Goal: Task Accomplishment & Management: Use online tool/utility

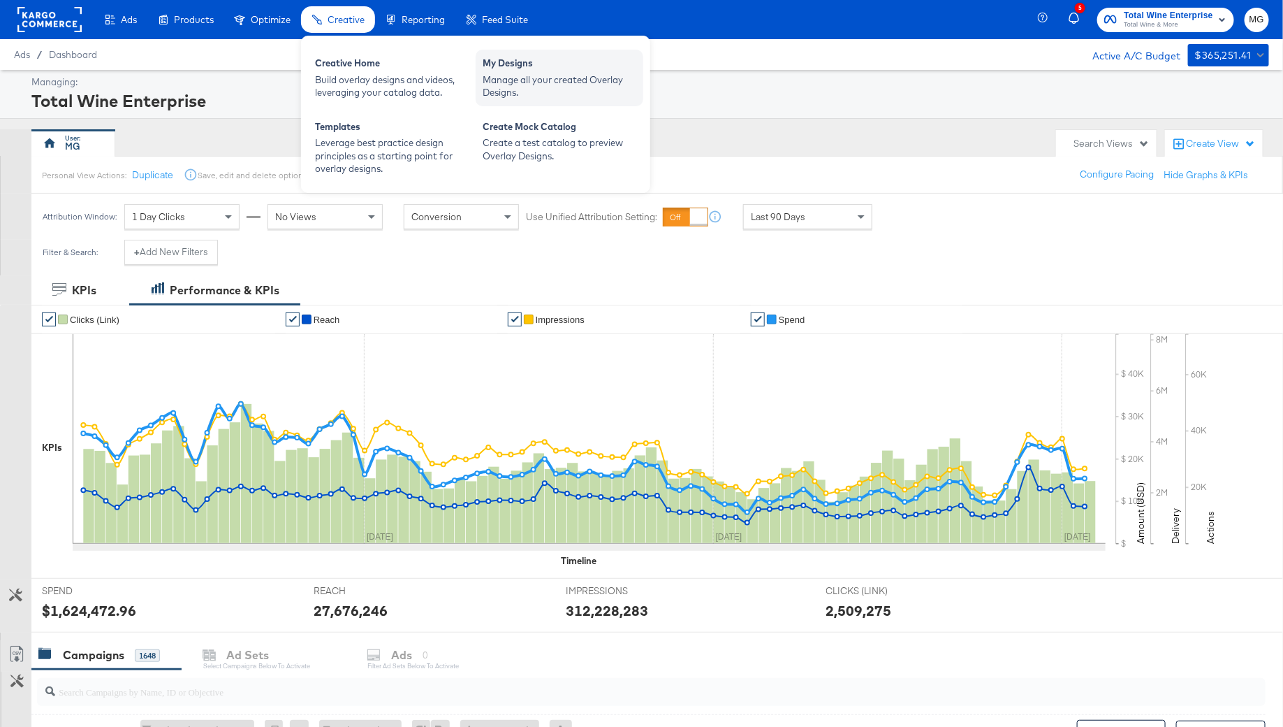
click at [509, 80] on div "Manage all your created Overlay Designs." at bounding box center [560, 86] width 154 height 26
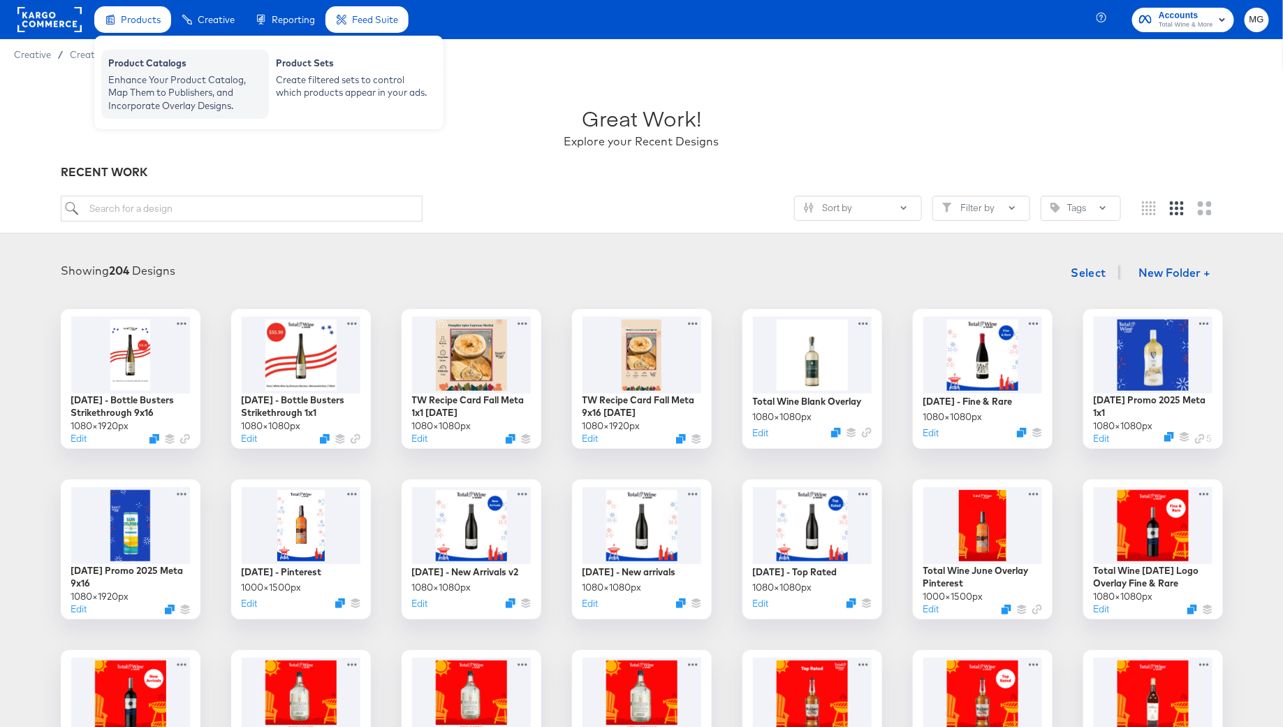
click at [150, 76] on div "Enhance Your Product Catalog, Map Them to Publishers, and Incorporate Overlay D…" at bounding box center [185, 92] width 154 height 39
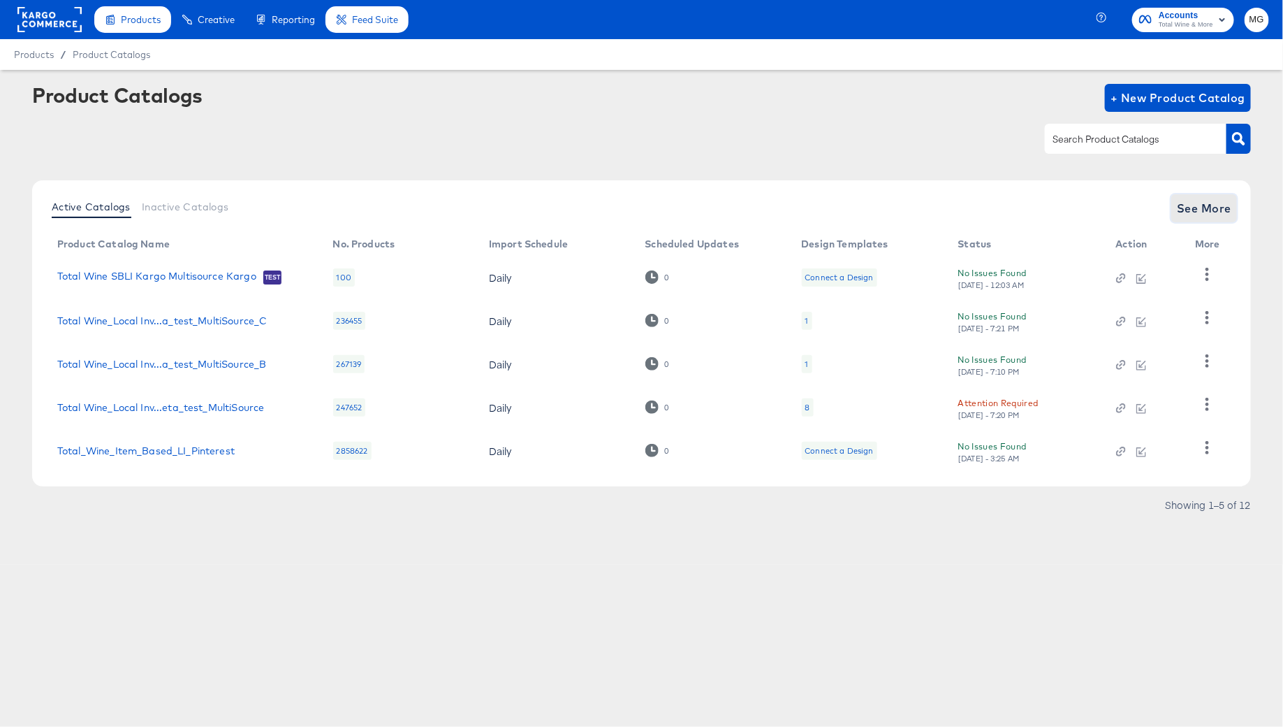
click at [1199, 201] on span "See More" at bounding box center [1204, 208] width 54 height 20
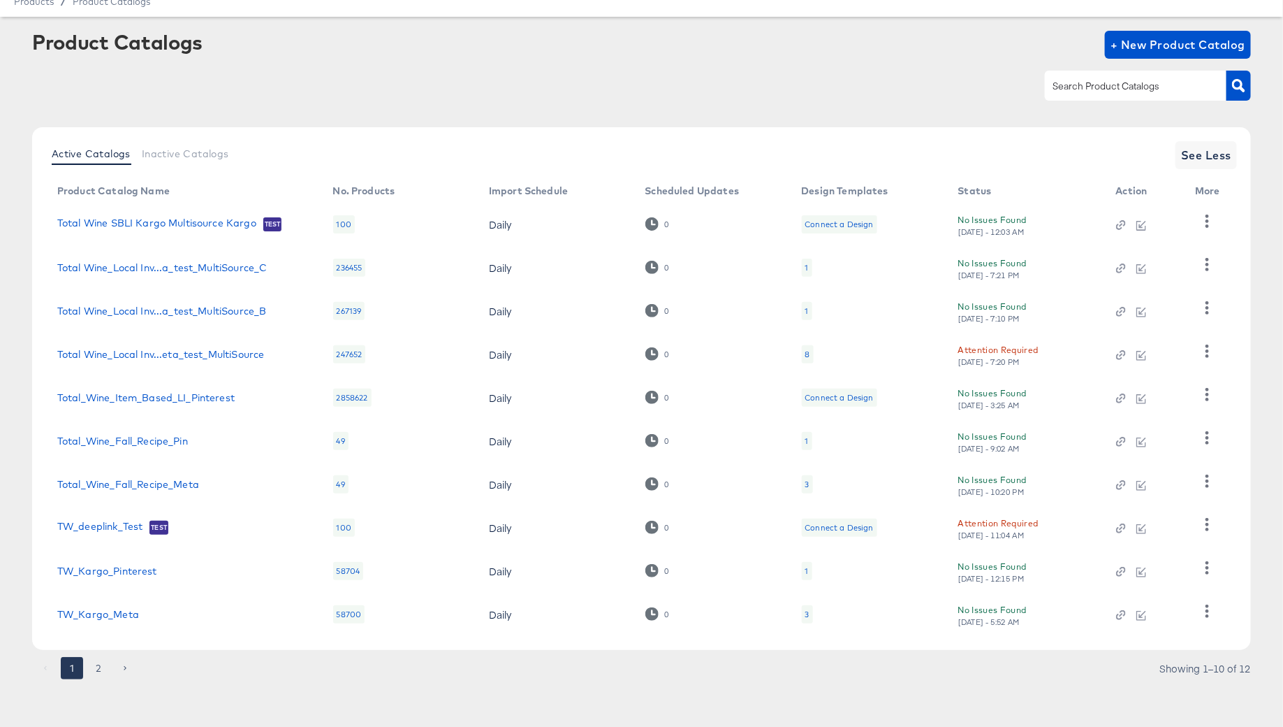
scroll to position [54, 0]
click at [156, 485] on link "Total_Wine_Fall_Recipe_Meta" at bounding box center [128, 483] width 142 height 11
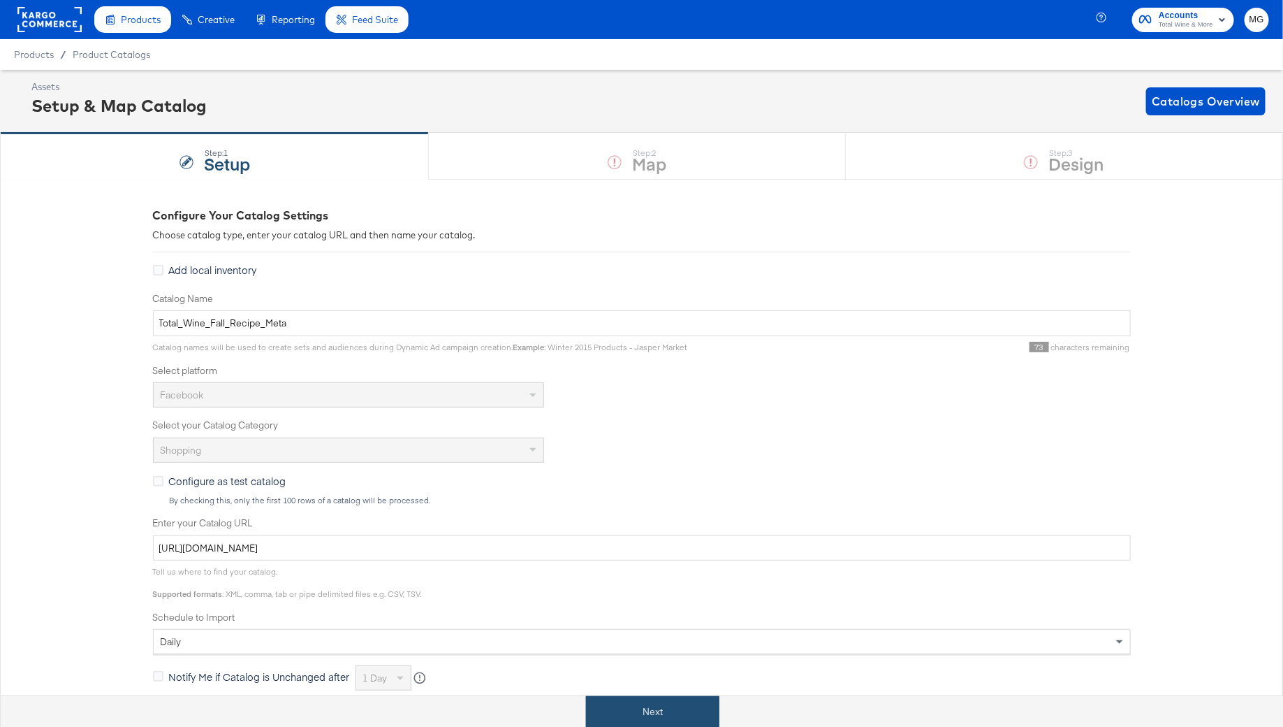
click at [657, 715] on button "Next" at bounding box center [652, 711] width 133 height 31
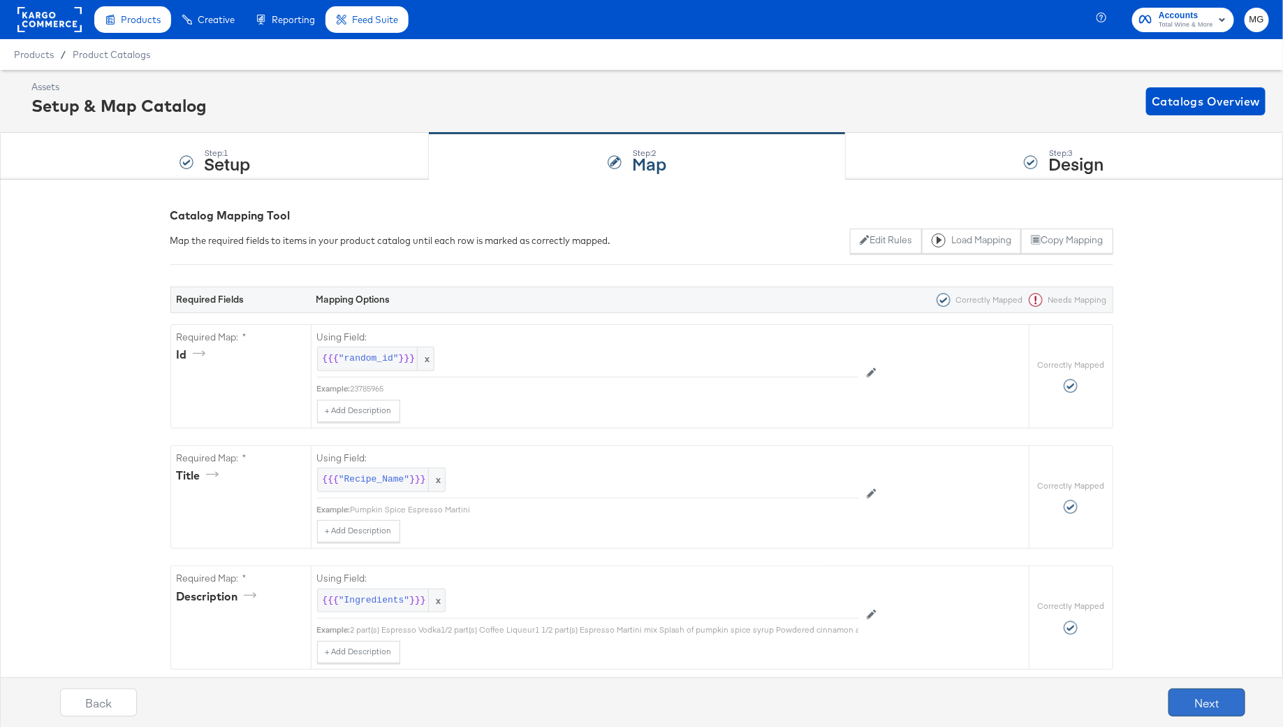
click at [1194, 694] on button "Next" at bounding box center [1207, 702] width 77 height 28
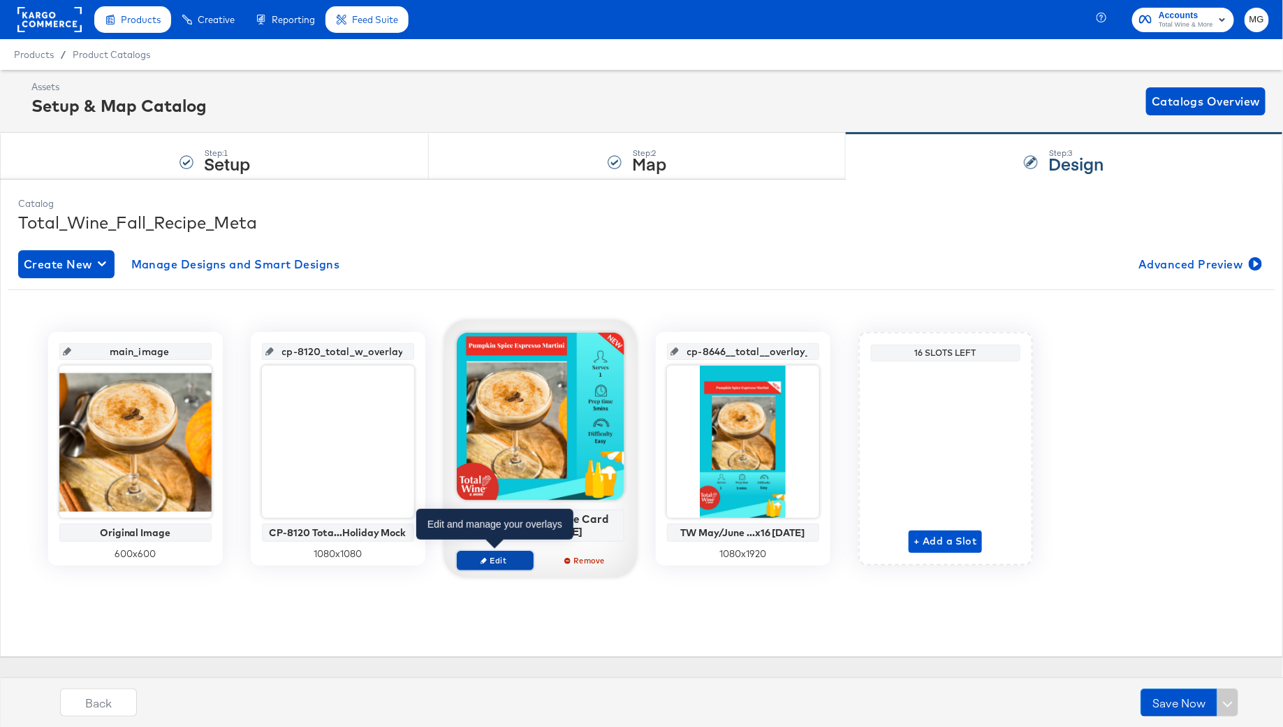
click at [495, 561] on span "Edit" at bounding box center [495, 560] width 64 height 10
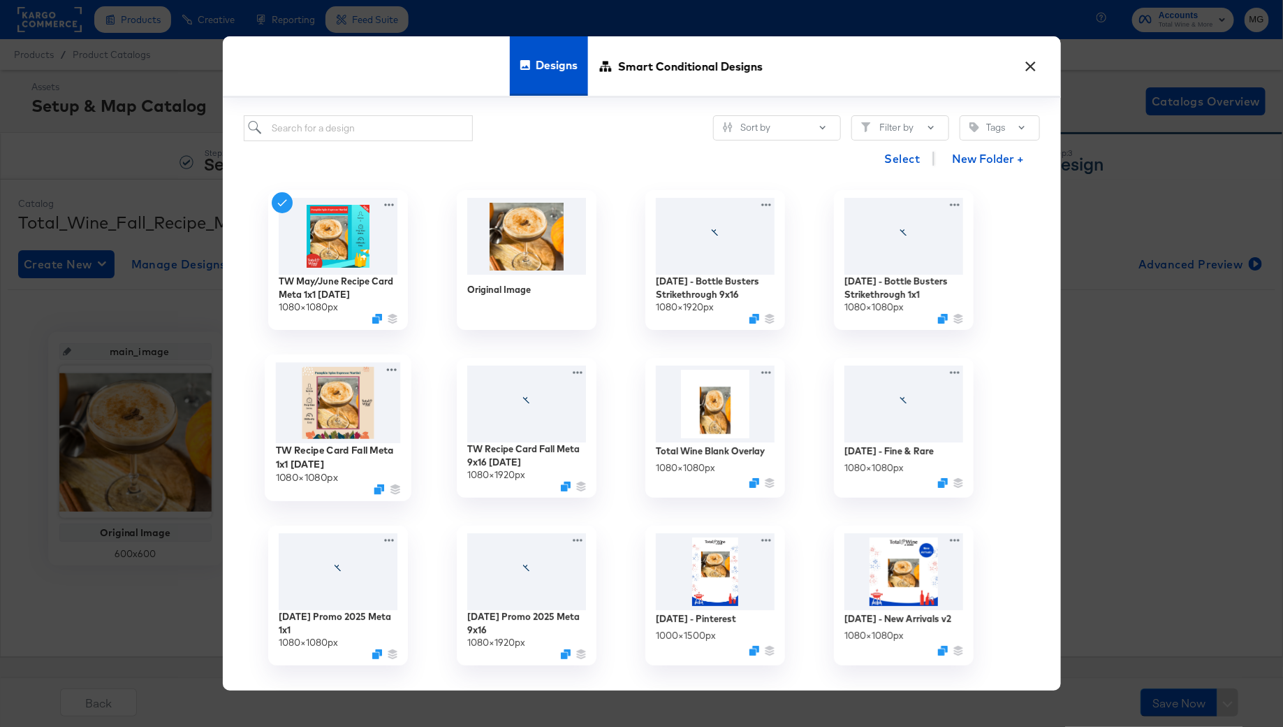
click at [328, 400] on img at bounding box center [337, 403] width 125 height 81
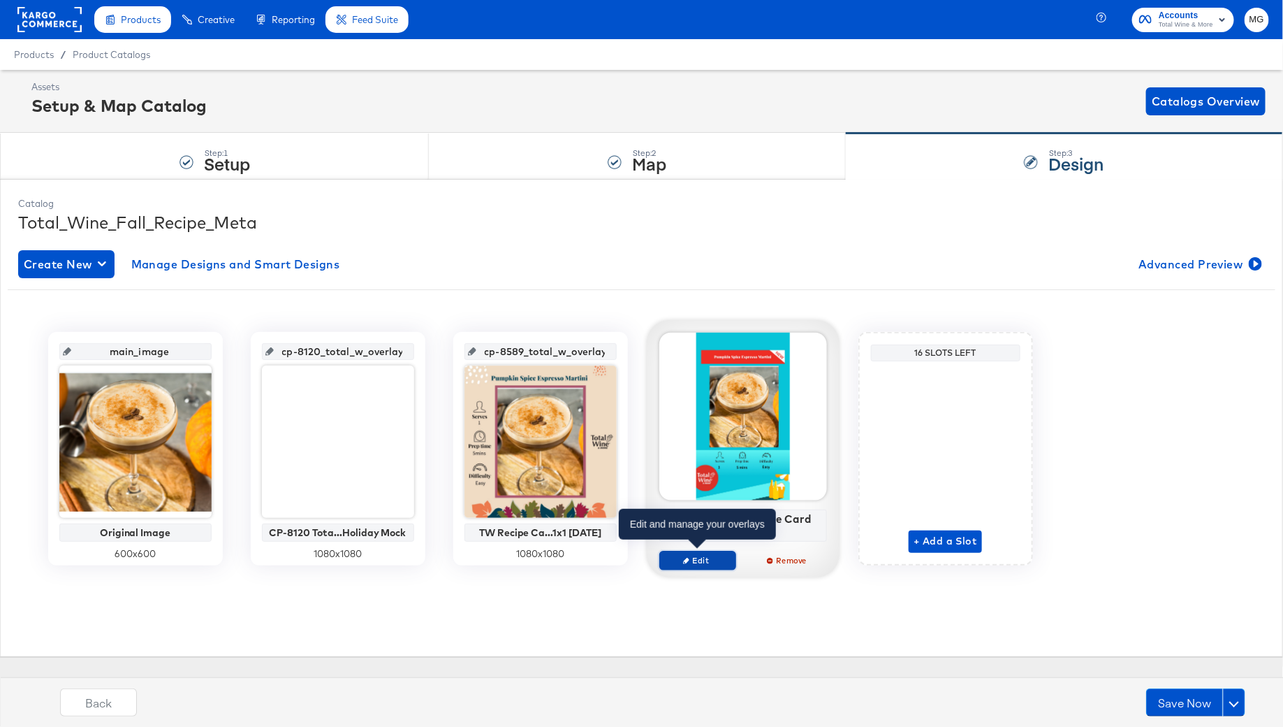
click at [703, 559] on span "Edit" at bounding box center [697, 560] width 64 height 10
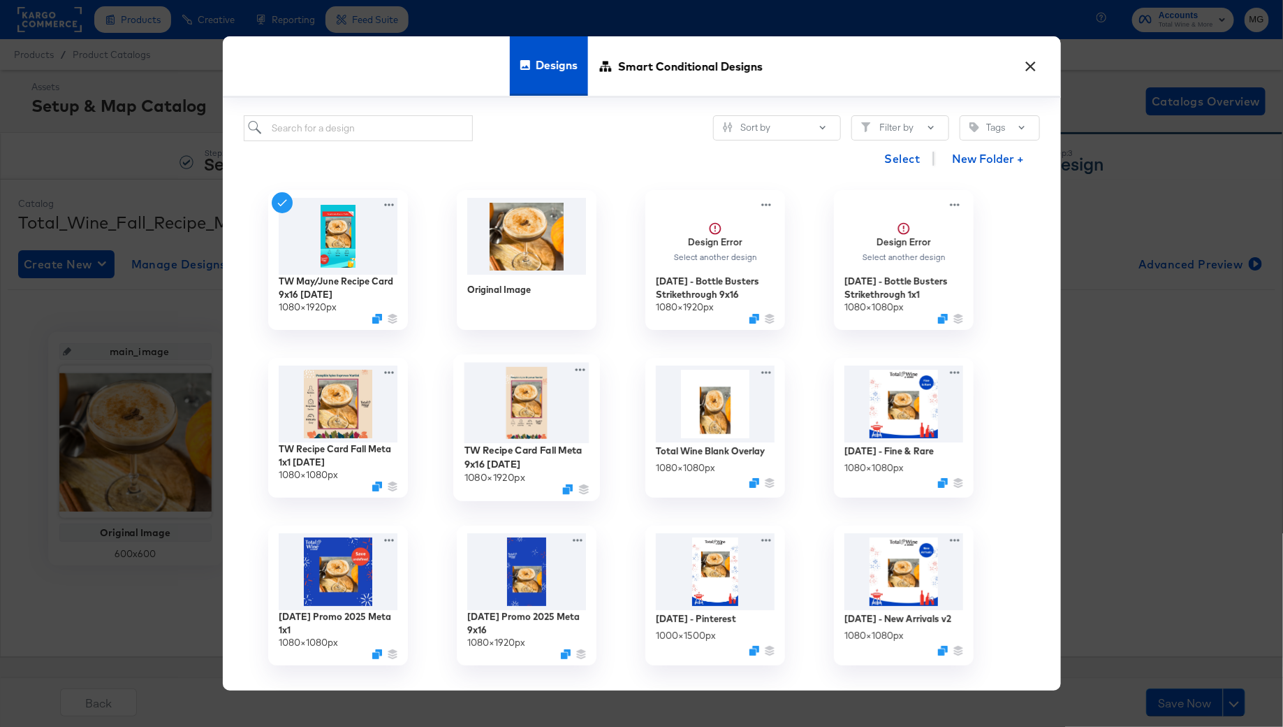
click at [551, 406] on img at bounding box center [526, 403] width 125 height 81
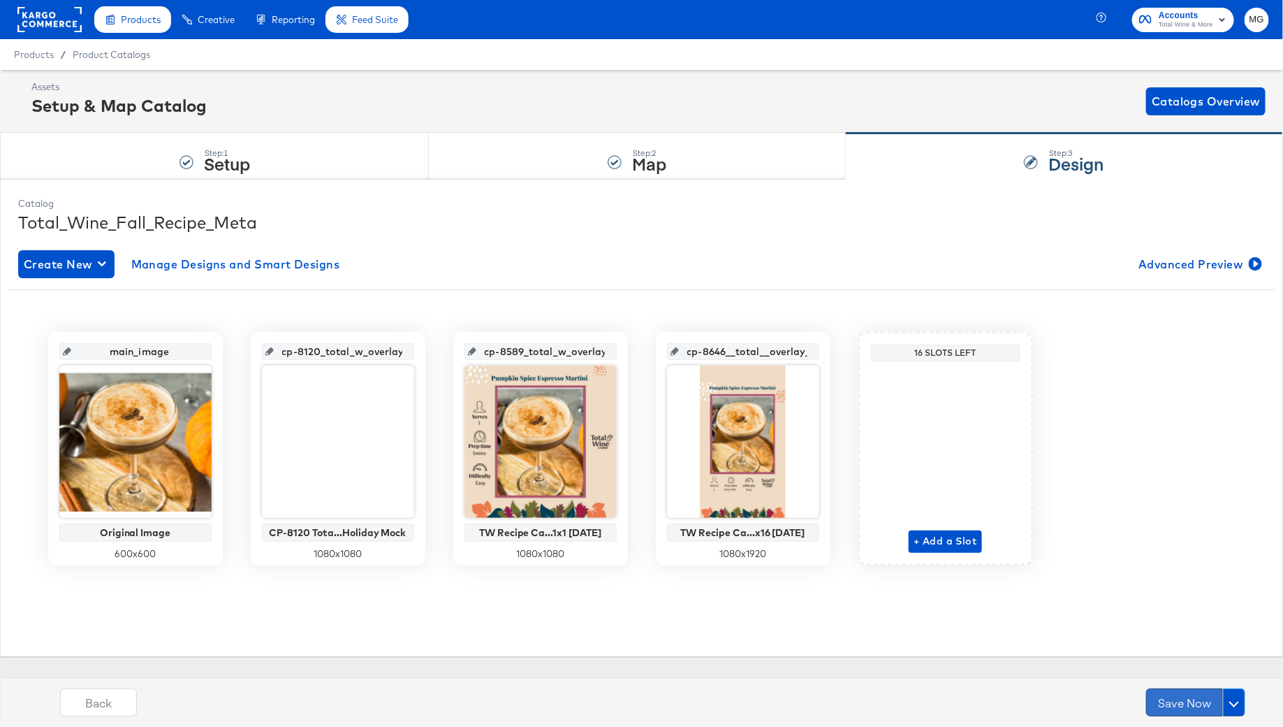
click at [1193, 696] on button "Save Now" at bounding box center [1184, 702] width 77 height 28
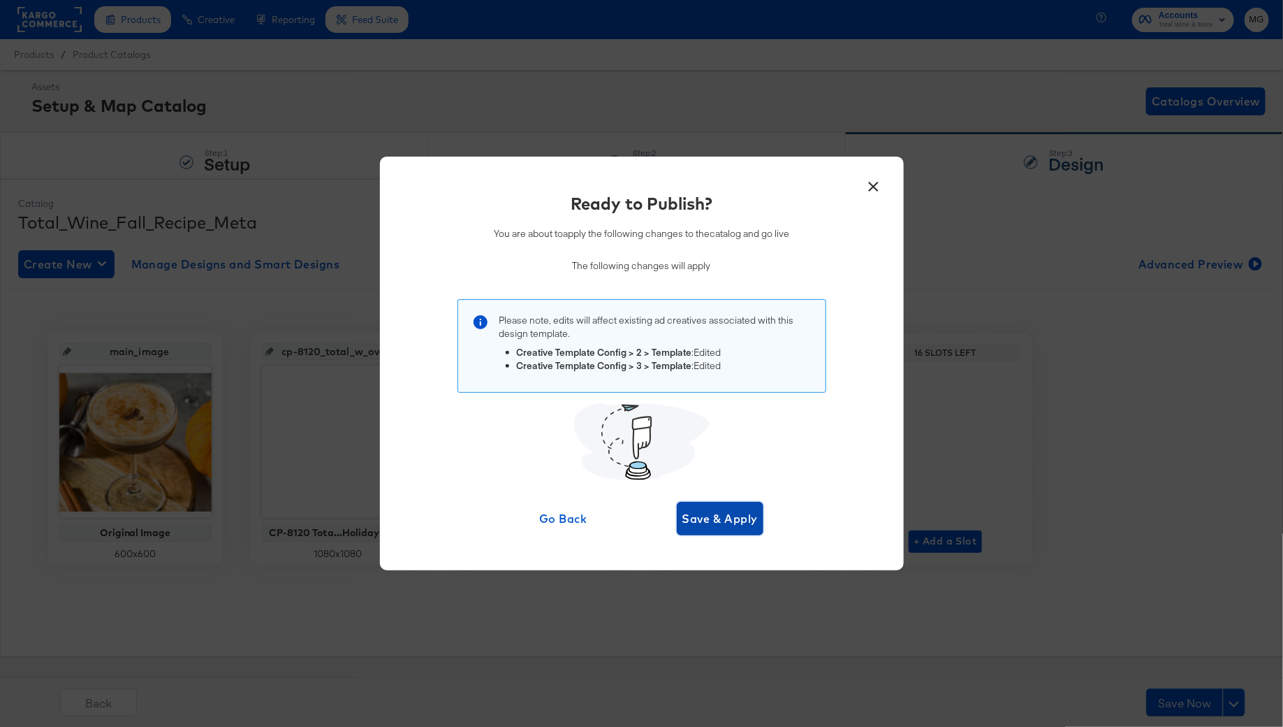
click at [698, 516] on span "Save & Apply" at bounding box center [721, 519] width 76 height 20
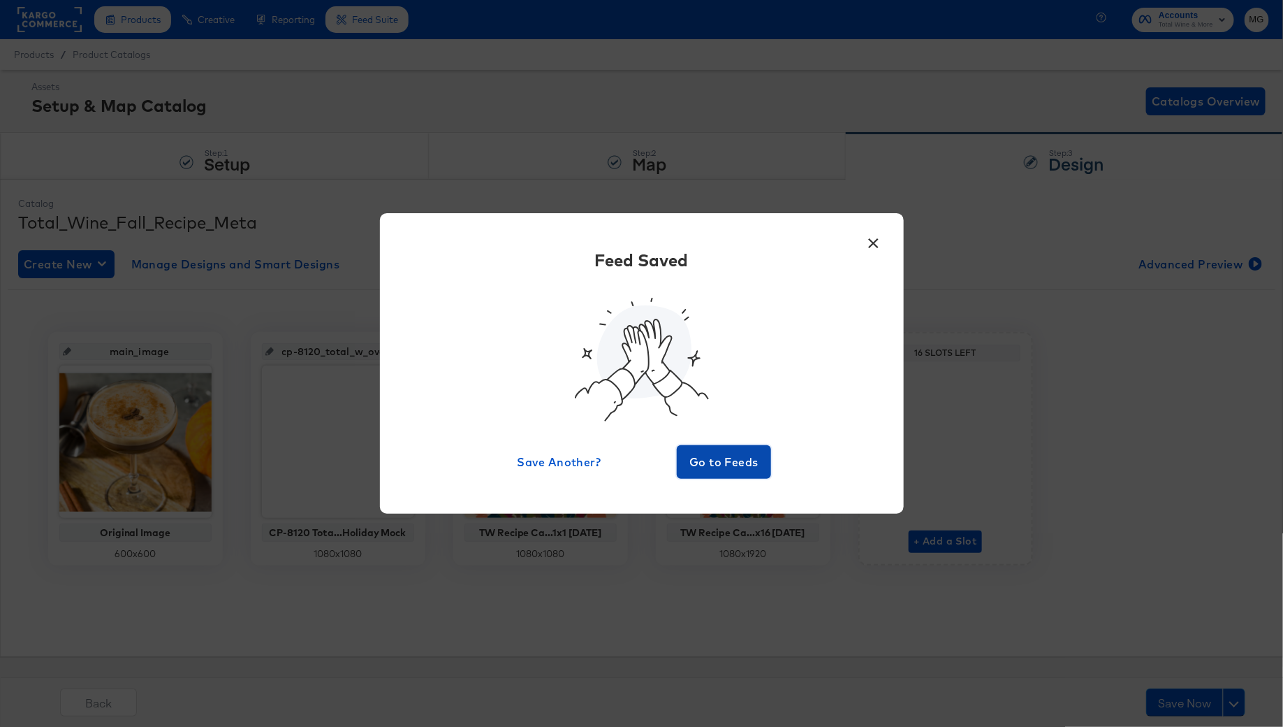
click at [715, 463] on span "Go to Feeds" at bounding box center [725, 462] width 84 height 20
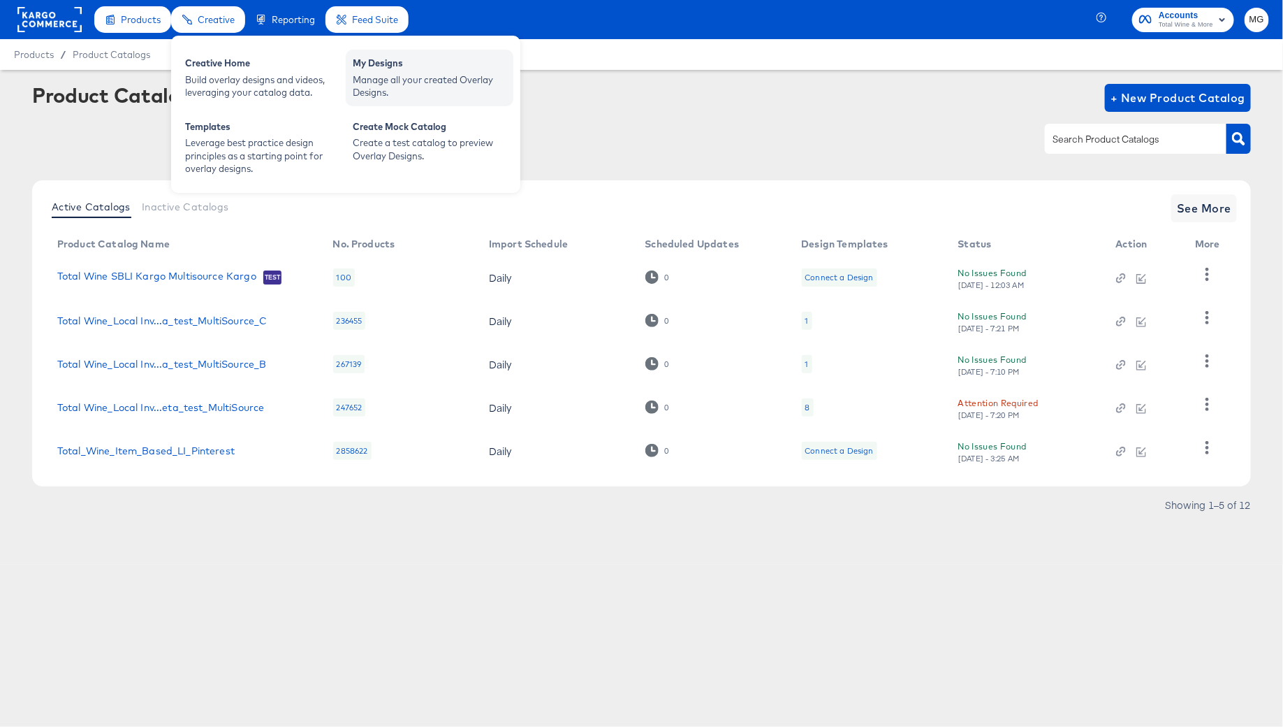
click at [413, 81] on div "Manage all your created Overlay Designs." at bounding box center [430, 86] width 154 height 26
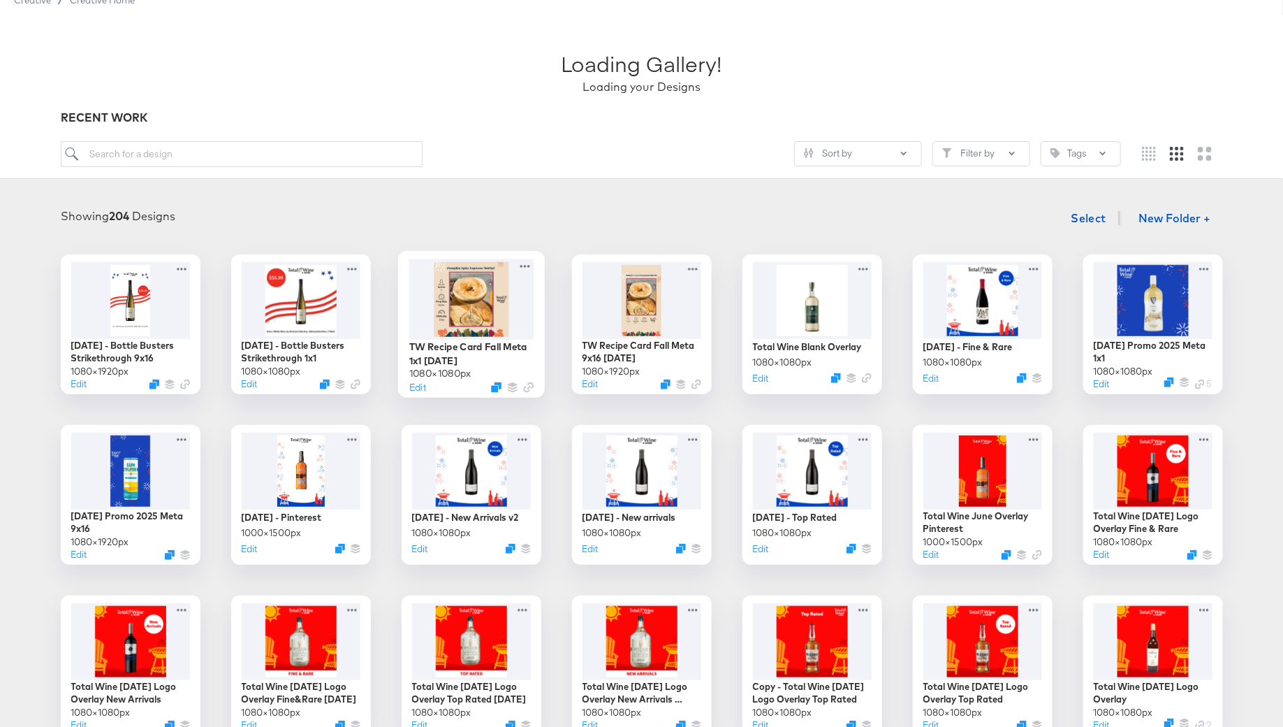
scroll to position [48, 0]
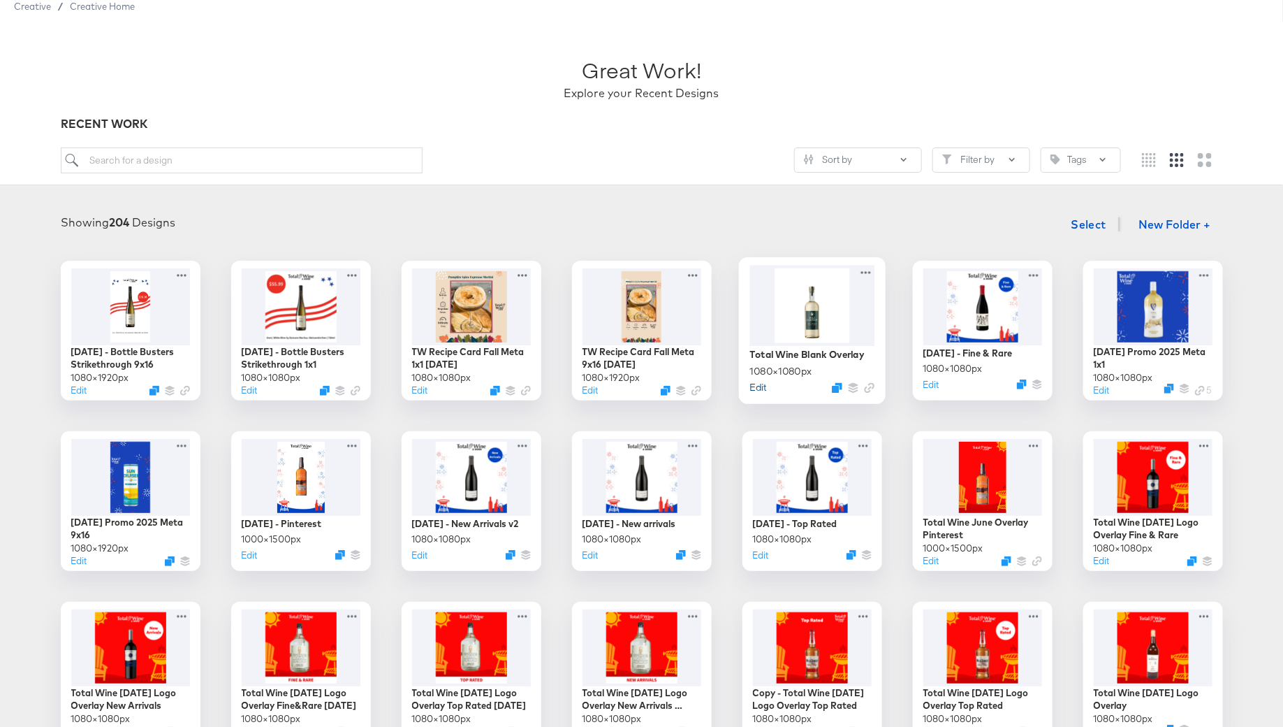
click at [757, 388] on button "Edit" at bounding box center [758, 386] width 17 height 13
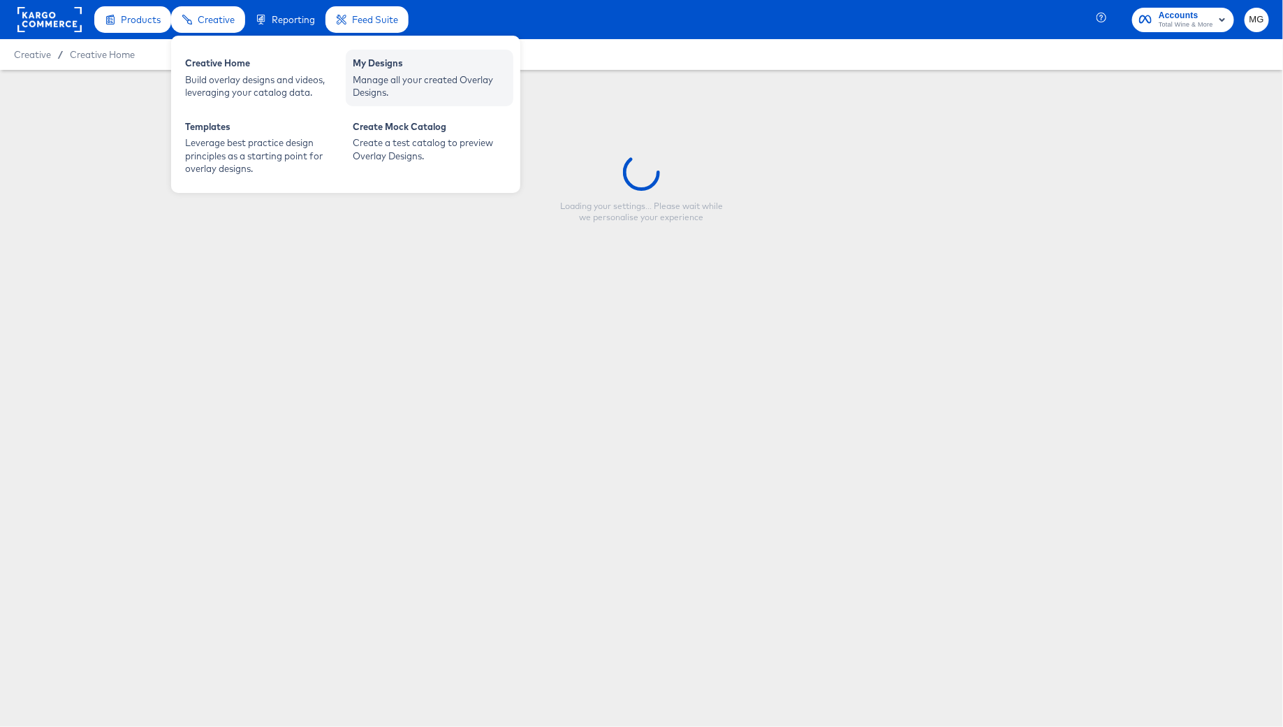
click at [376, 89] on div "Manage all your created Overlay Designs." at bounding box center [430, 86] width 154 height 26
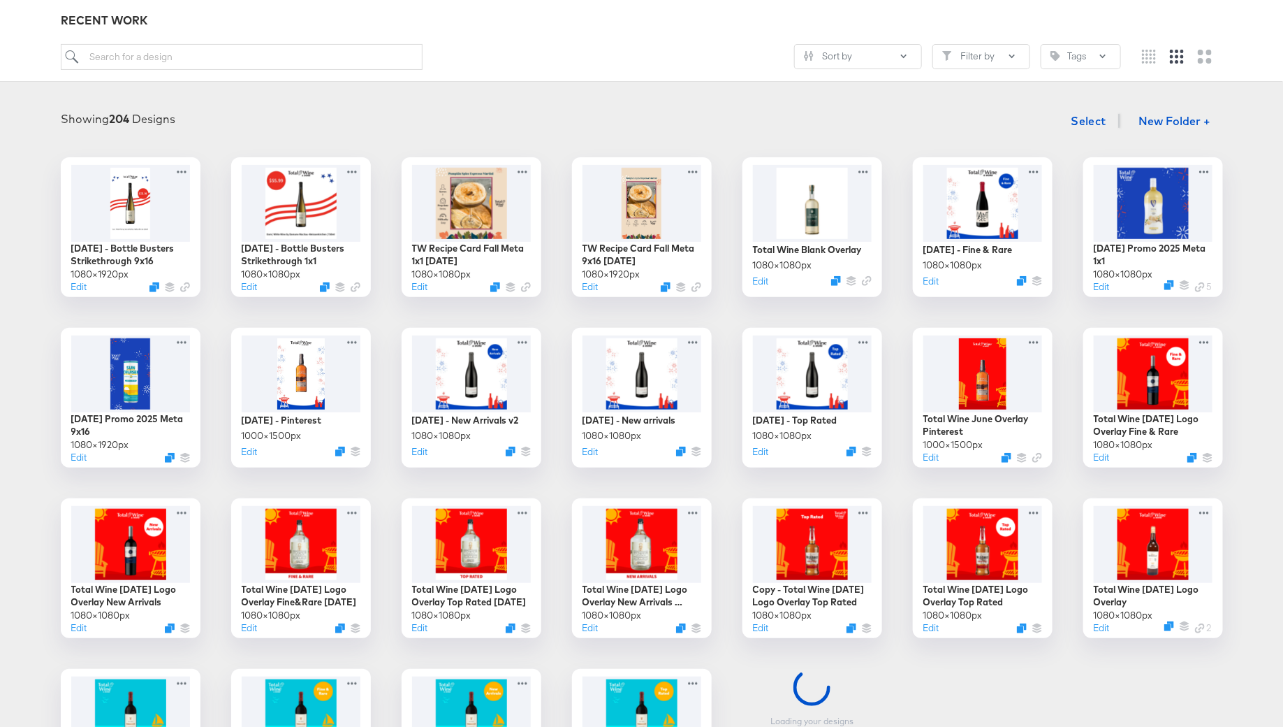
scroll to position [182, 0]
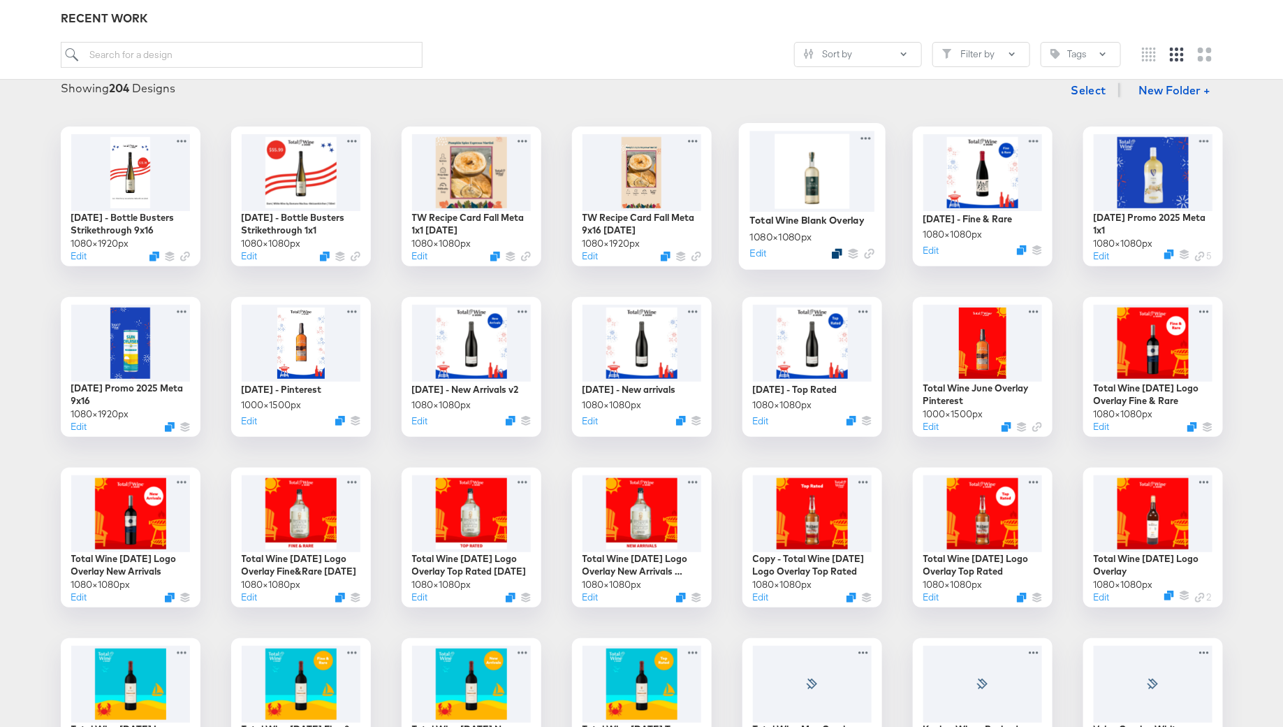
click at [834, 250] on icon "Duplicate" at bounding box center [837, 253] width 10 height 10
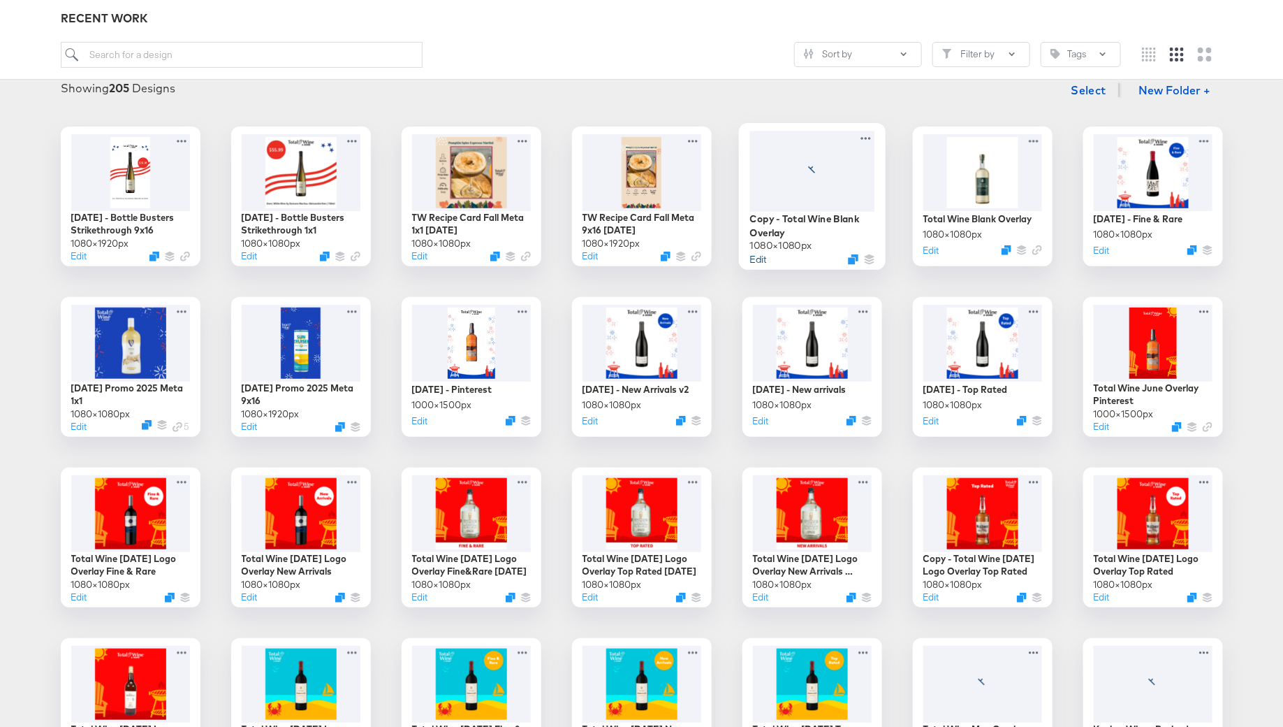
click at [759, 257] on button "Edit" at bounding box center [758, 258] width 17 height 13
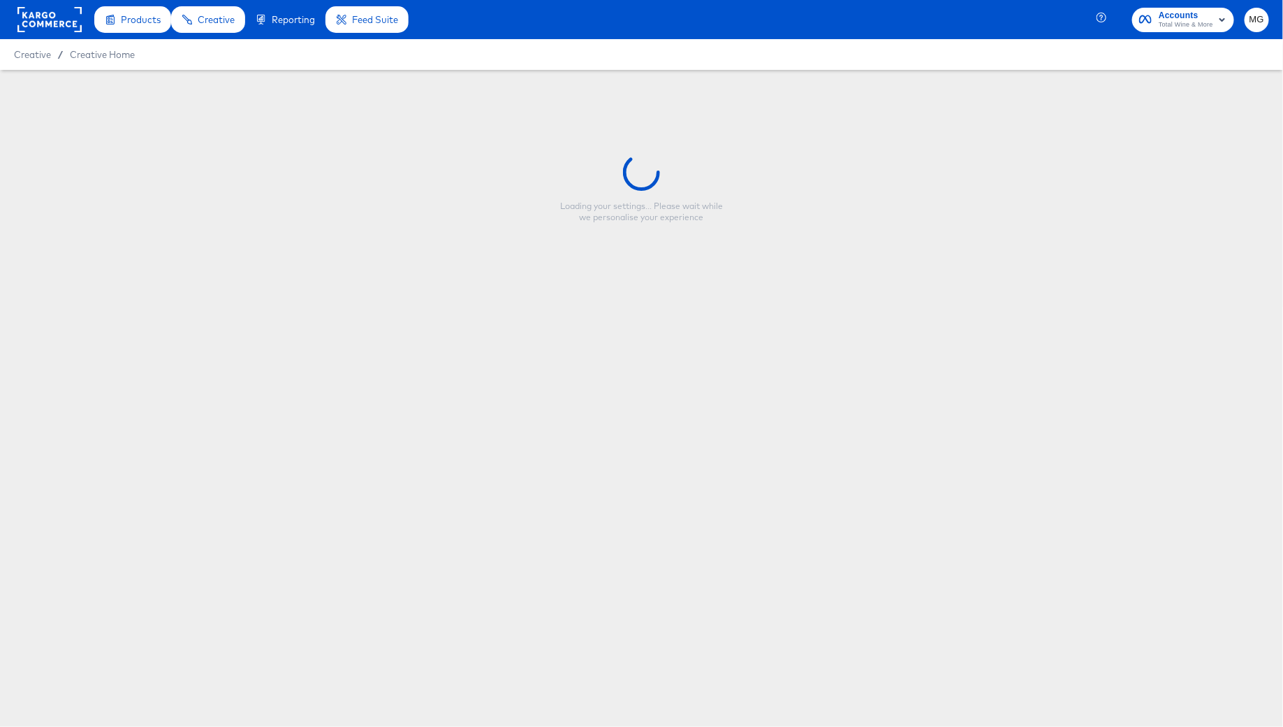
type input "Copy - Total Wine Blank Overlay"
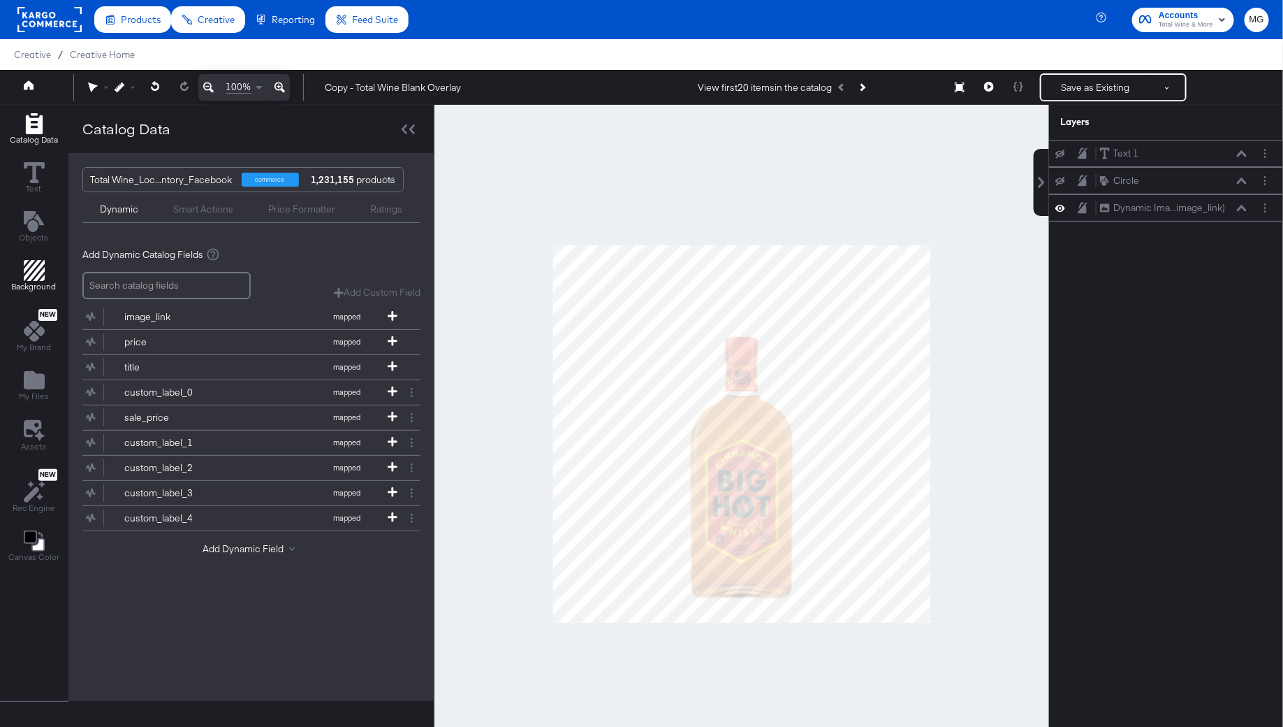
click at [29, 273] on icon "Add Rectangle" at bounding box center [34, 270] width 21 height 21
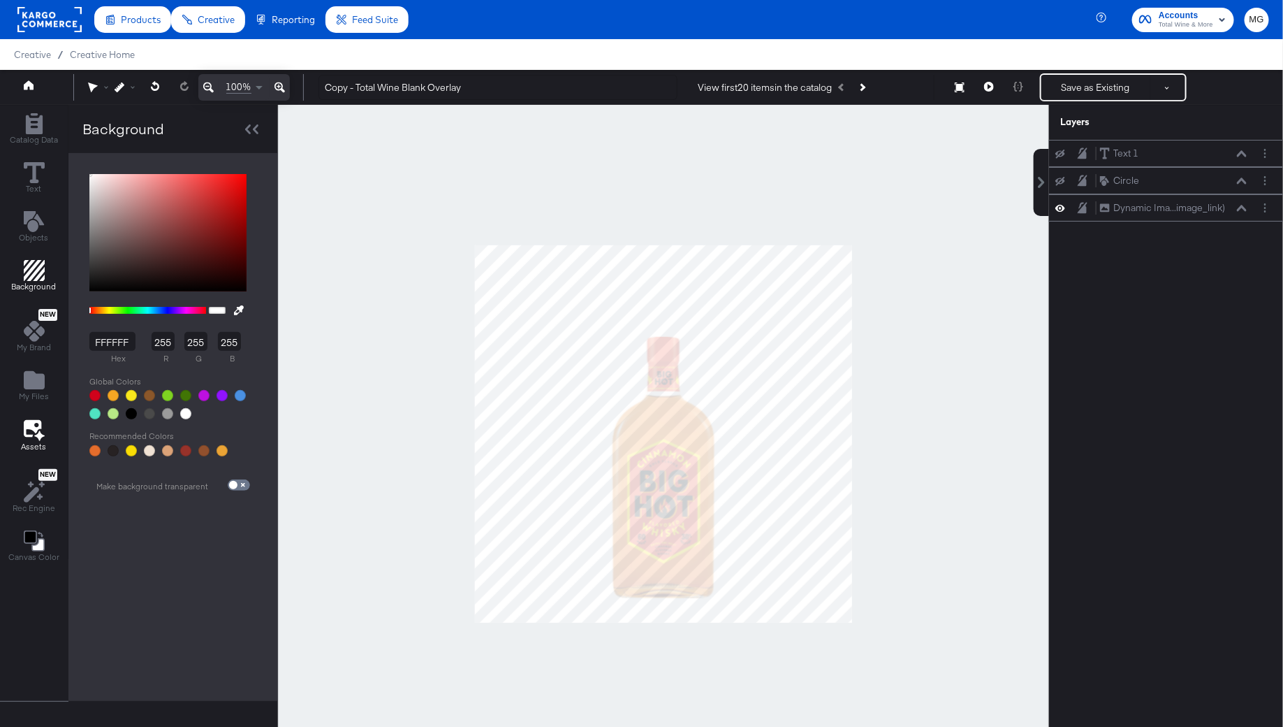
click at [36, 428] on icon at bounding box center [34, 430] width 21 height 22
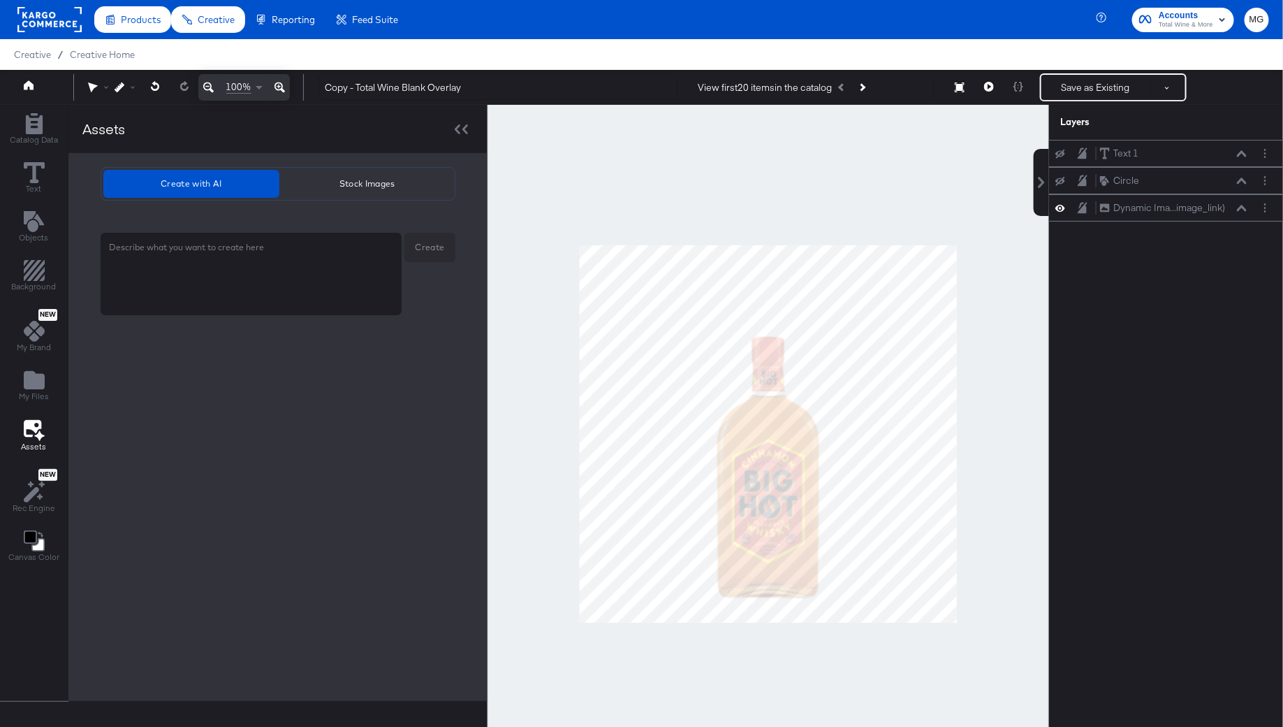
click at [294, 277] on div "x Create" at bounding box center [278, 276] width 355 height 115
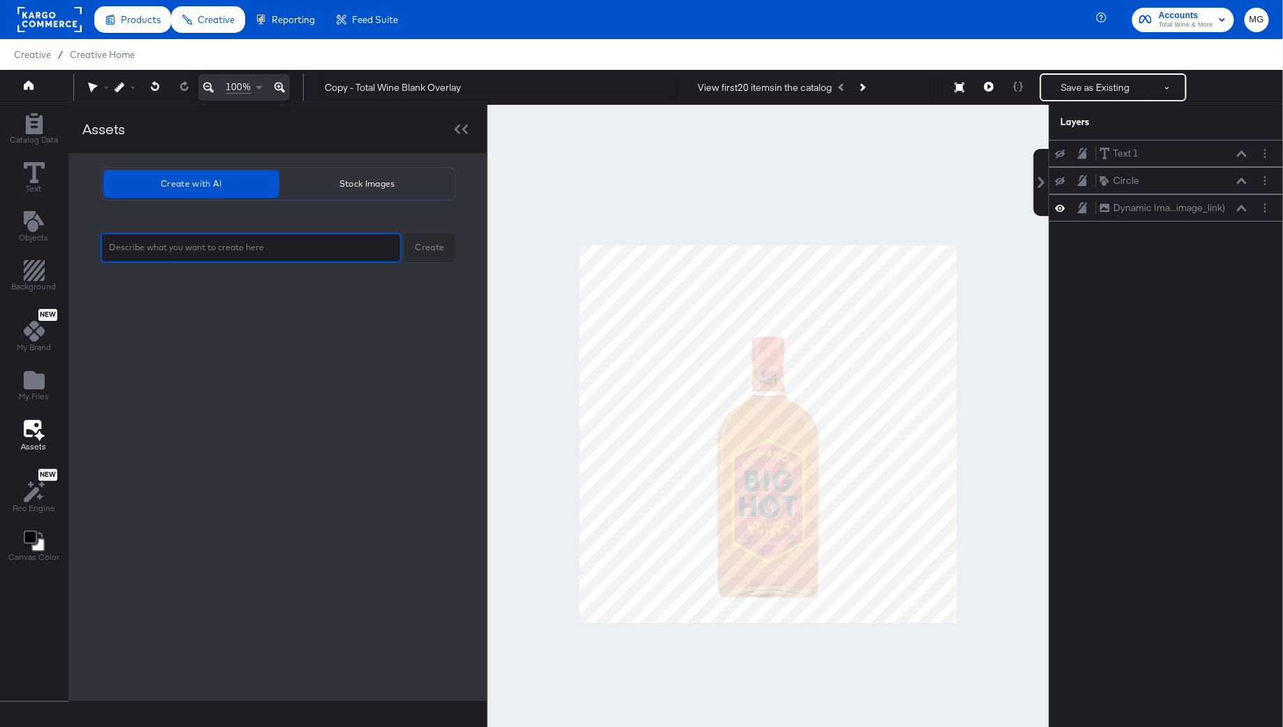
type textarea "x"
click at [259, 313] on div "Create with AI Stock Images x Create" at bounding box center [277, 427] width 419 height 548
click at [456, 137] on div at bounding box center [461, 129] width 24 height 20
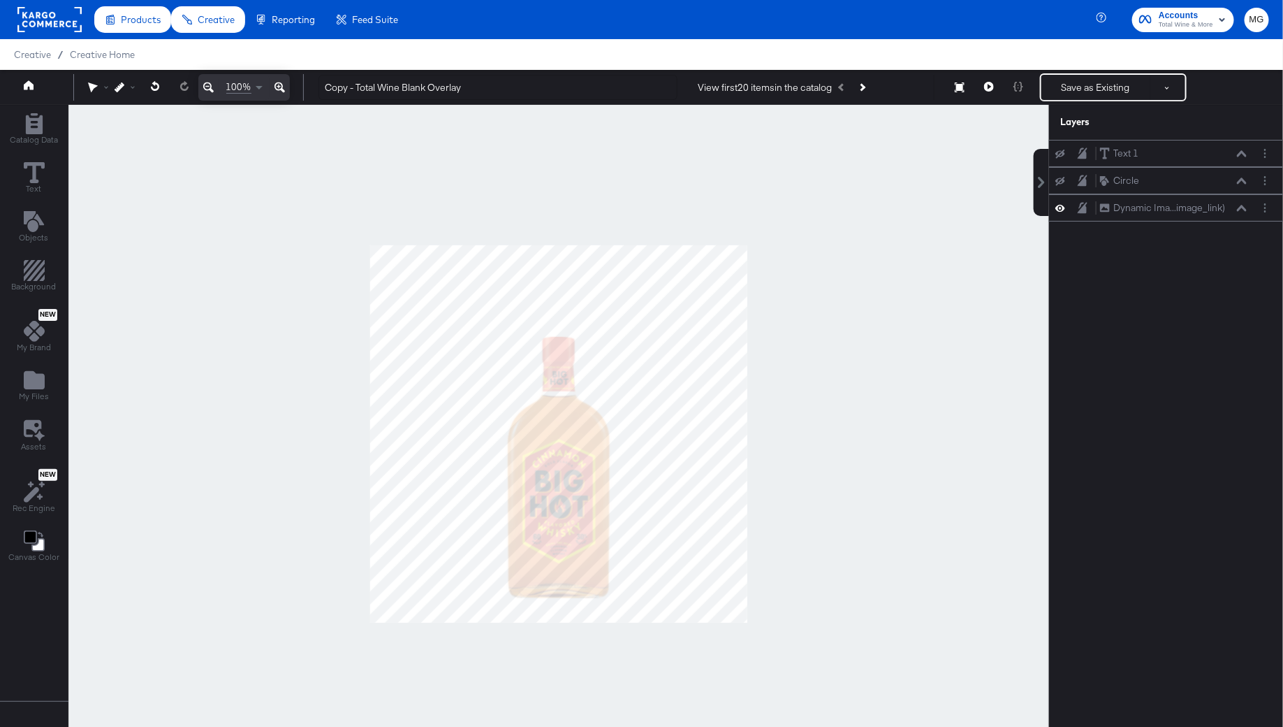
click at [456, 137] on div at bounding box center [558, 433] width 981 height 657
click at [35, 334] on icon at bounding box center [34, 331] width 21 height 21
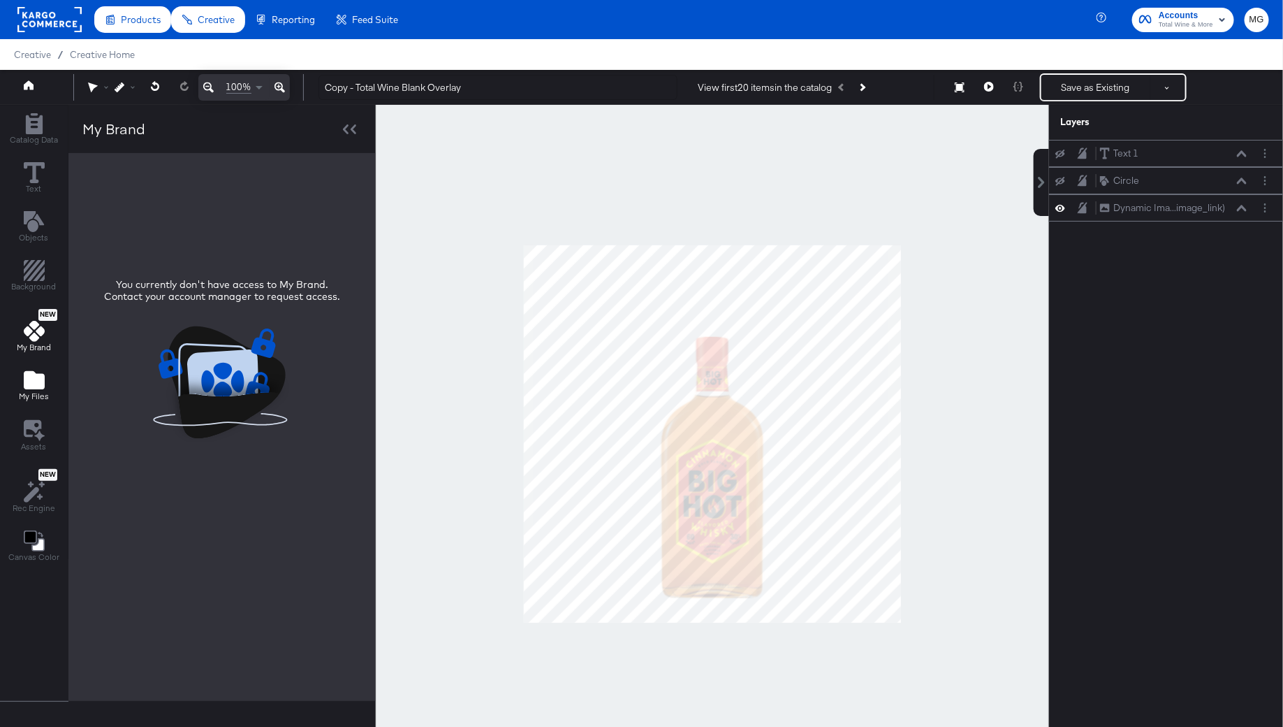
click at [40, 381] on icon "Add Files" at bounding box center [34, 380] width 21 height 18
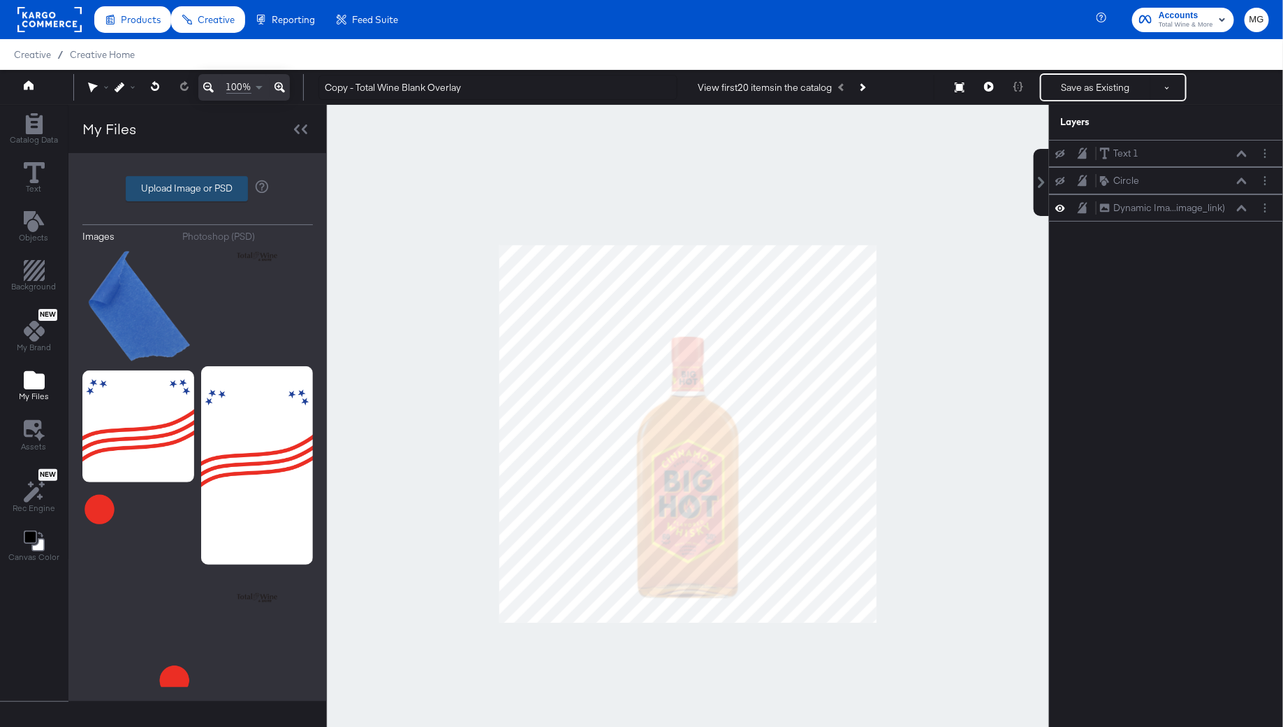
click at [184, 187] on label "Upload Image or PSD" at bounding box center [186, 189] width 121 height 24
click at [198, 189] on input "Upload Image or PSD" at bounding box center [198, 189] width 0 height 0
type input "C:\fakepath\1080x1080 (1) (17).jpg"
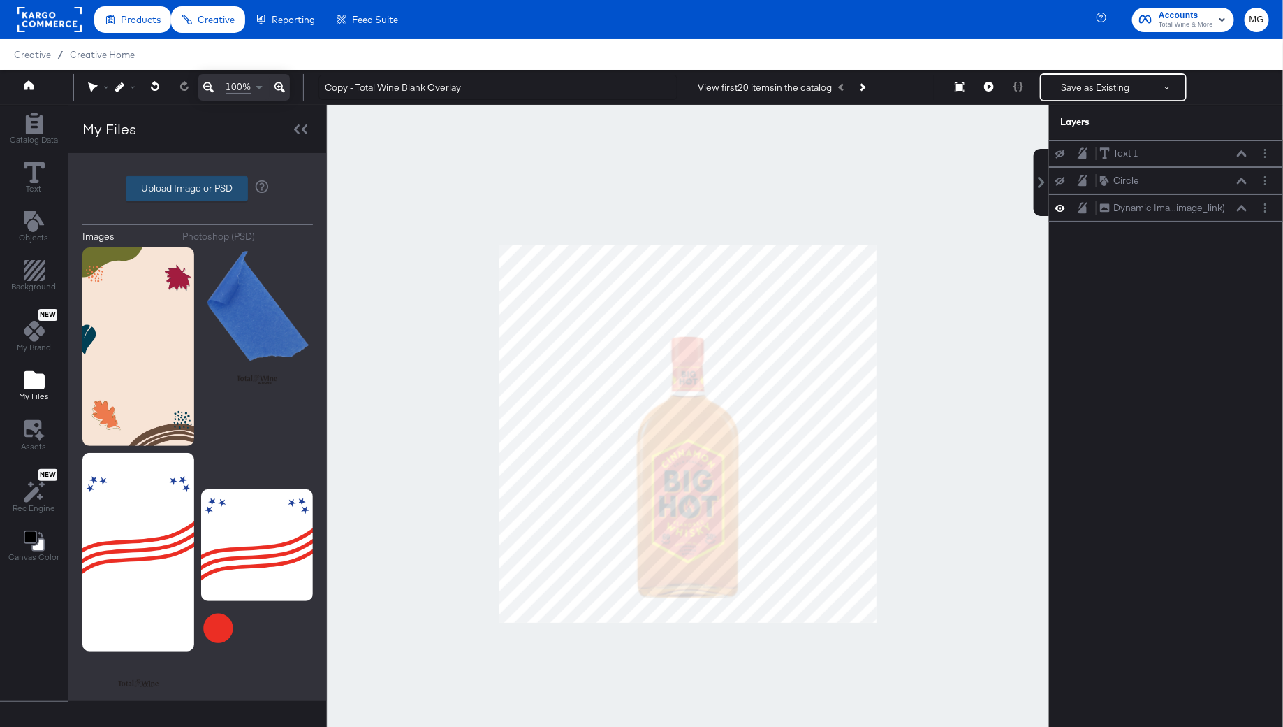
click at [180, 185] on label "Upload Image or PSD" at bounding box center [186, 189] width 121 height 24
click at [198, 189] on input "Upload Image or PSD" at bounding box center [198, 189] width 0 height 0
type input "C:\fakepath\1080x1080 (1) (17).jpg"
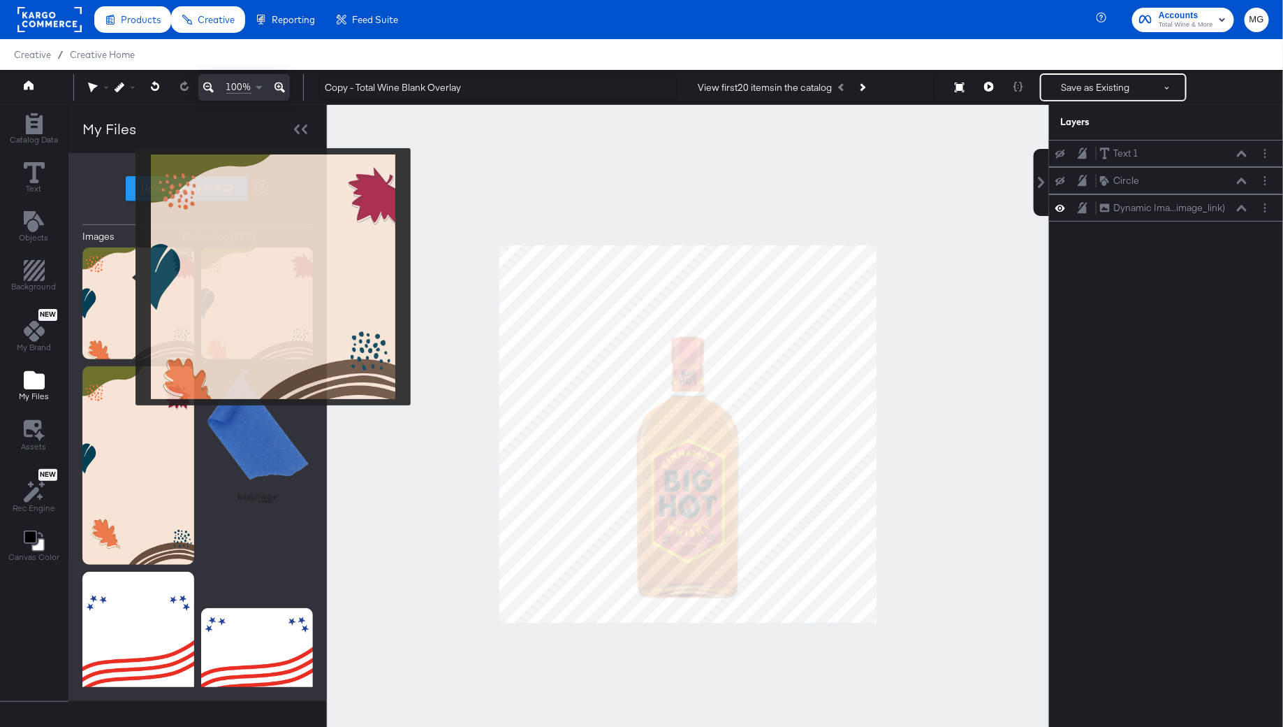
click at [126, 278] on img at bounding box center [138, 303] width 112 height 112
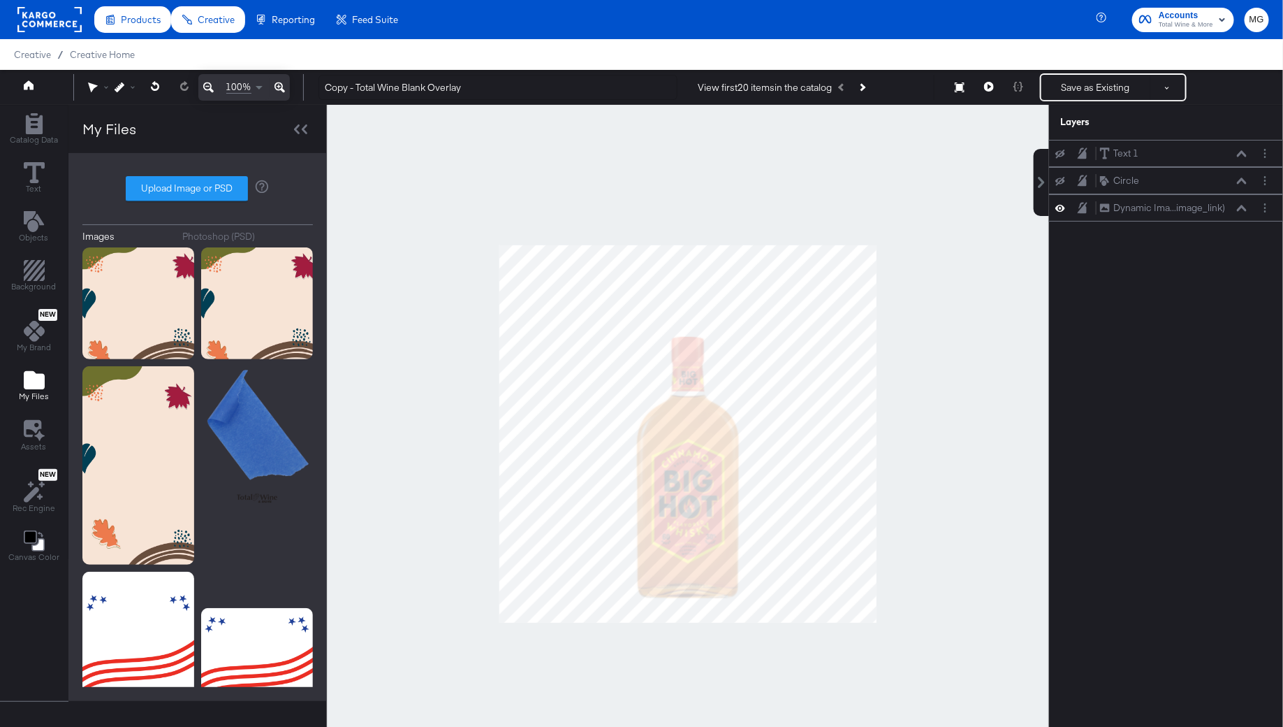
click at [463, 426] on div at bounding box center [688, 433] width 722 height 657
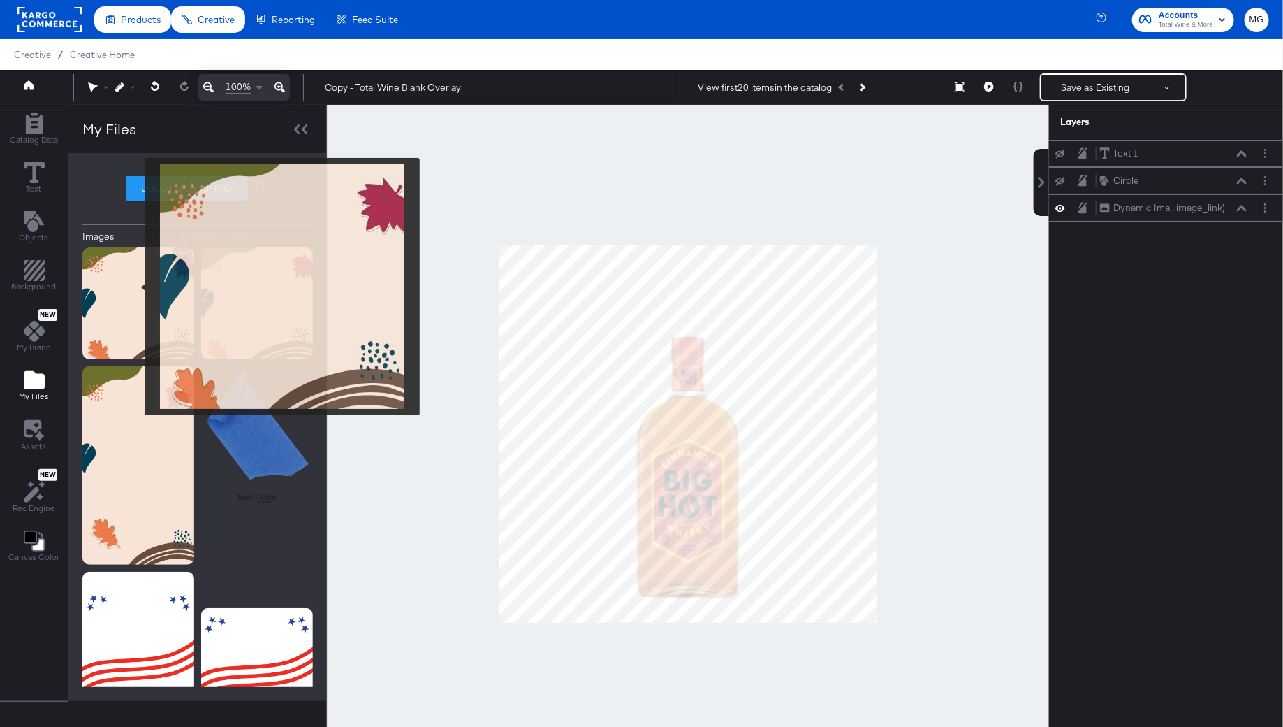
click at [129, 289] on img at bounding box center [138, 303] width 112 height 112
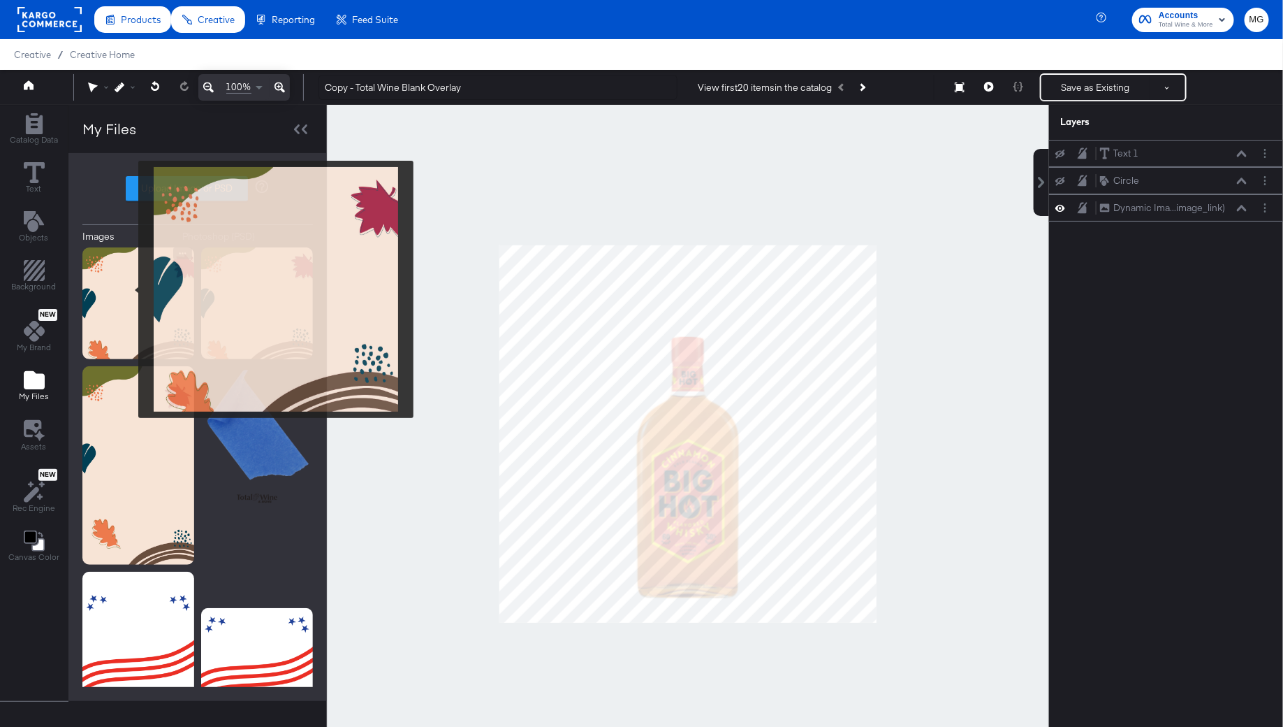
click at [129, 289] on img at bounding box center [138, 303] width 112 height 112
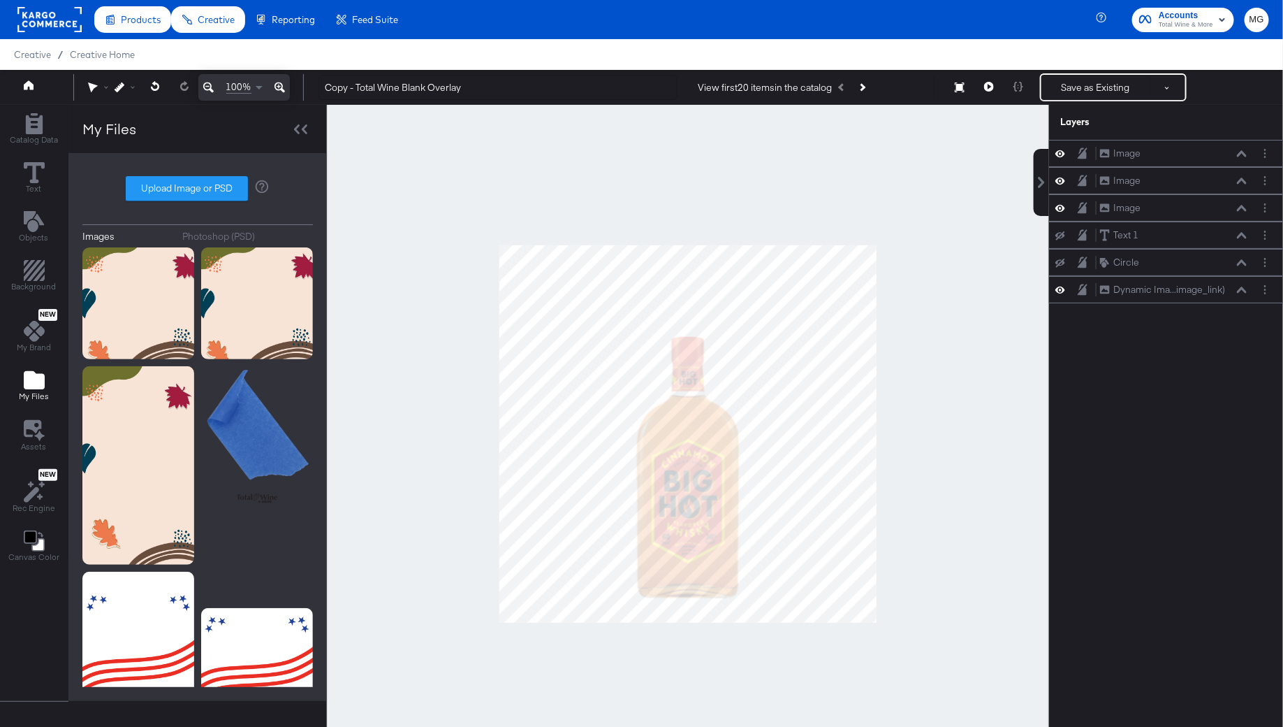
click at [885, 491] on div at bounding box center [688, 433] width 722 height 657
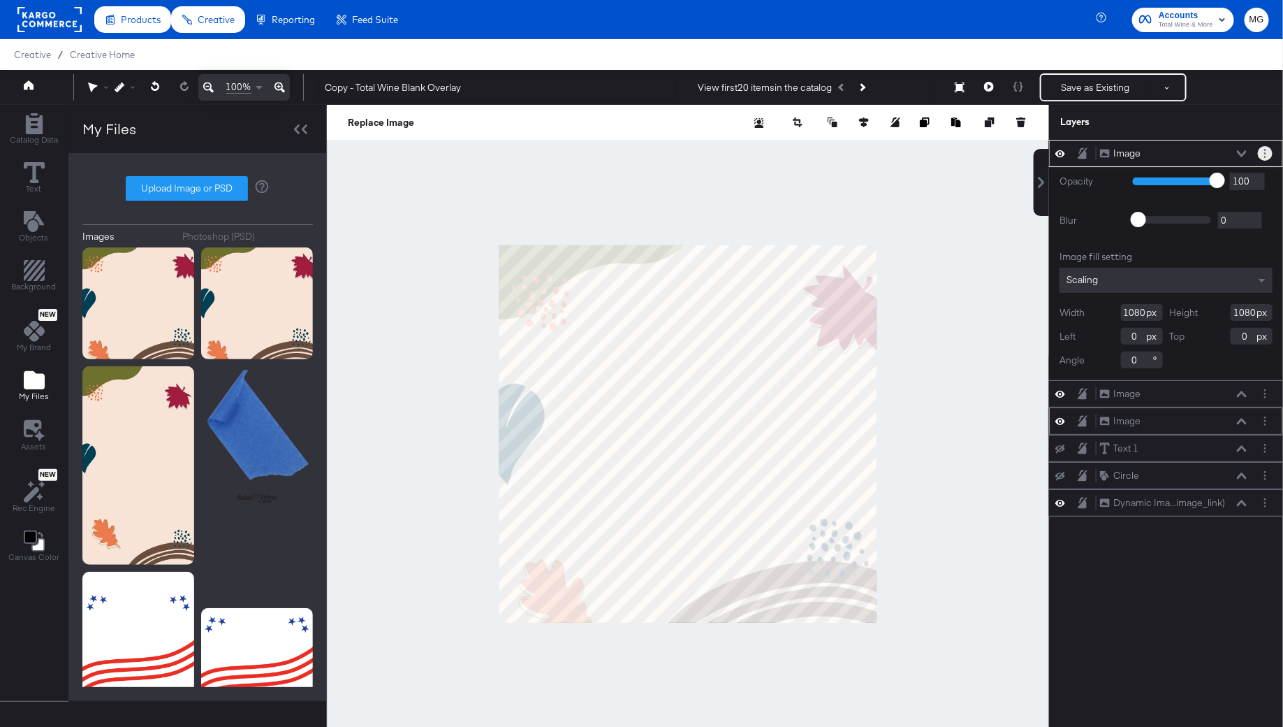
drag, startPoint x: 1267, startPoint y: 149, endPoint x: 1261, endPoint y: 412, distance: 262.8
click at [1261, 412] on div "Image Image Opacity 1 100 100 Blur 0 2000 0 Image fill setting Scaling Width 10…" at bounding box center [1166, 328] width 234 height 377
click at [1244, 151] on icon at bounding box center [1242, 153] width 10 height 7
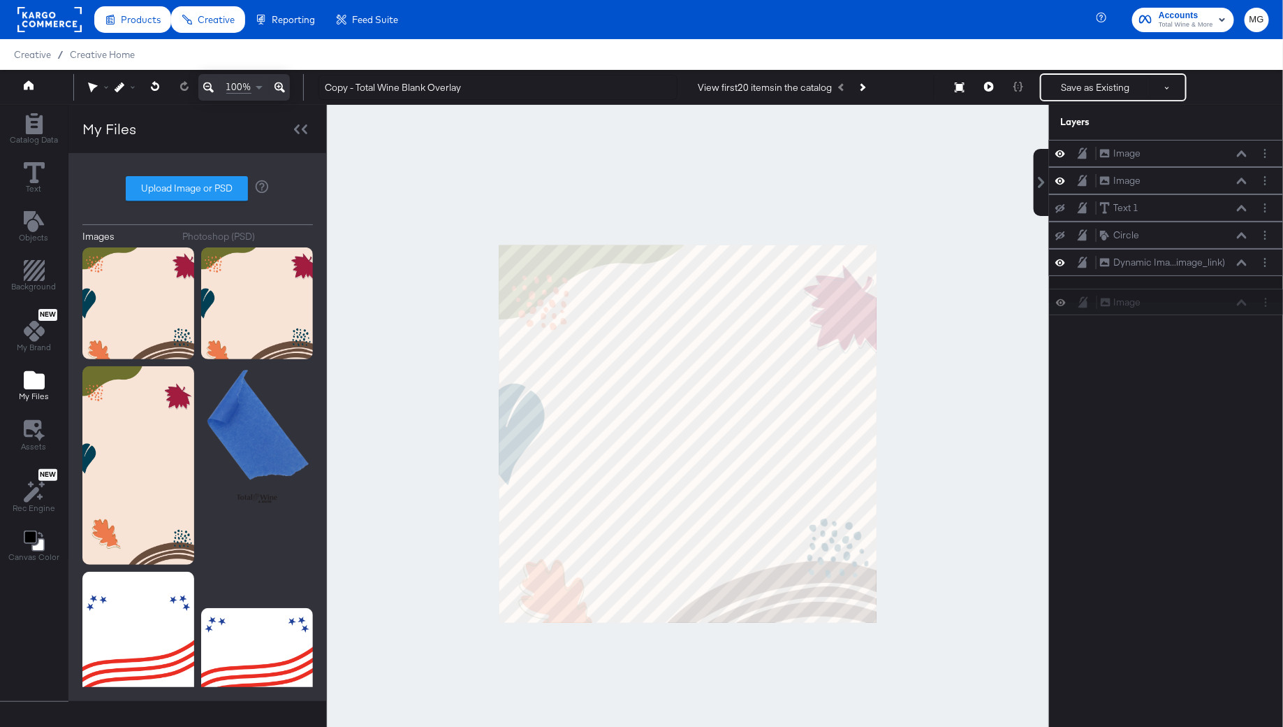
drag, startPoint x: 1265, startPoint y: 156, endPoint x: 1265, endPoint y: 310, distance: 153.7
click at [1265, 310] on div "Image Image Image Image Image Image Text 1 Text 1 Circle Circle Dynamic Ima...i…" at bounding box center [1158, 440] width 252 height 601
click at [1264, 158] on button "Layer Options" at bounding box center [1265, 153] width 15 height 15
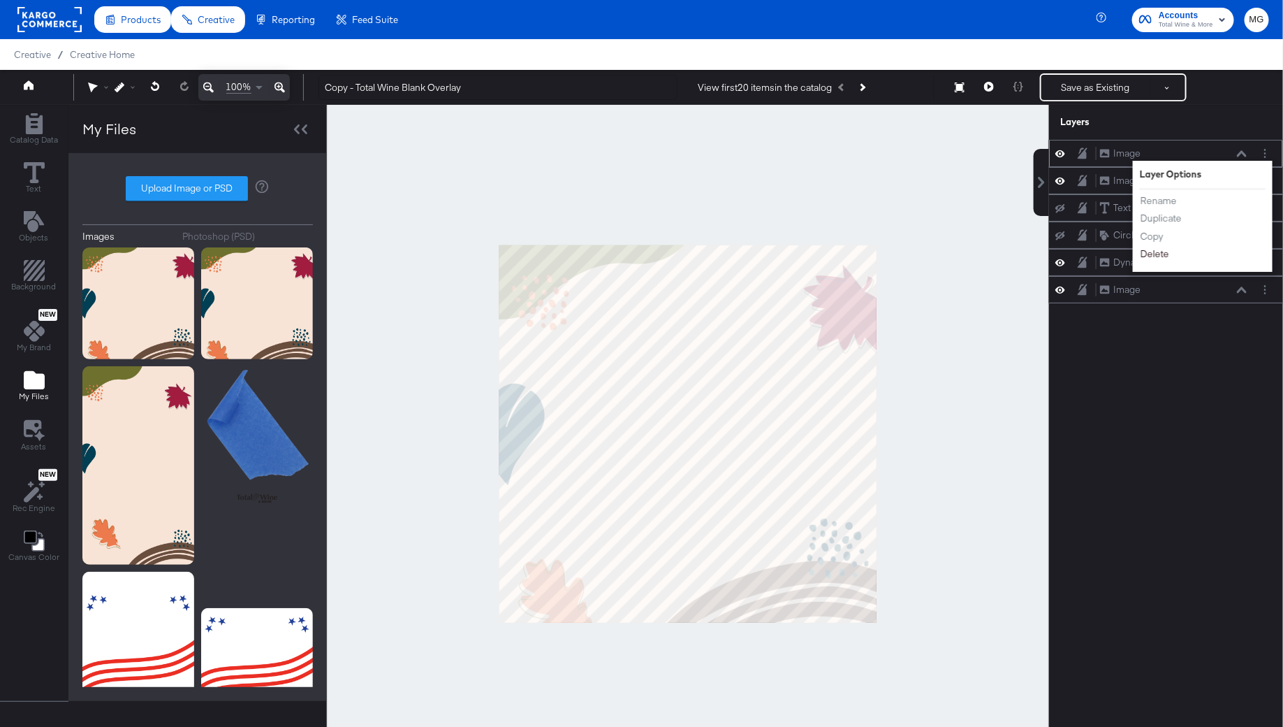
click at [1160, 254] on button "Delete" at bounding box center [1155, 254] width 30 height 15
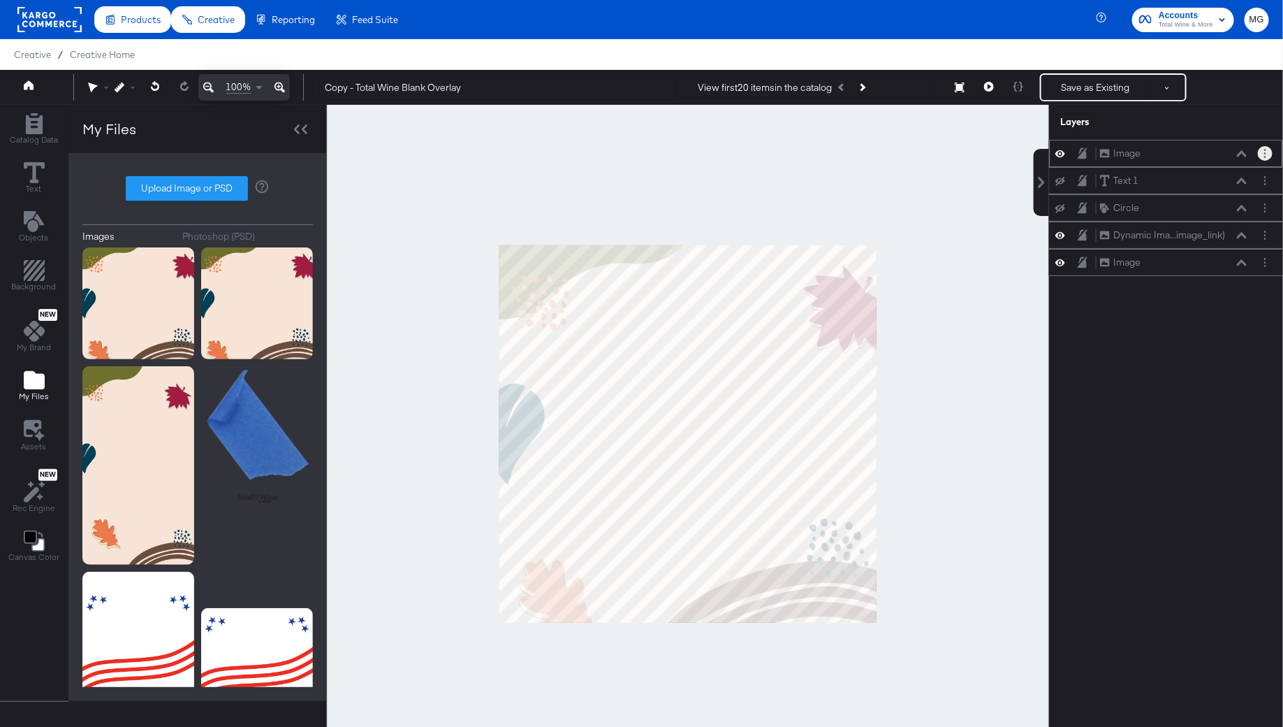
click at [1265, 158] on button "Layer Options" at bounding box center [1265, 153] width 15 height 15
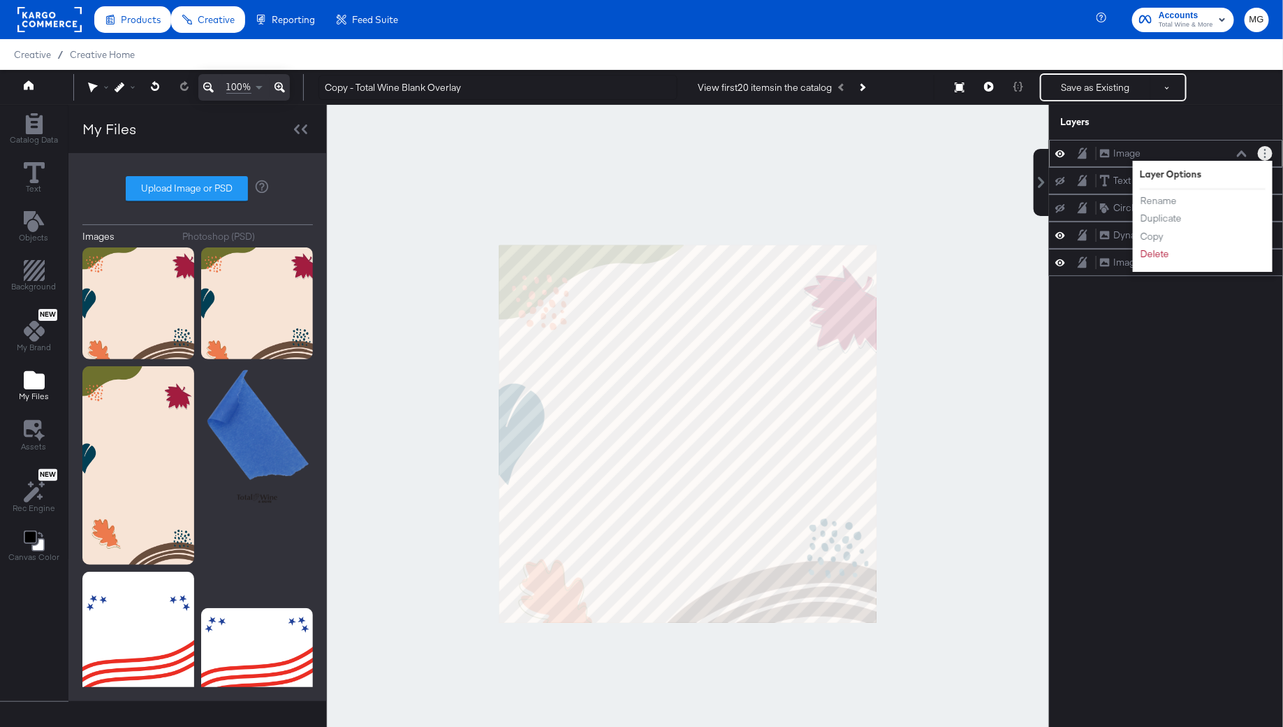
click at [1172, 259] on div "Rename Duplicate Copy Delete" at bounding box center [1178, 227] width 77 height 75
click at [1149, 254] on button "Delete" at bounding box center [1155, 254] width 30 height 15
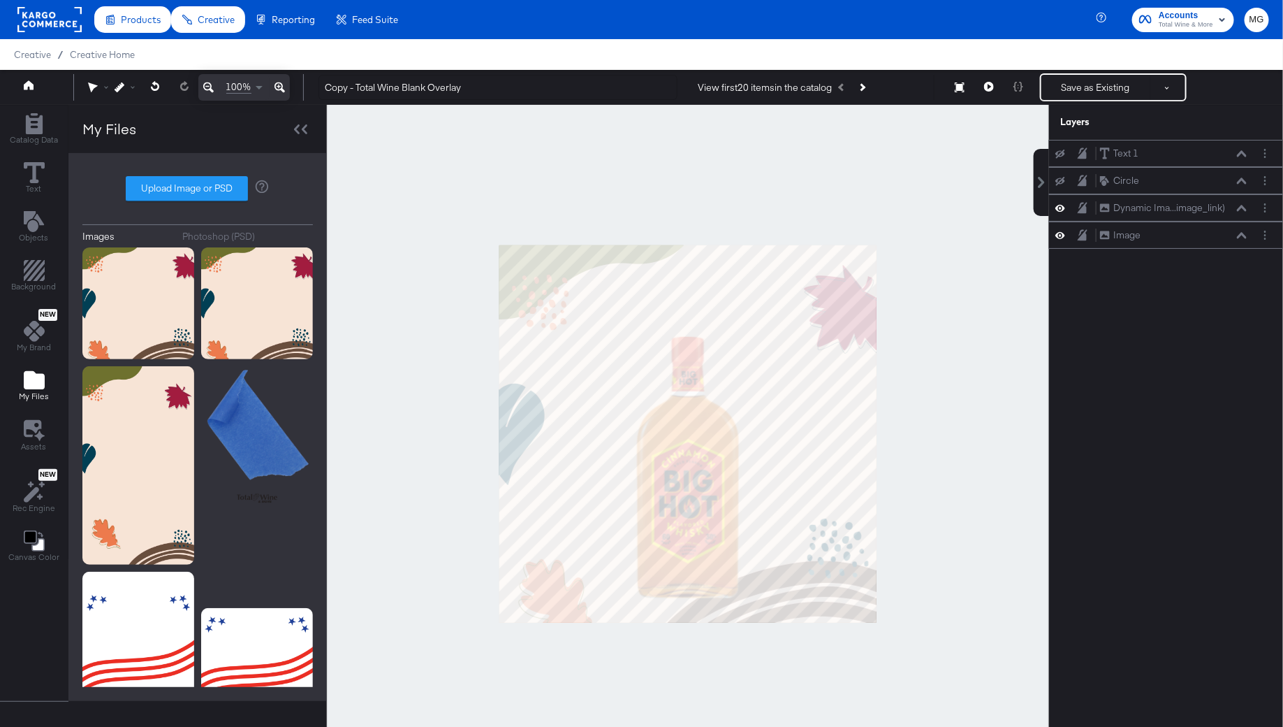
click at [936, 195] on div at bounding box center [688, 433] width 722 height 657
click at [940, 367] on div at bounding box center [688, 433] width 722 height 657
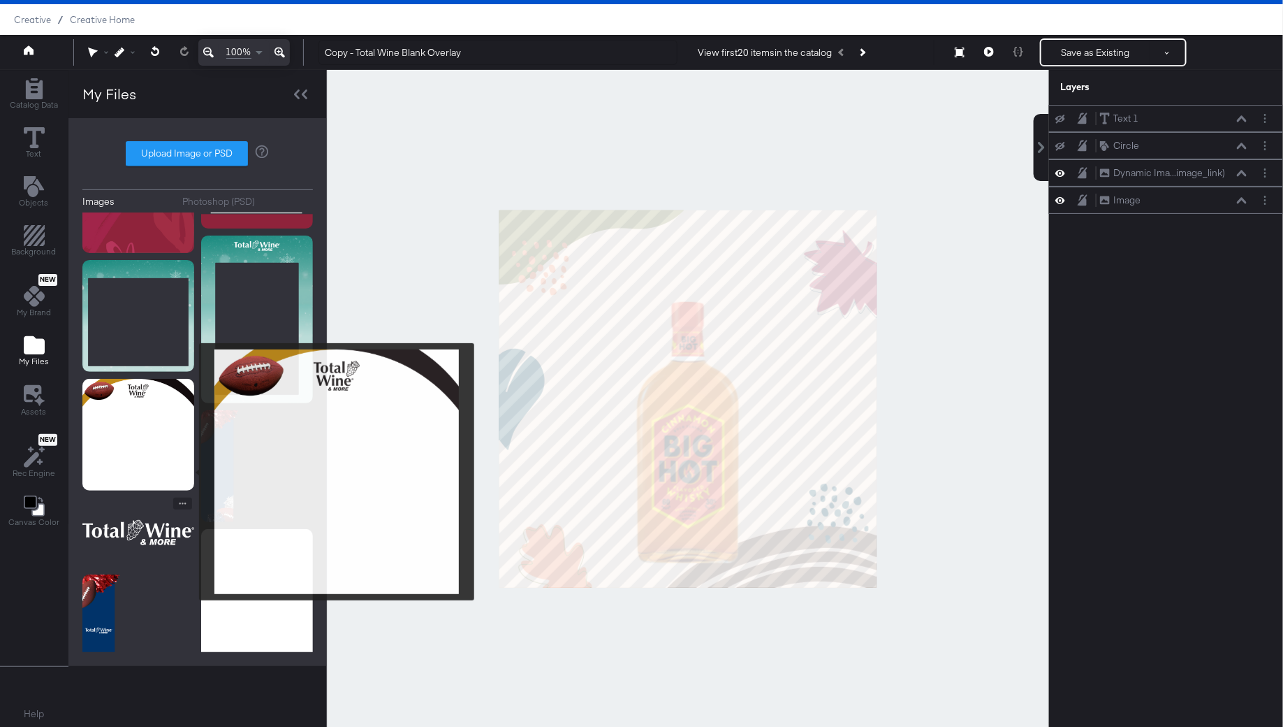
scroll to position [4889, 0]
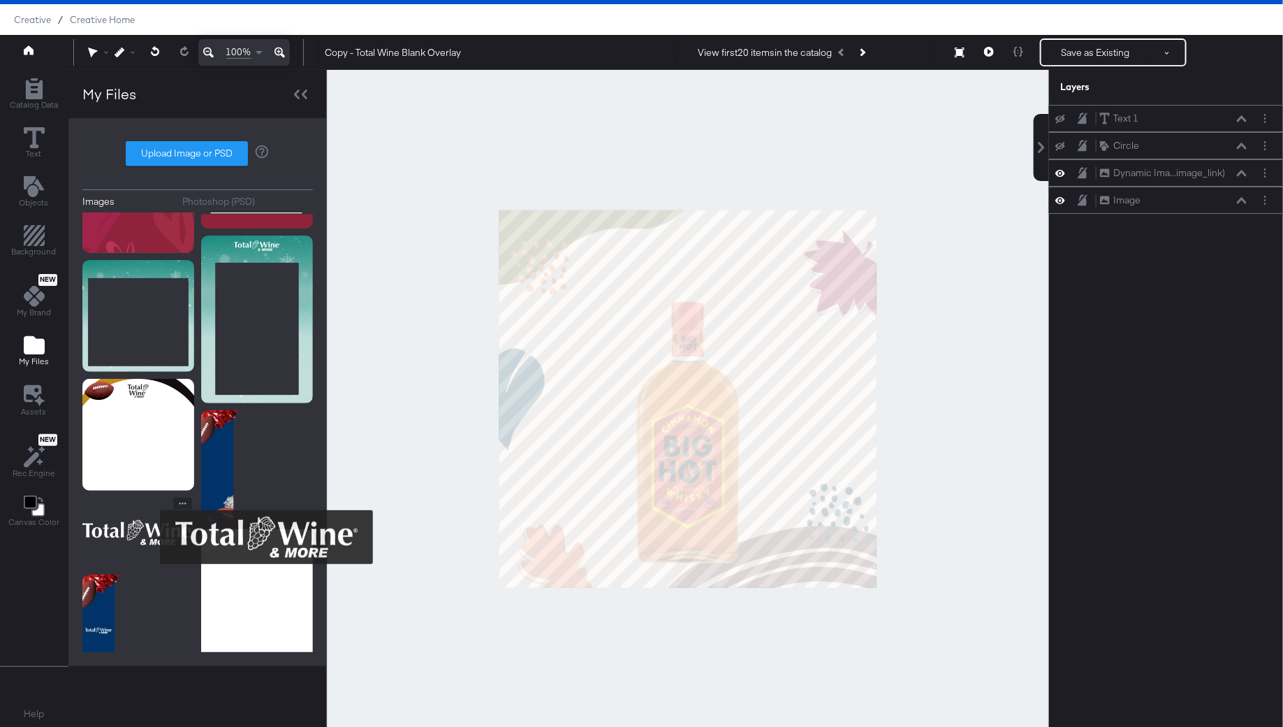
click at [151, 537] on img at bounding box center [138, 532] width 112 height 70
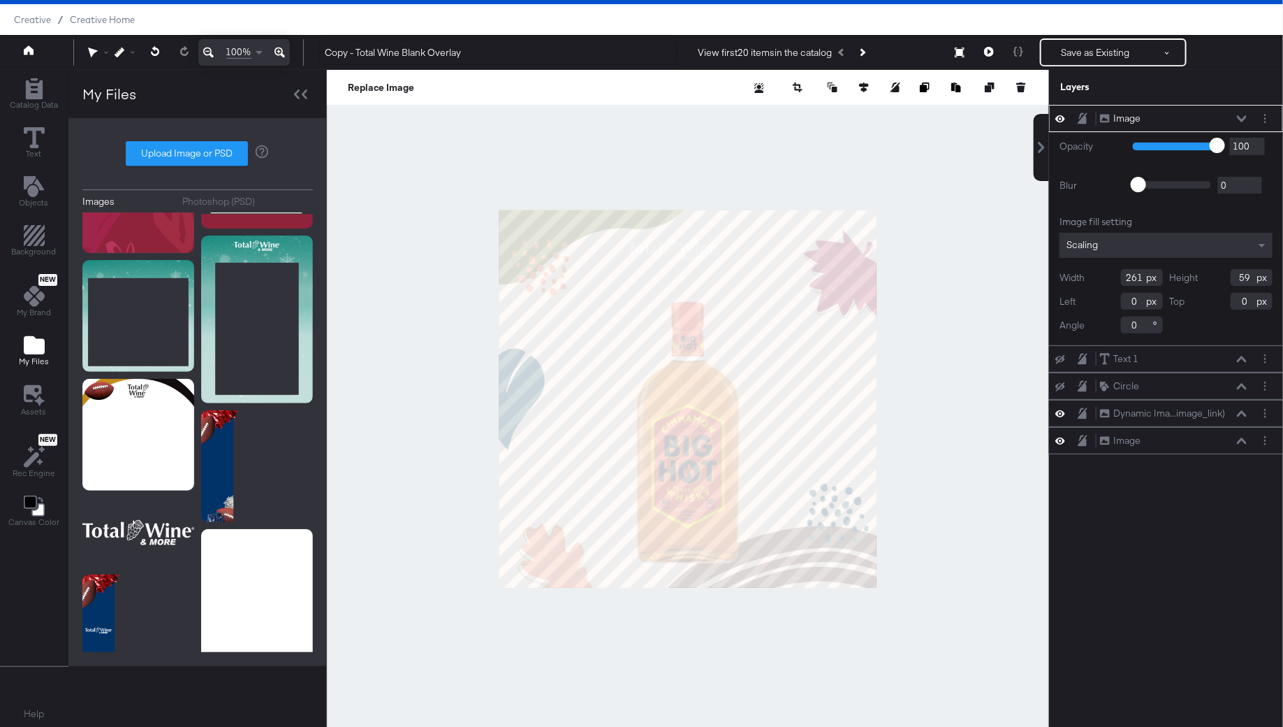
type input "368"
type input "84"
type input "511"
type input "115"
type input "296"
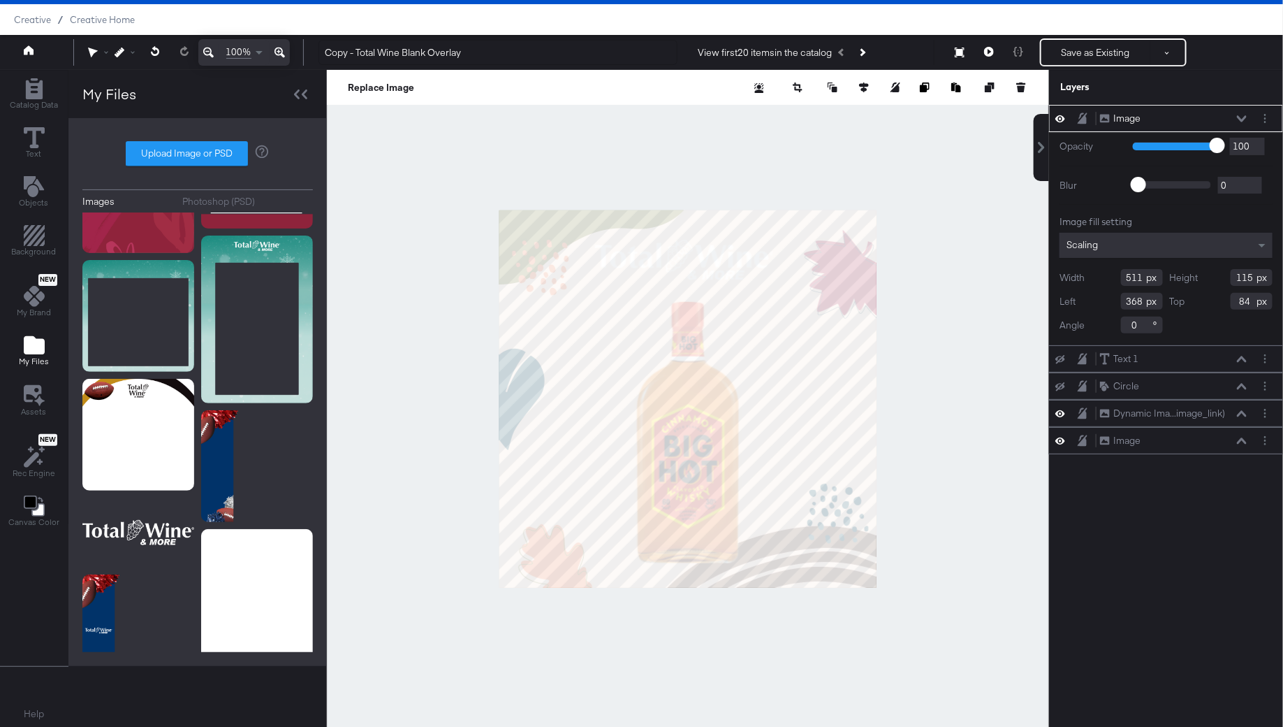
type input "72"
type input "457"
type input "100"
click at [949, 307] on div at bounding box center [688, 398] width 722 height 657
type input "312"
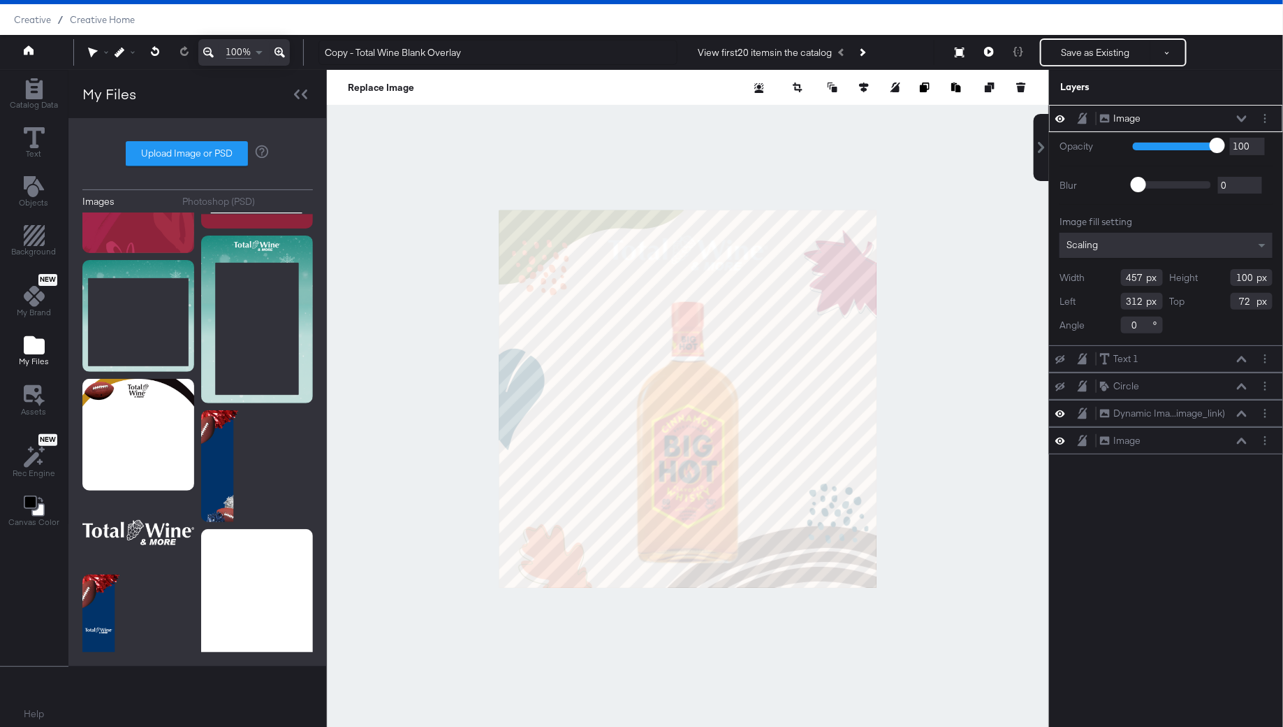
click at [914, 333] on div at bounding box center [688, 398] width 722 height 657
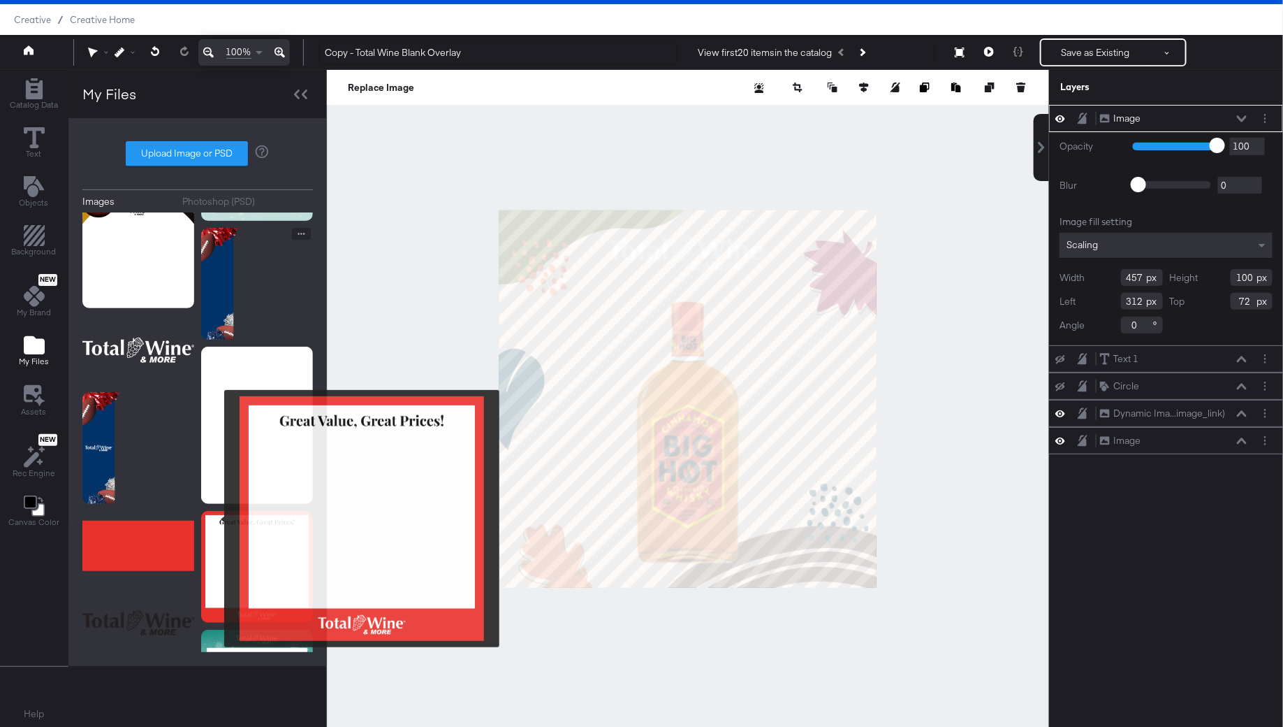
scroll to position [5095, 0]
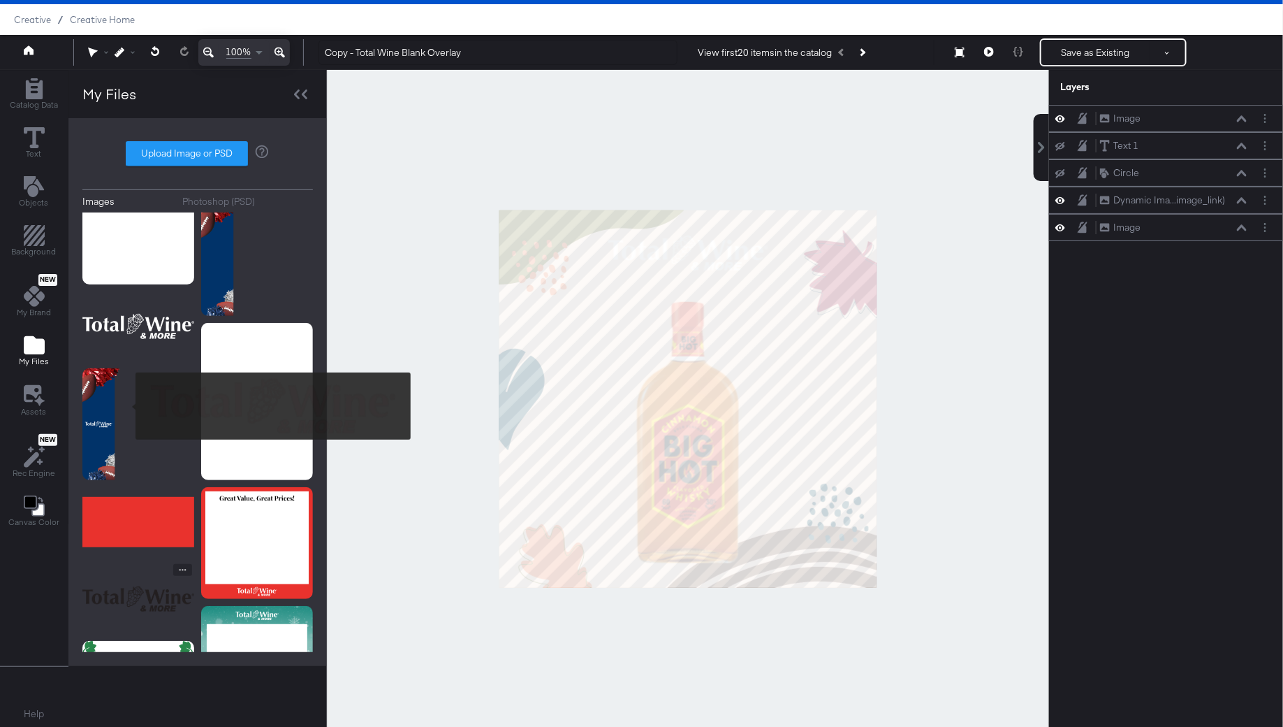
click at [126, 564] on img at bounding box center [138, 599] width 112 height 70
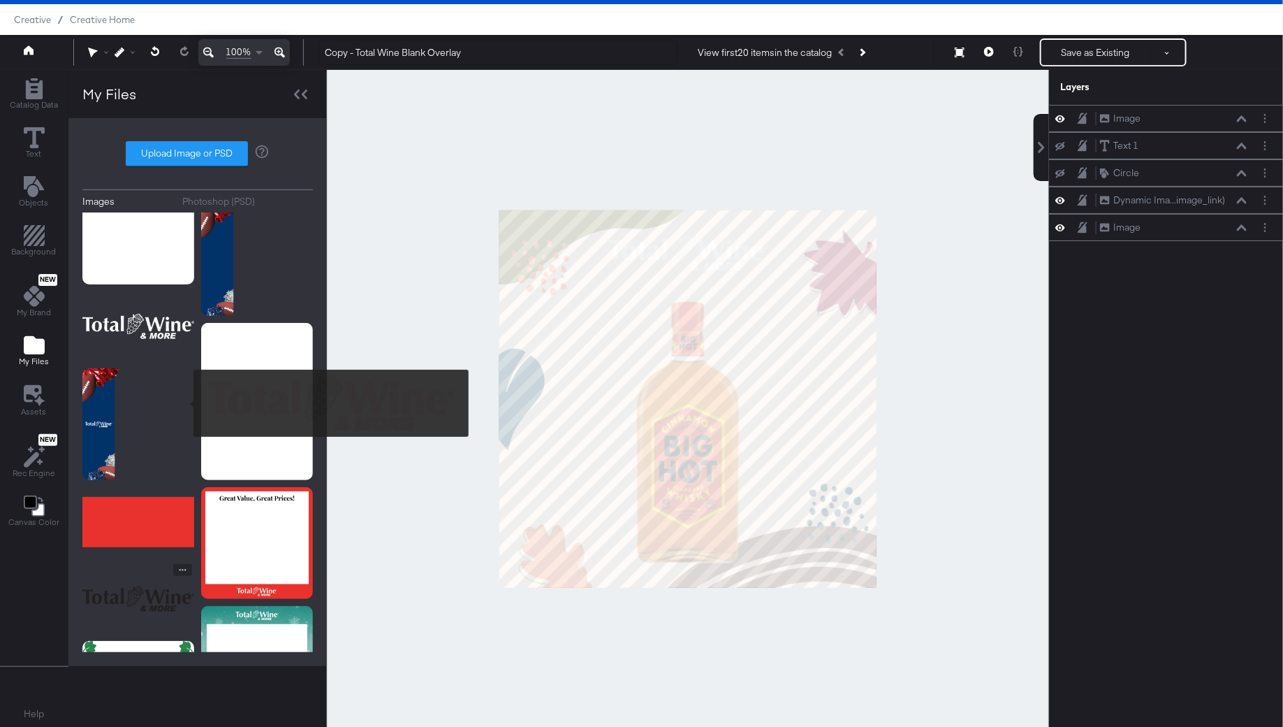
scroll to position [5284, 0]
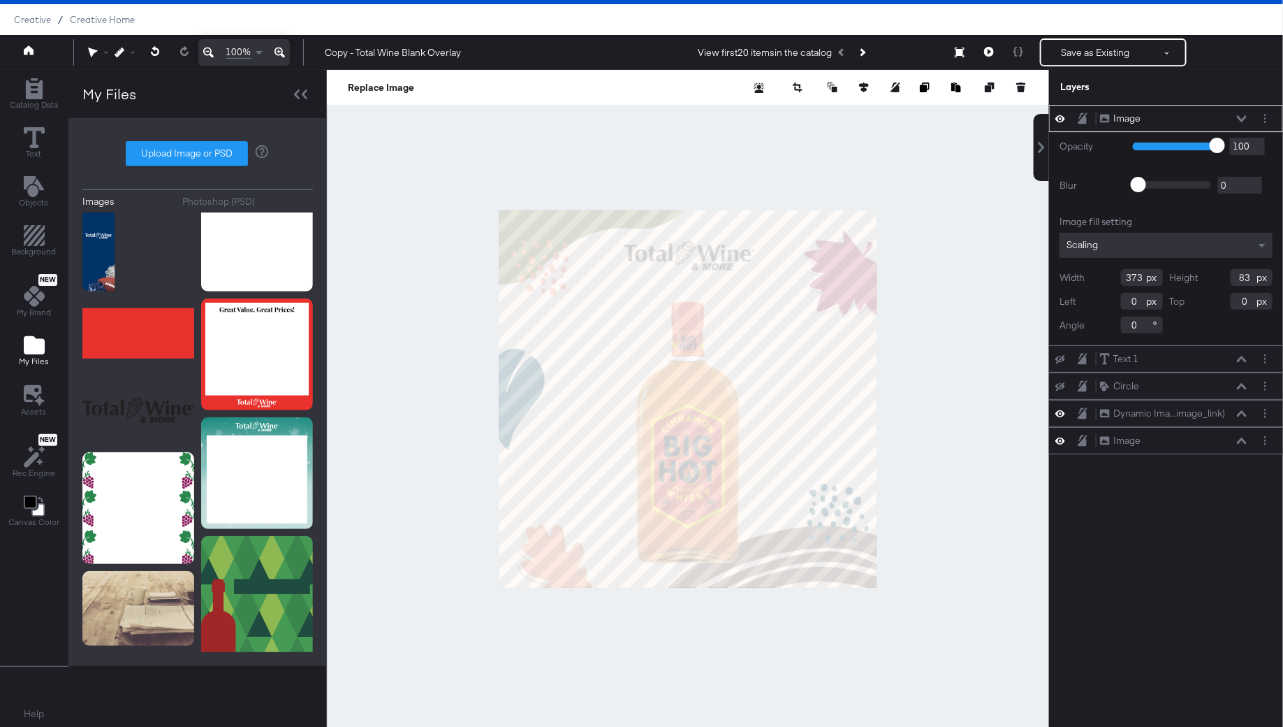
type input "358"
type input "88"
click at [1034, 321] on div at bounding box center [688, 398] width 722 height 657
click at [959, 410] on div at bounding box center [688, 398] width 722 height 657
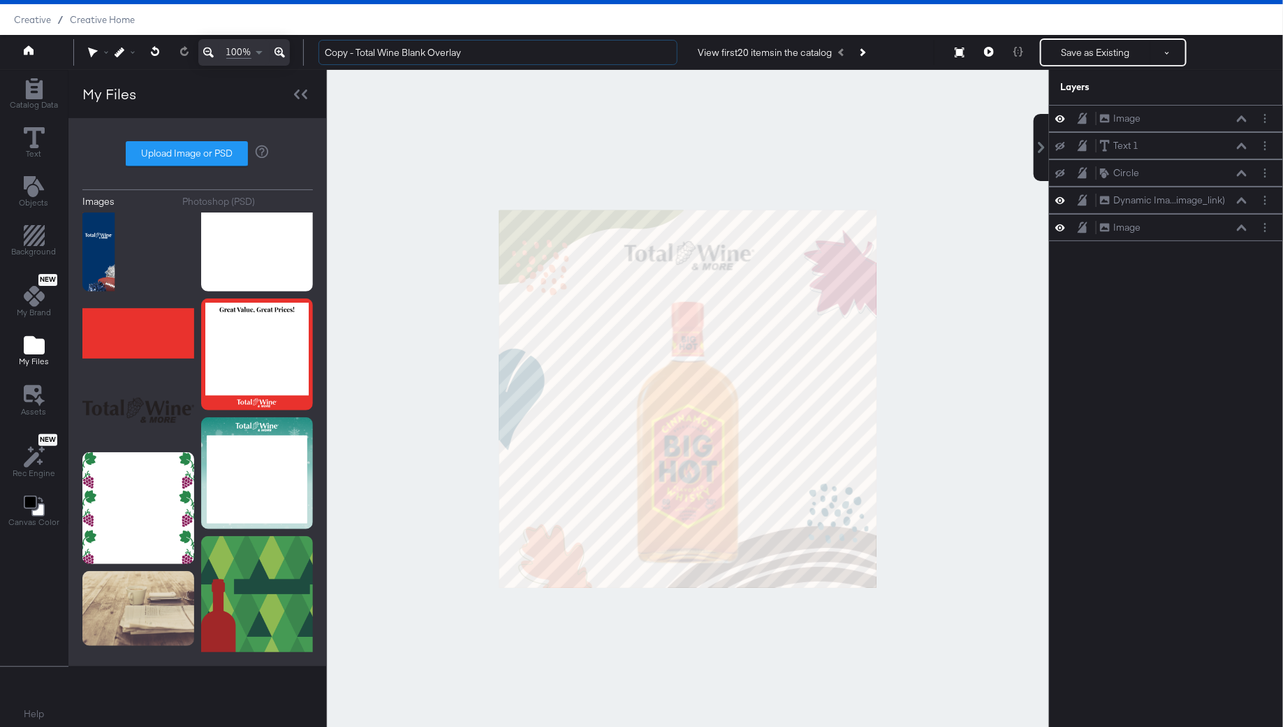
drag, startPoint x: 354, startPoint y: 55, endPoint x: 312, endPoint y: 55, distance: 41.9
click at [313, 55] on div "Copy - Total Wine Blank Overlay View first 20 items in the catalog Next Product…" at bounding box center [788, 52] width 962 height 28
click at [379, 48] on input "Total Wine Blank Overlay" at bounding box center [498, 53] width 359 height 26
type input "Total Wine Fall Overlay"
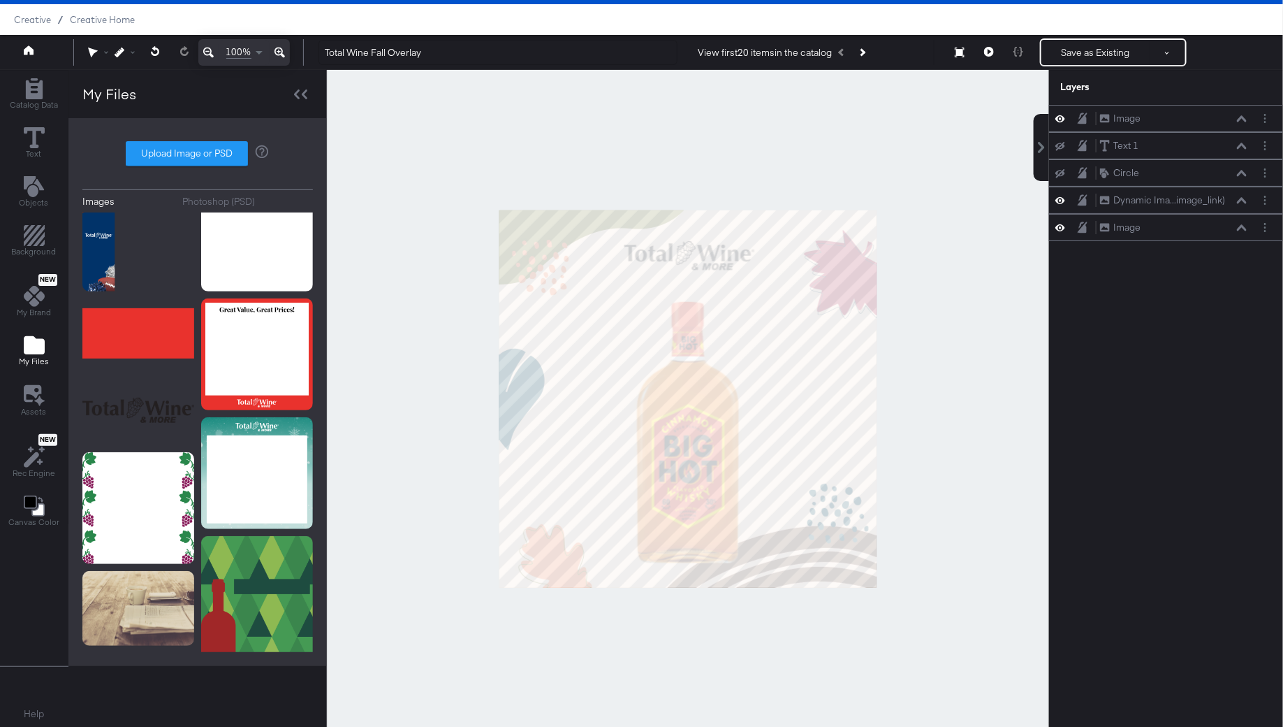
click at [391, 188] on div at bounding box center [688, 398] width 722 height 657
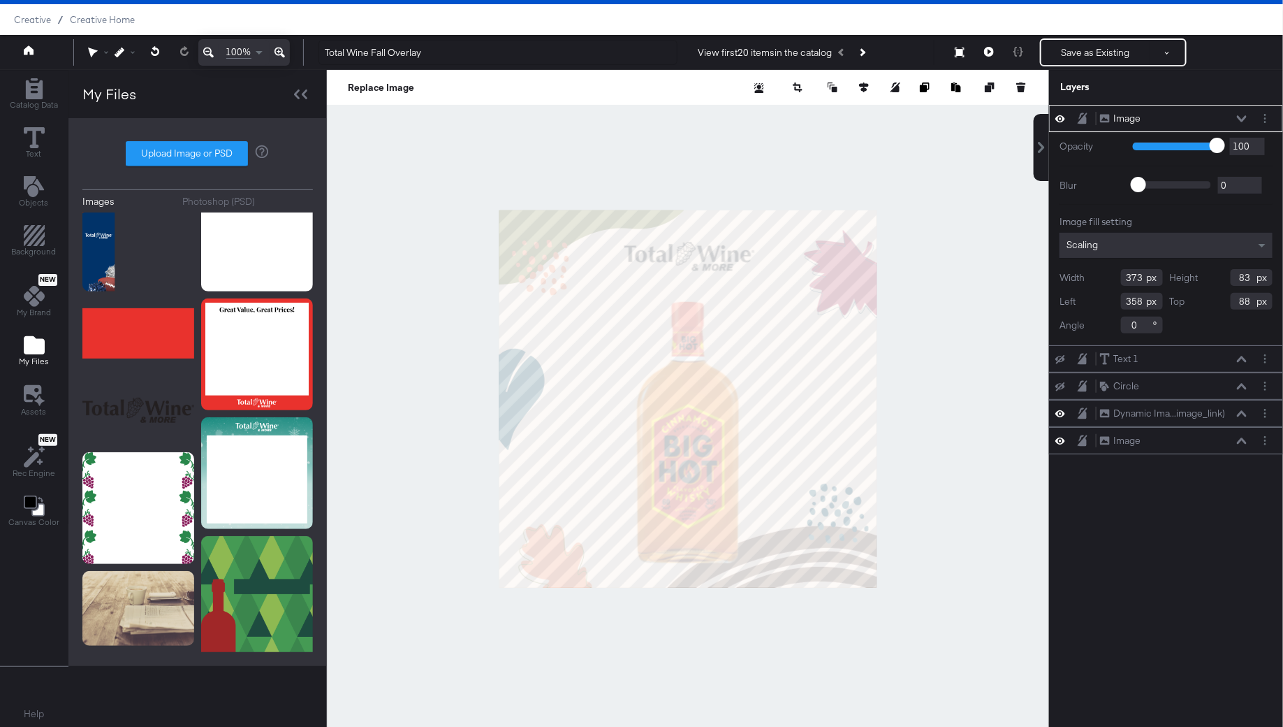
type input "90"
click at [915, 330] on div at bounding box center [688, 398] width 722 height 657
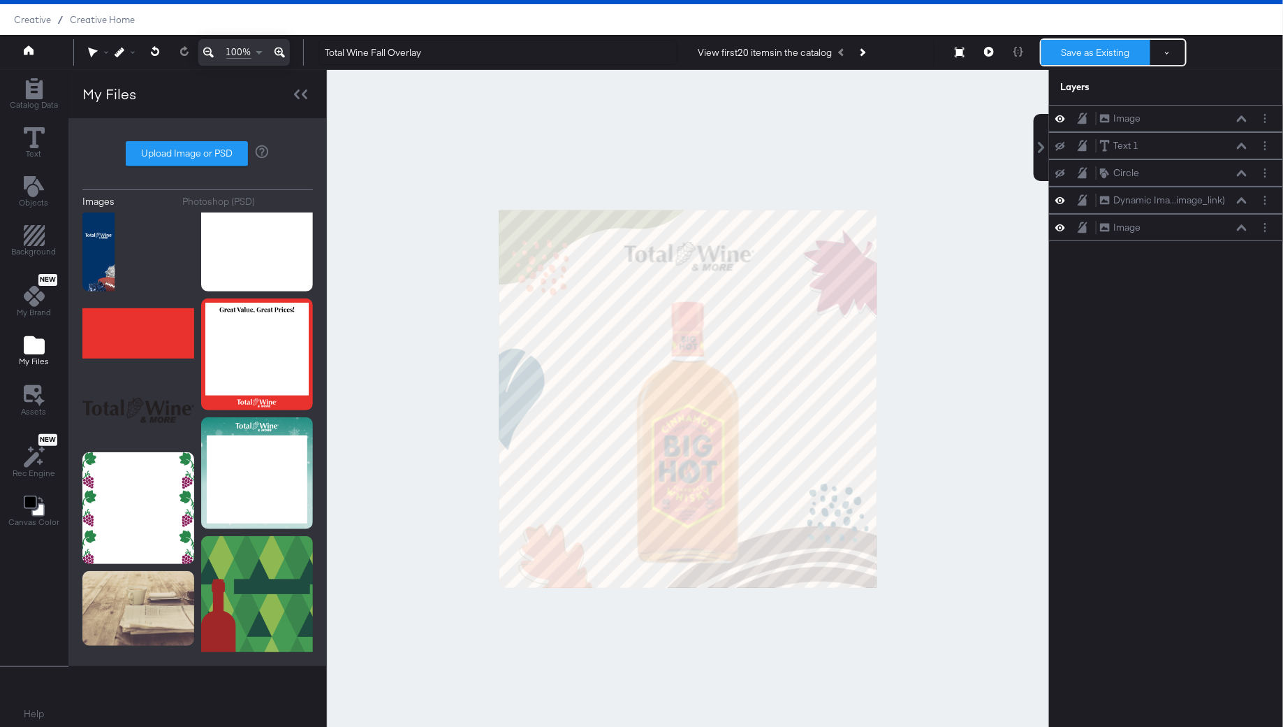
click at [1090, 50] on button "Save as Existing" at bounding box center [1096, 52] width 109 height 25
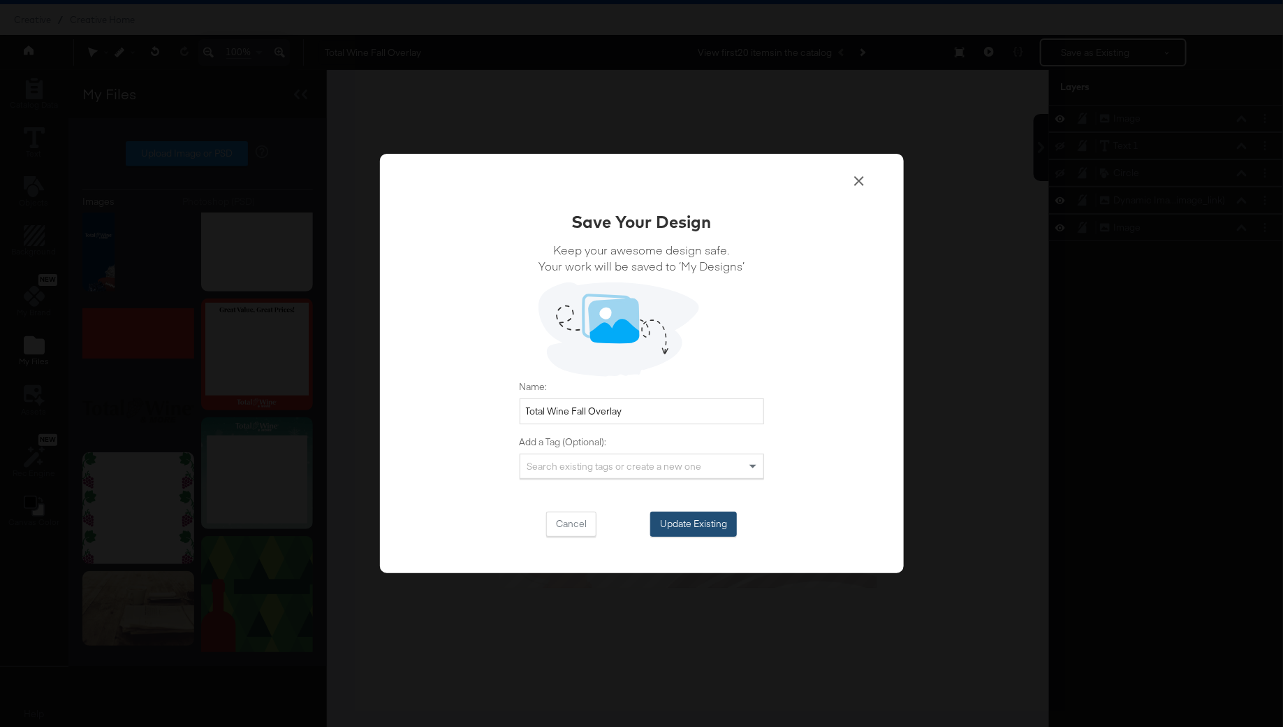
click at [680, 530] on button "Update Existing" at bounding box center [693, 523] width 87 height 25
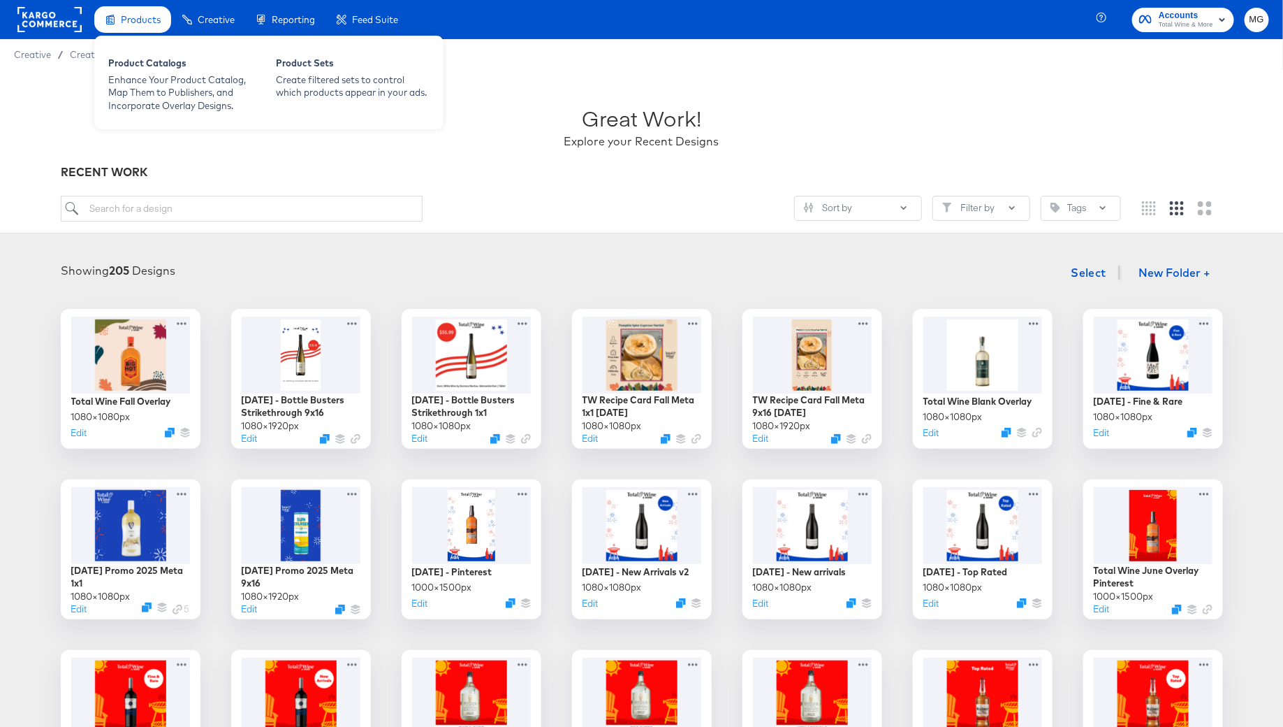
click at [151, 43] on div "Product Catalogs Enhance Your Product Catalog, Map Them to Publishers, and Inco…" at bounding box center [268, 83] width 349 height 94
click at [155, 68] on div "Product Catalogs" at bounding box center [185, 65] width 154 height 17
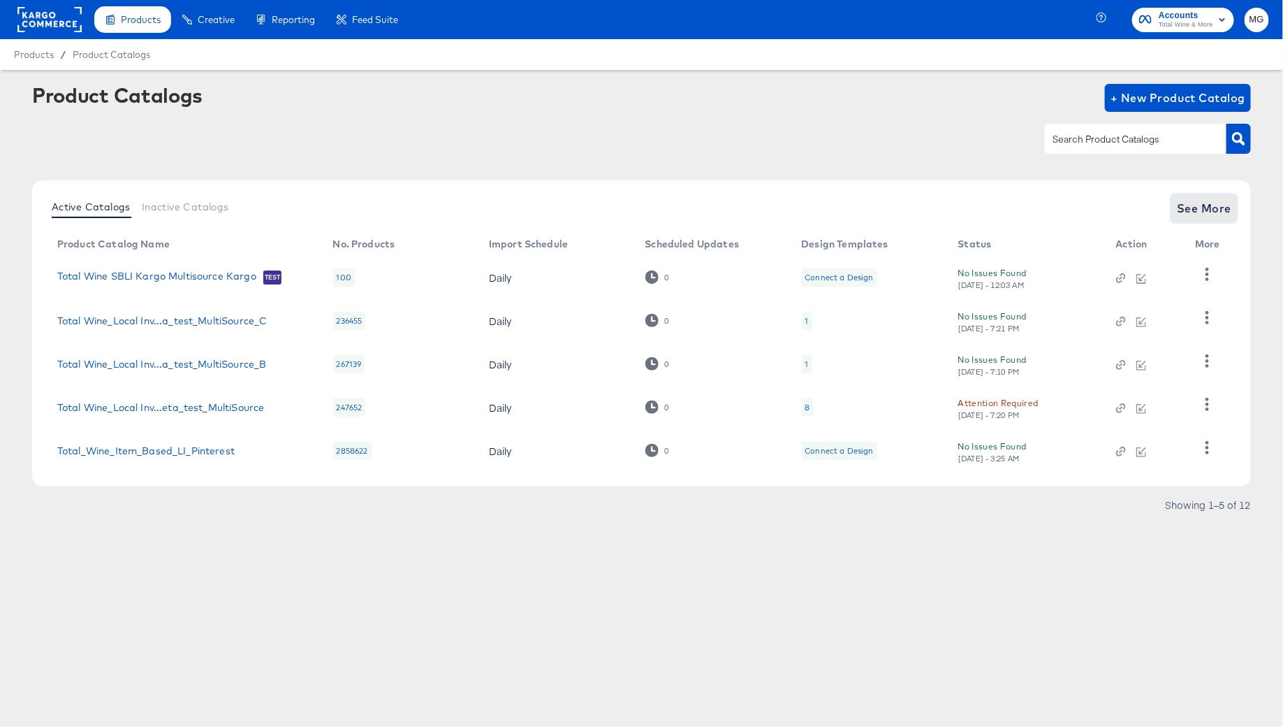
click at [1200, 212] on span "See More" at bounding box center [1204, 208] width 54 height 20
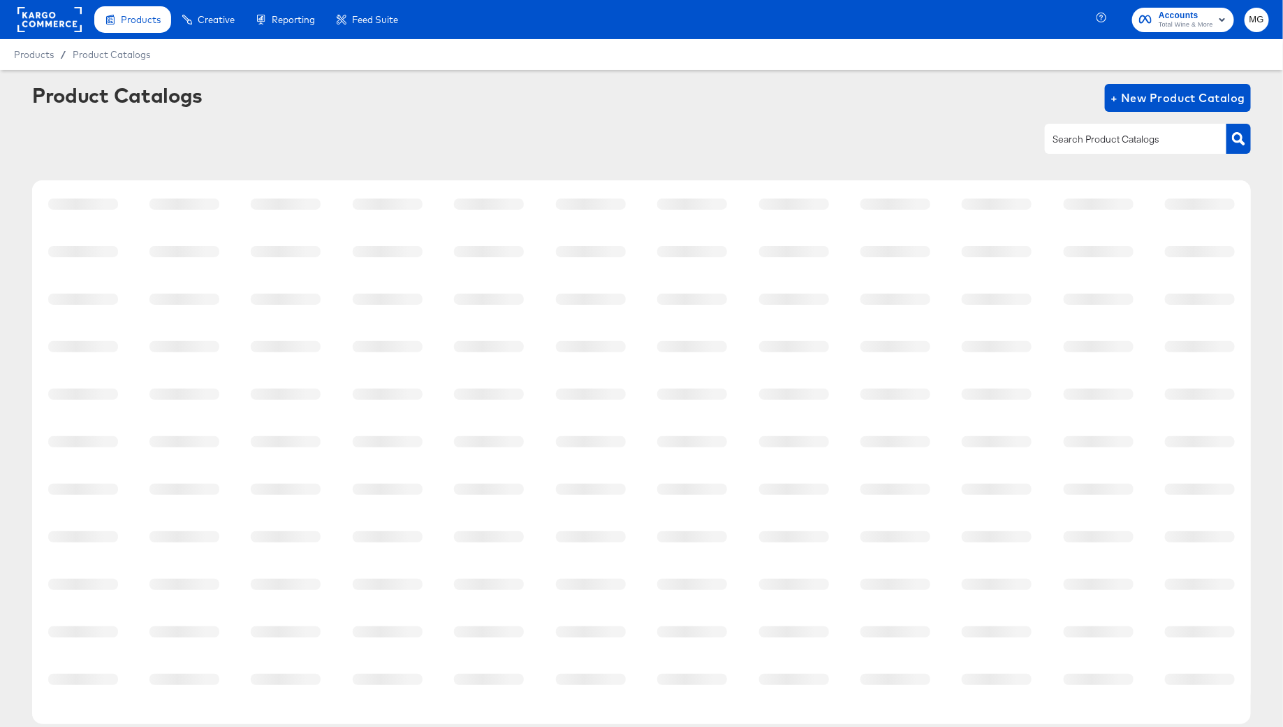
scroll to position [54, 0]
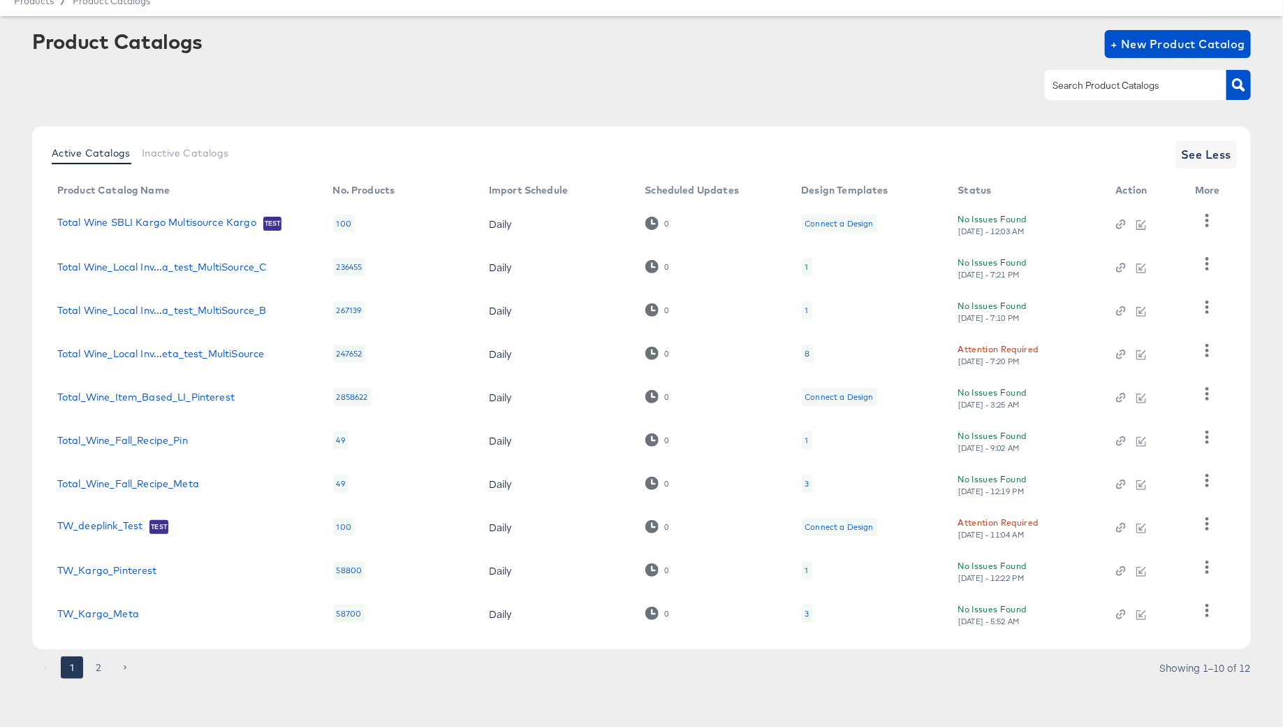
click at [94, 662] on button "2" at bounding box center [98, 667] width 22 height 22
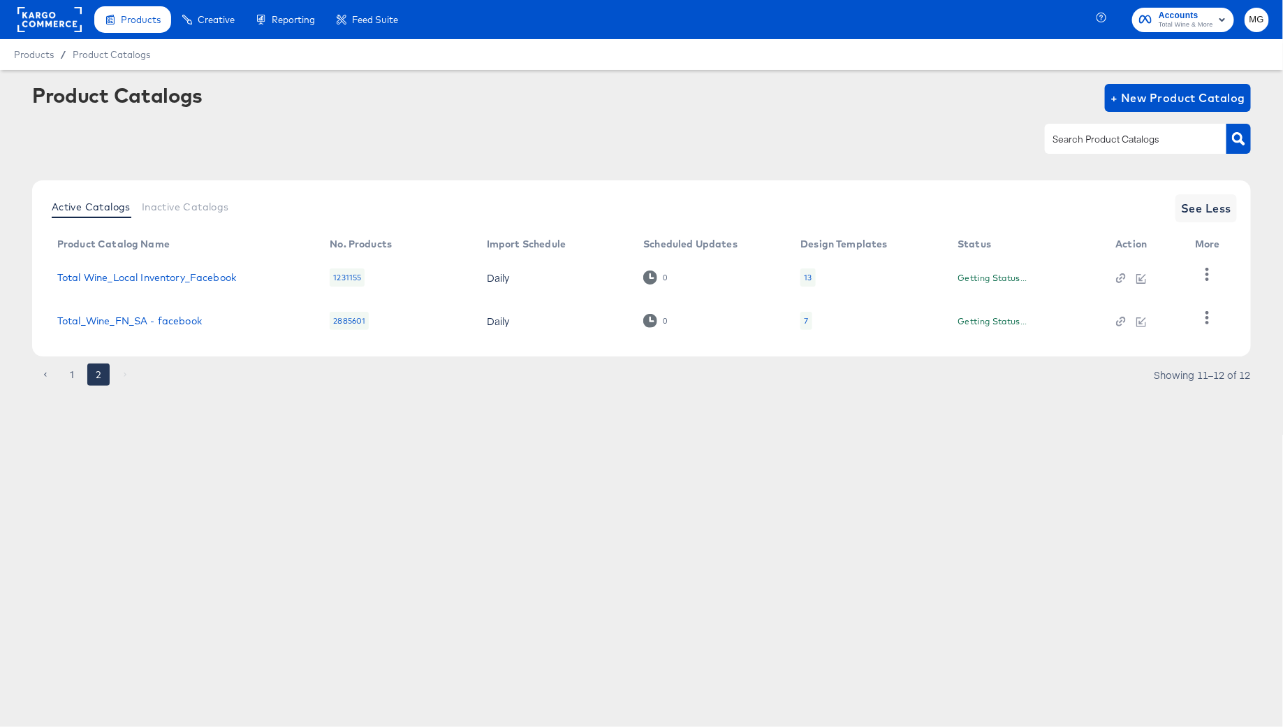
scroll to position [0, 0]
click at [177, 276] on link "Total Wine_Local Inventory_Facebook" at bounding box center [146, 277] width 179 height 11
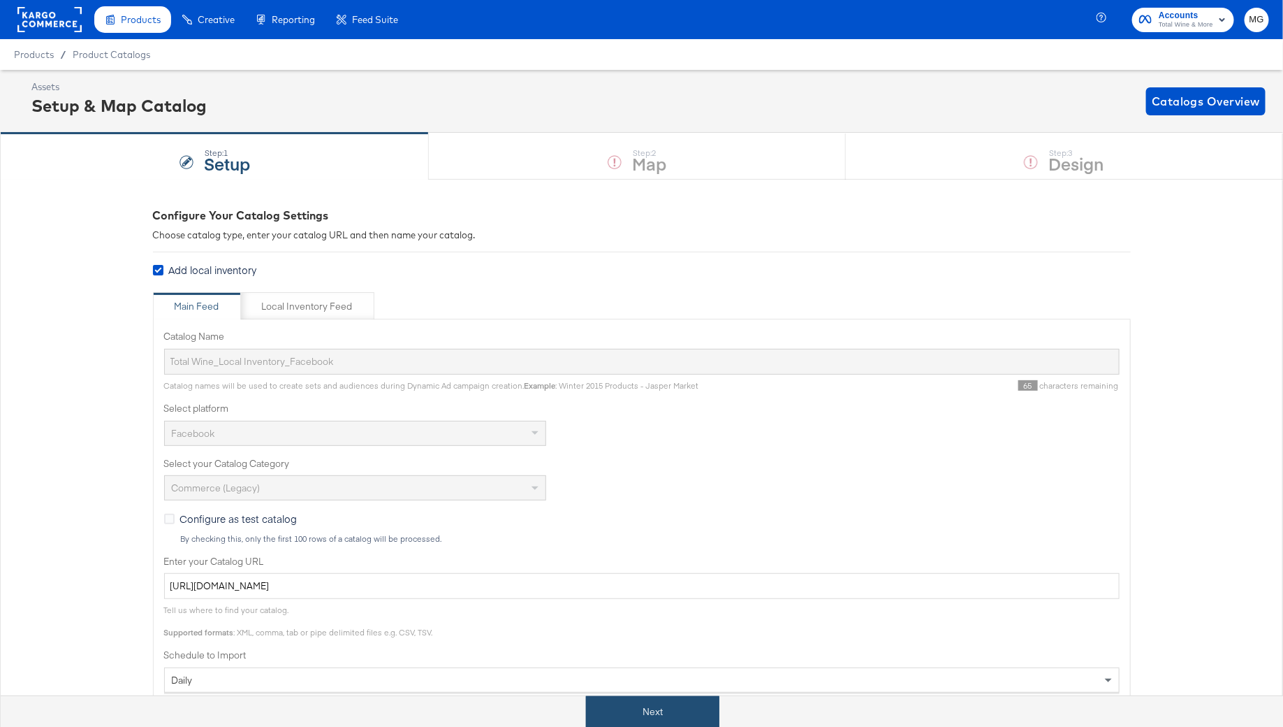
click at [680, 715] on button "Next" at bounding box center [652, 711] width 133 height 31
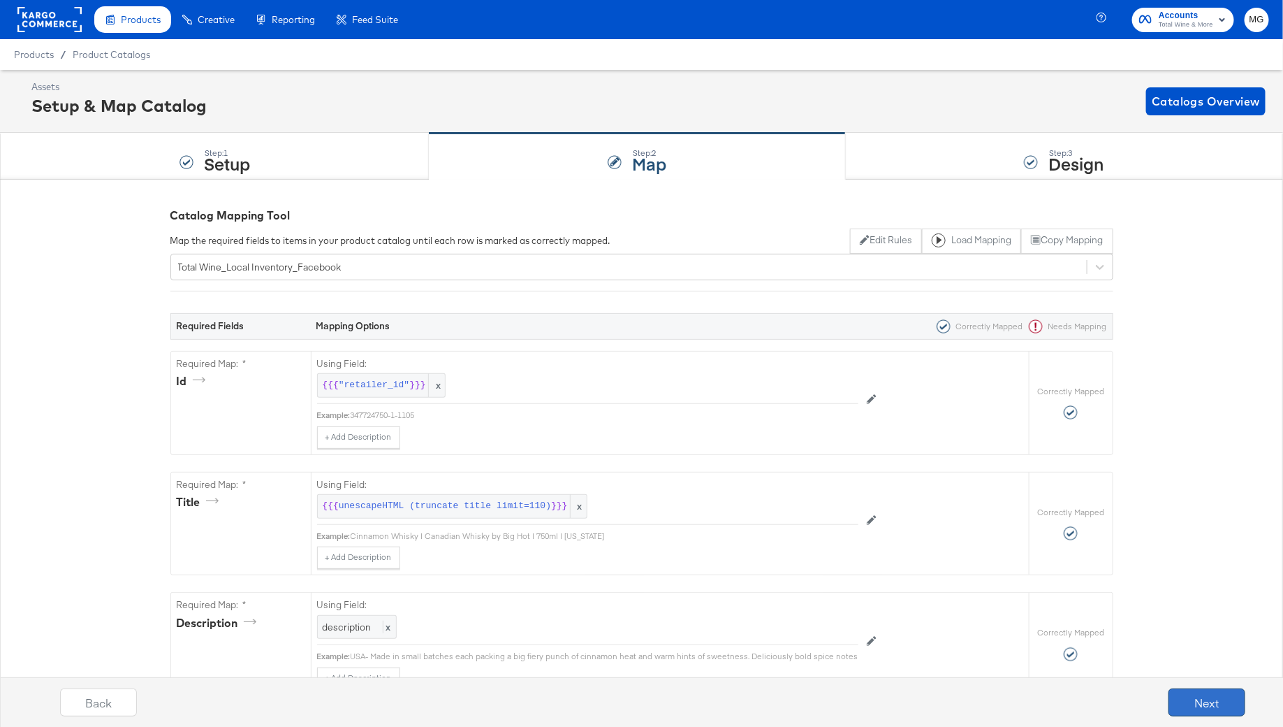
click at [1201, 704] on button "Next" at bounding box center [1207, 702] width 77 height 28
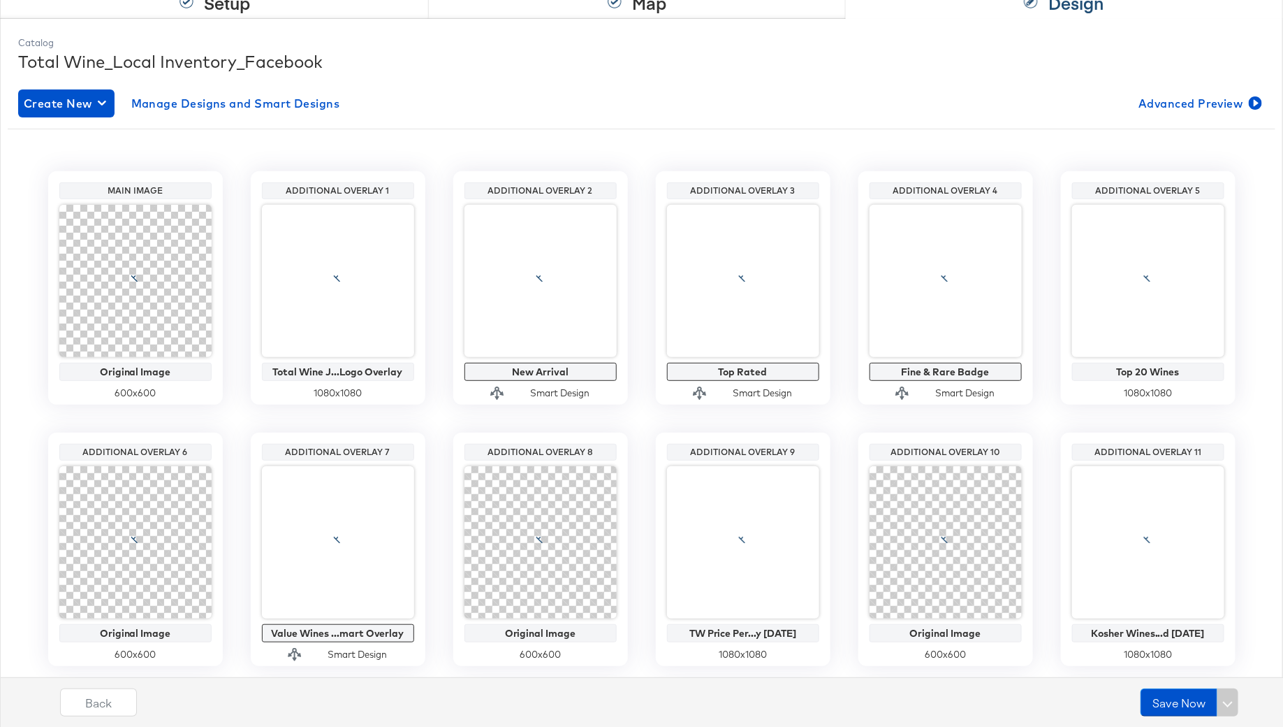
scroll to position [182, 0]
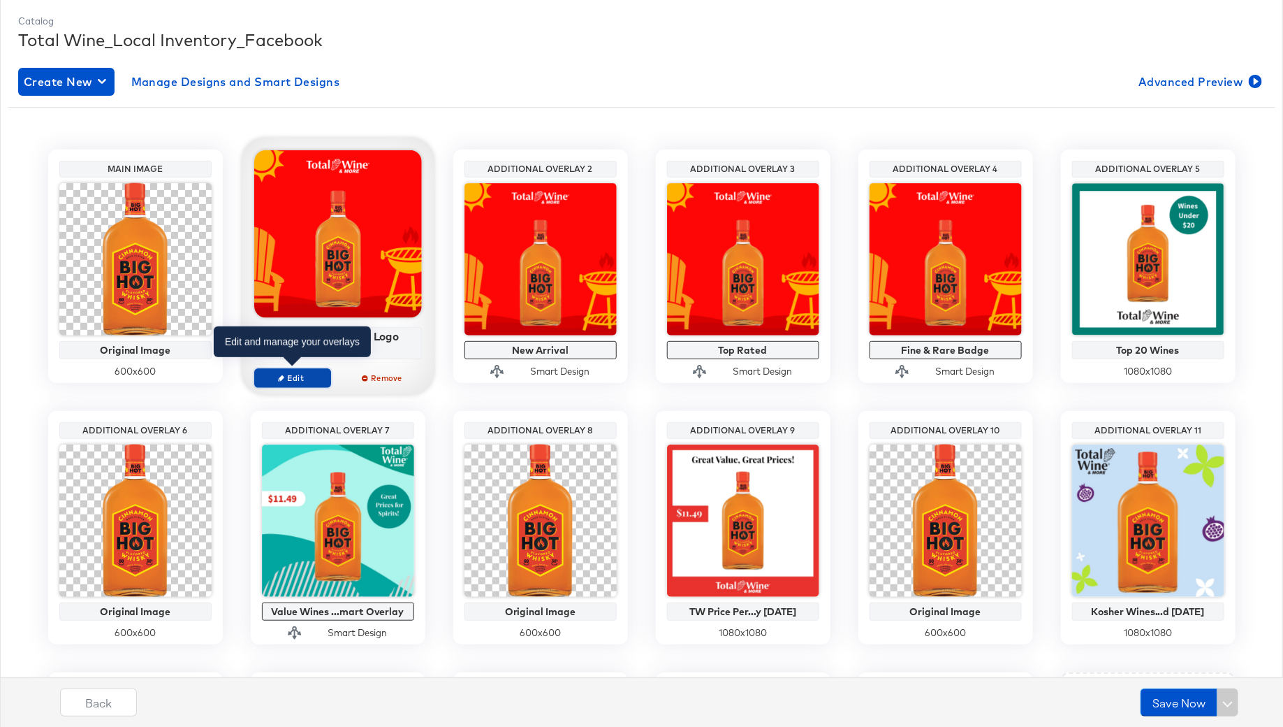
click at [303, 376] on span "Edit" at bounding box center [292, 377] width 64 height 10
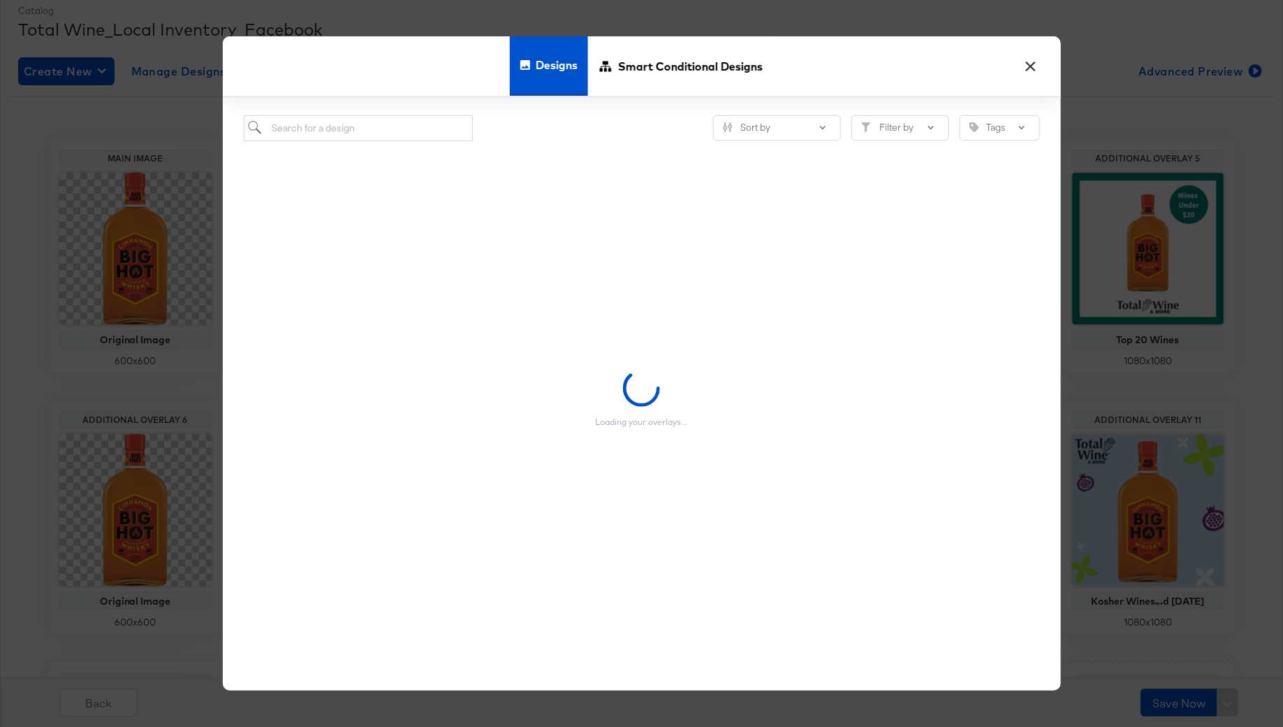
scroll to position [198, 0]
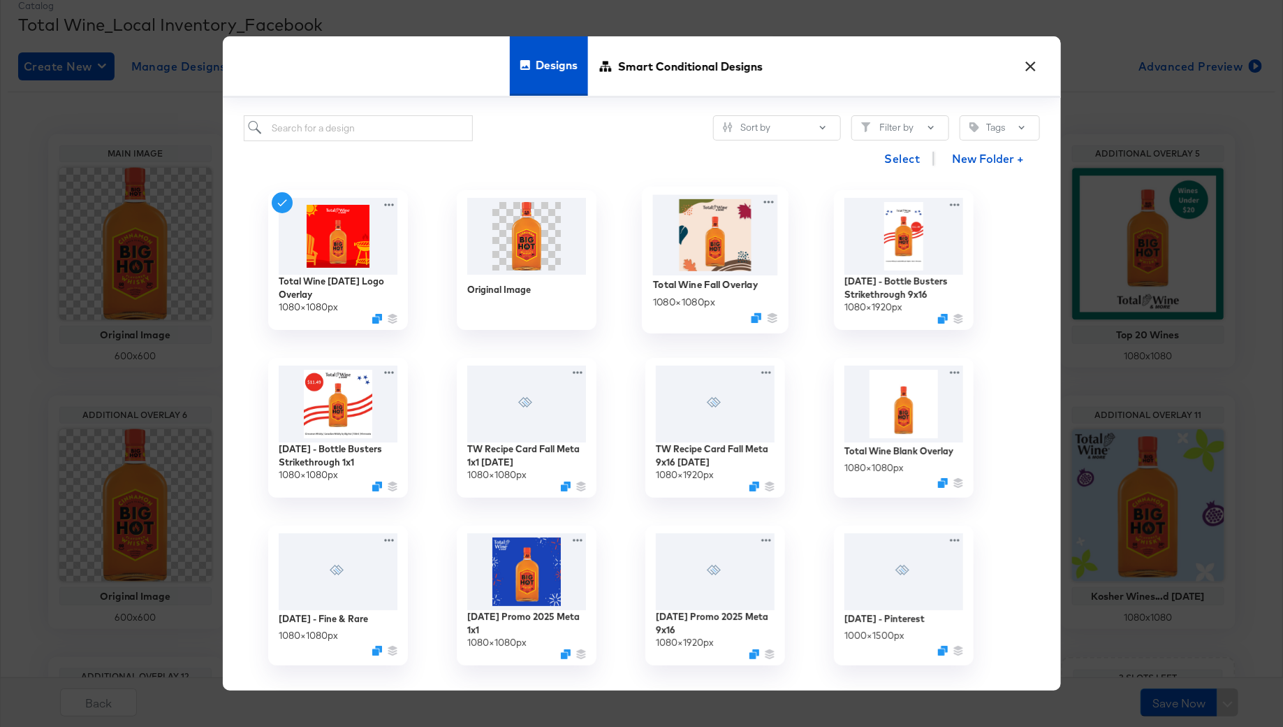
click at [718, 245] on img at bounding box center [715, 235] width 125 height 80
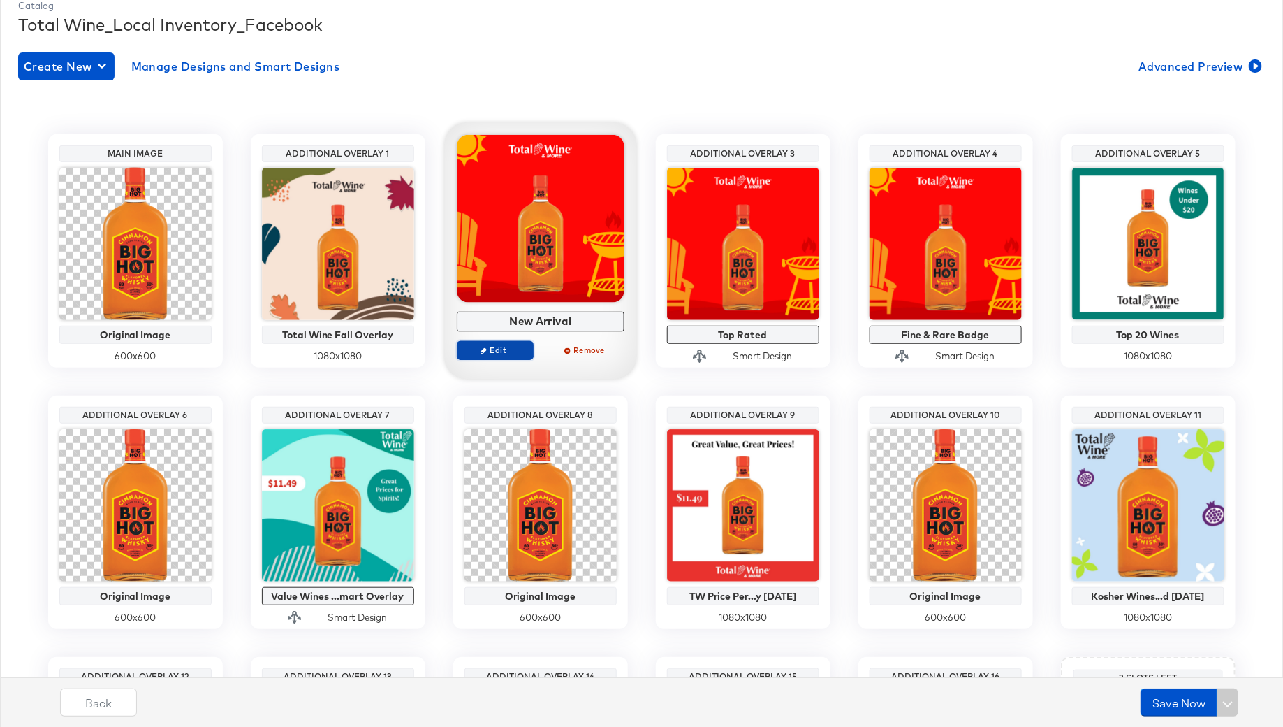
click at [511, 349] on span "Edit" at bounding box center [495, 349] width 64 height 10
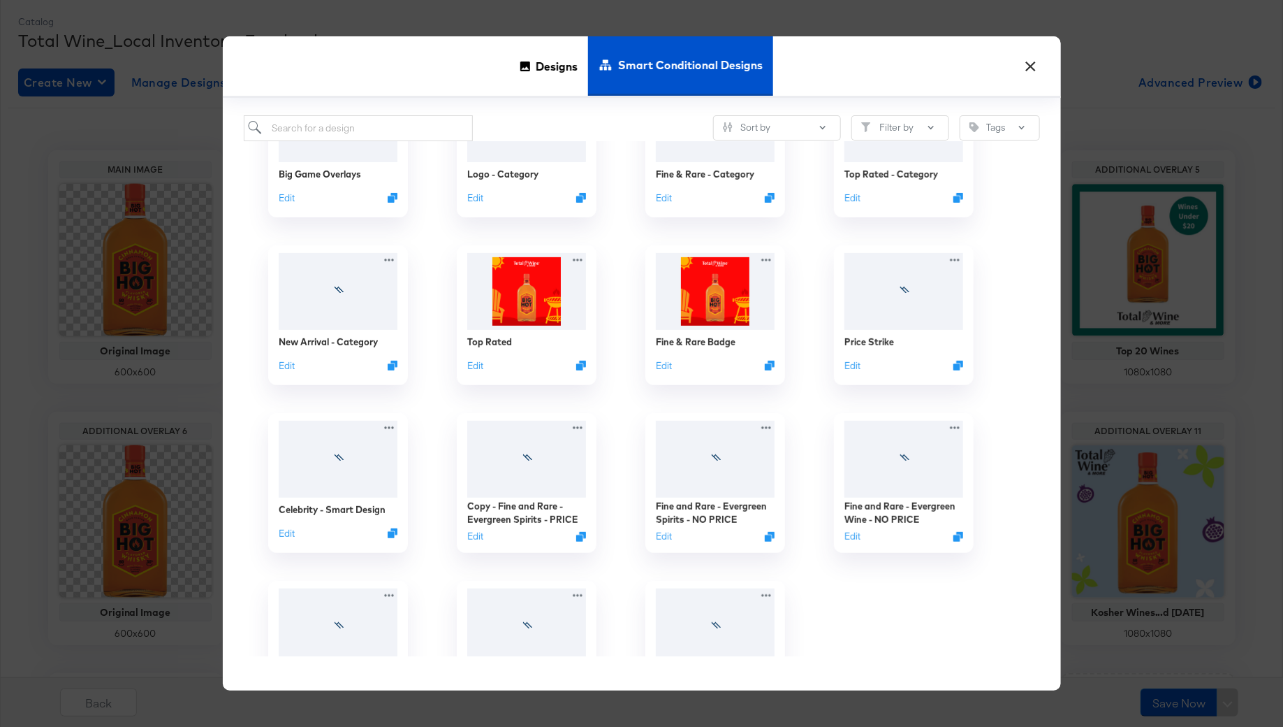
scroll to position [46, 0]
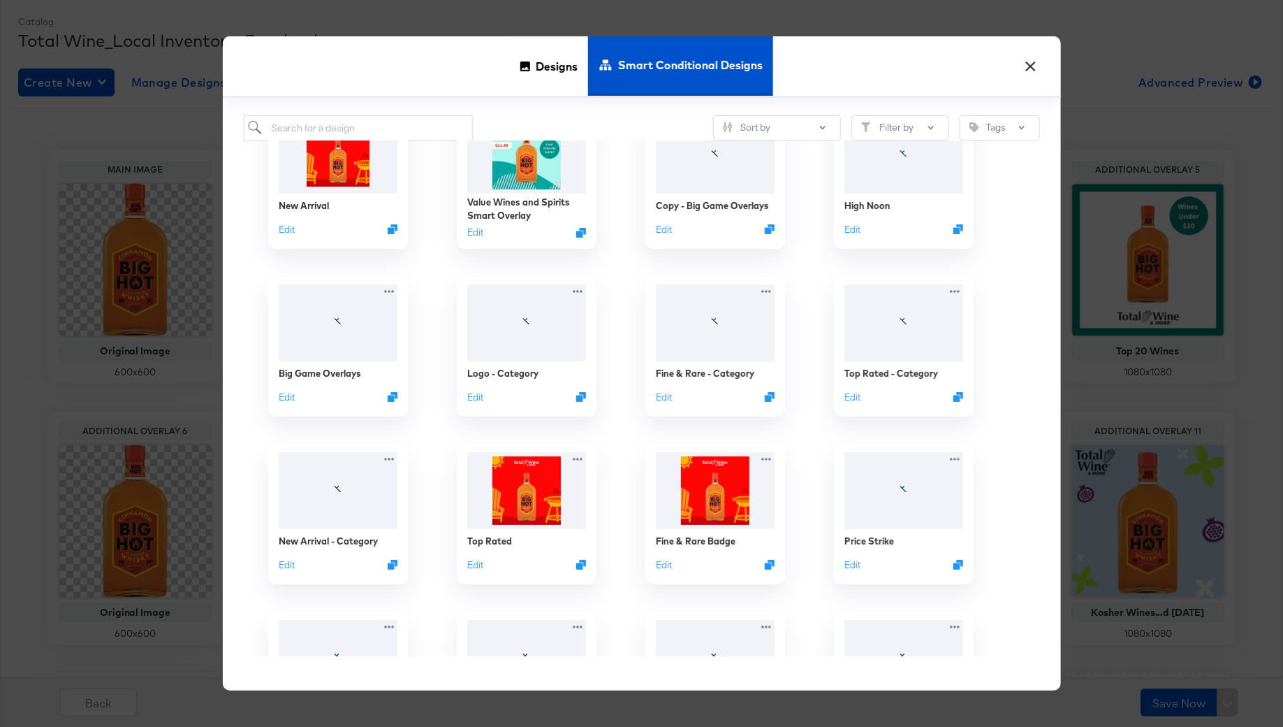
click at [1027, 59] on button "×" at bounding box center [1031, 62] width 25 height 25
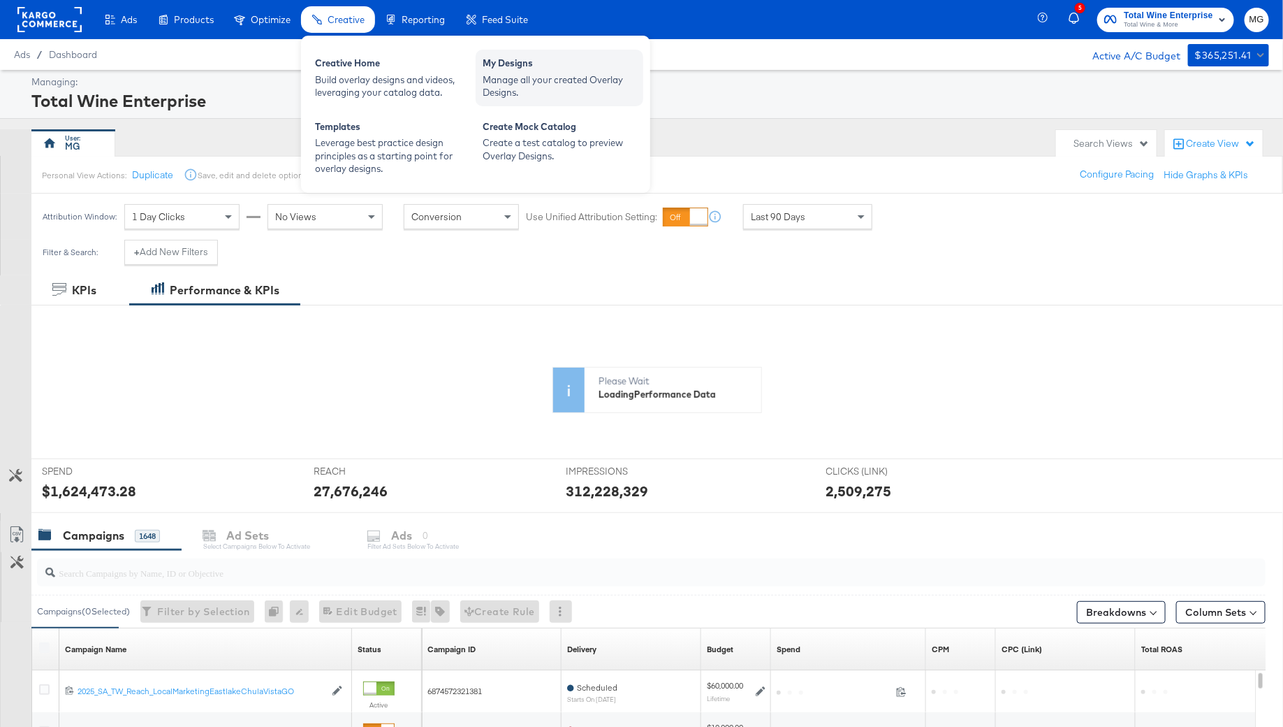
click at [490, 64] on div "My Designs" at bounding box center [560, 65] width 154 height 17
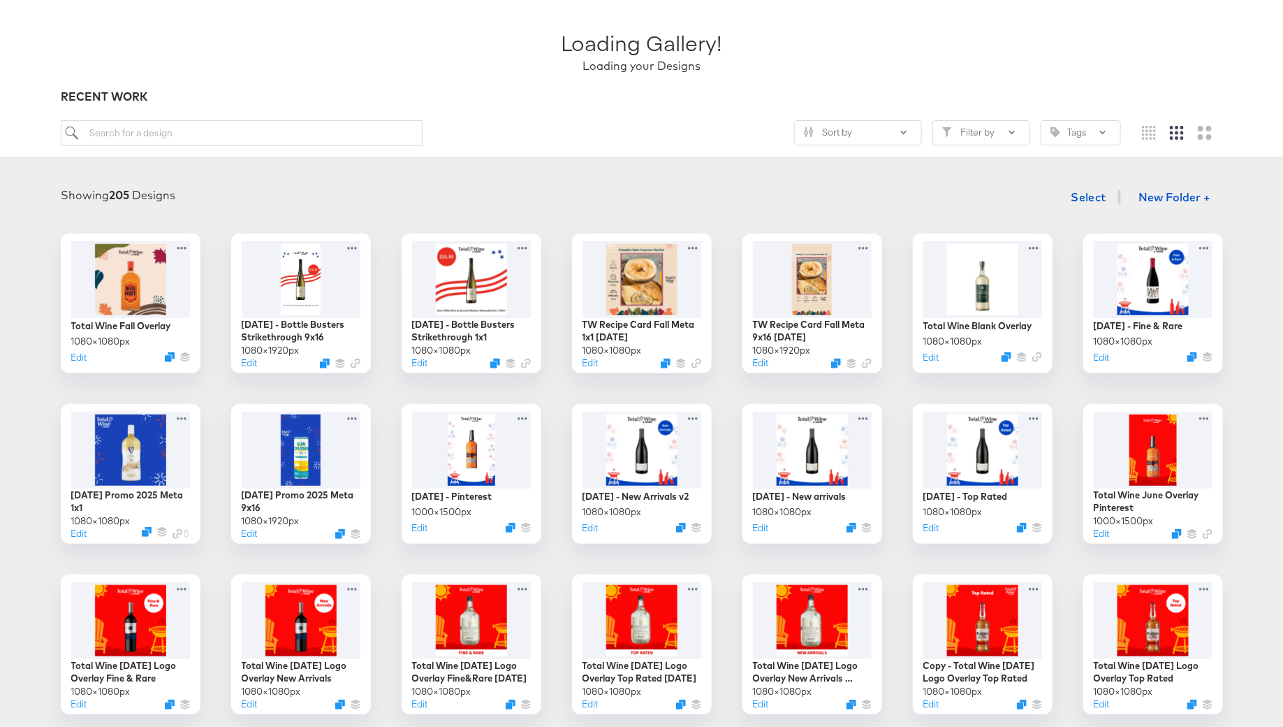
scroll to position [6, 0]
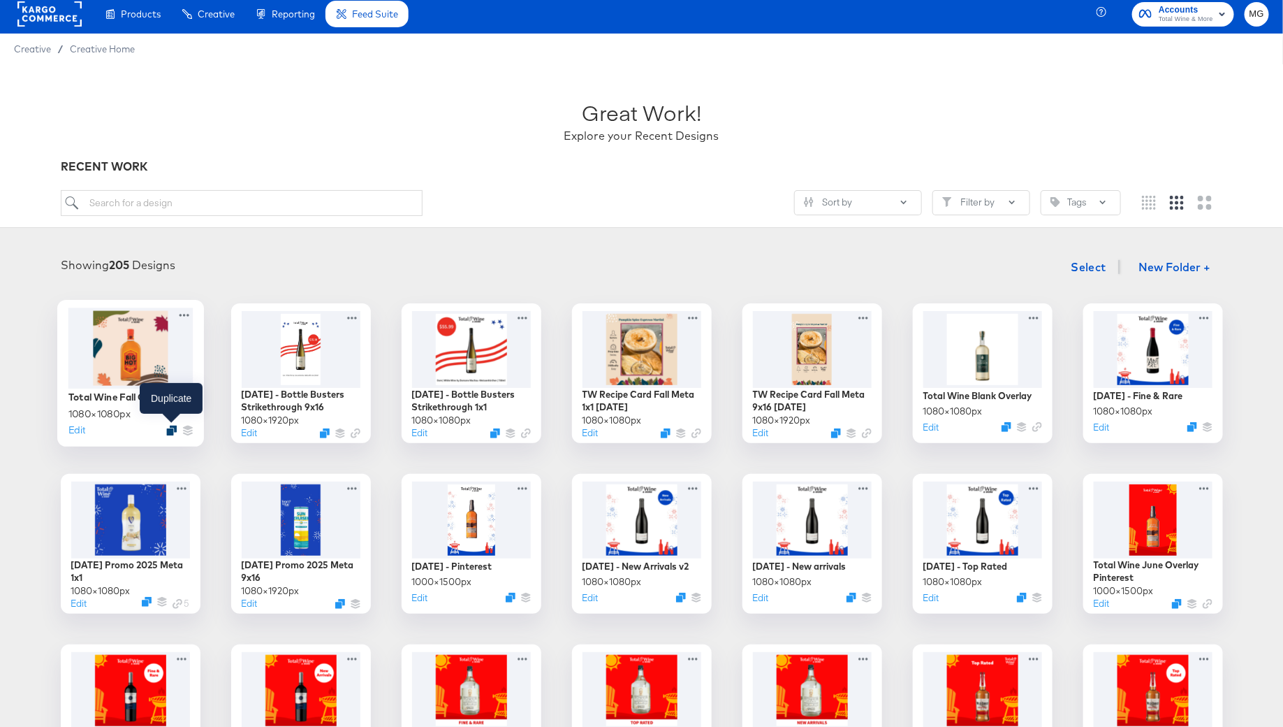
click at [166, 428] on icon "Duplicate" at bounding box center [171, 430] width 10 height 10
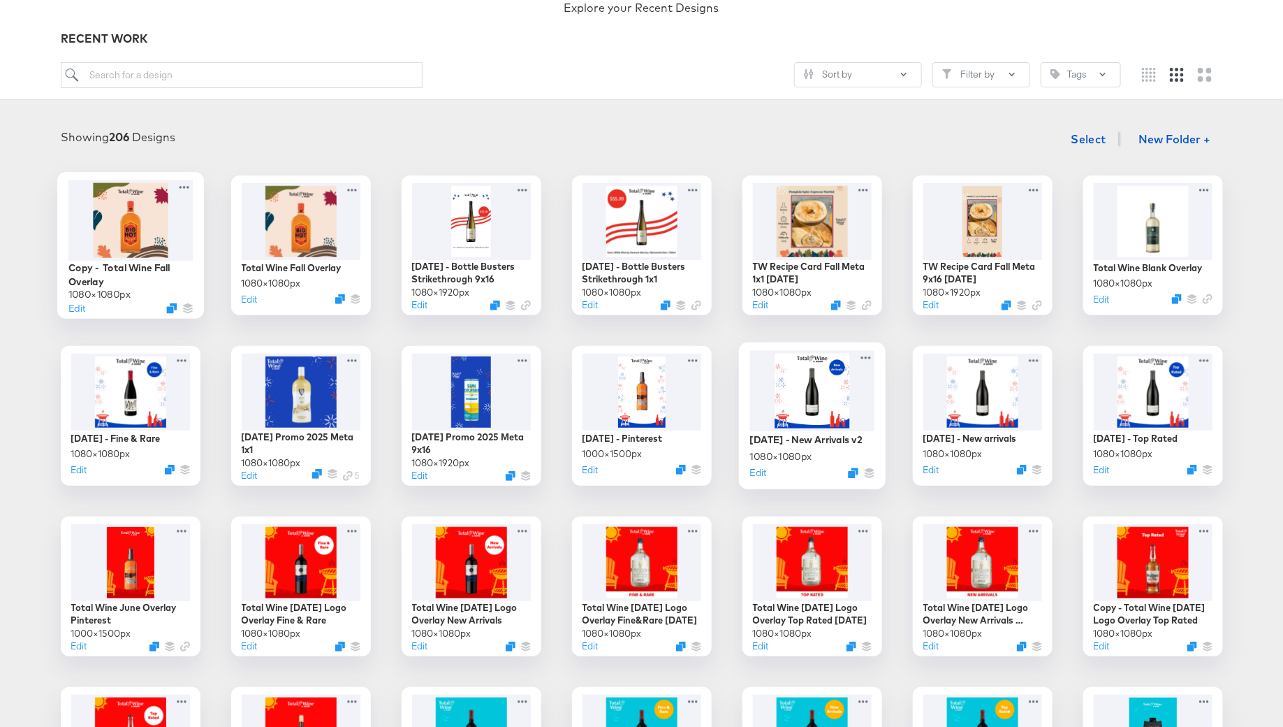
scroll to position [0, 0]
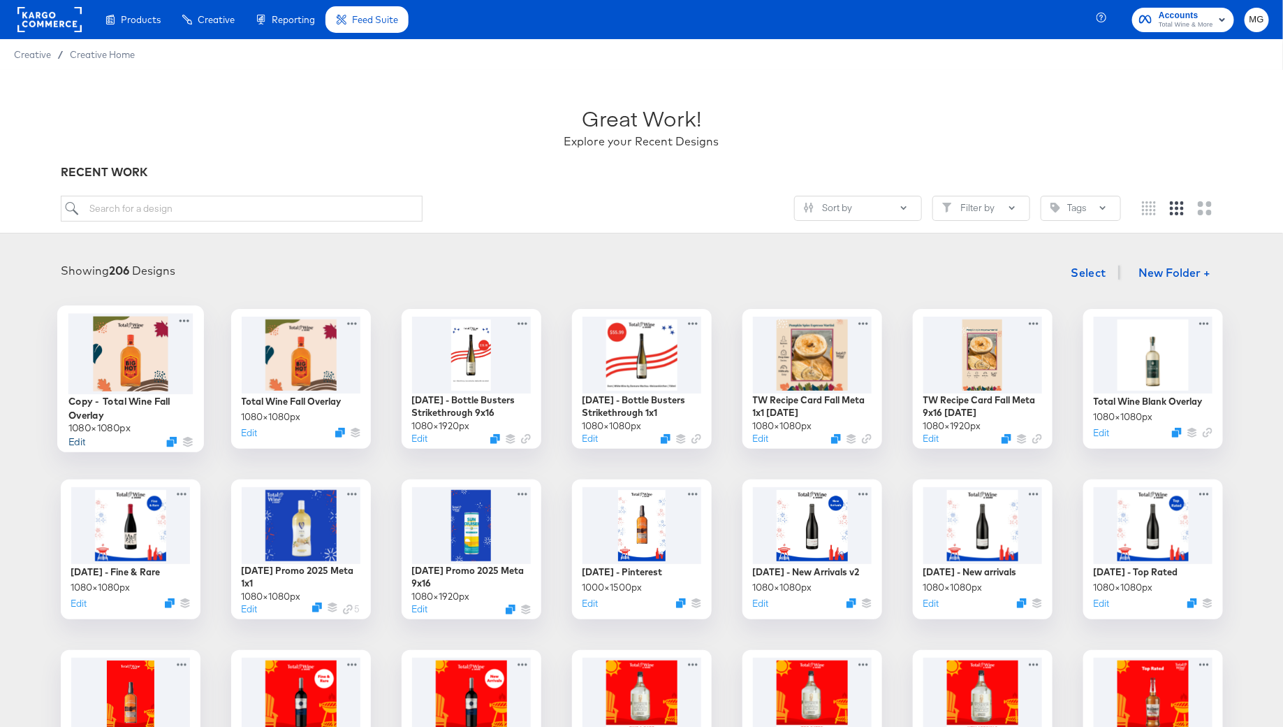
click at [80, 439] on button "Edit" at bounding box center [76, 441] width 17 height 13
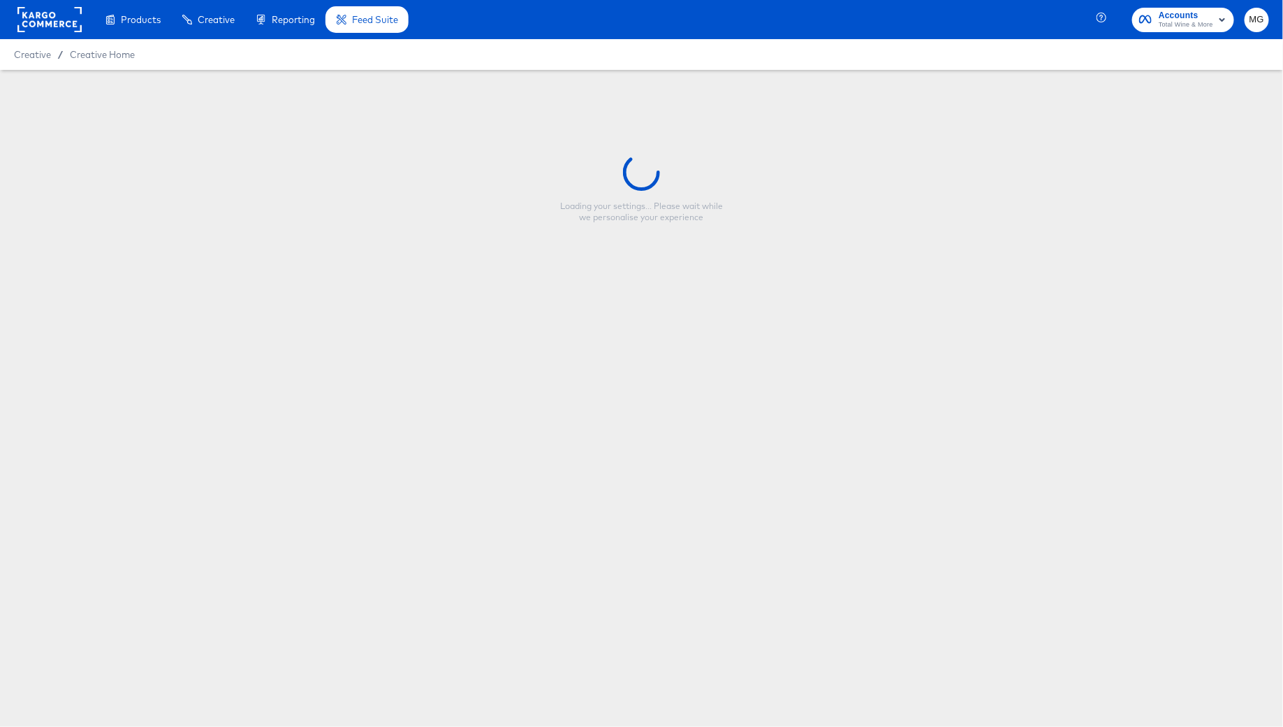
type input "Copy - Total Wine Fall Overlay"
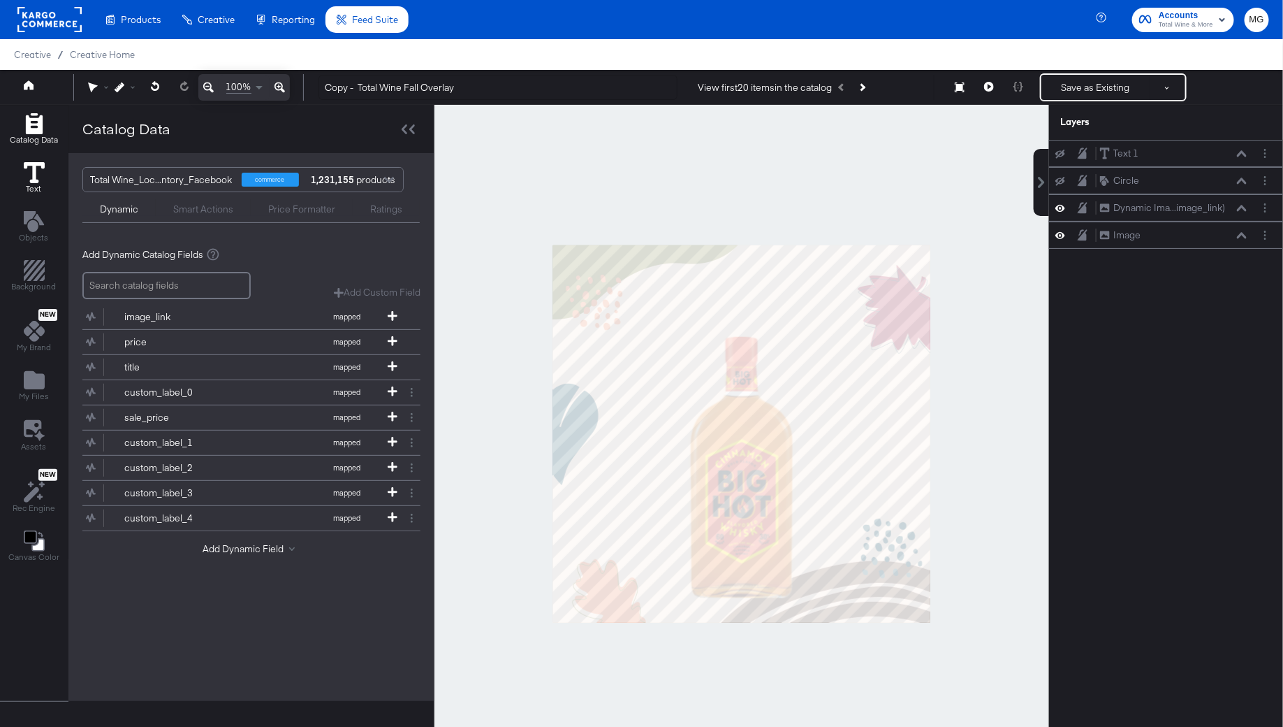
click at [27, 183] on span "Text" at bounding box center [34, 188] width 15 height 11
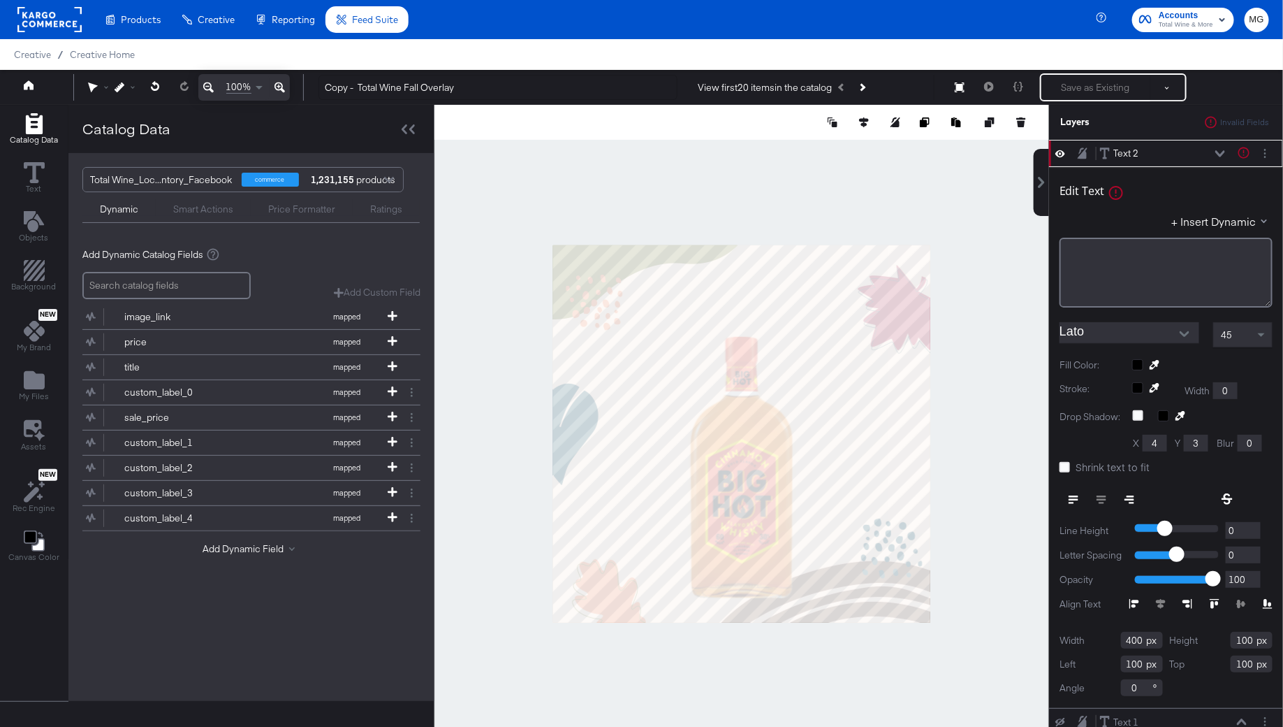
type input "340"
type input "88"
click at [1126, 262] on div "﻿" at bounding box center [1166, 273] width 213 height 70
click at [1186, 330] on icon "Open" at bounding box center [1185, 334] width 10 height 10
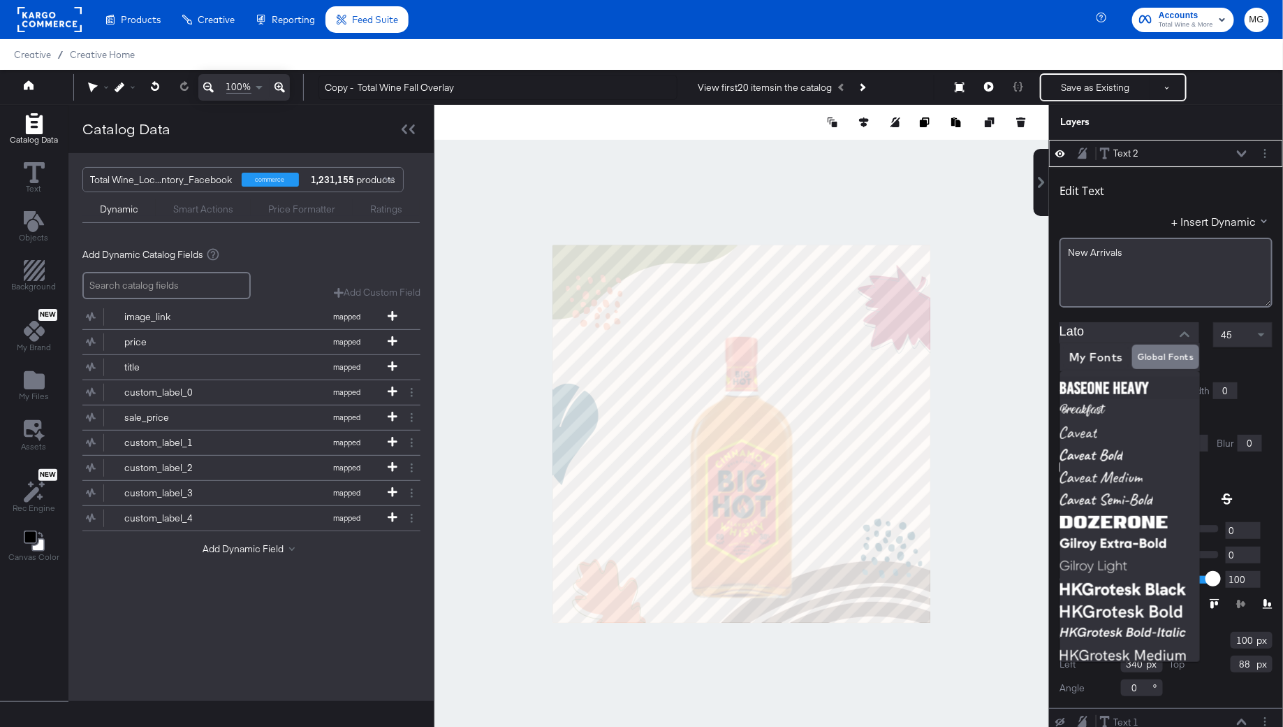
click at [1264, 379] on div "Edit Text + Insert Dynamic New ﻿Arrivals Lato 45 Fill Color: Stroke: Width 0 Dr…" at bounding box center [1166, 437] width 234 height 541
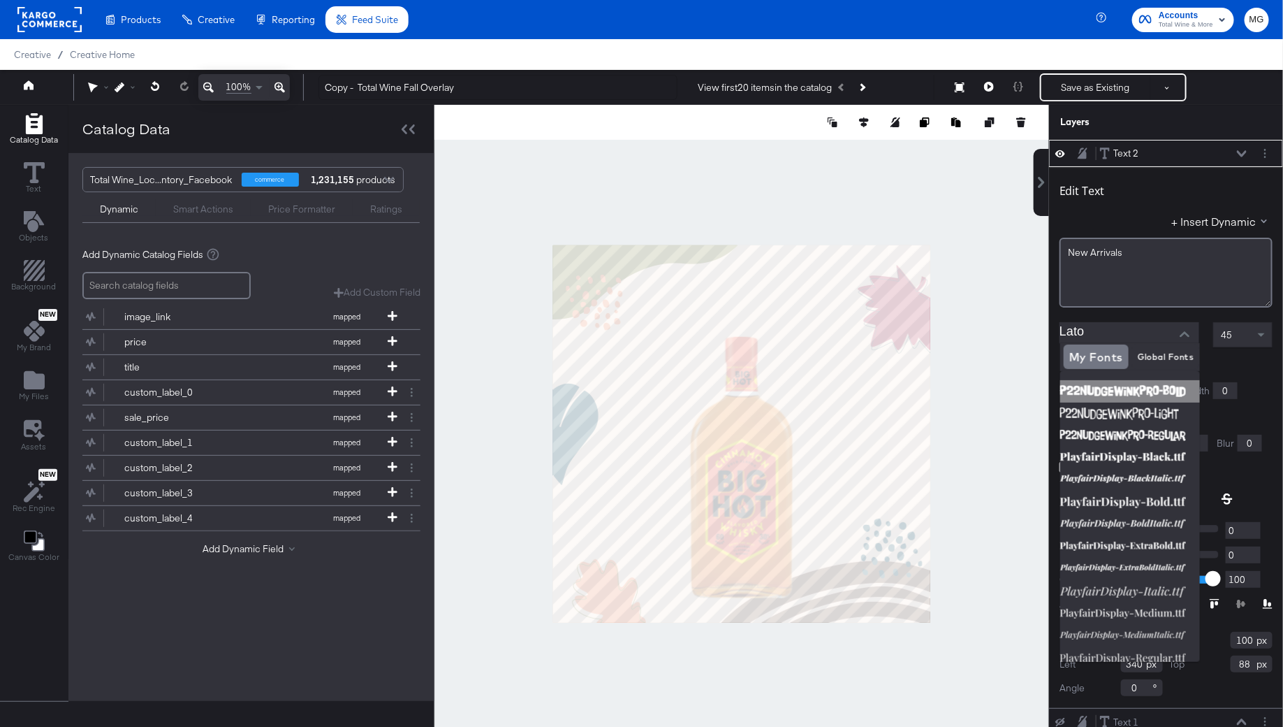
scroll to position [92, 0]
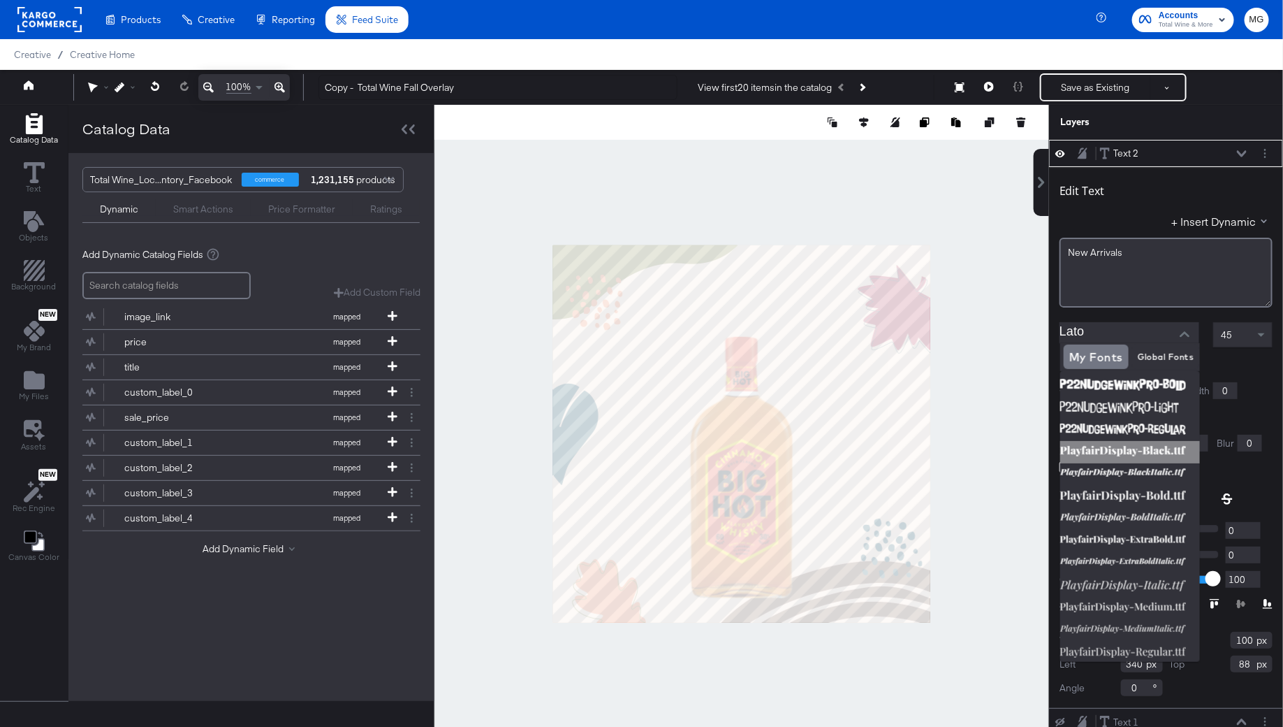
click at [1152, 456] on img at bounding box center [1131, 452] width 140 height 22
type input "PlayfairDisplay-Black.ttf"
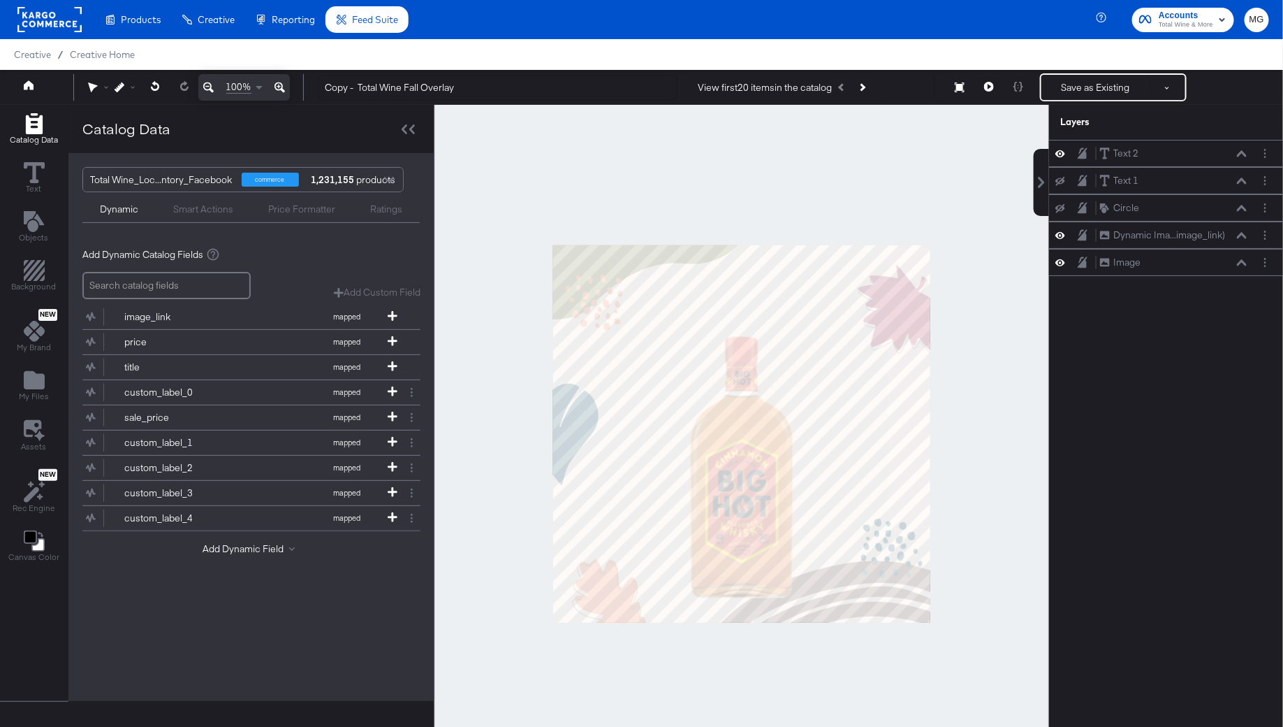
click at [987, 362] on div at bounding box center [742, 433] width 615 height 657
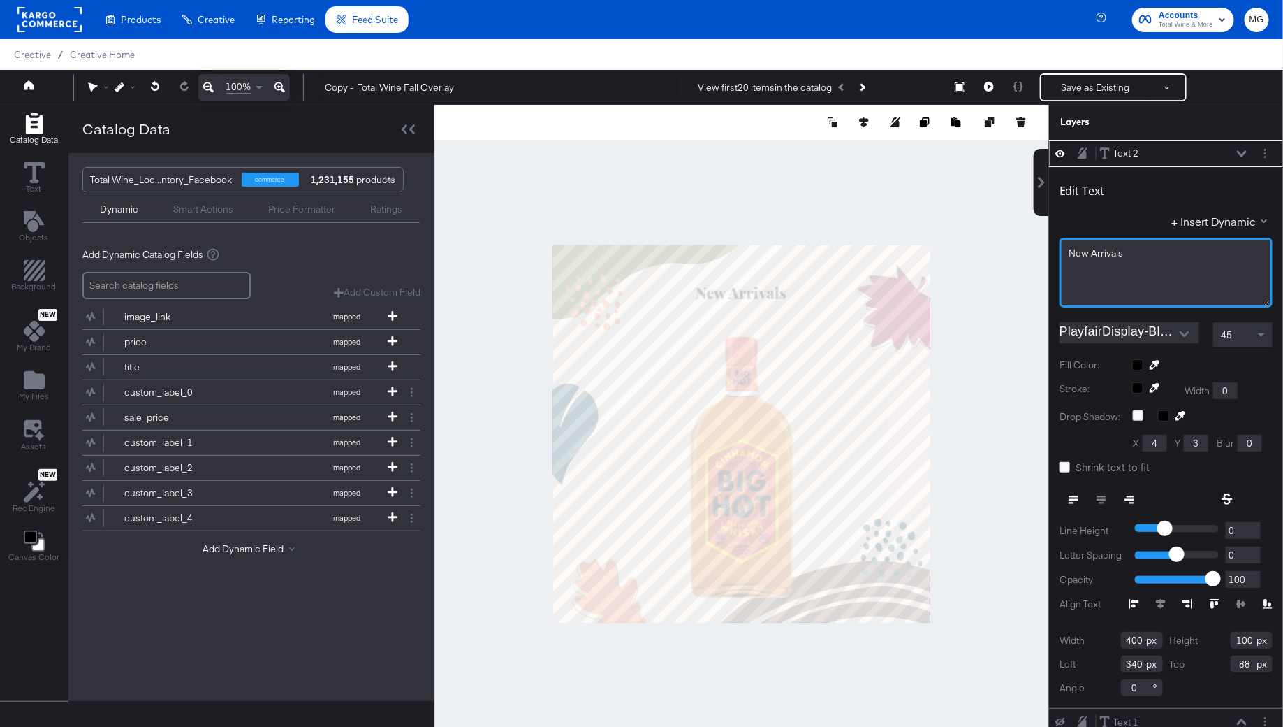
click at [1084, 263] on div "New ﻿Arrivals" at bounding box center [1166, 273] width 213 height 70
click at [1180, 333] on icon "Open" at bounding box center [1185, 334] width 10 height 10
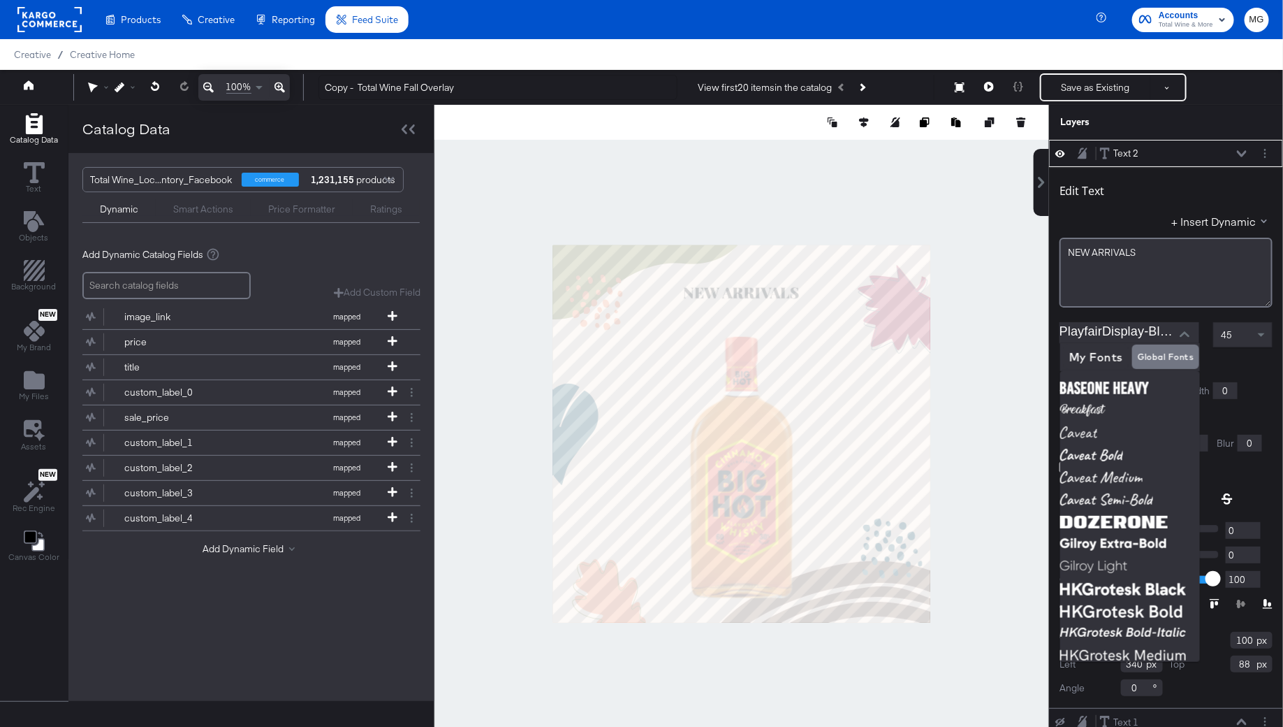
scroll to position [0, 0]
click at [1125, 392] on img at bounding box center [1131, 388] width 140 height 22
click at [1146, 333] on input "BaseOne Heavy" at bounding box center [1119, 332] width 119 height 21
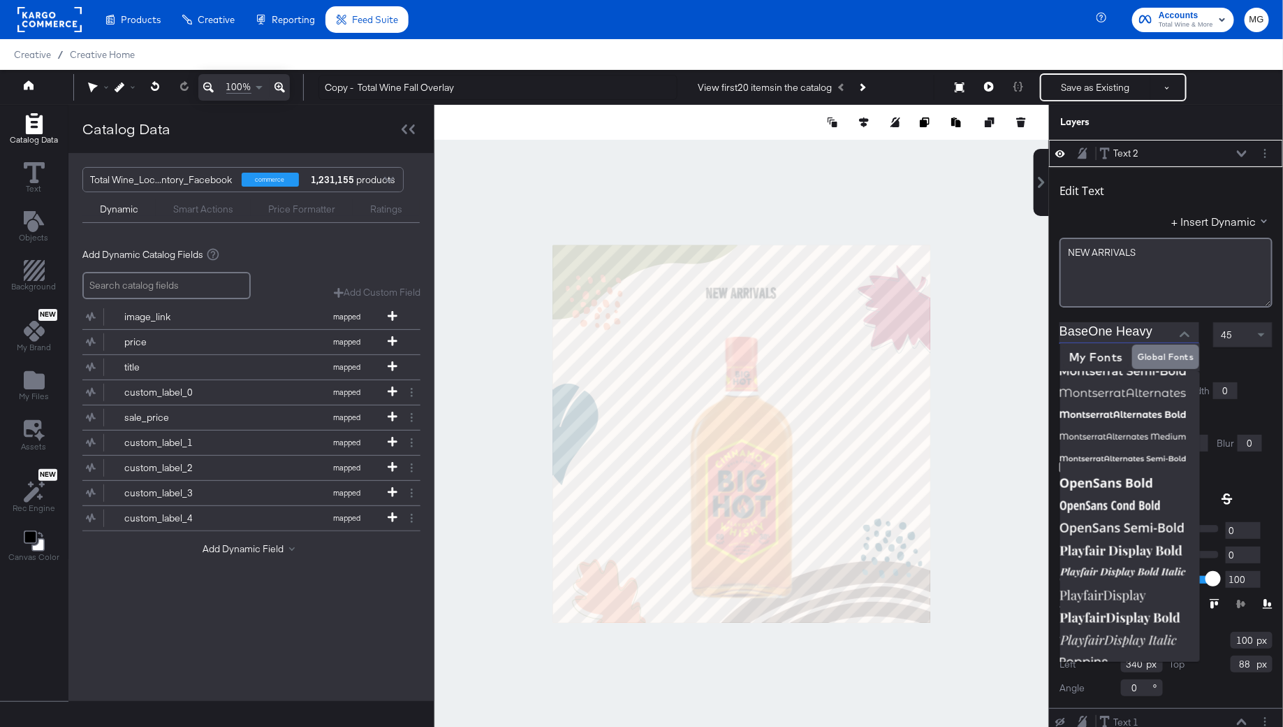
scroll to position [620, 0]
click at [1150, 525] on img at bounding box center [1131, 528] width 140 height 22
type input "OpenSans Semi-Bold"
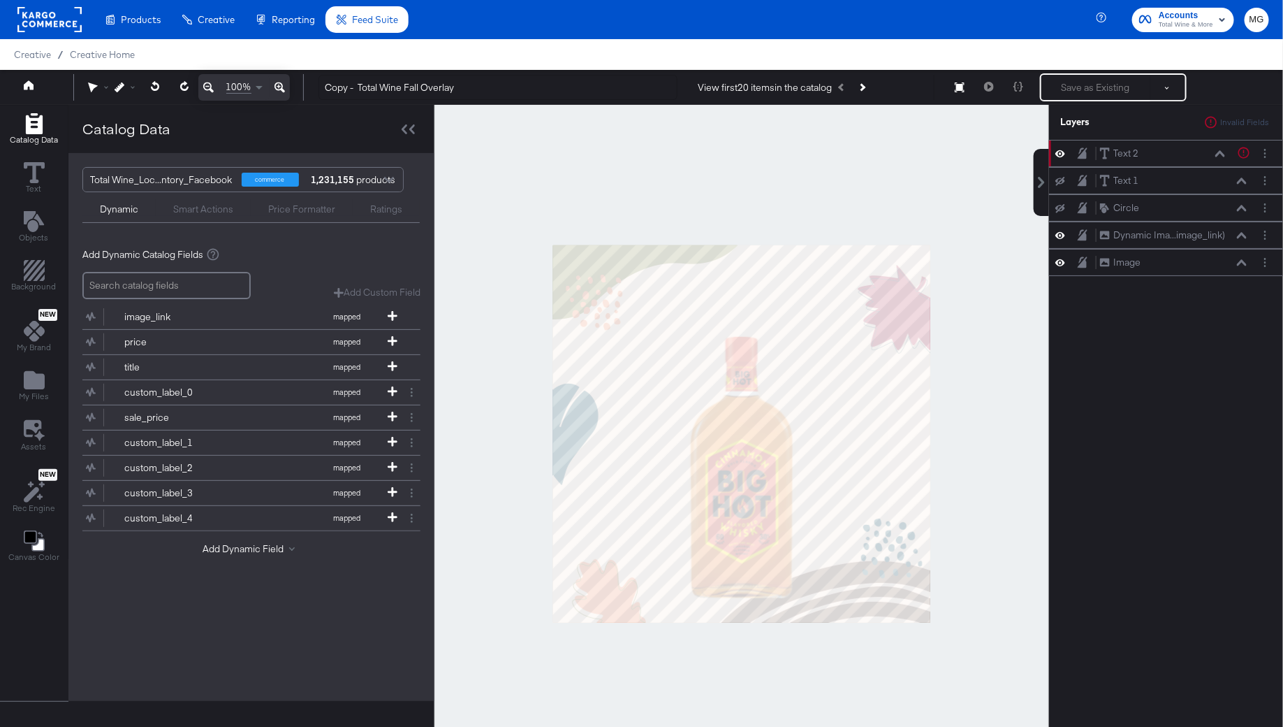
click at [479, 354] on div at bounding box center [742, 433] width 615 height 657
click at [27, 384] on icon "Add Files" at bounding box center [34, 380] width 21 height 18
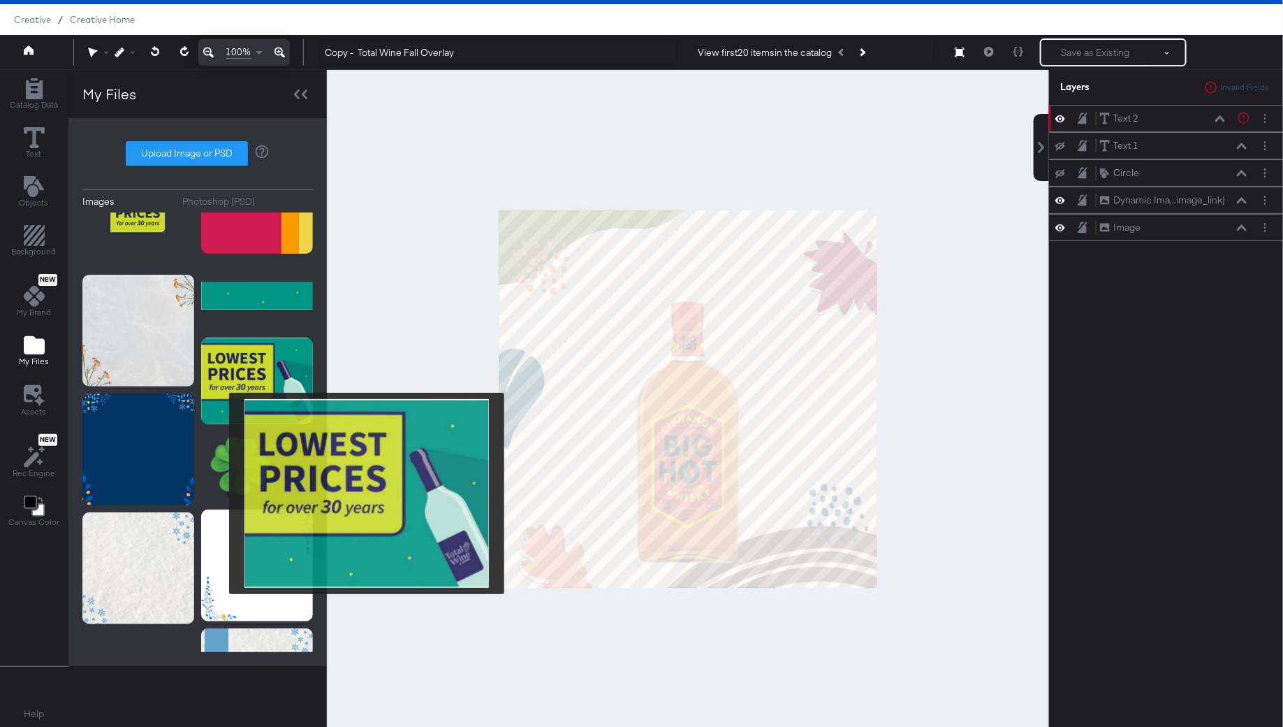
scroll to position [7530, 0]
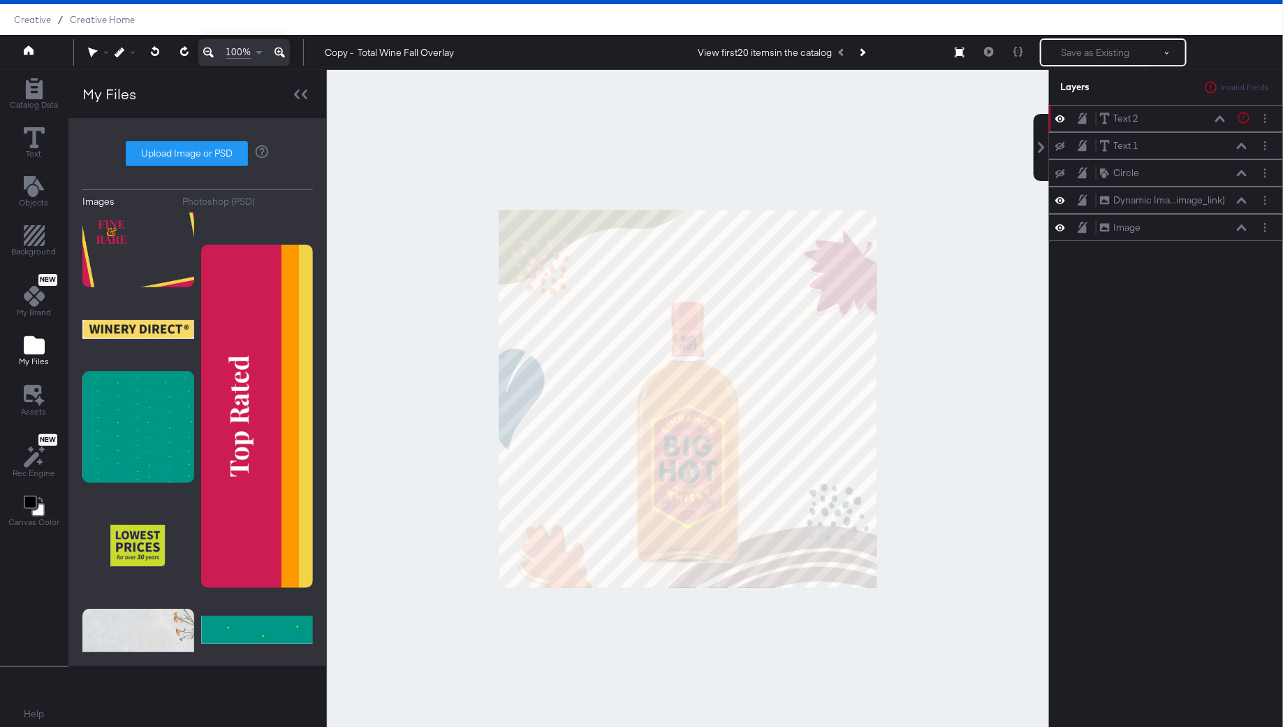
click at [419, 340] on div at bounding box center [688, 398] width 722 height 657
click at [157, 50] on icon at bounding box center [155, 51] width 9 height 10
click at [935, 354] on div at bounding box center [688, 398] width 722 height 657
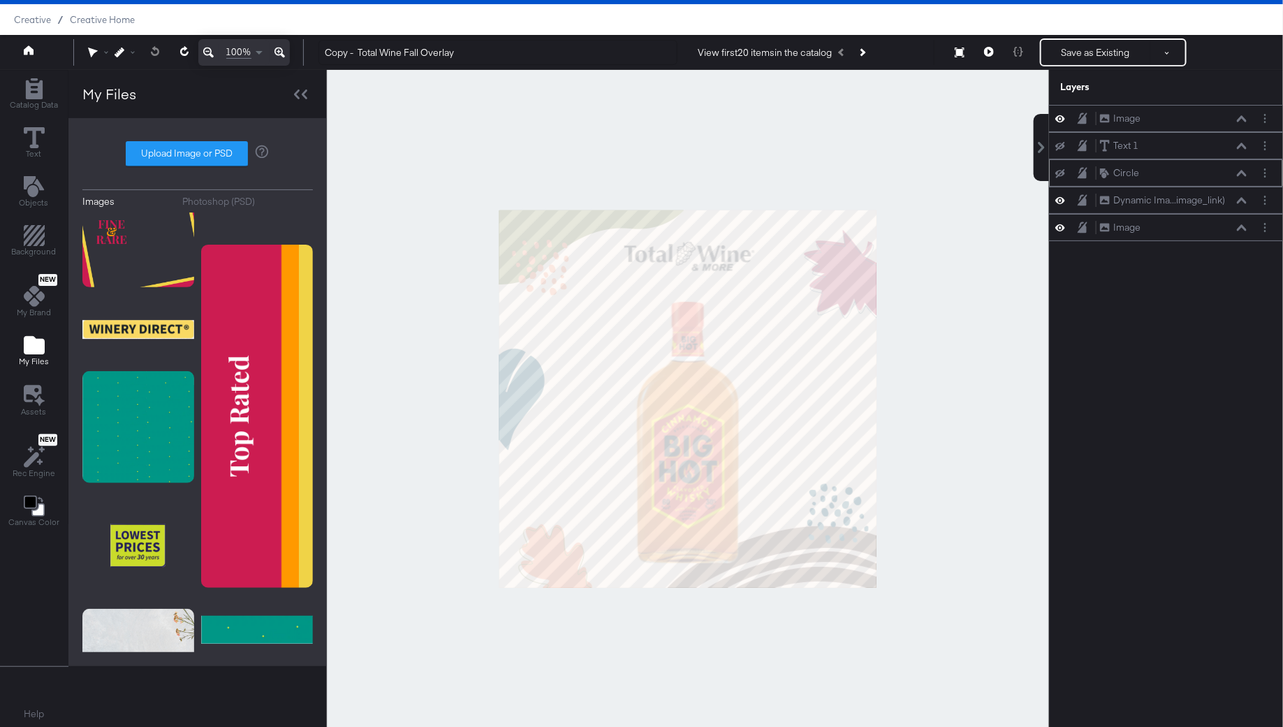
click at [1059, 173] on icon at bounding box center [1061, 172] width 10 height 9
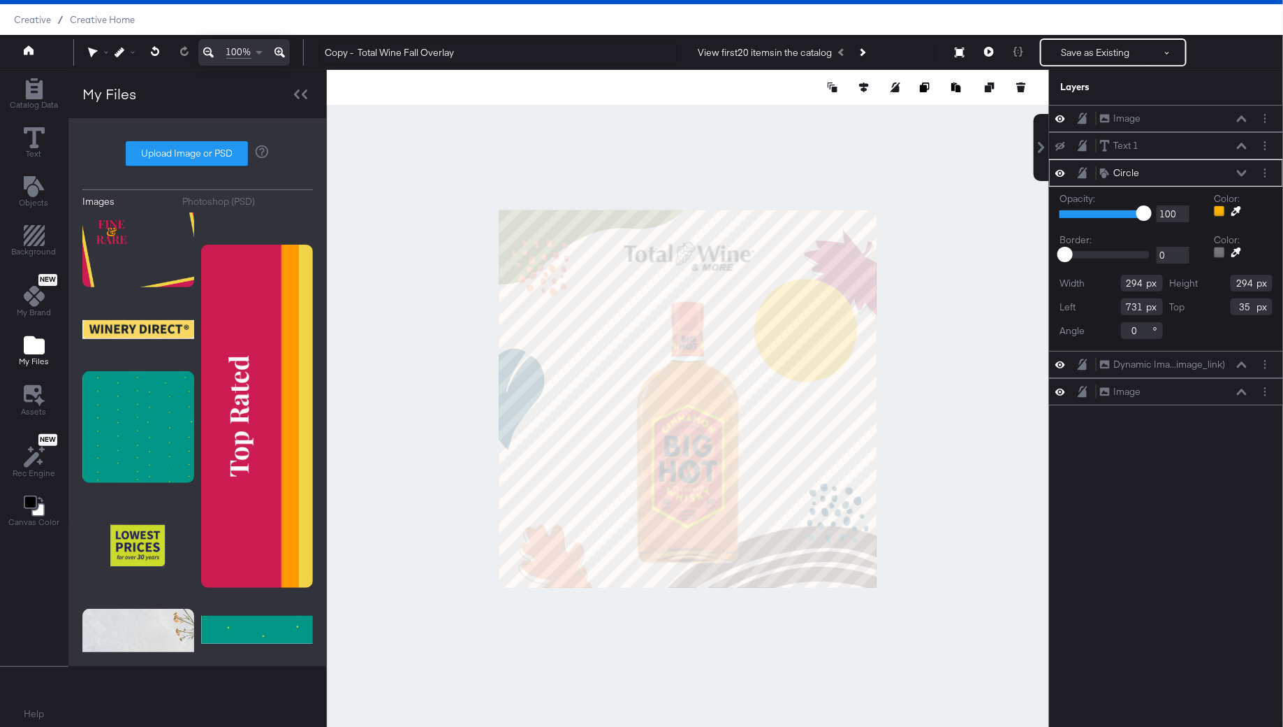
type input "197"
click at [1221, 210] on div at bounding box center [1219, 210] width 11 height 11
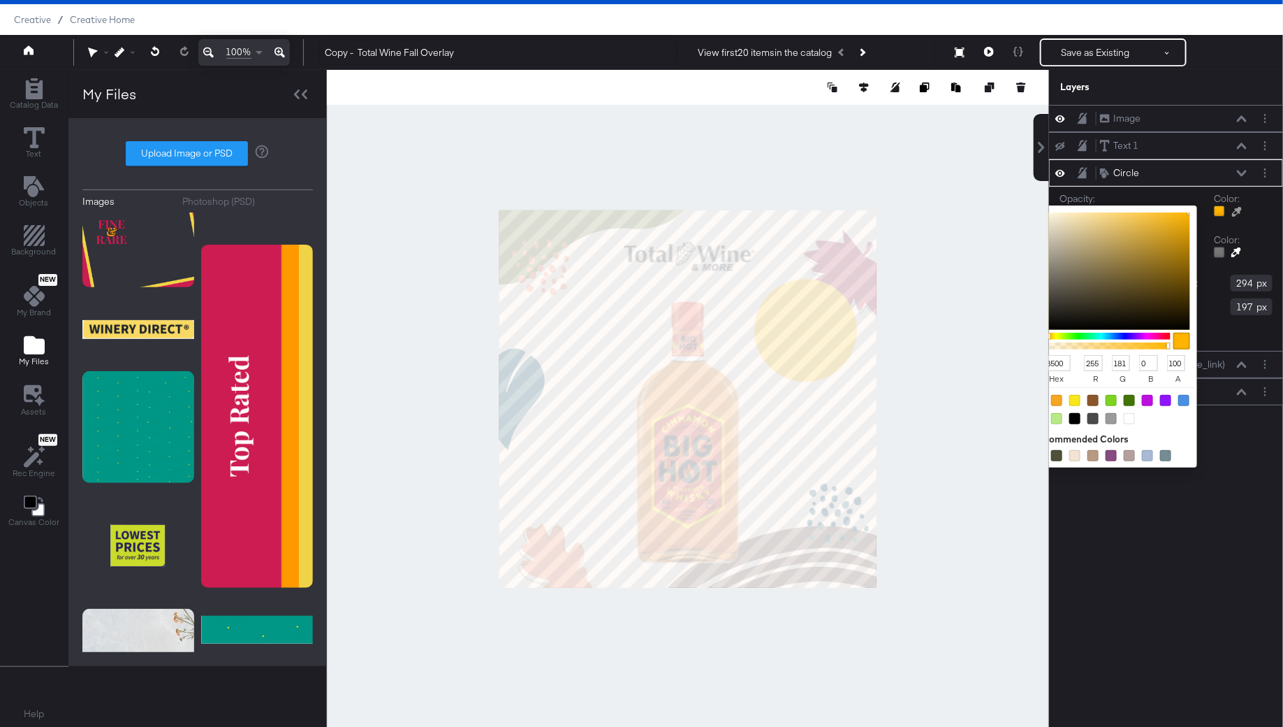
type input "FF9600"
type input "150"
type input "FF8E00"
type input "142"
type input "FF8600"
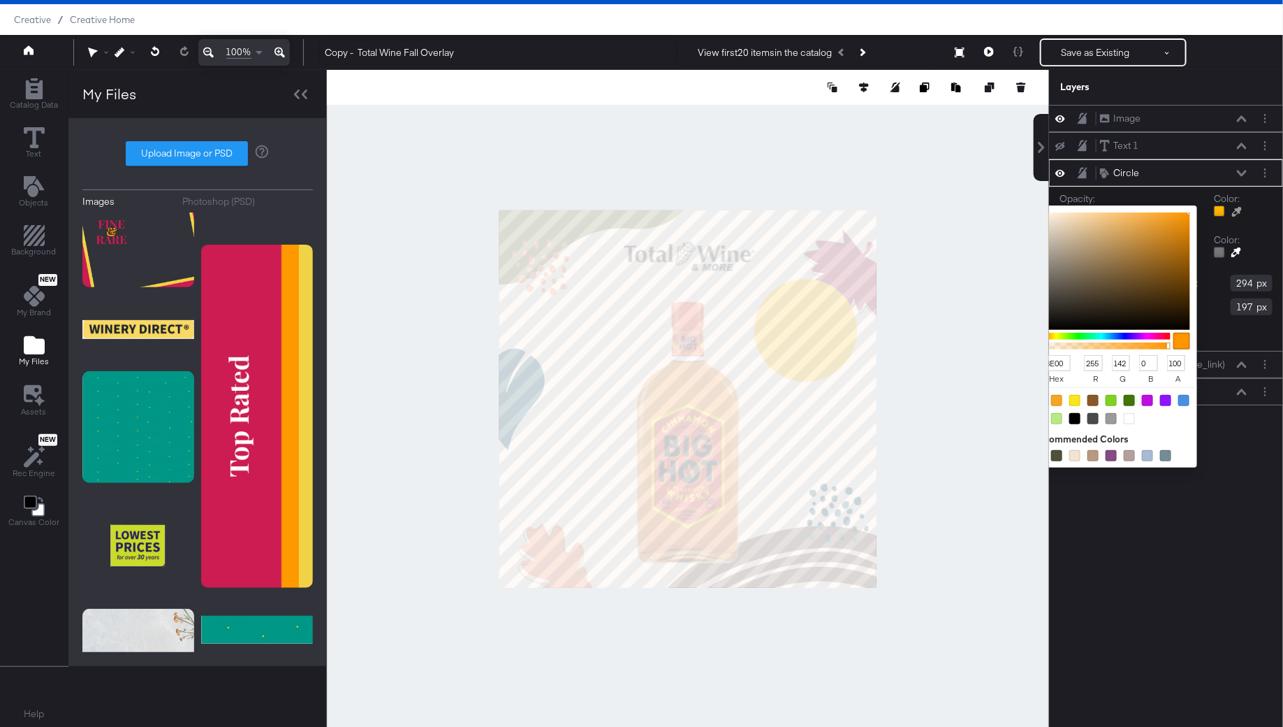
type input "134"
type input "FF7E00"
type input "126"
type input "FF6F00"
type input "111"
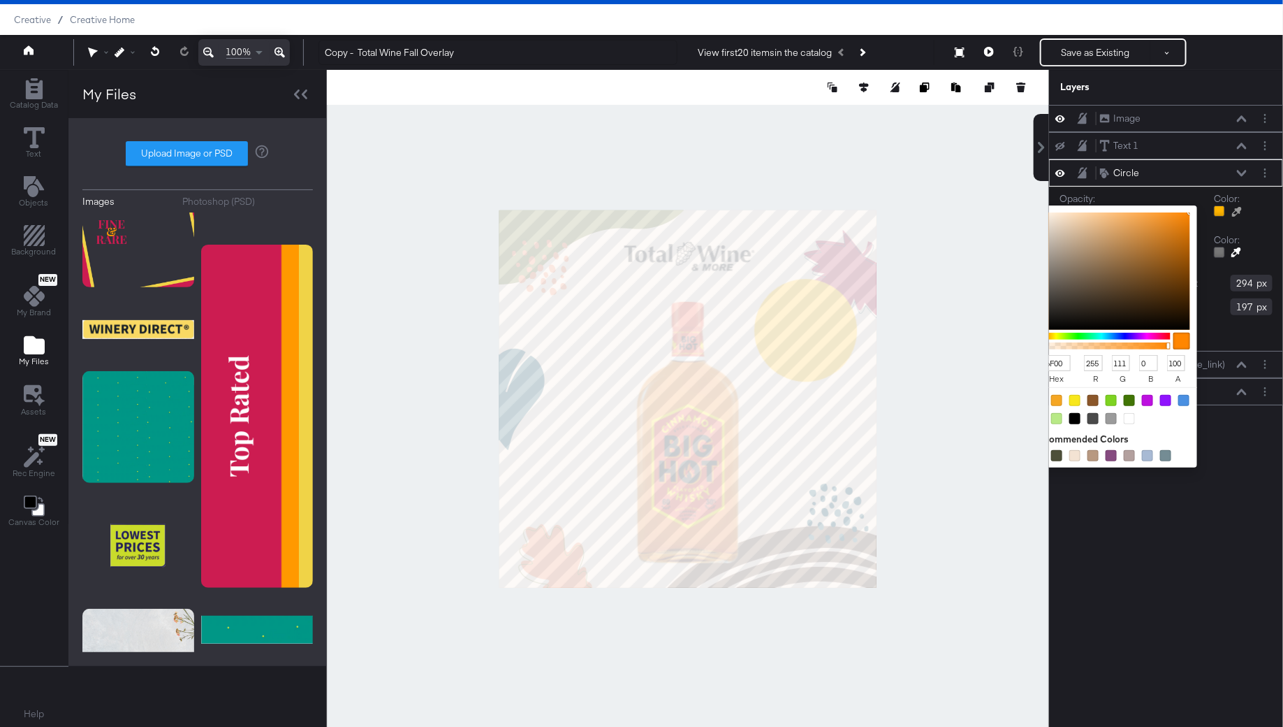
type input "FF6700"
type input "103"
type input "FF5F00"
type input "95"
type input "FF5700"
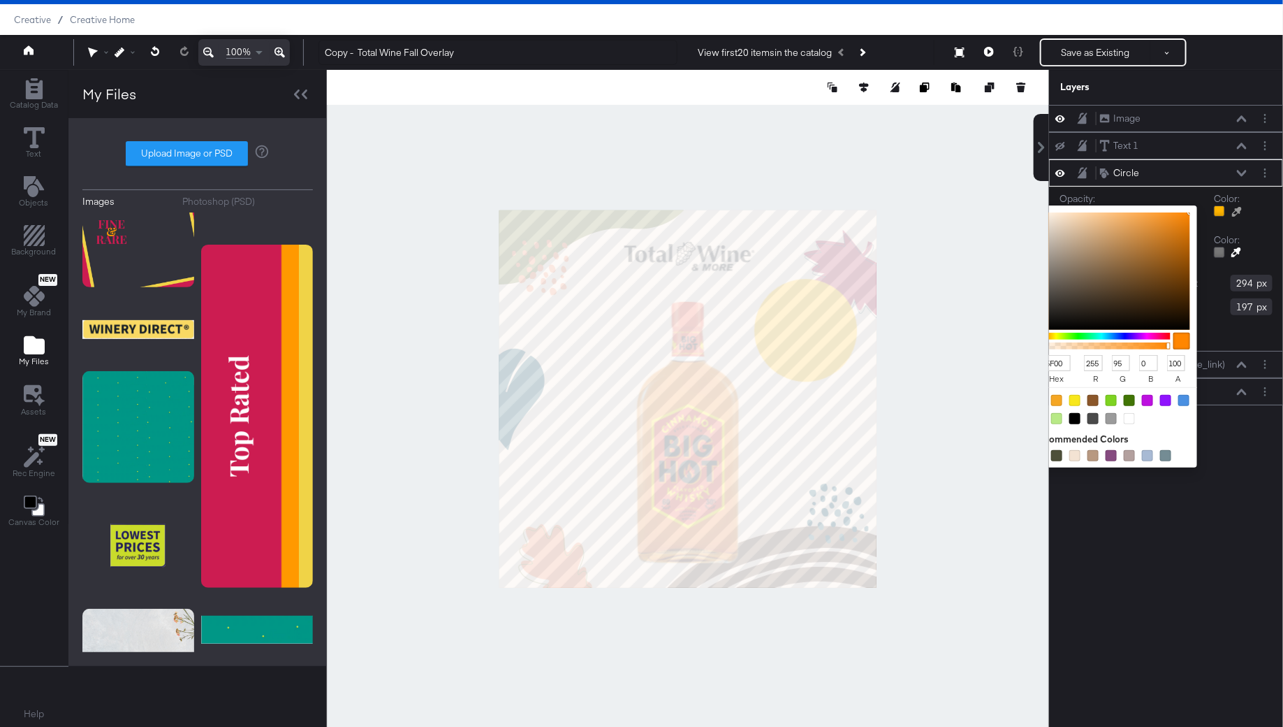
type input "87"
type input "FF5000"
type input "80"
type input "FF4800"
type input "72"
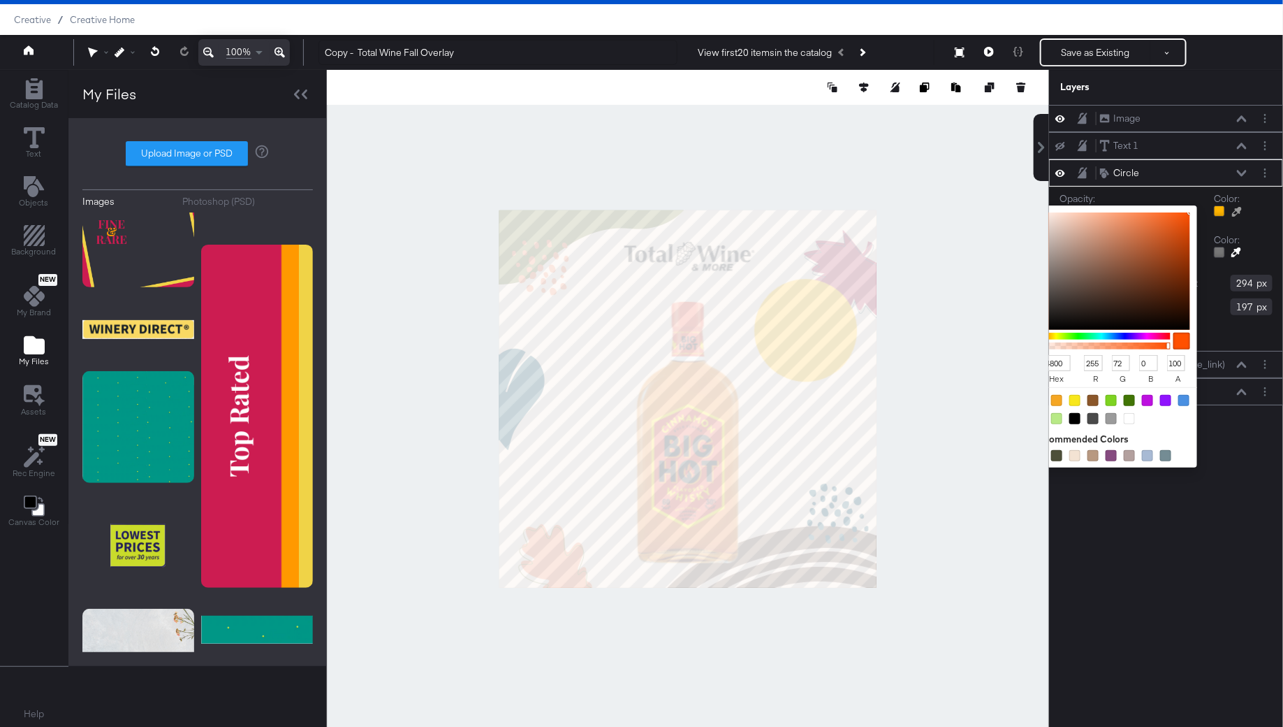
type input "FF4000"
type input "64"
type input "FF3800"
type input "56"
type input "FF3100"
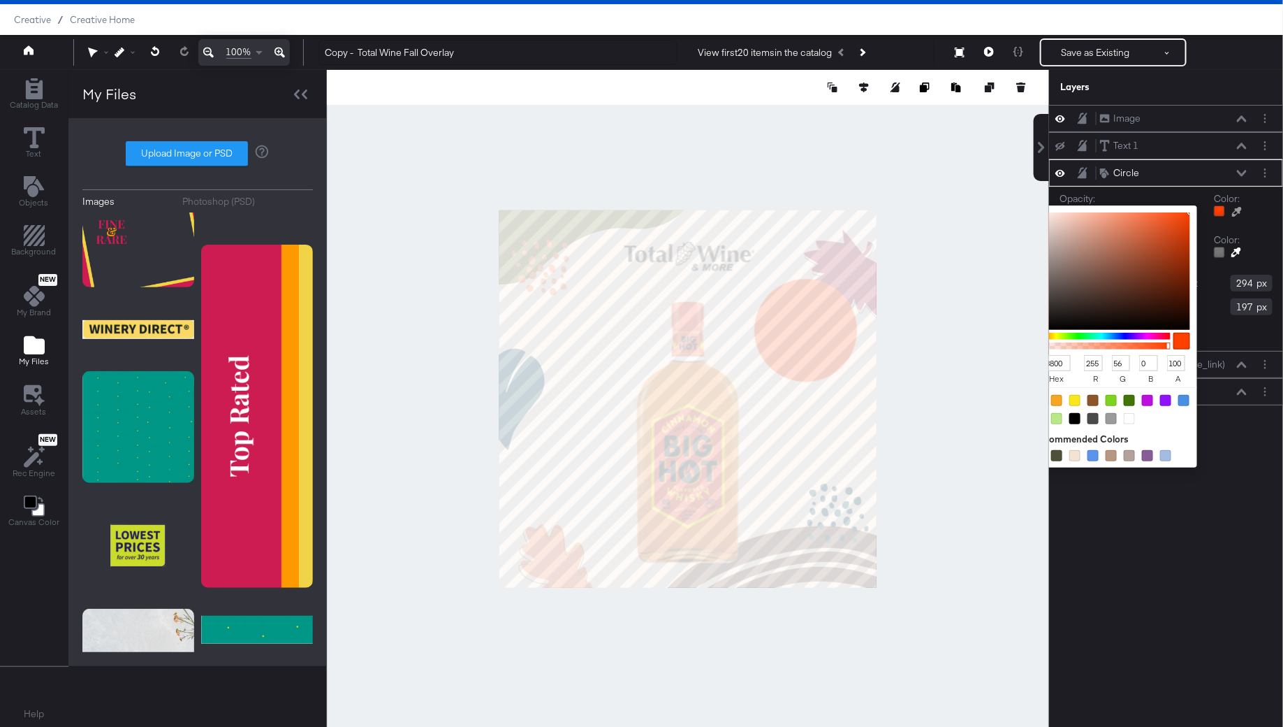
type input "49"
type input "FF2900"
type input "41"
type input "FF1900"
type input "25"
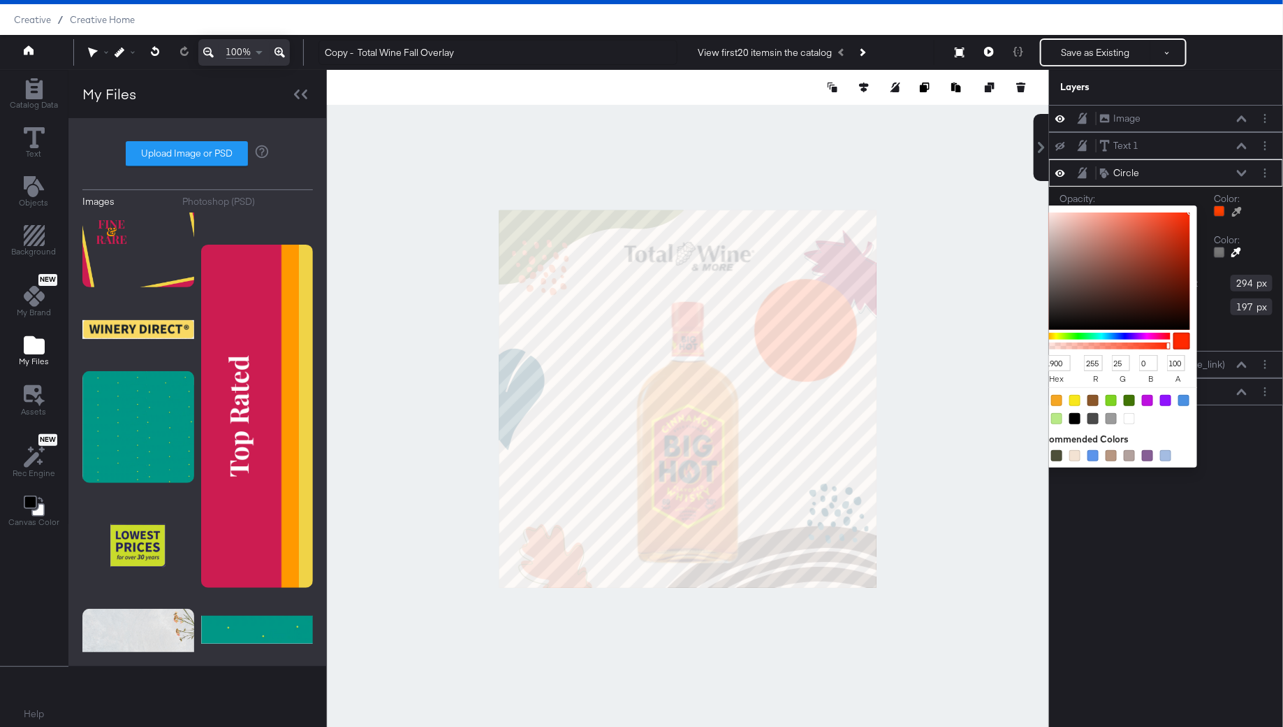
type input "FF0A00"
type input "10"
type input "FF0200"
type input "2"
type input "FF0000"
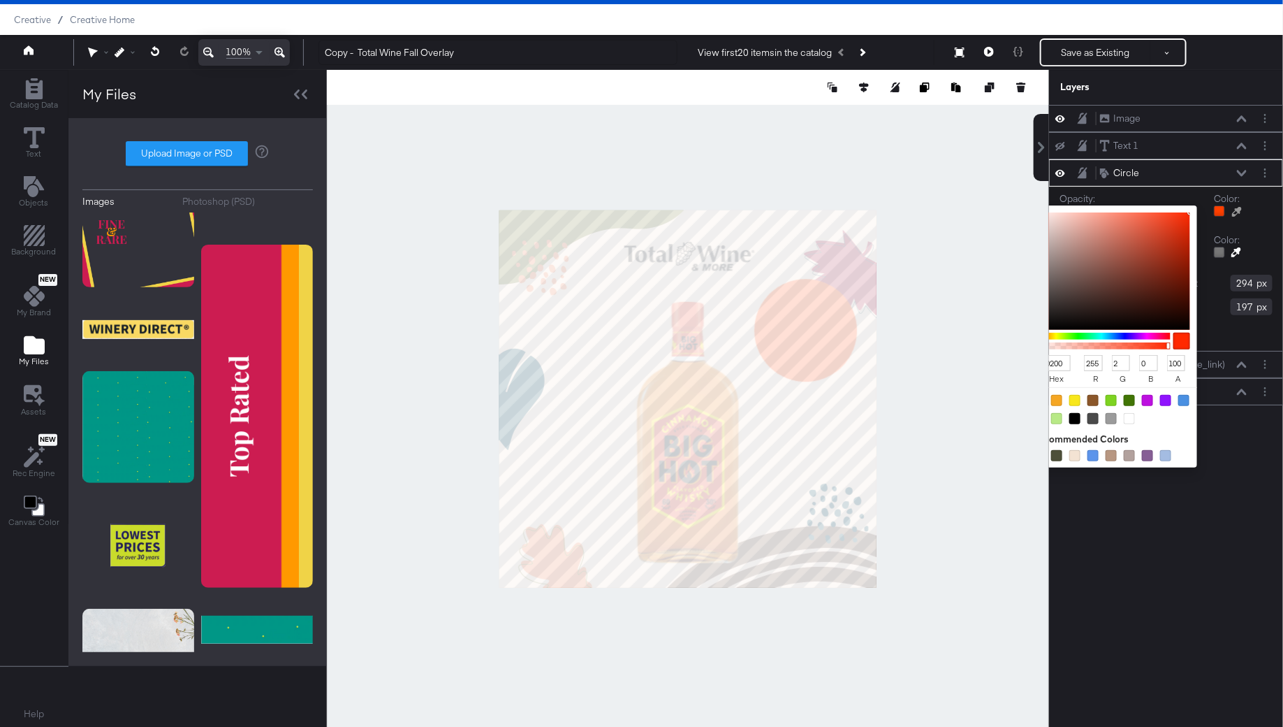
type input "0"
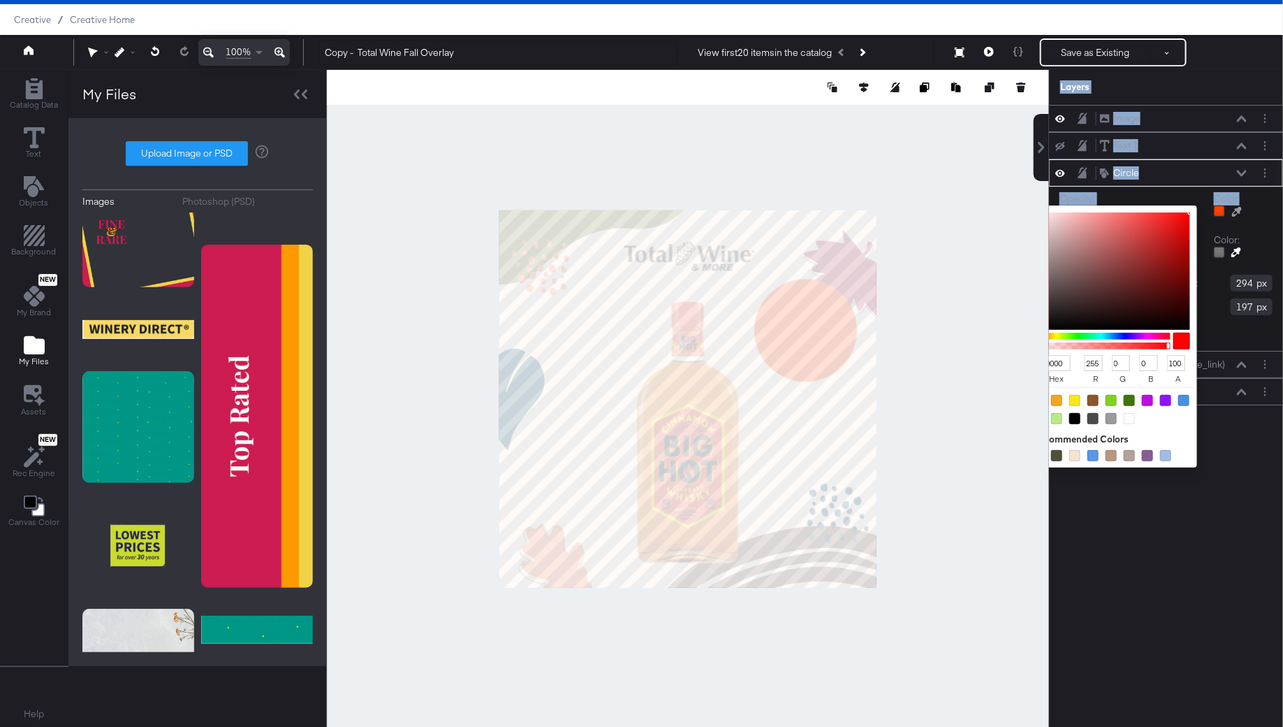
drag, startPoint x: 1047, startPoint y: 333, endPoint x: 1028, endPoint y: 336, distance: 18.5
click at [1028, 105] on div "Catalog Data Text Objects Background New My Brand My Files Assets New Rec Engin…" at bounding box center [641, 87] width 1283 height 35
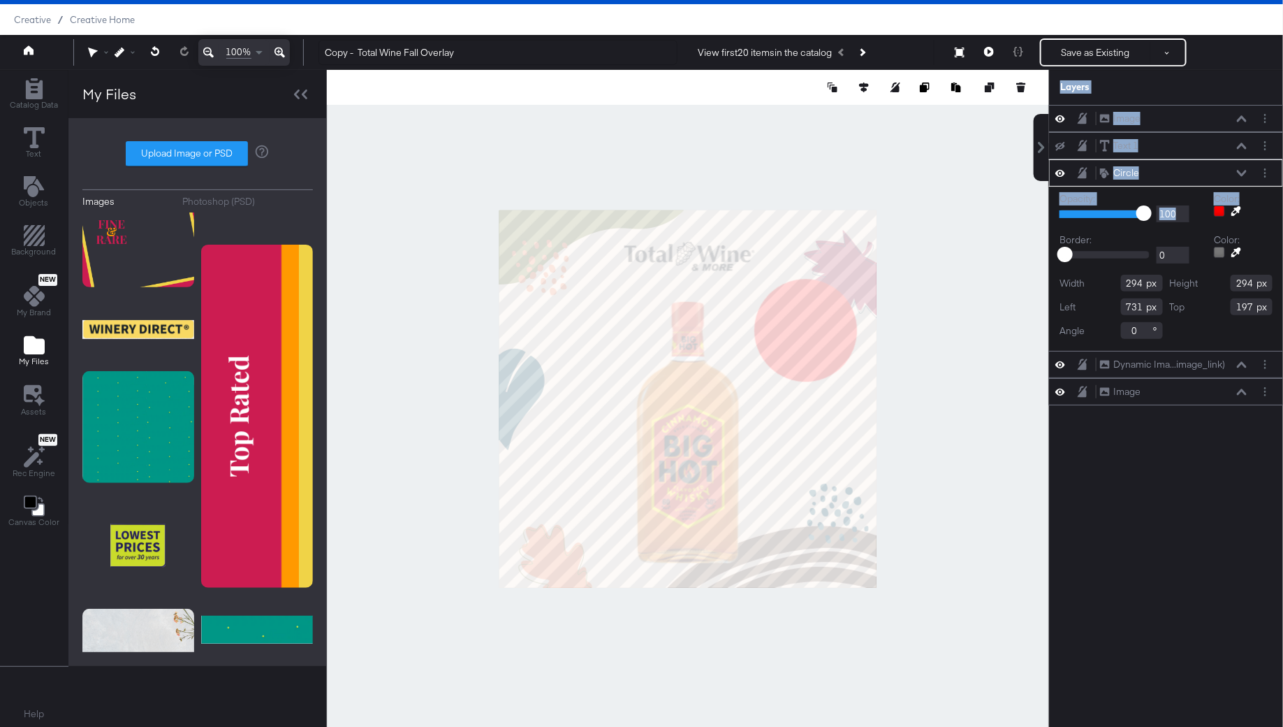
click at [1238, 210] on icon at bounding box center [1237, 211] width 10 height 10
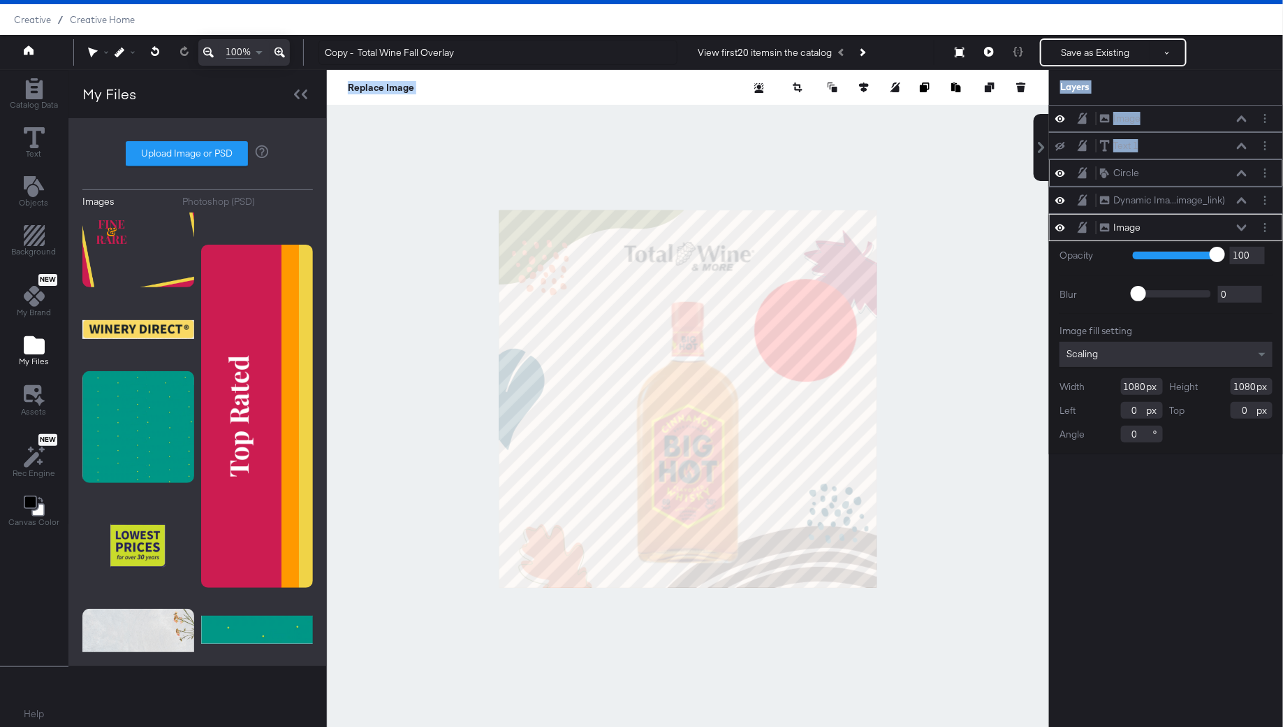
click at [1158, 166] on div "Circle Circle" at bounding box center [1174, 173] width 148 height 15
click at [1170, 170] on div "Circle Circle" at bounding box center [1174, 173] width 148 height 15
click at [1244, 171] on icon at bounding box center [1242, 173] width 10 height 6
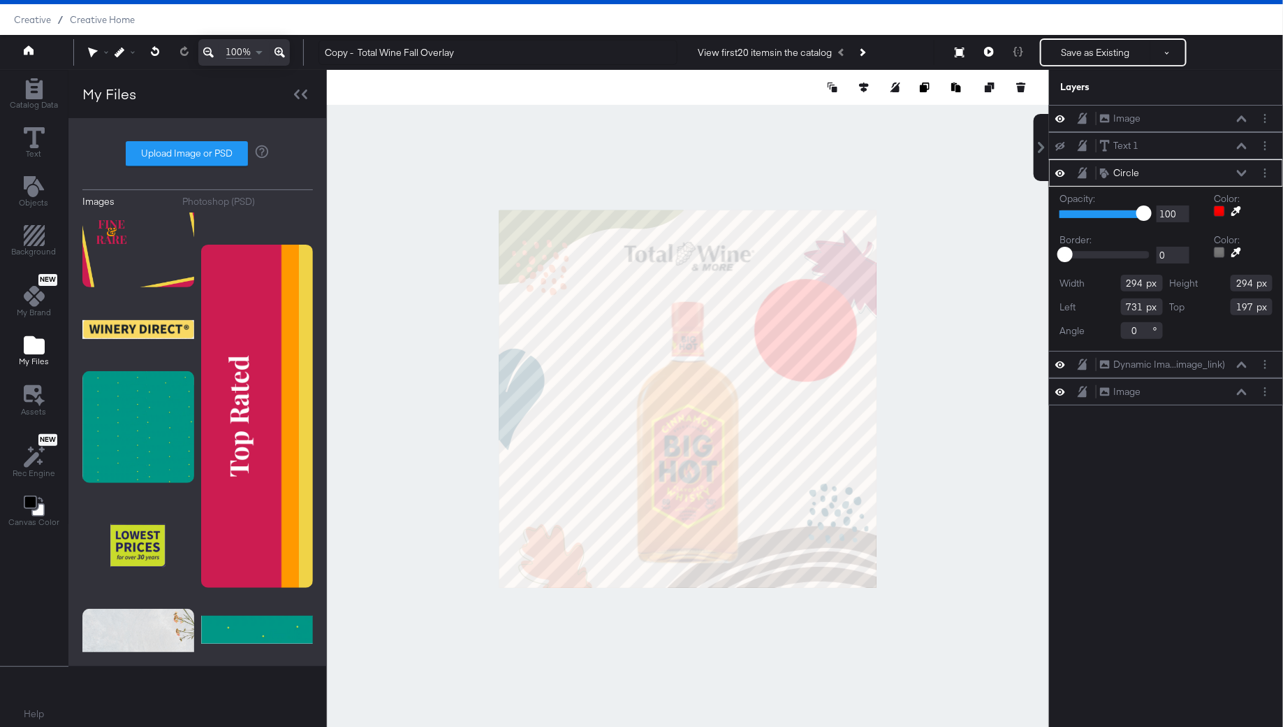
click at [1238, 206] on icon at bounding box center [1237, 211] width 10 height 10
click at [544, 545] on div at bounding box center [688, 398] width 721 height 657
click at [1237, 207] on icon at bounding box center [1237, 212] width 10 height 10
click at [783, 541] on div at bounding box center [688, 398] width 721 height 657
click at [1235, 206] on icon at bounding box center [1237, 211] width 10 height 10
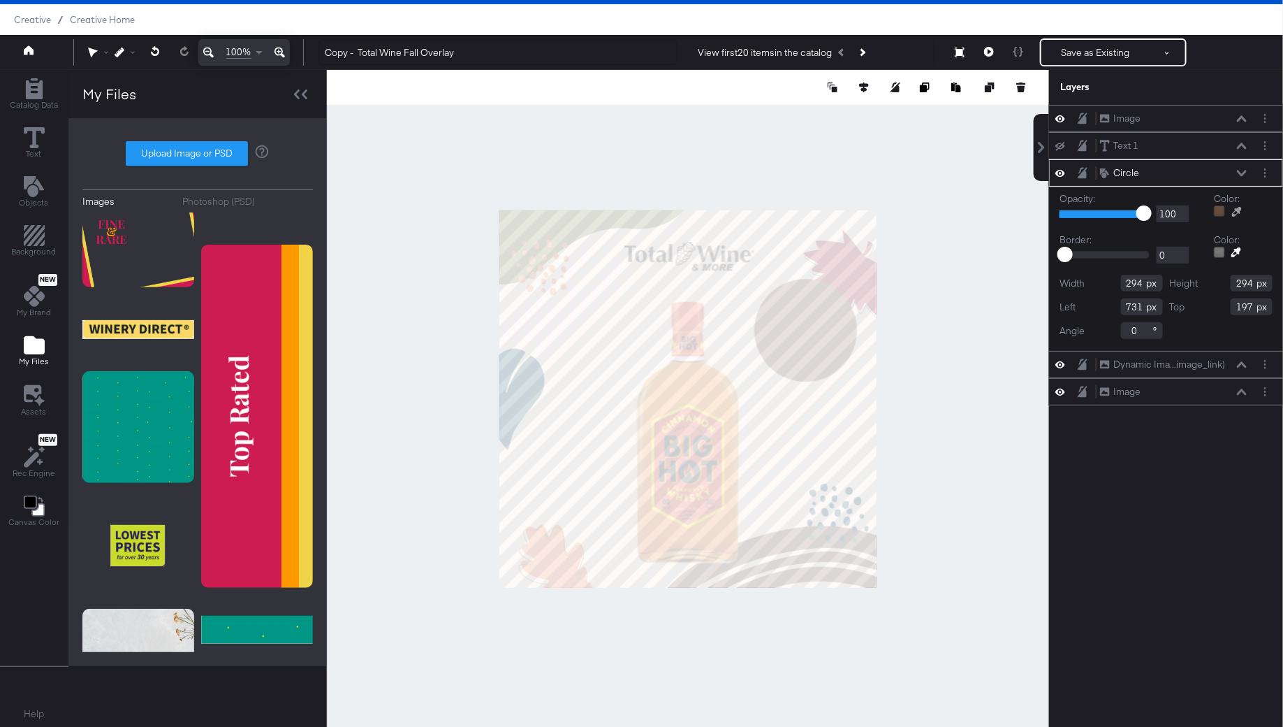
click at [546, 544] on div at bounding box center [688, 398] width 721 height 657
click at [917, 429] on div at bounding box center [688, 398] width 722 height 657
click at [1218, 209] on div at bounding box center [1219, 210] width 11 height 11
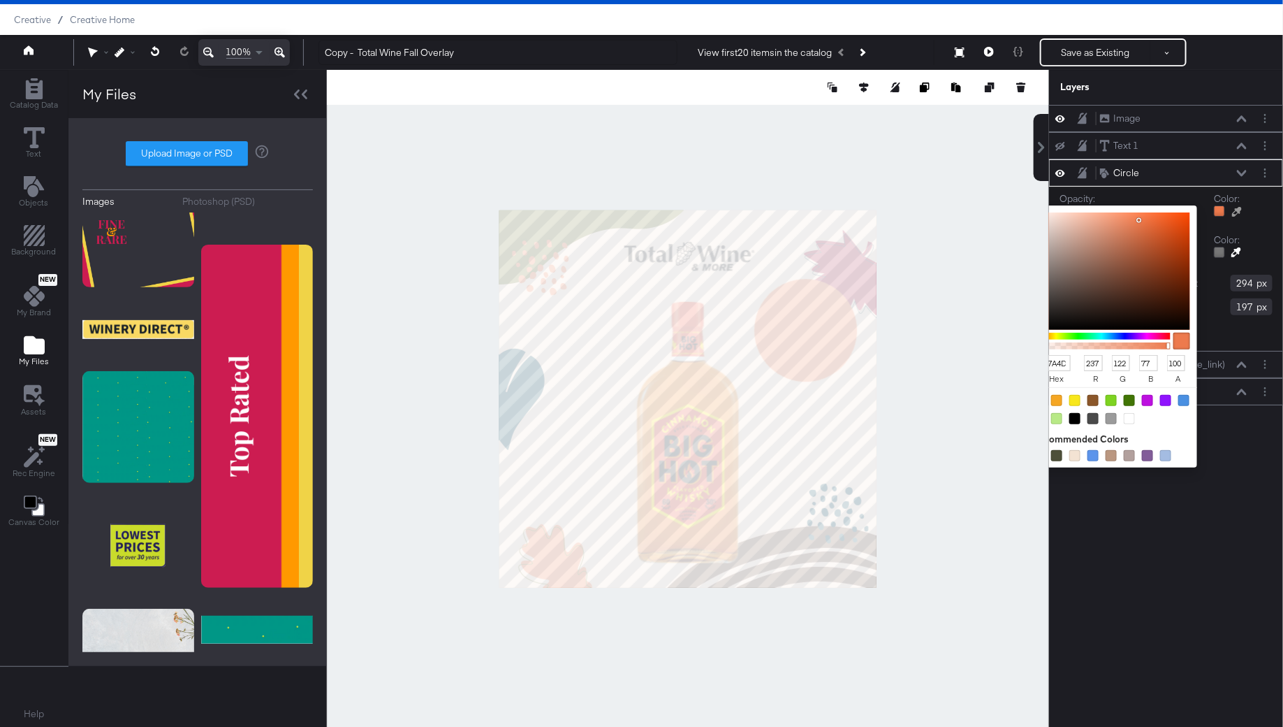
type input "EF7C4F"
type input "239"
type input "124"
type input "79"
type input "EF7D51"
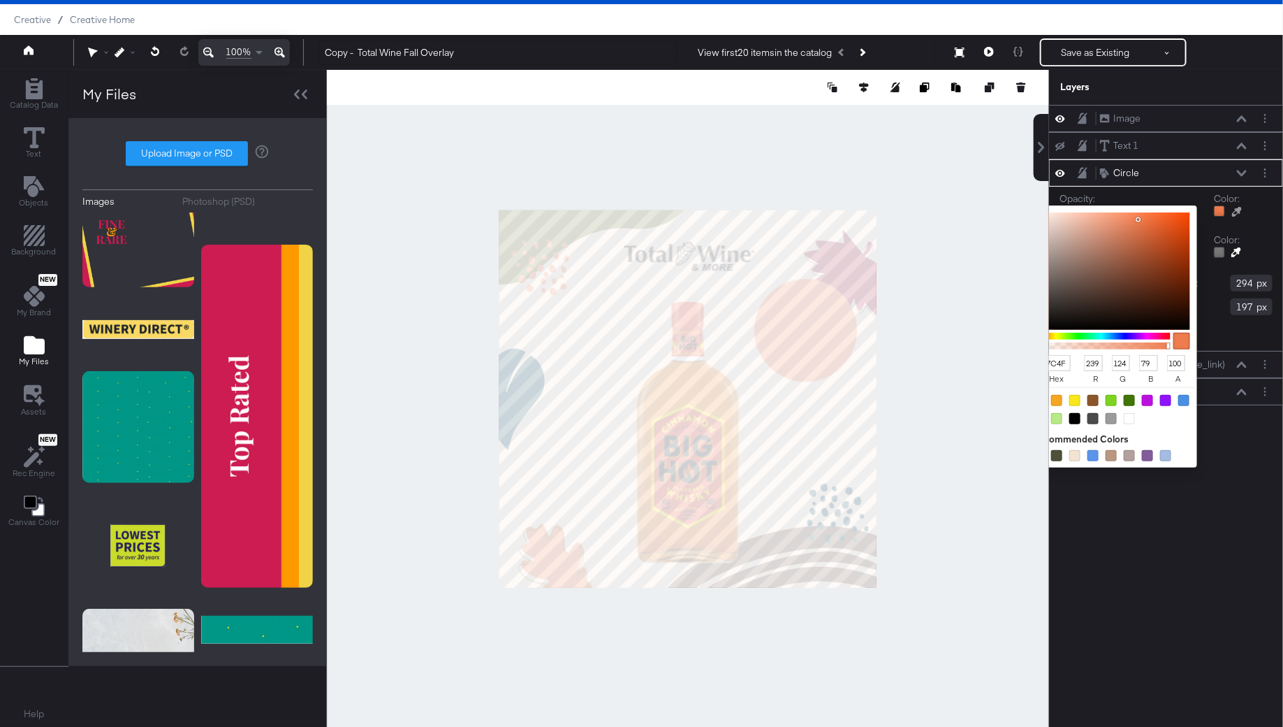
type input "125"
type input "81"
type input "EFA78B"
type input "167"
type input "139"
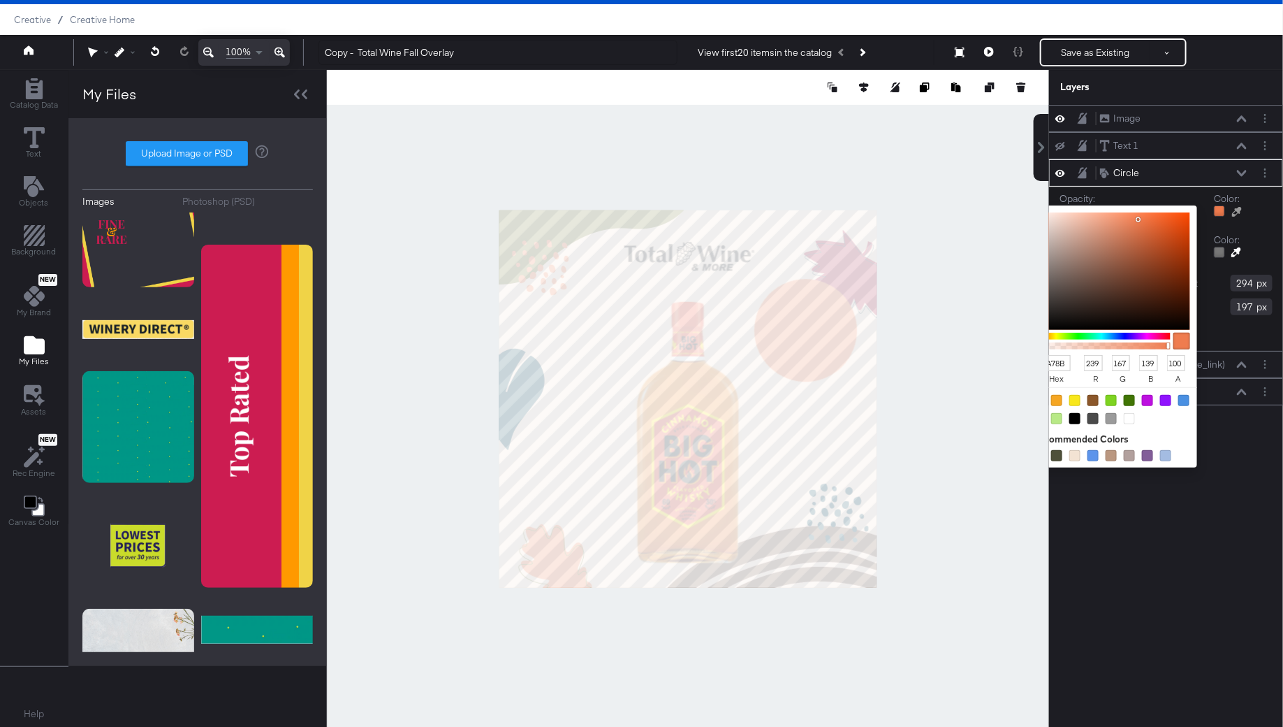
type input "F2E2DC"
type input "242"
type input "226"
type input "220"
type input "F2F2F2"
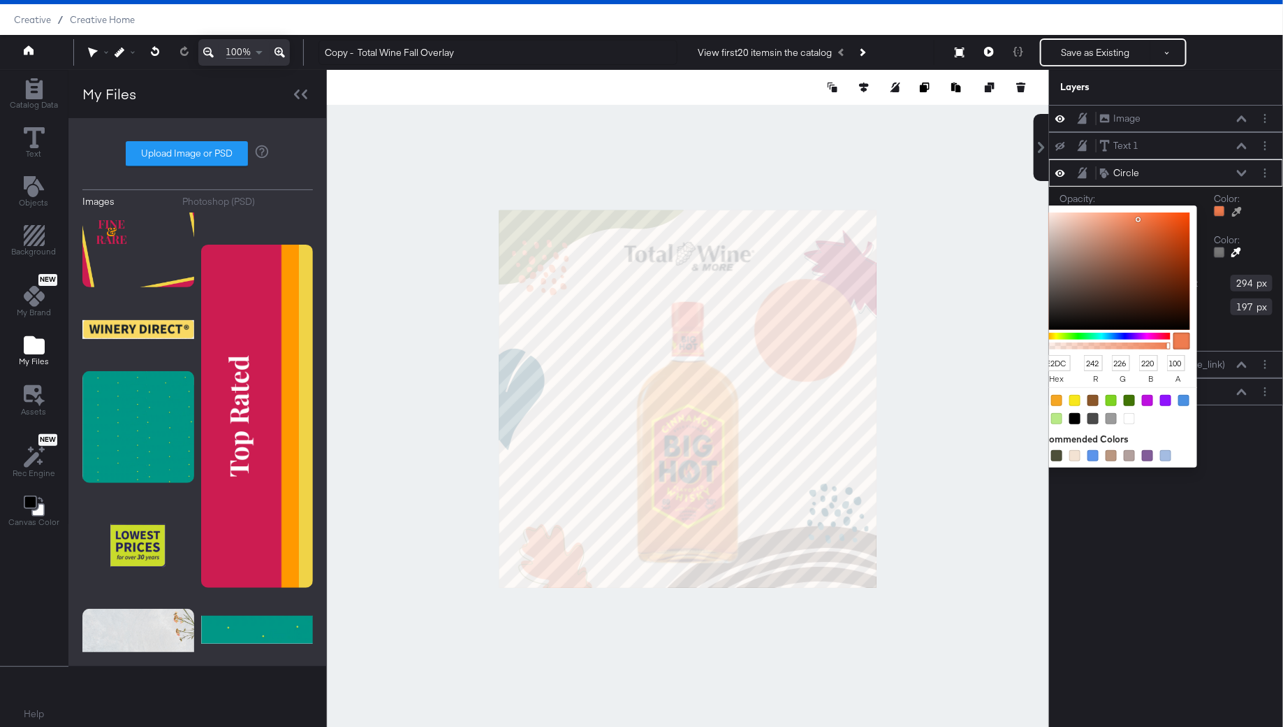
type input "242"
type input "F8F8F8"
type input "248"
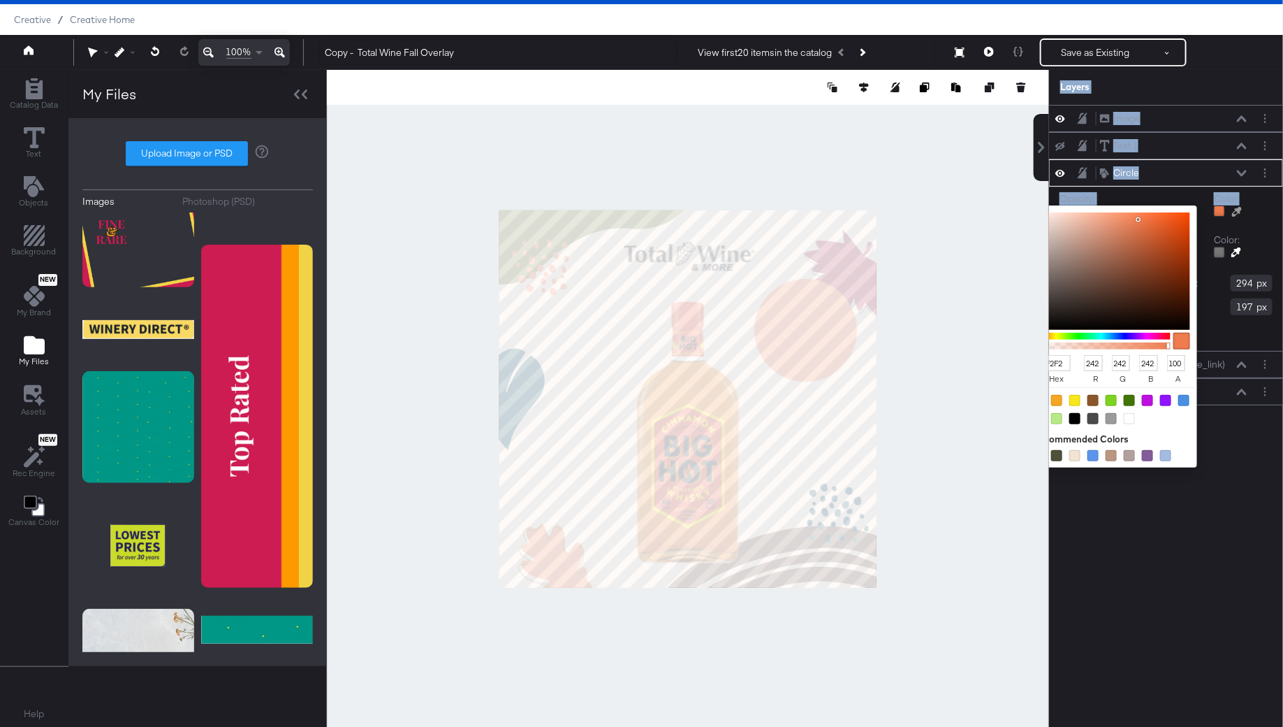
type input "248"
type input "FAFAFA"
type input "250"
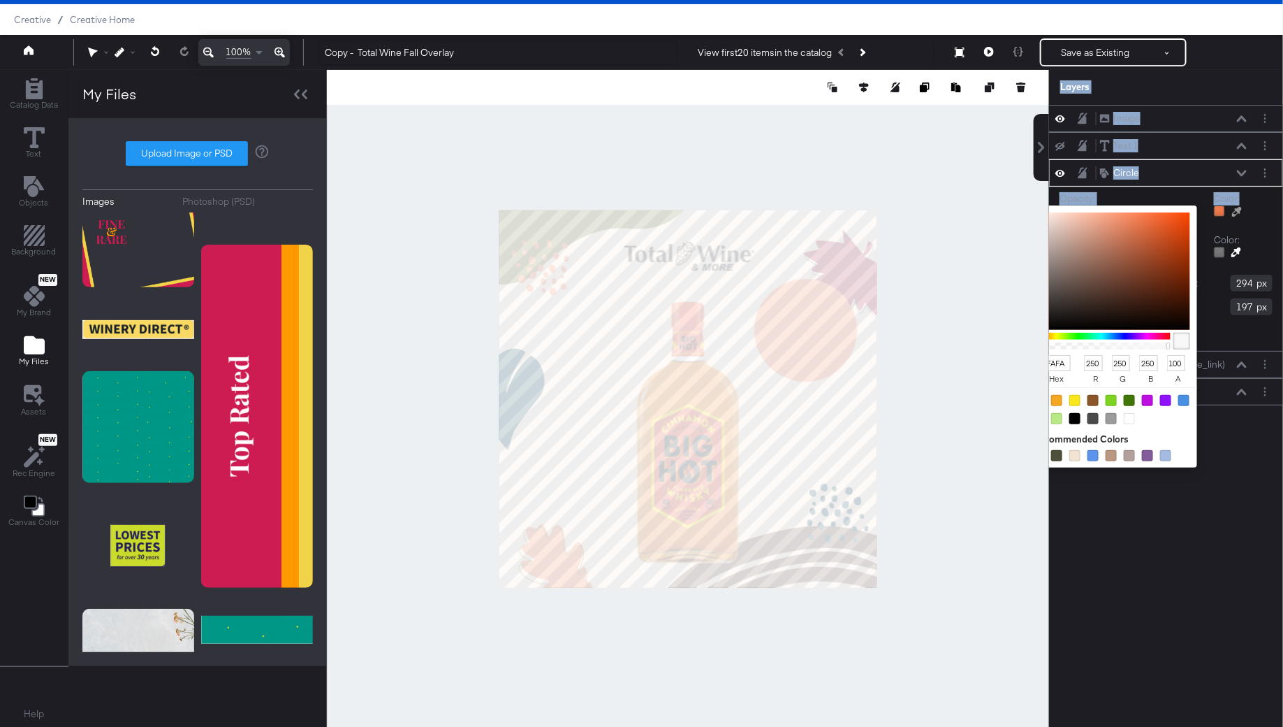
type input "FBFBFB"
type input "251"
type input "FDFDFD"
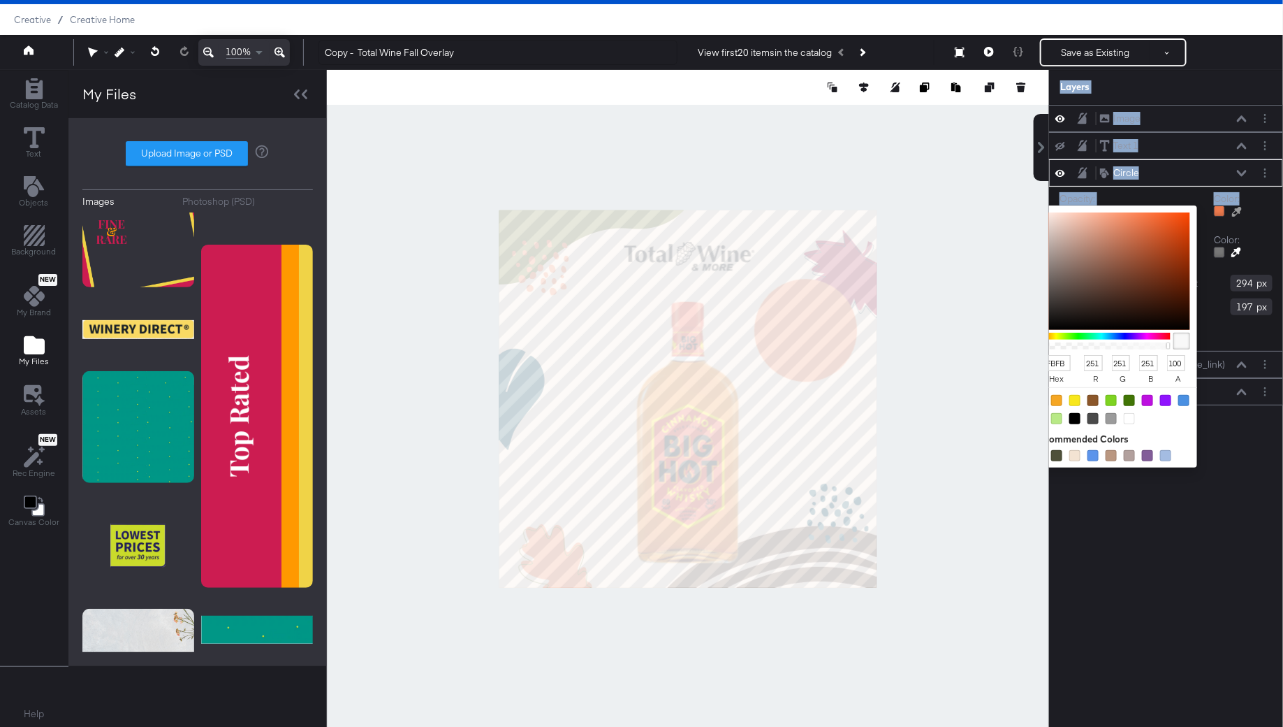
type input "253"
drag, startPoint x: 1138, startPoint y: 217, endPoint x: 991, endPoint y: 211, distance: 147.5
click at [991, 105] on div "Catalog Data Text Objects Background New My Brand My Files Assets New Rec Engin…" at bounding box center [641, 87] width 1283 height 35
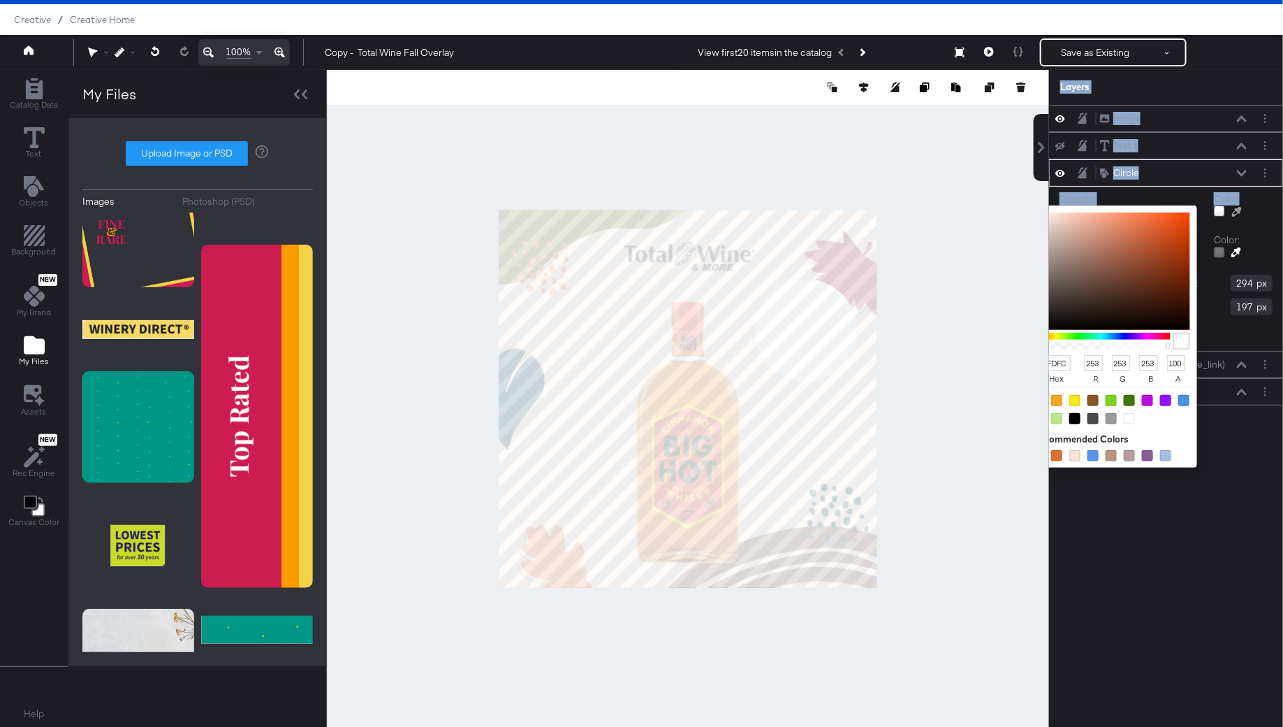
type input "EDF0F2"
type input "237"
type input "240"
type input "242"
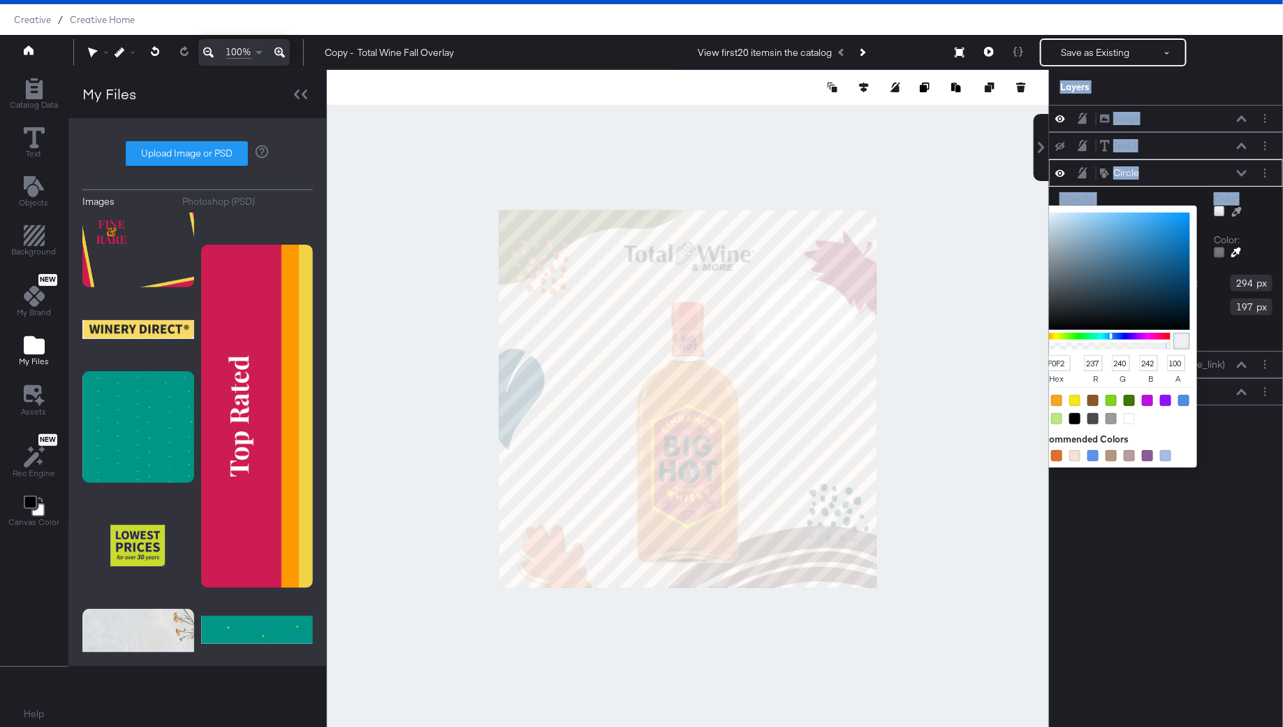
click at [962, 233] on div at bounding box center [688, 398] width 721 height 657
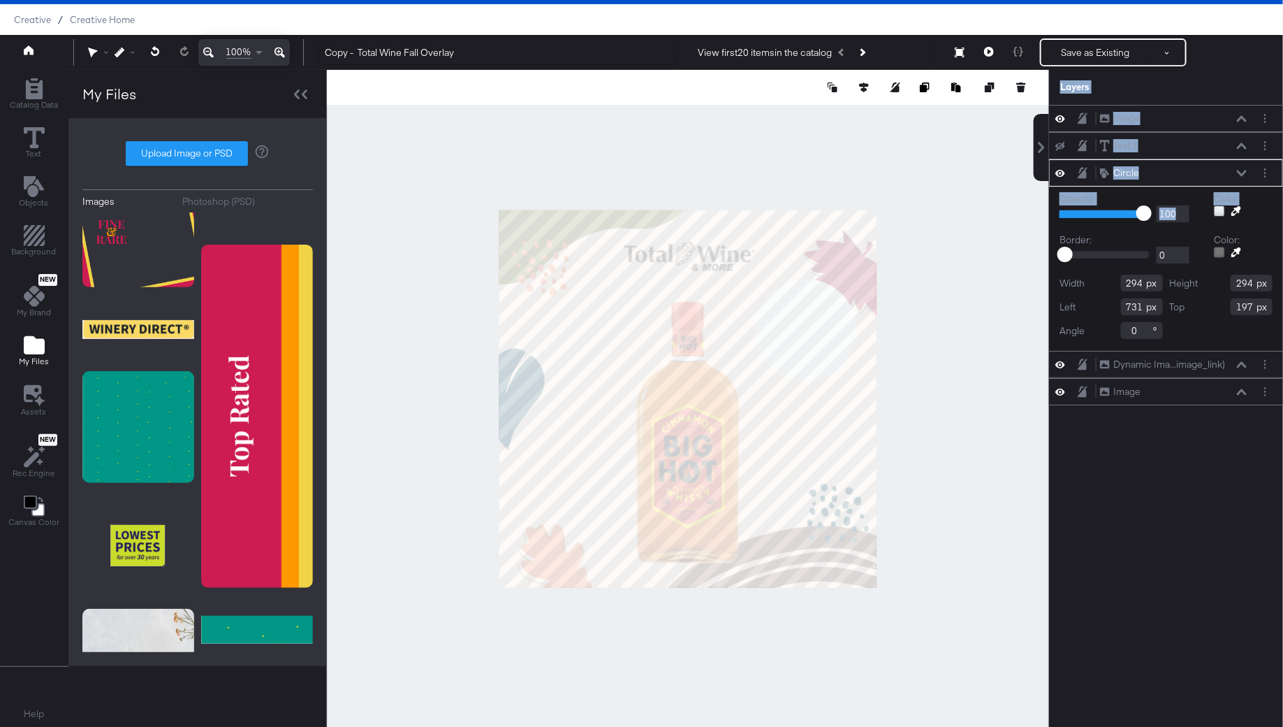
click at [1262, 222] on div at bounding box center [1166, 222] width 213 height 1
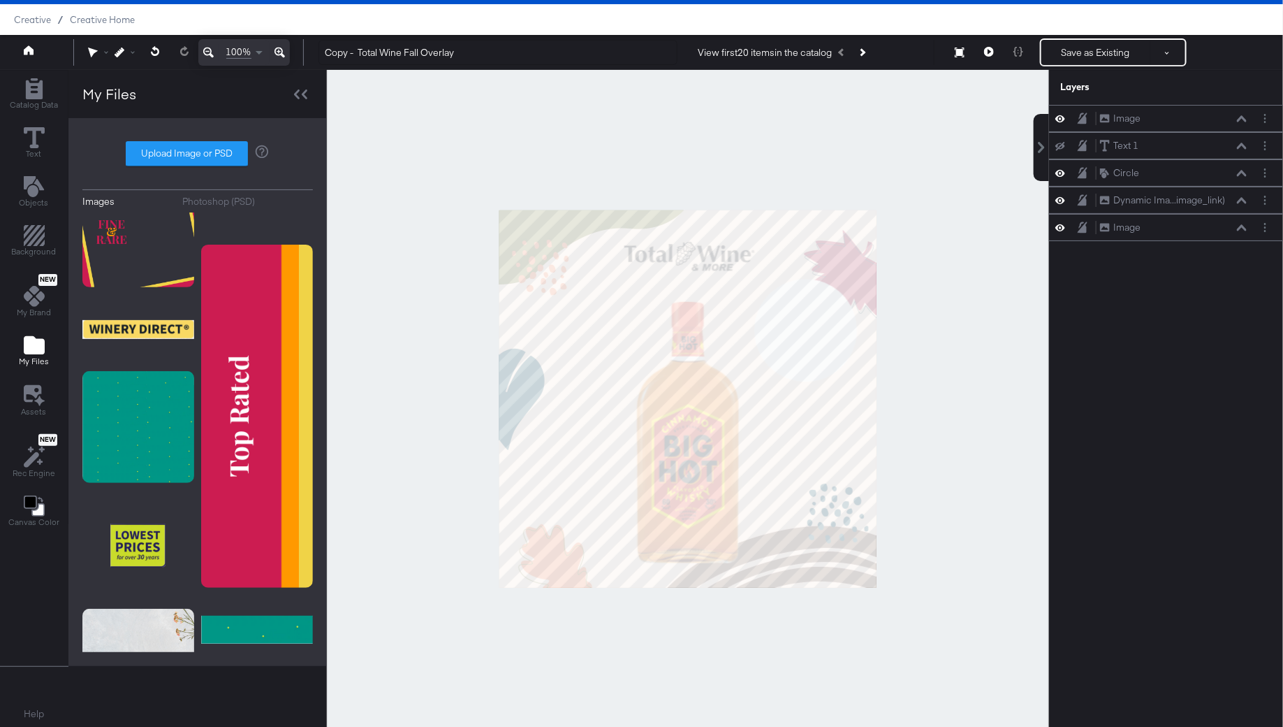
click at [919, 277] on div at bounding box center [688, 398] width 722 height 657
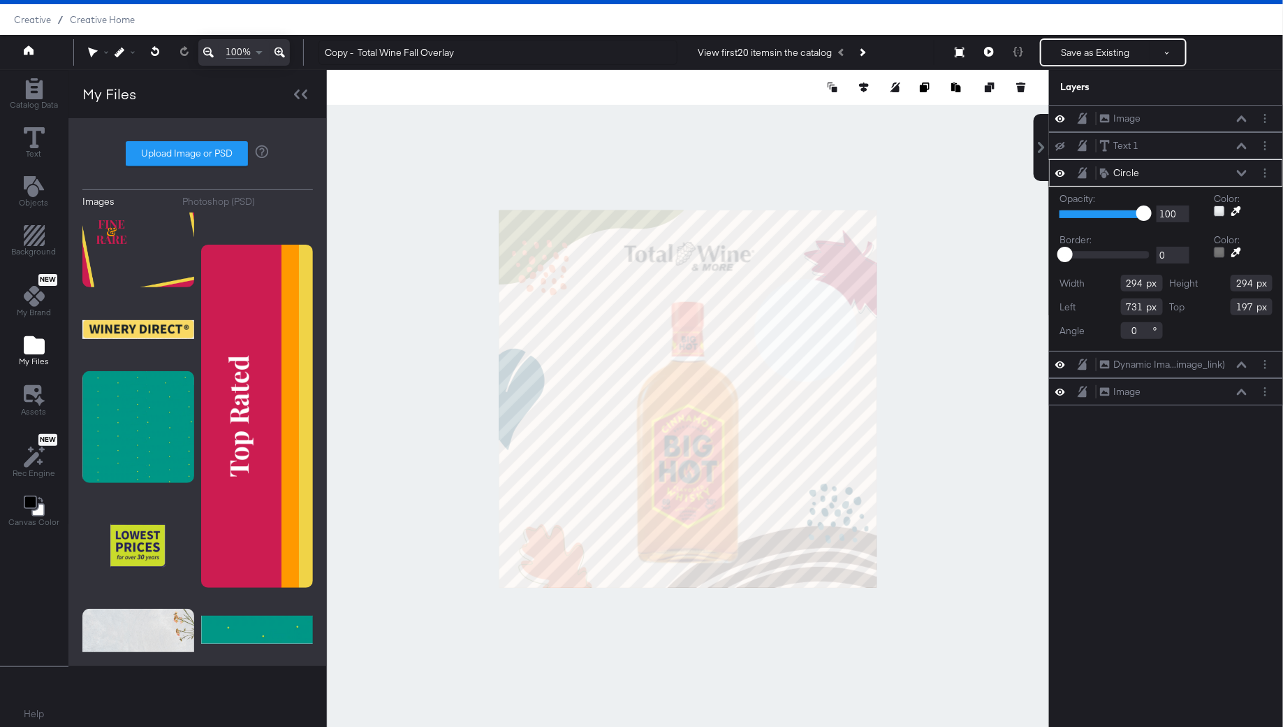
click at [1236, 209] on icon at bounding box center [1237, 211] width 10 height 10
click at [782, 543] on div at bounding box center [688, 398] width 721 height 657
click at [975, 464] on div at bounding box center [688, 398] width 722 height 657
click at [31, 148] on span "Text" at bounding box center [34, 153] width 15 height 11
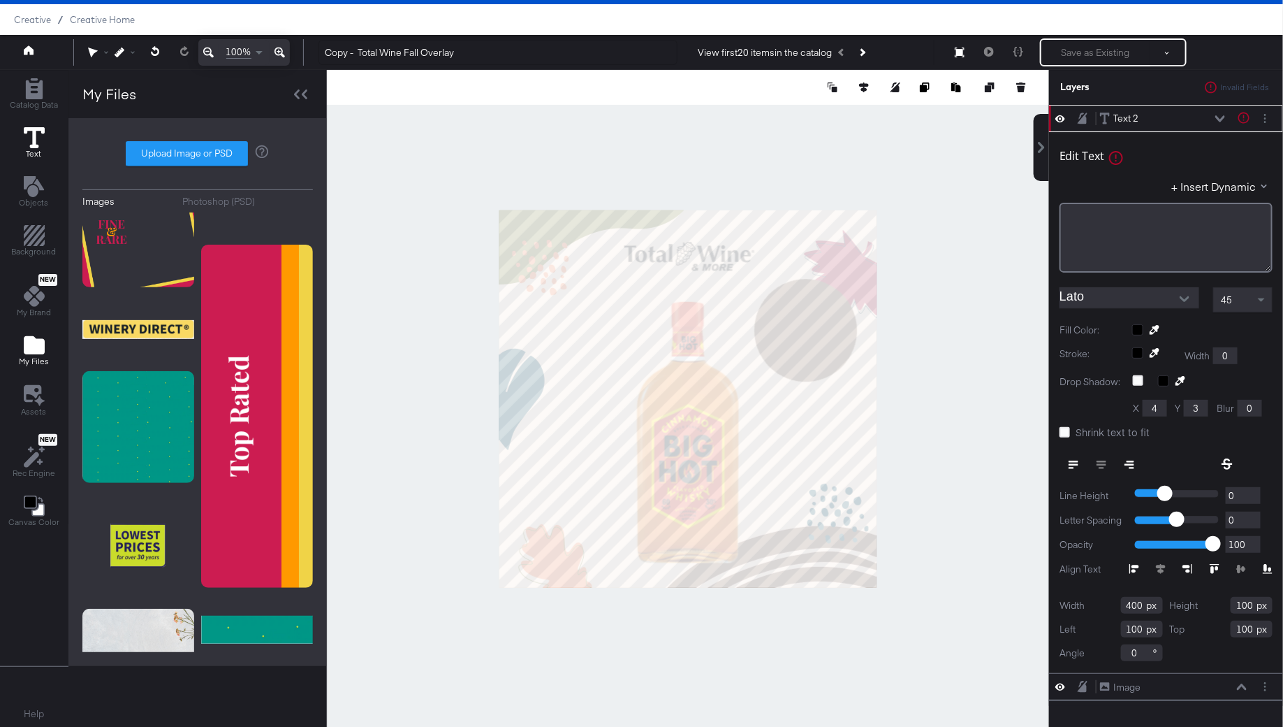
type input "662"
type input "291"
type input "221"
type input "147"
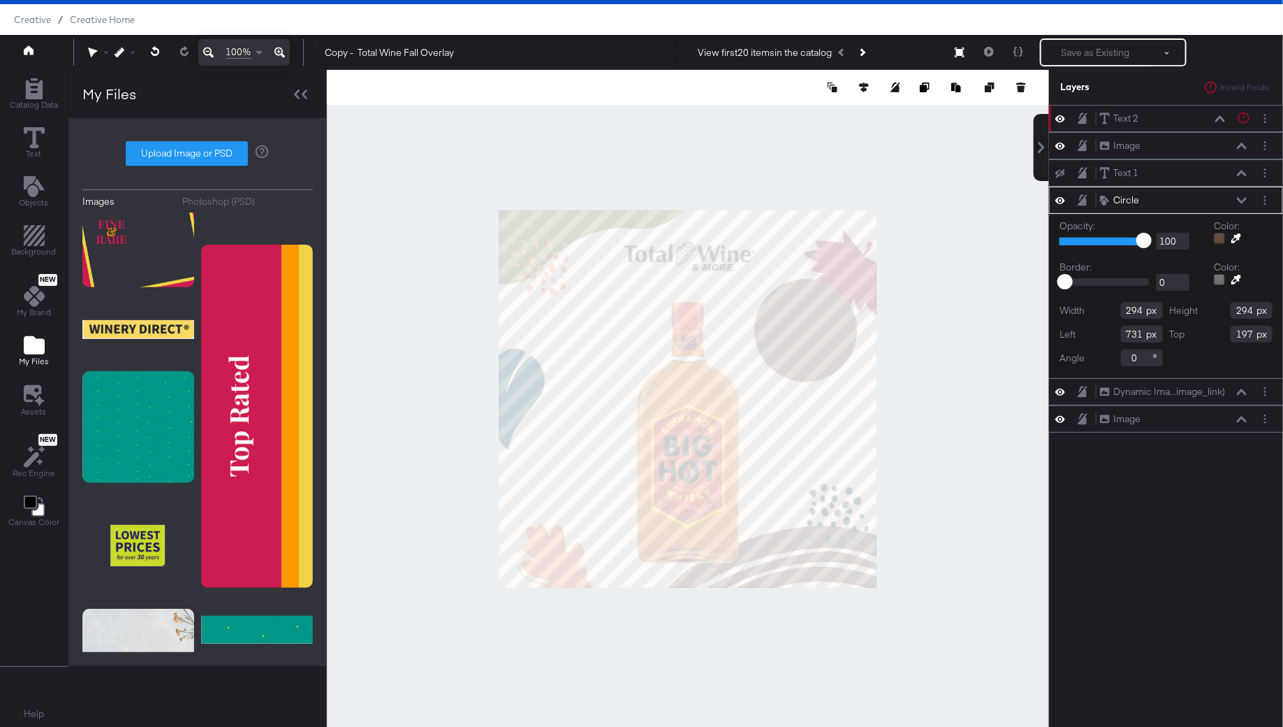
type input "717"
type input "199"
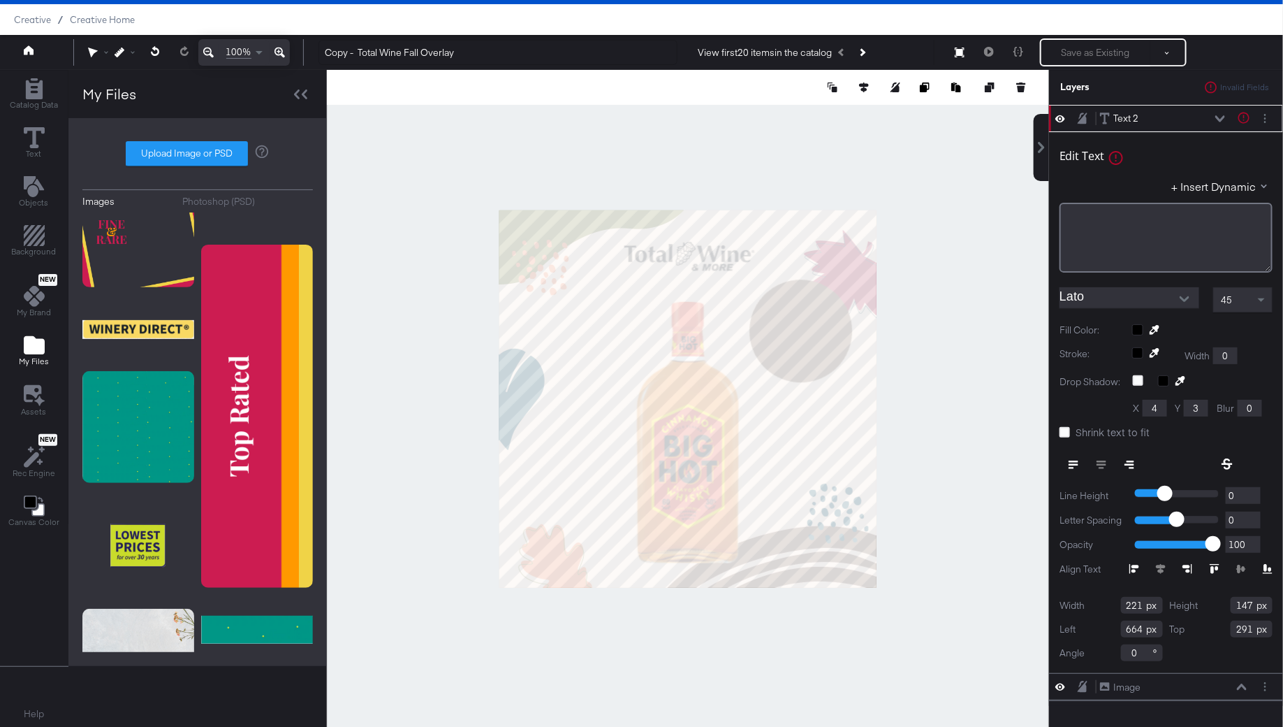
type input "692"
type input "251"
type input "767"
type input "269"
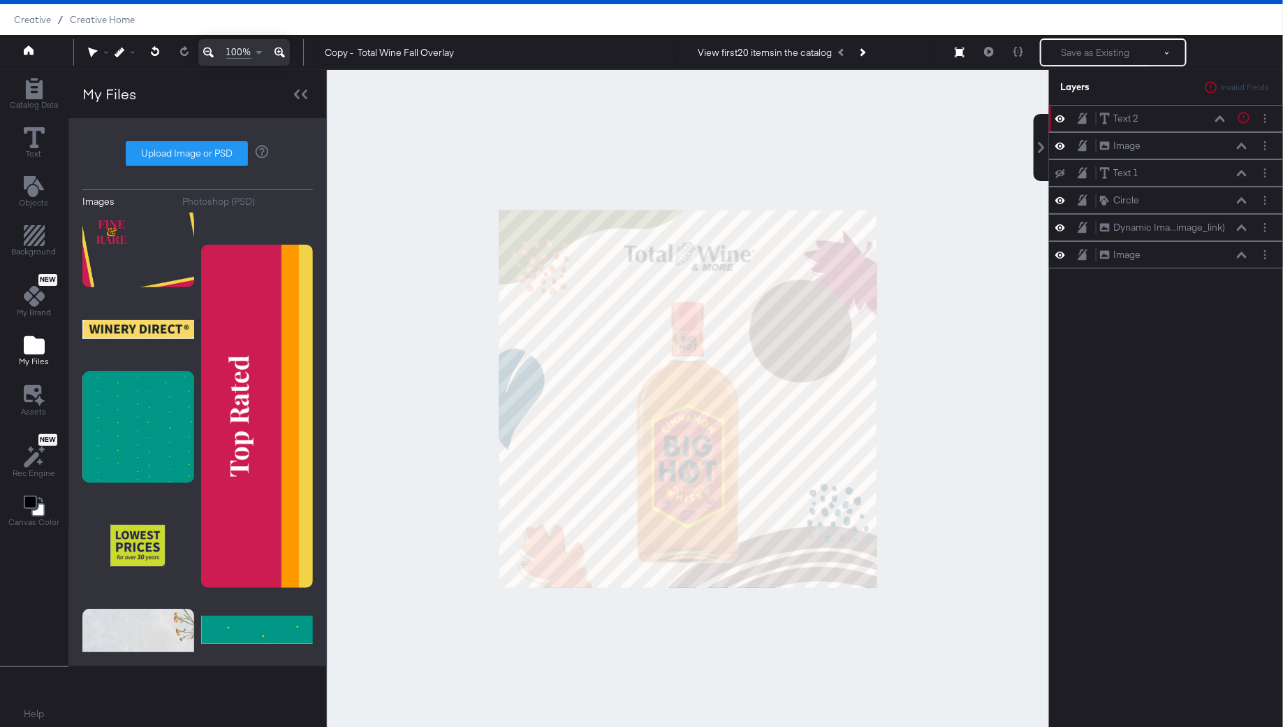
click at [903, 372] on div at bounding box center [688, 398] width 722 height 657
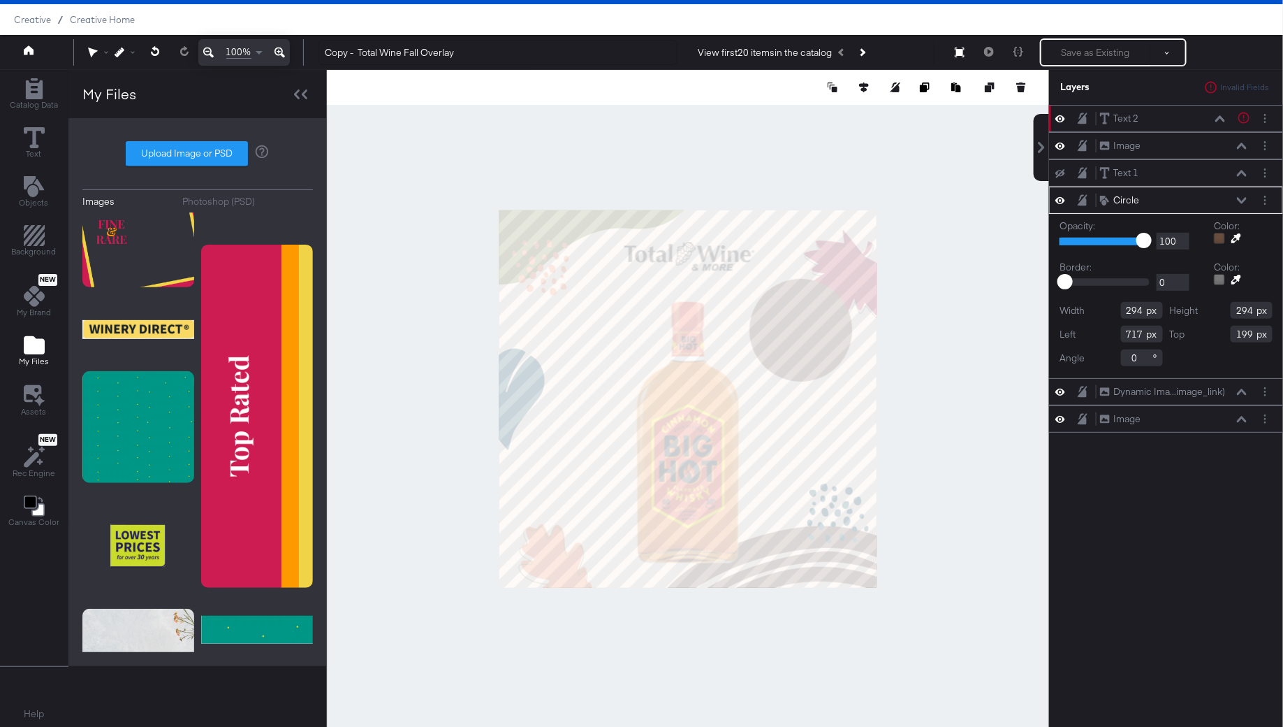
type input "743"
type input "161"
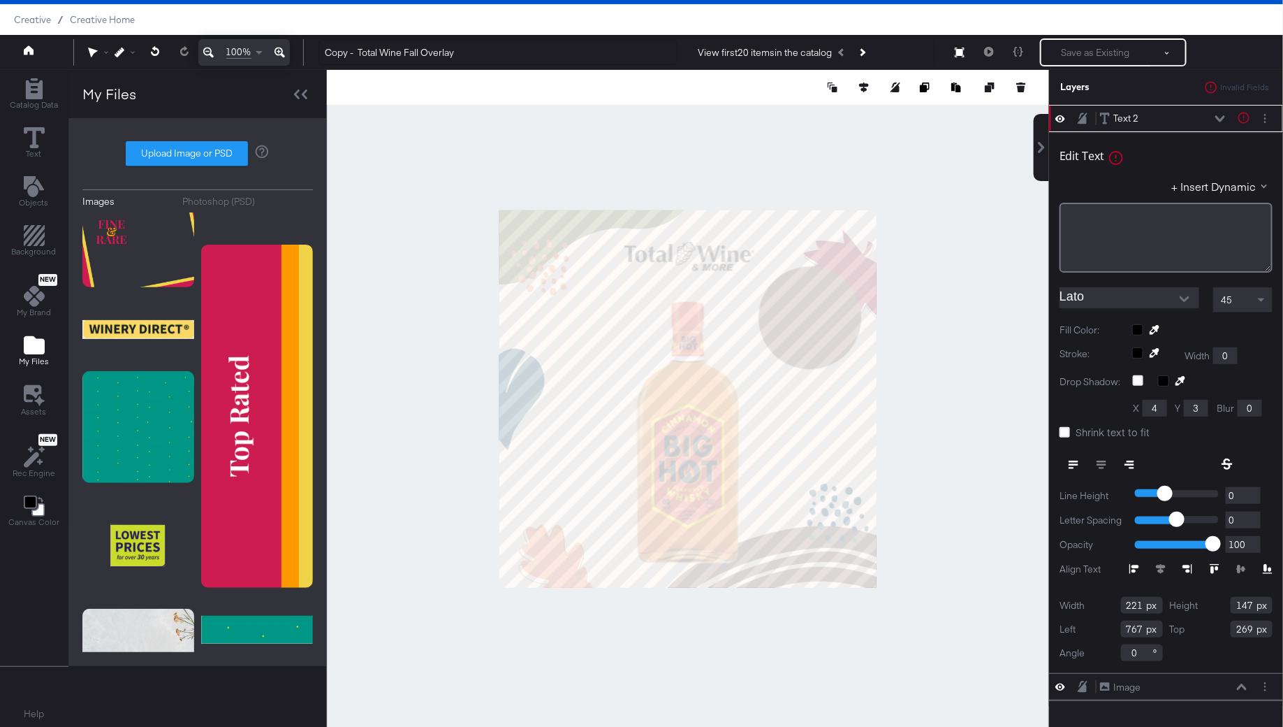
type input "779"
type input "234"
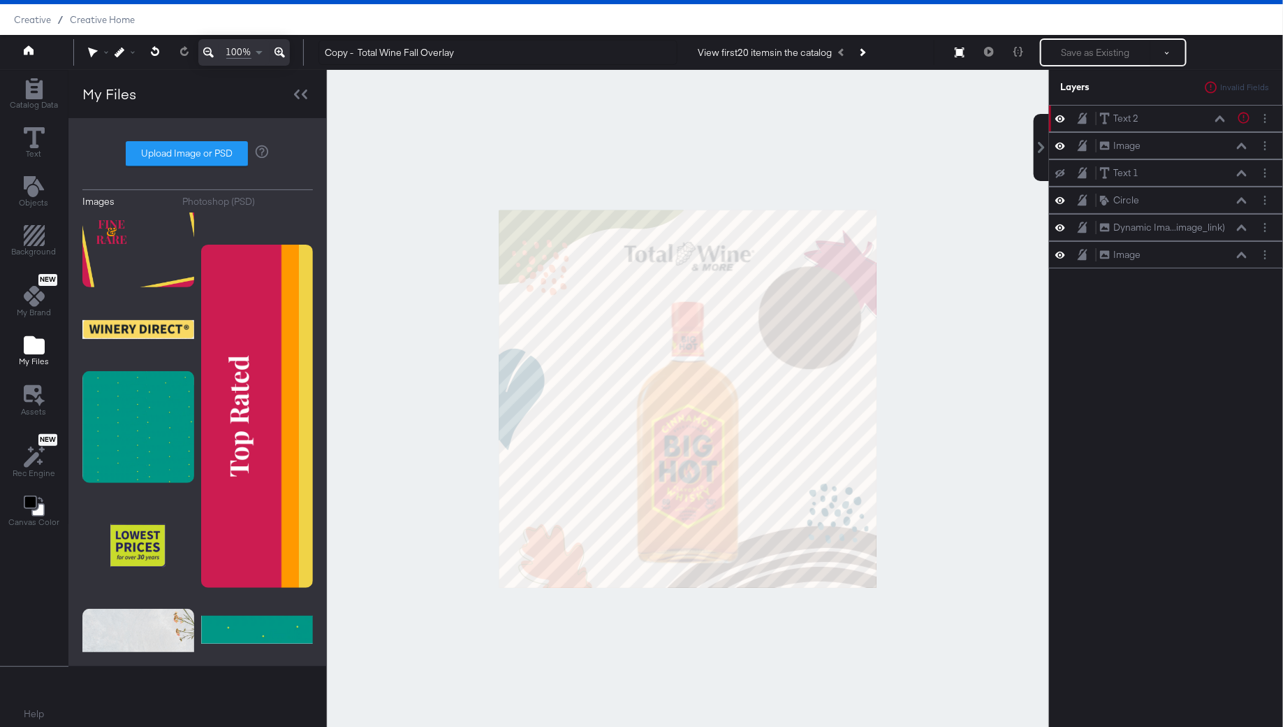
click at [926, 345] on div at bounding box center [688, 398] width 722 height 657
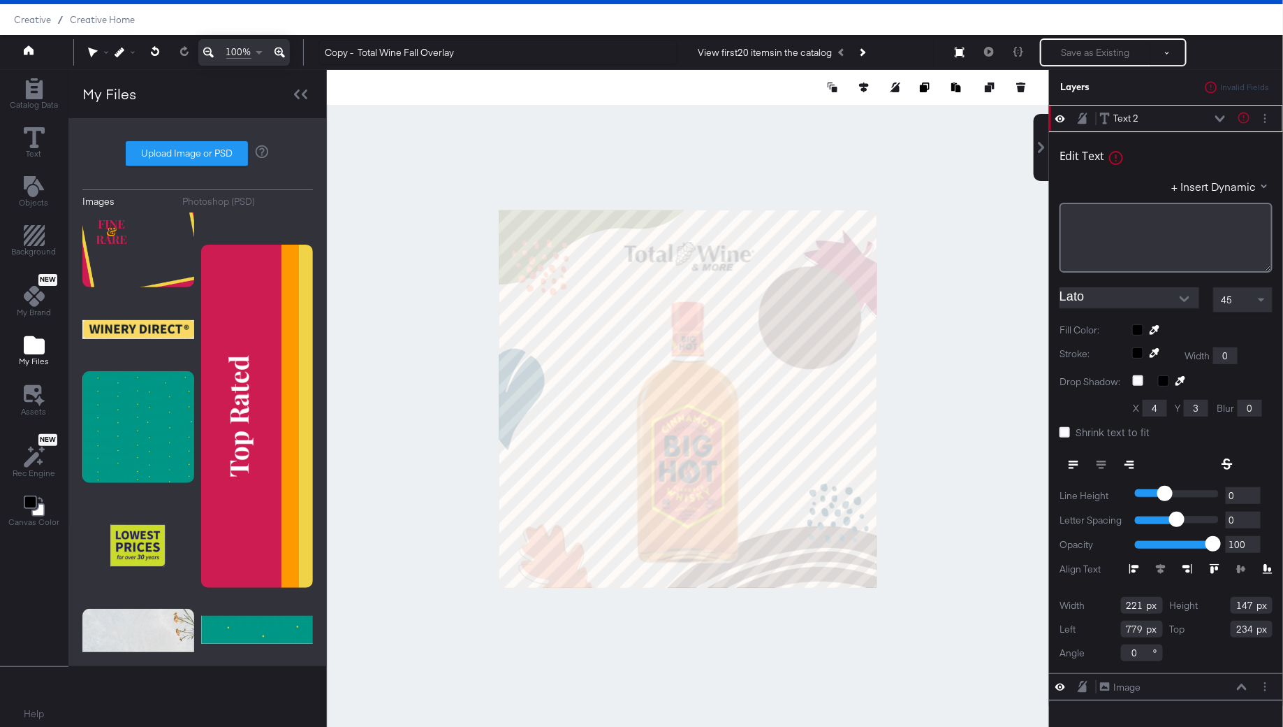
click at [1177, 289] on div at bounding box center [1184, 299] width 29 height 21
click at [1183, 297] on icon "Open" at bounding box center [1185, 299] width 10 height 6
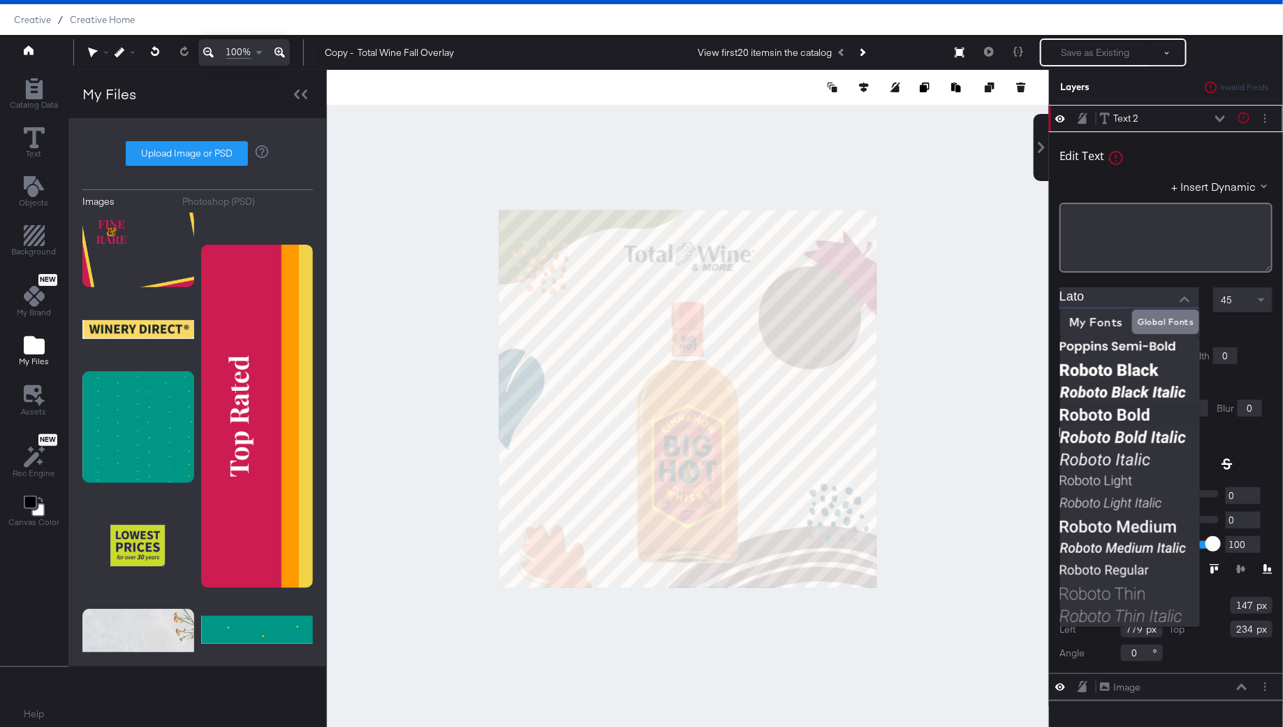
scroll to position [1017, 0]
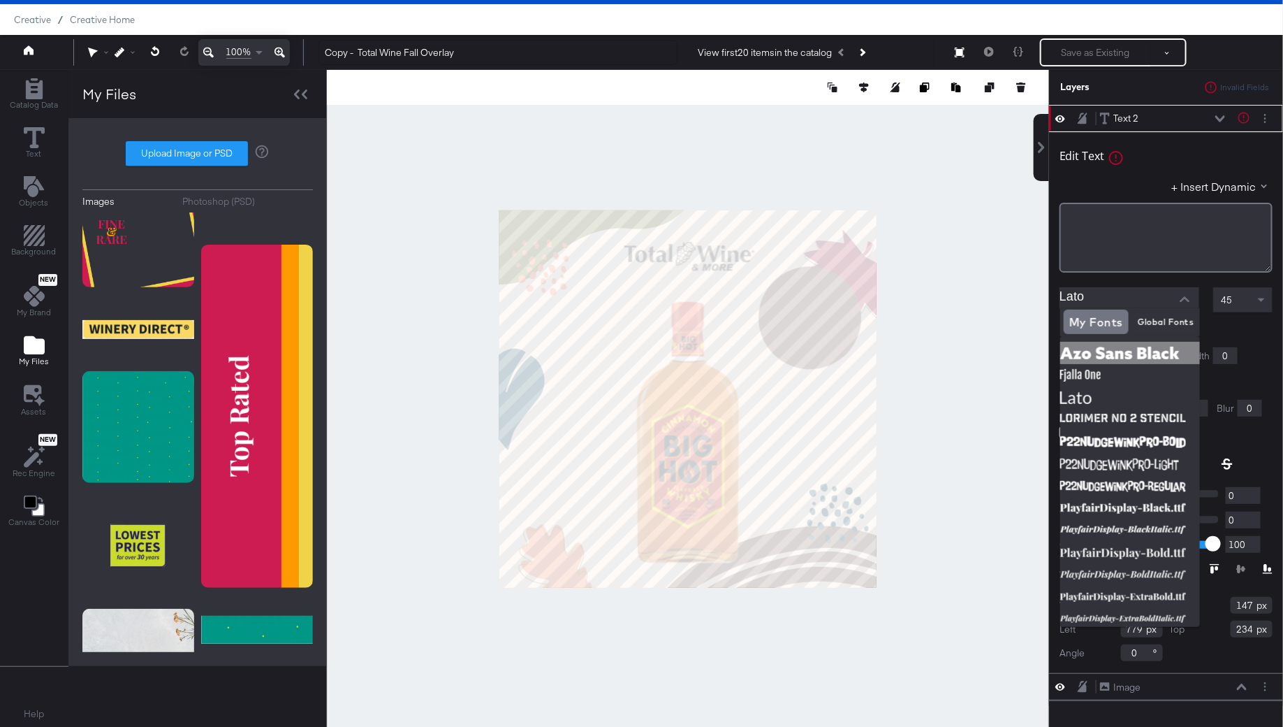
click at [1105, 355] on img at bounding box center [1131, 353] width 140 height 22
type input "Azo Sans Black"
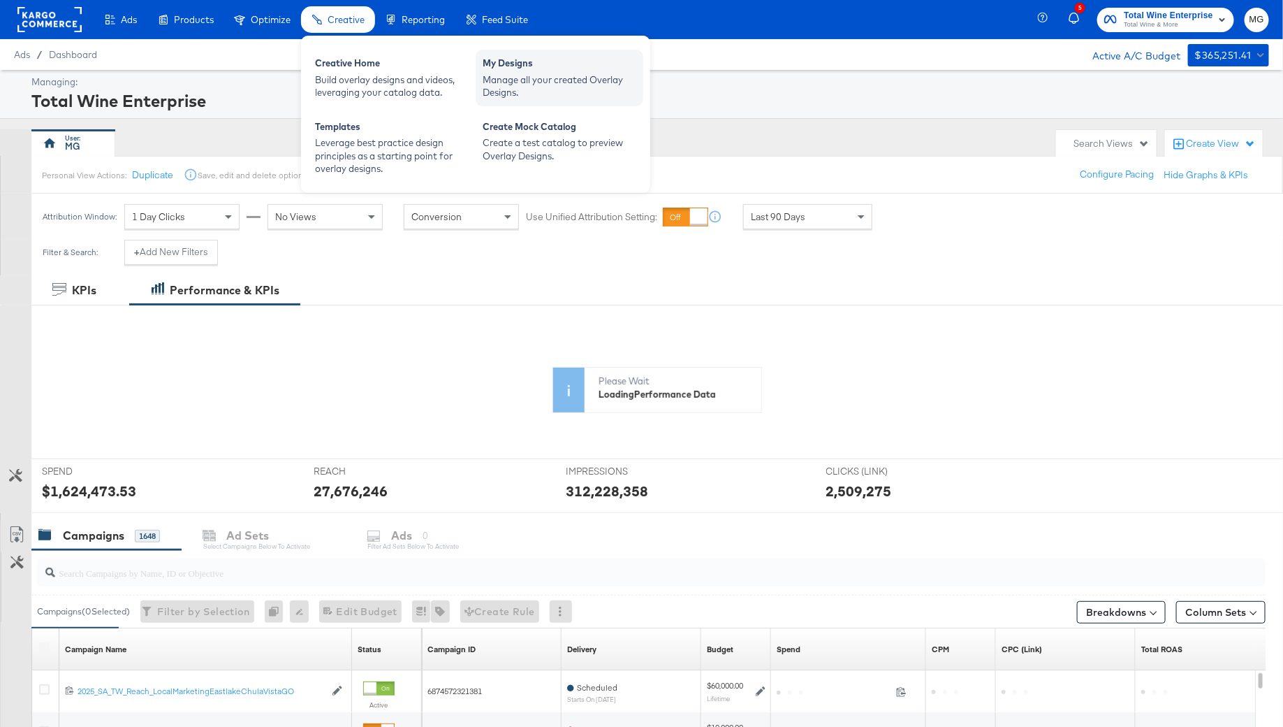
click at [606, 80] on div "Manage all your created Overlay Designs." at bounding box center [560, 86] width 154 height 26
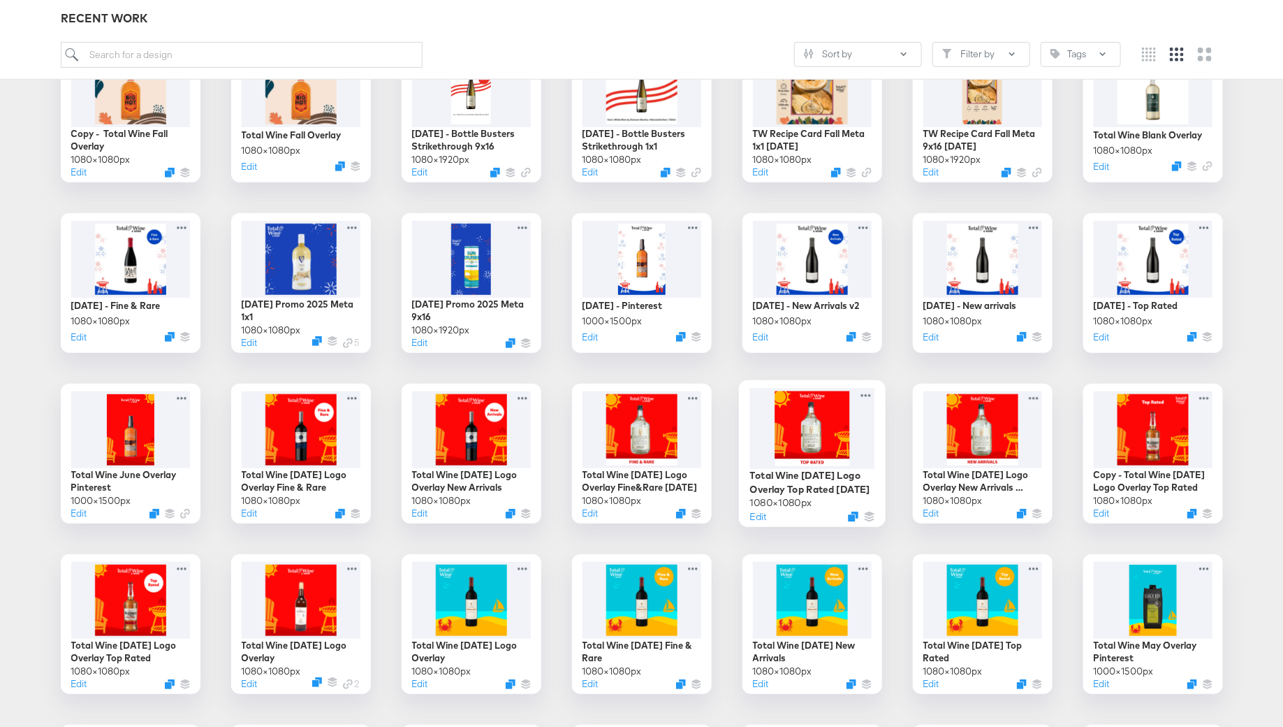
scroll to position [275, 0]
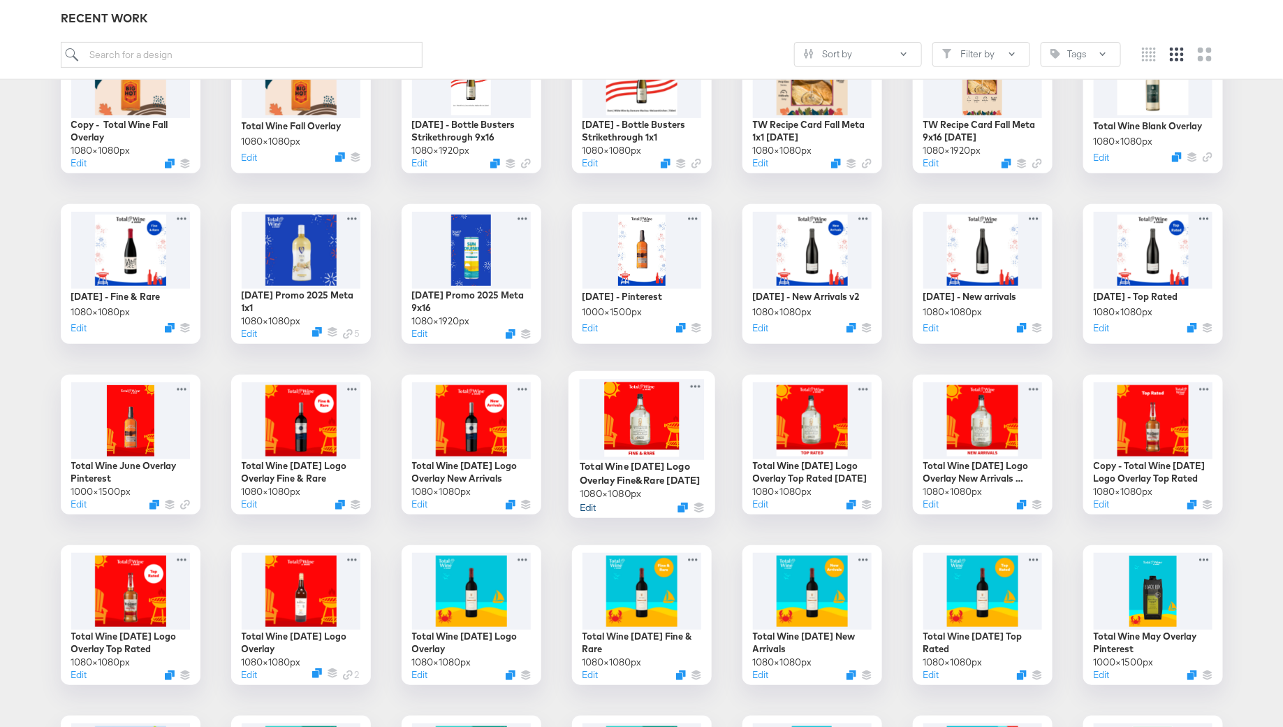
click at [592, 508] on button "Edit" at bounding box center [587, 506] width 17 height 13
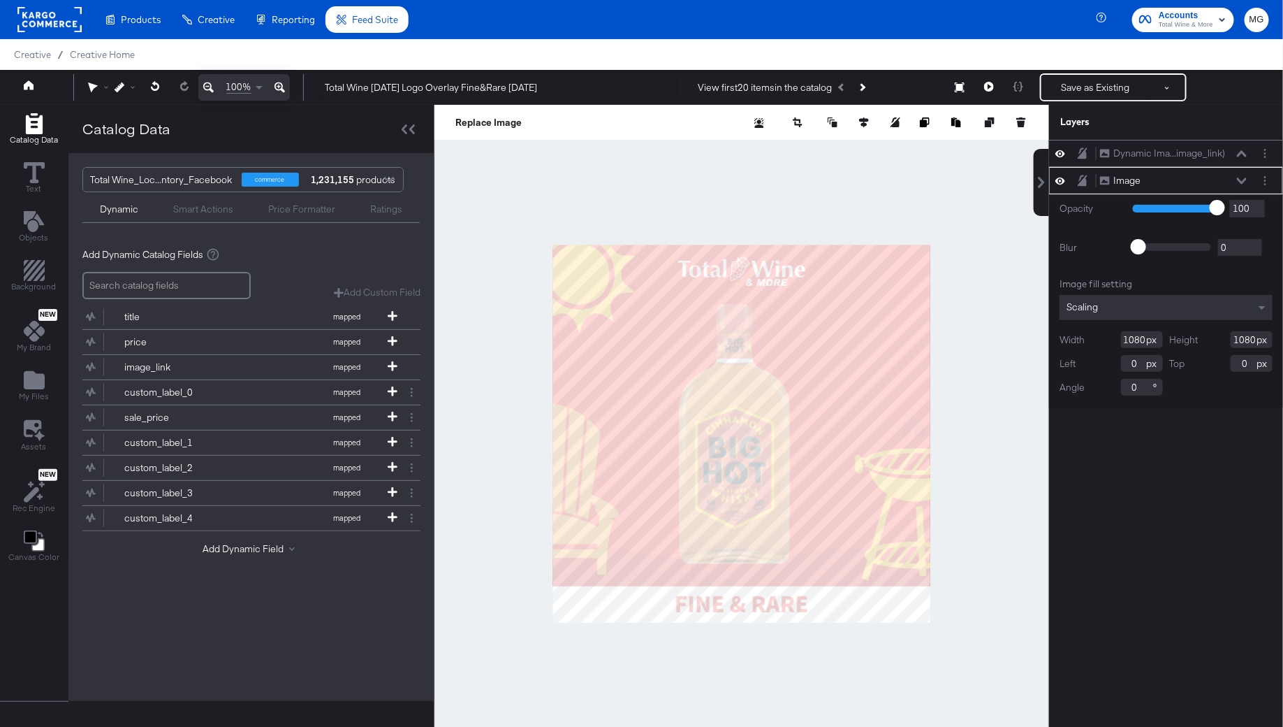
click at [985, 602] on div at bounding box center [742, 433] width 615 height 657
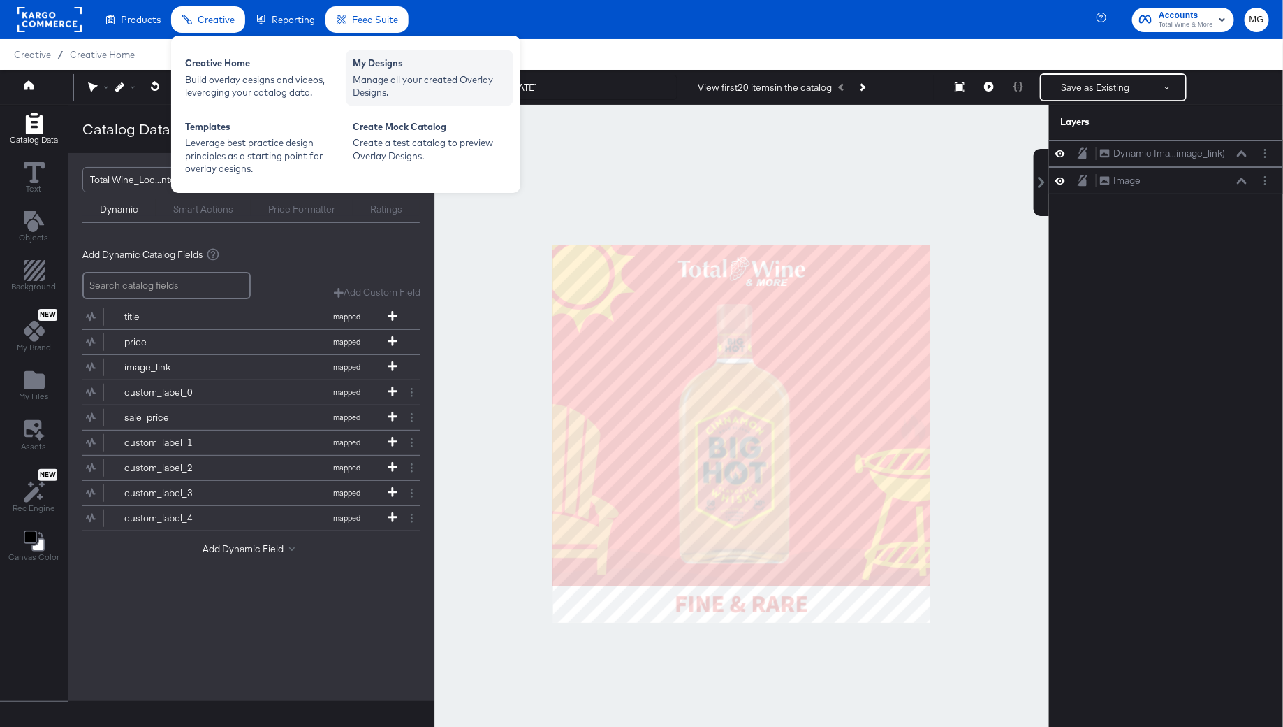
click at [402, 88] on div "Manage all your created Overlay Designs." at bounding box center [430, 86] width 154 height 26
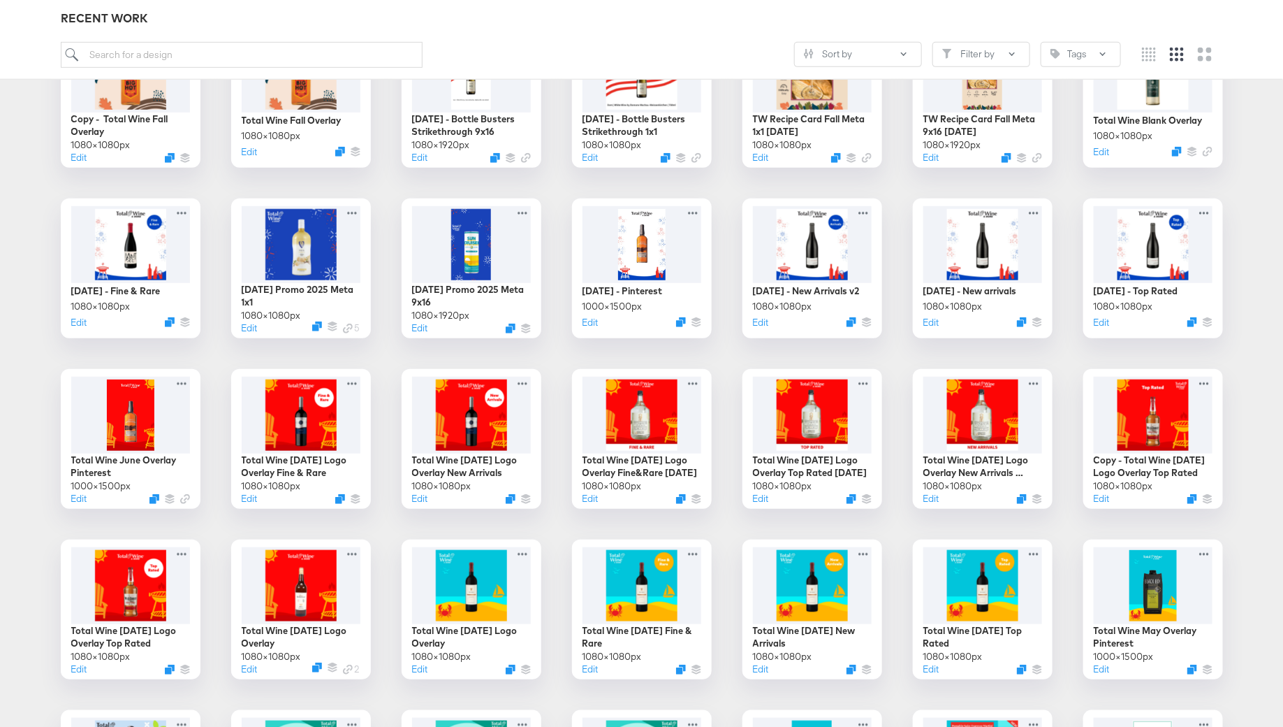
scroll to position [354, 0]
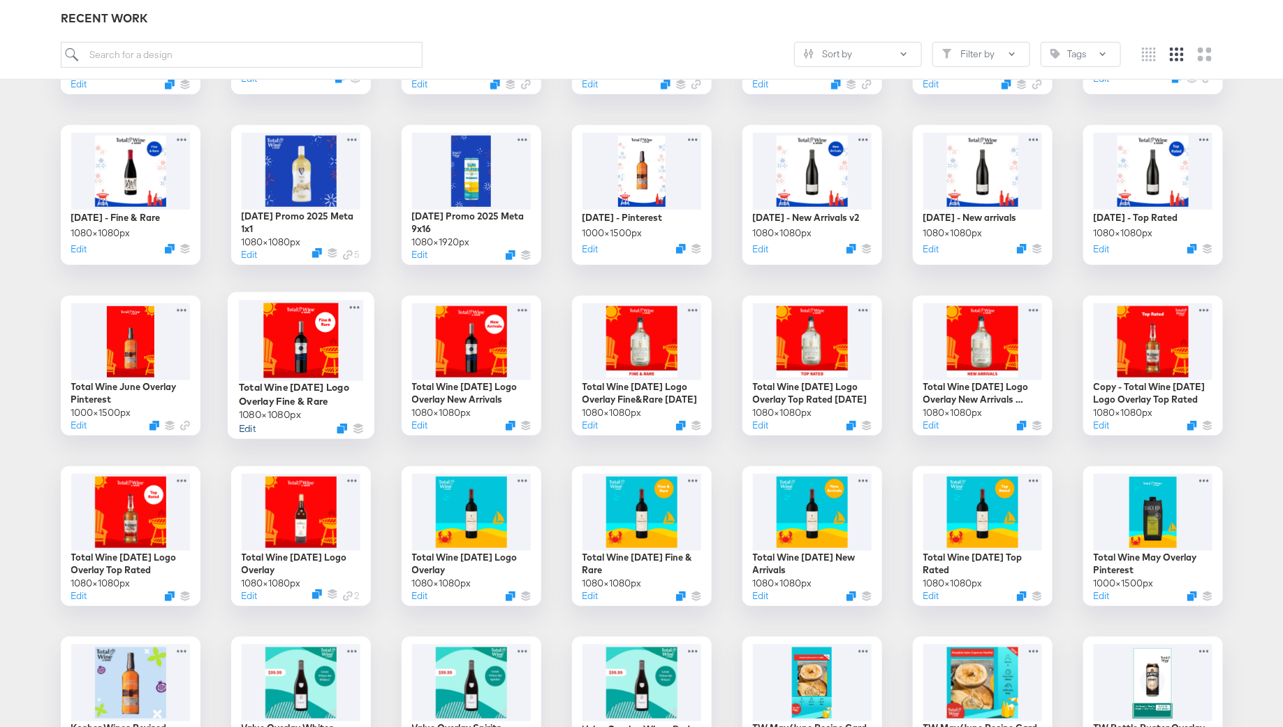
click at [249, 430] on button "Edit" at bounding box center [246, 427] width 17 height 13
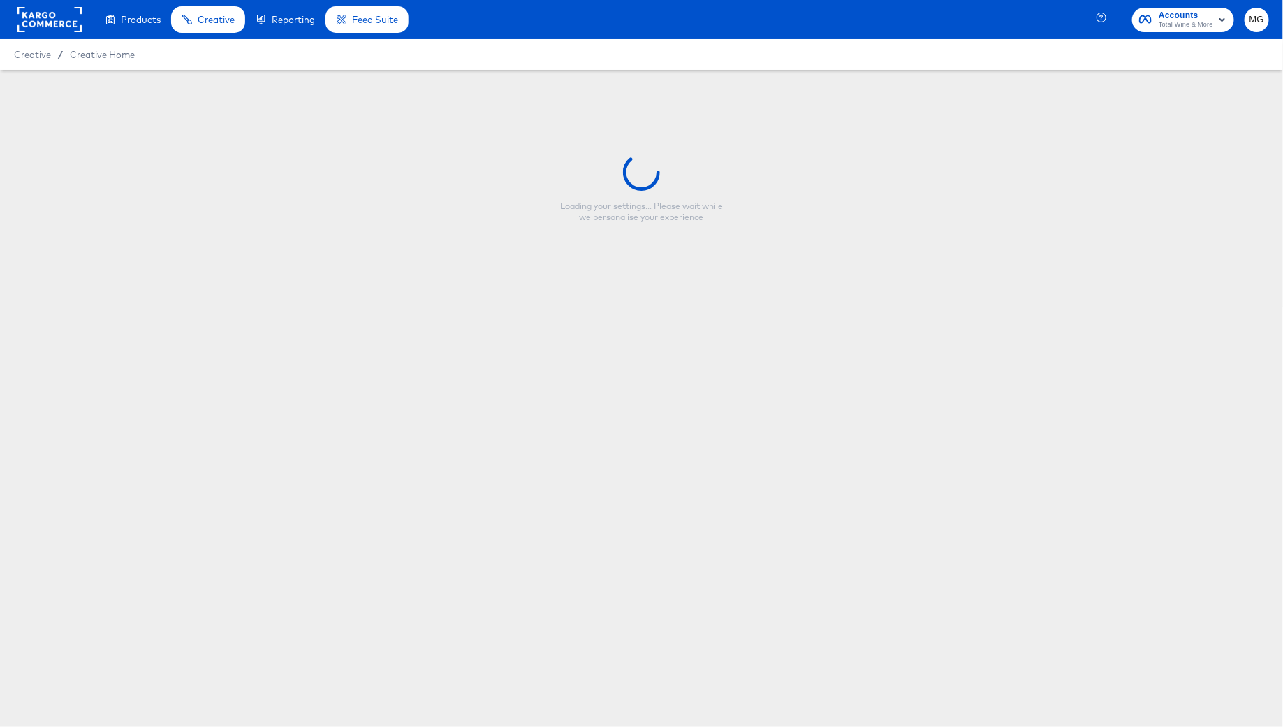
type input "Total Wine [DATE] Logo Overlay Fine & Rare"
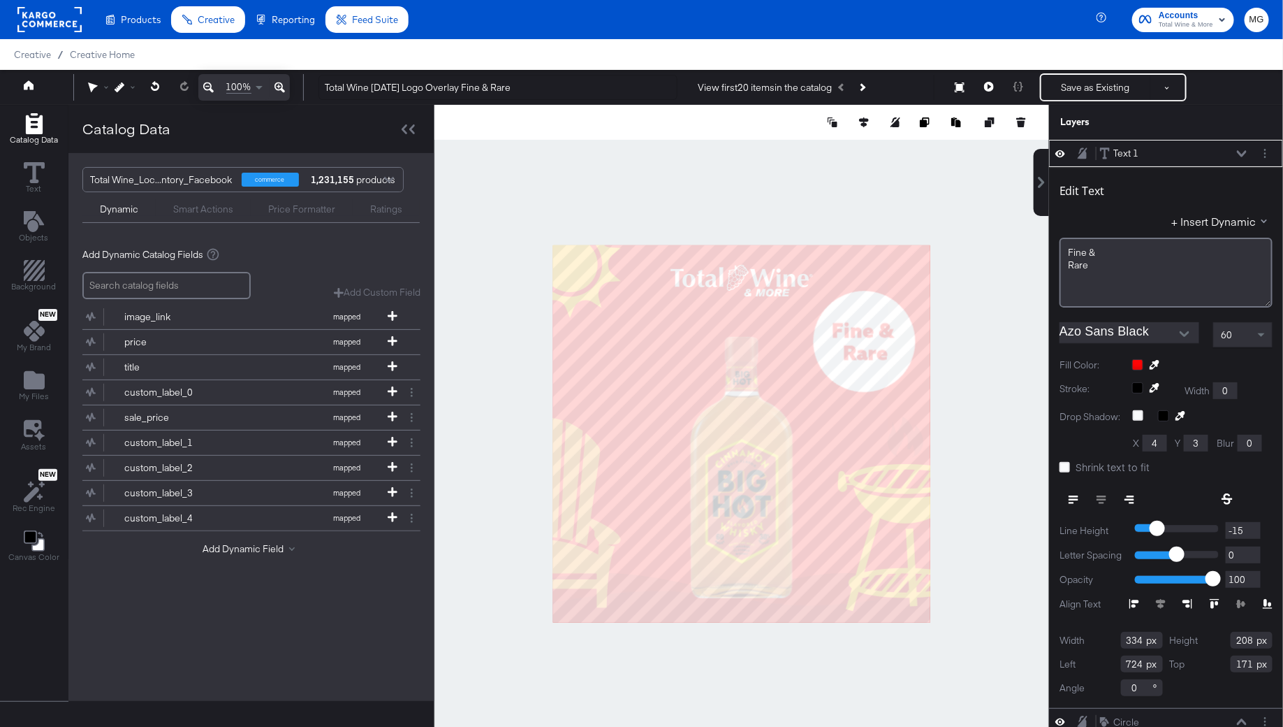
click at [947, 328] on div at bounding box center [742, 433] width 615 height 657
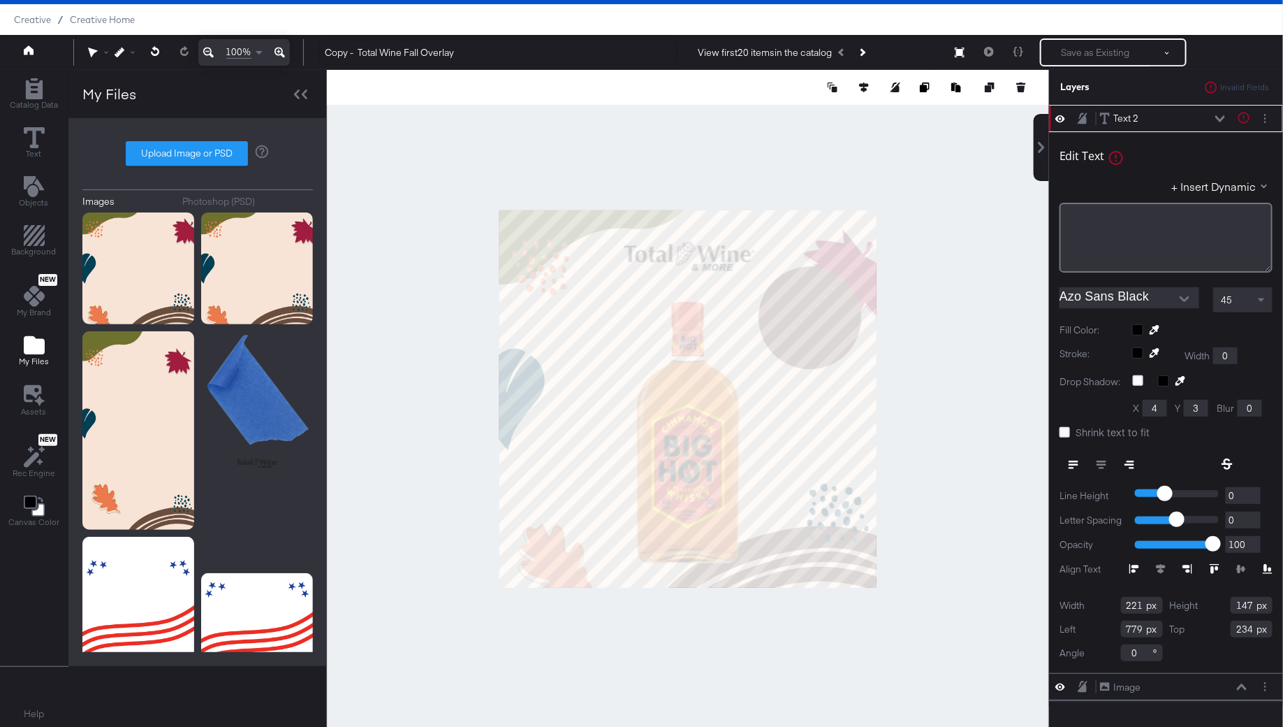
scroll to position [7530, 0]
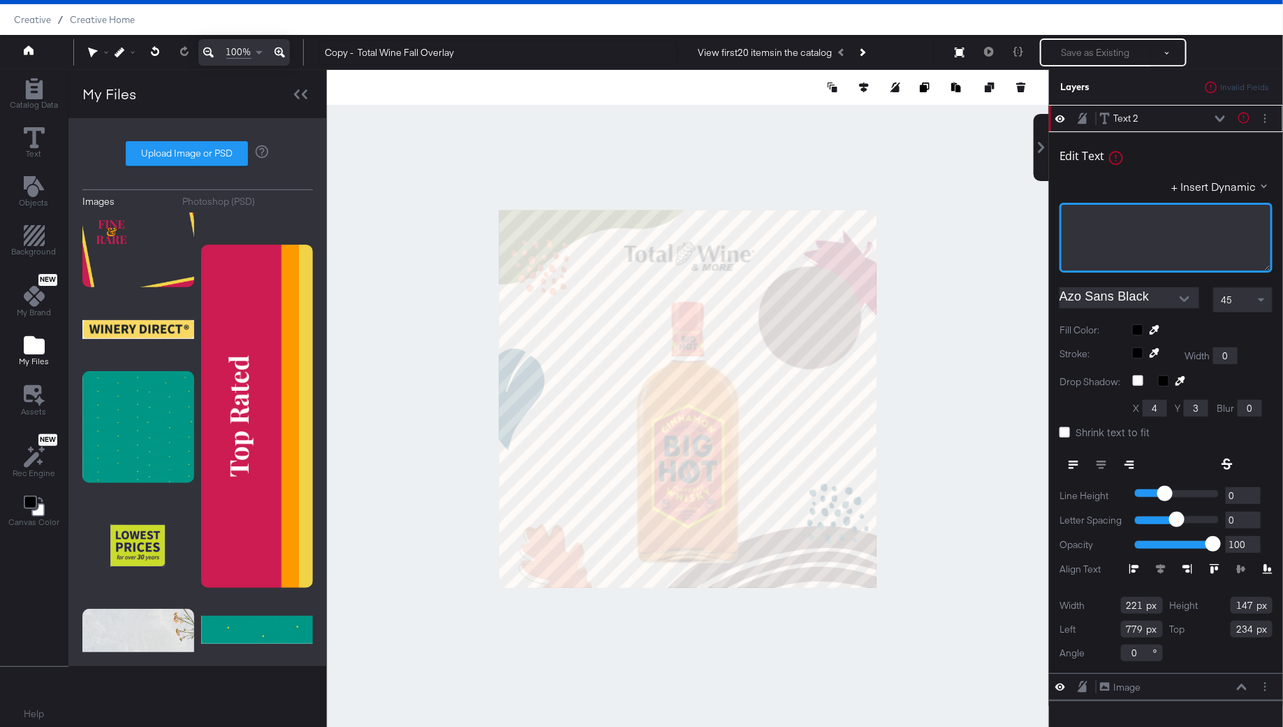
click at [1106, 212] on div "﻿" at bounding box center [1166, 218] width 195 height 13
click at [1135, 330] on div at bounding box center [1203, 329] width 140 height 11
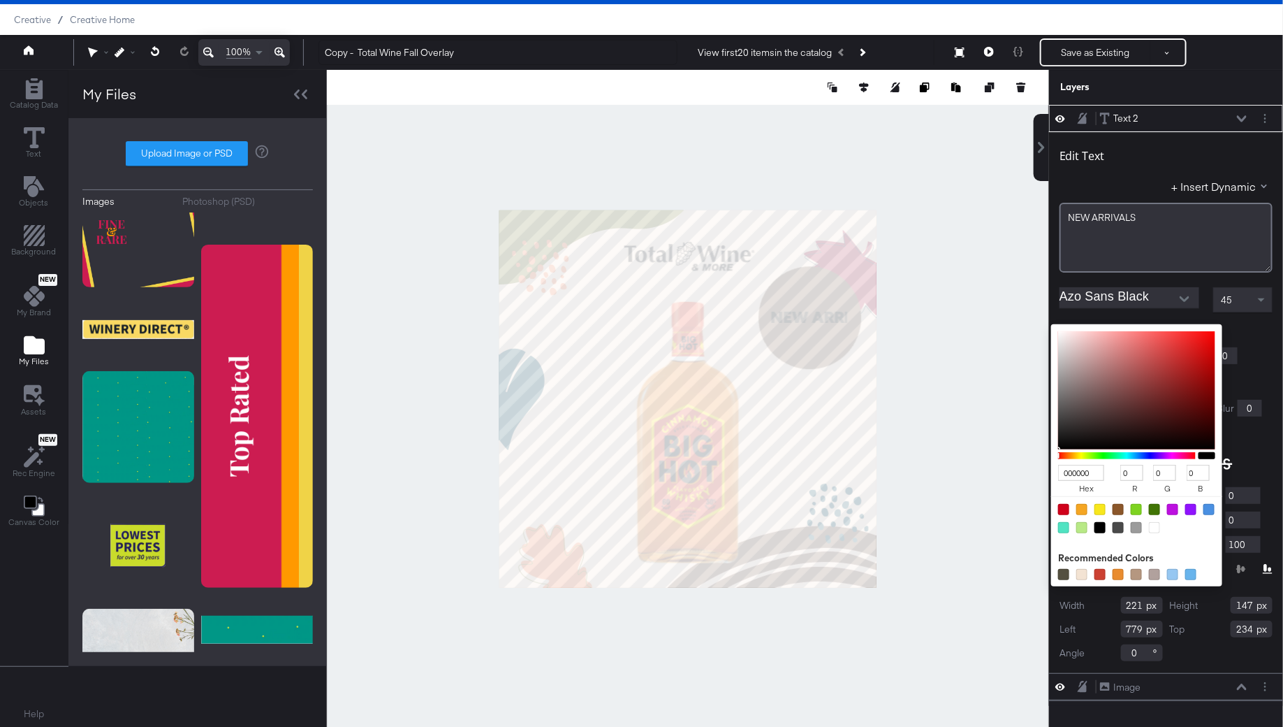
type input "EEE7E7"
type input "238"
type input "231"
type input "EFE8E8"
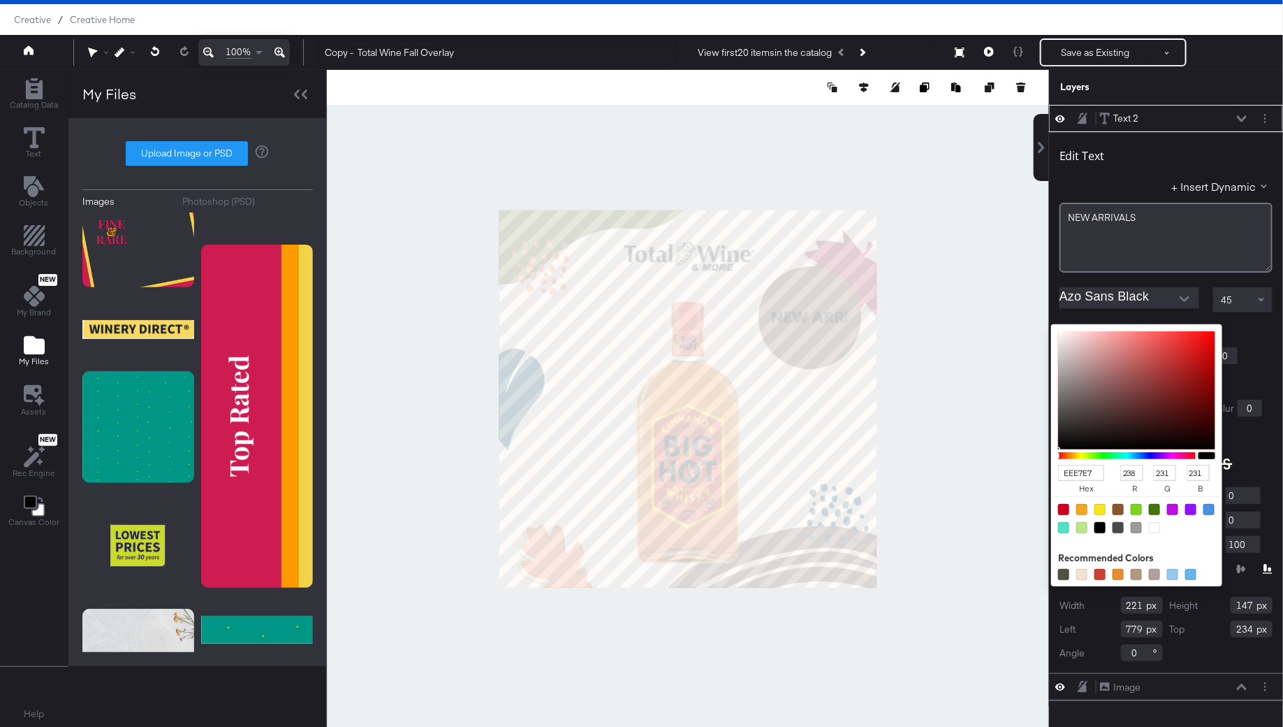
type input "239"
type input "232"
type input "FEF9F9"
type input "254"
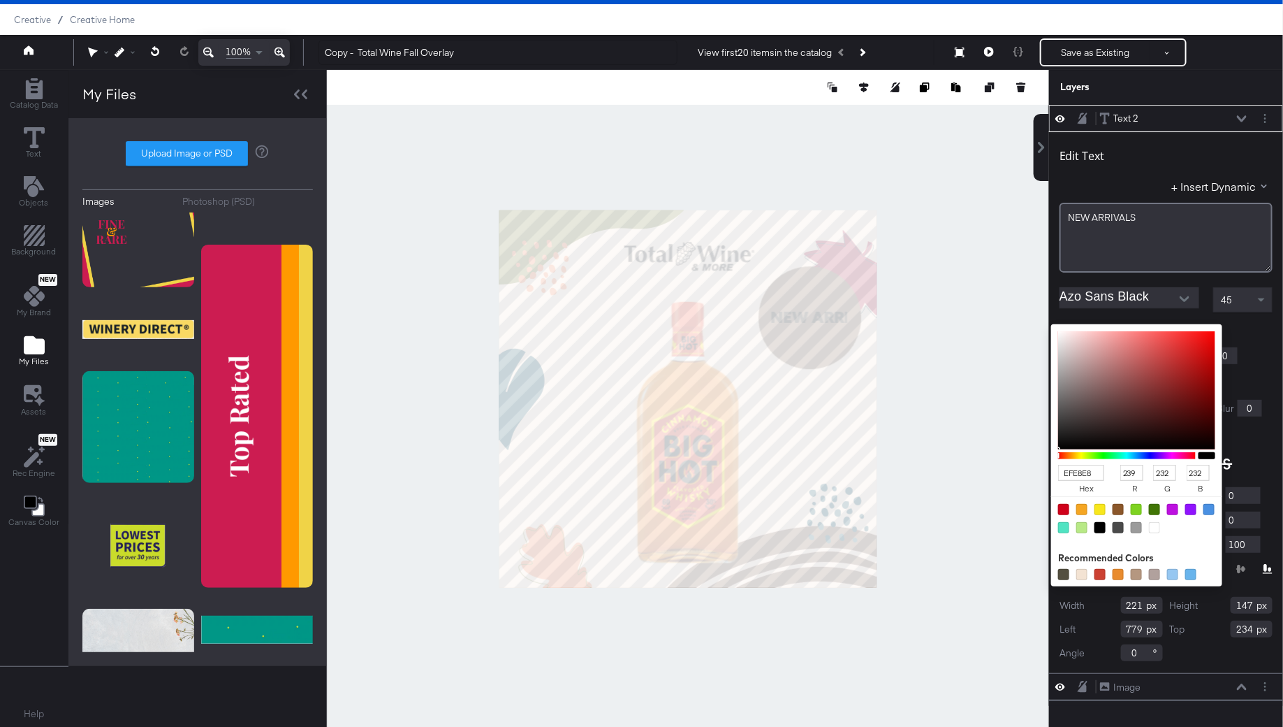
type input "249"
type input "FFFEFE"
type input "255"
type input "254"
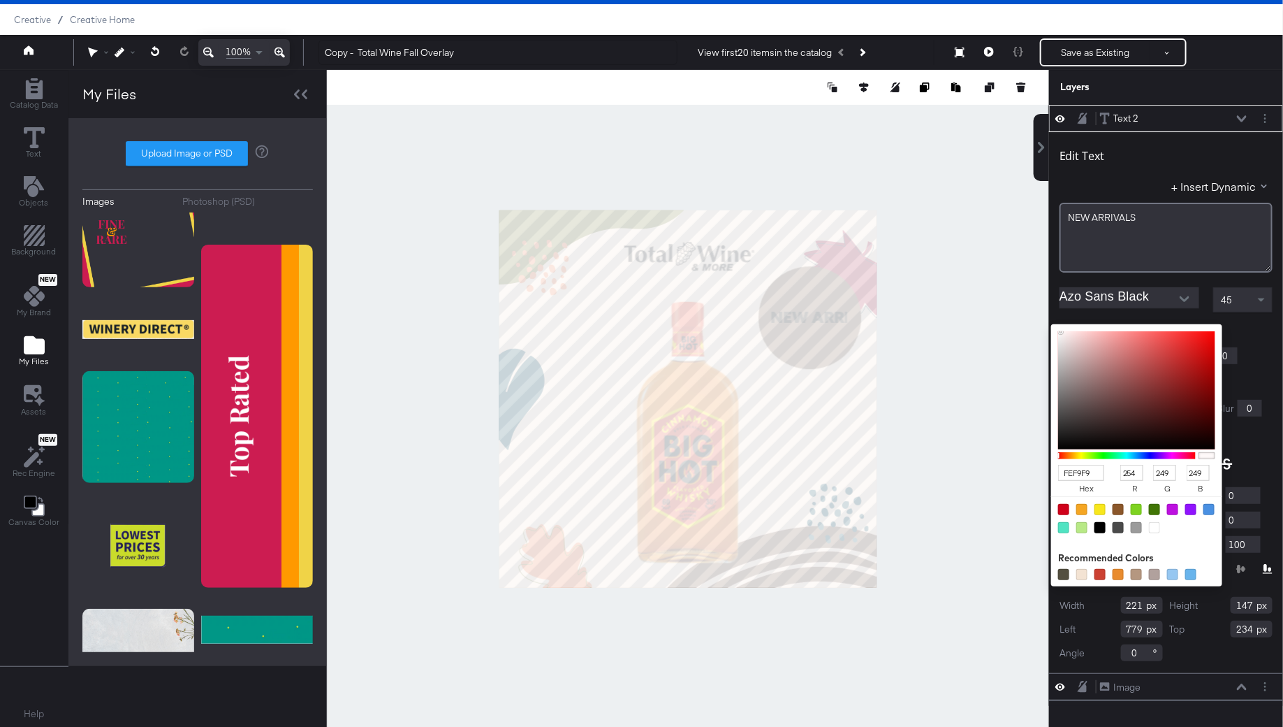
type input "254"
type input "FFFFFF"
type input "255"
drag, startPoint x: 1063, startPoint y: 337, endPoint x: 1047, endPoint y: 306, distance: 35.3
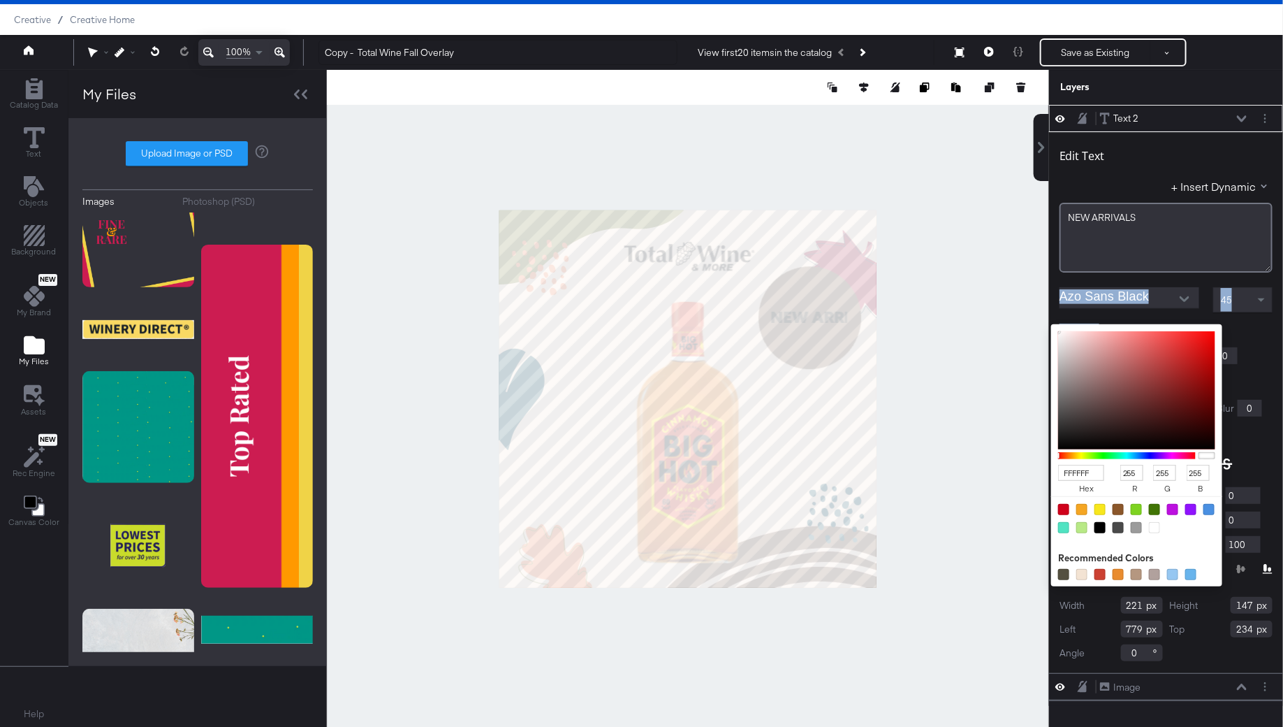
click at [1047, 306] on div "Text 2 Text 2 Edit Text + Insert Dynamic NEW ﻿ARRIVALS Azo Sans Black 45 Fill C…" at bounding box center [1158, 405] width 252 height 601
type input "EDF0F2"
type input "237"
type input "240"
type input "242"
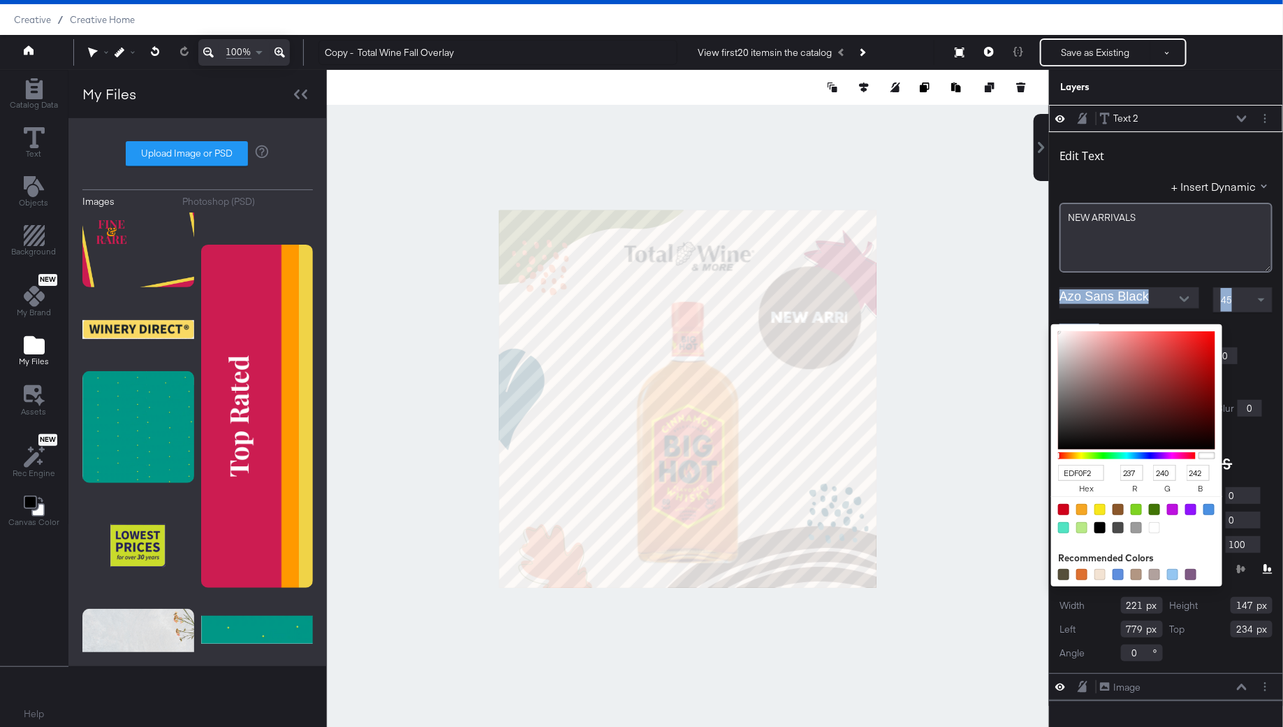
click at [971, 375] on div at bounding box center [688, 398] width 721 height 657
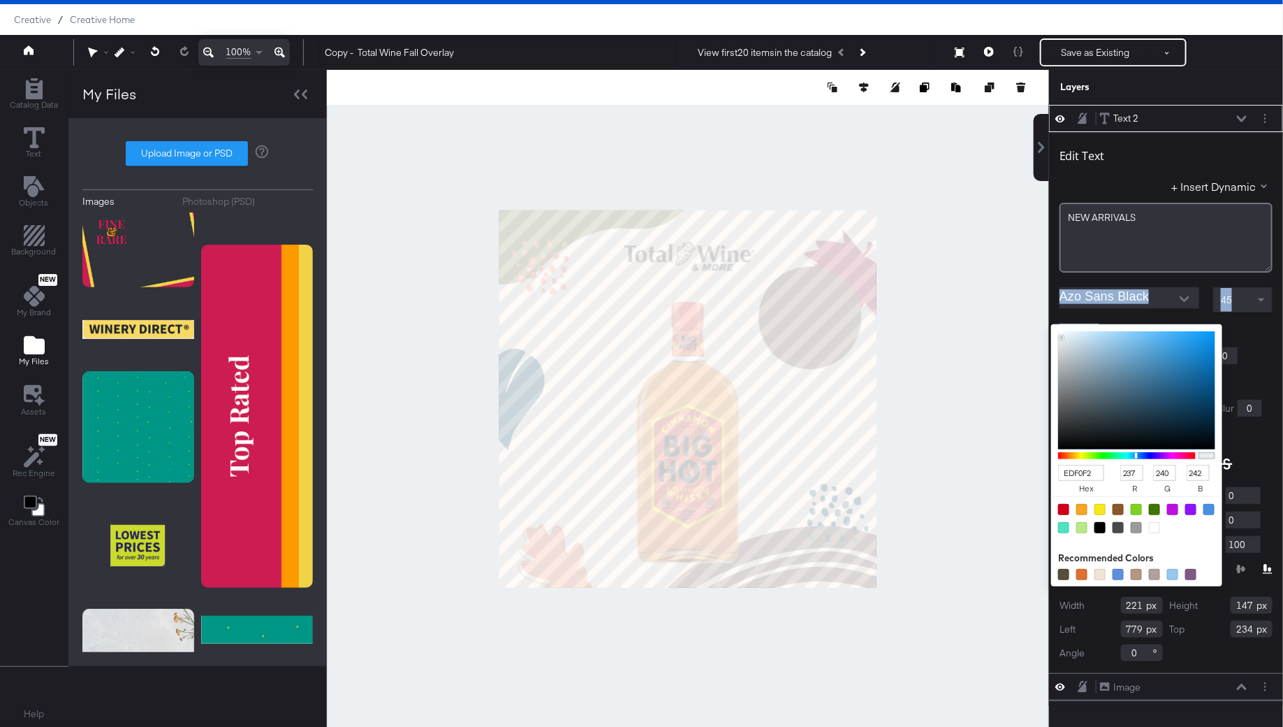
type input "ADB8BF"
type input "173"
type input "184"
type input "191"
type input "AEB9C0"
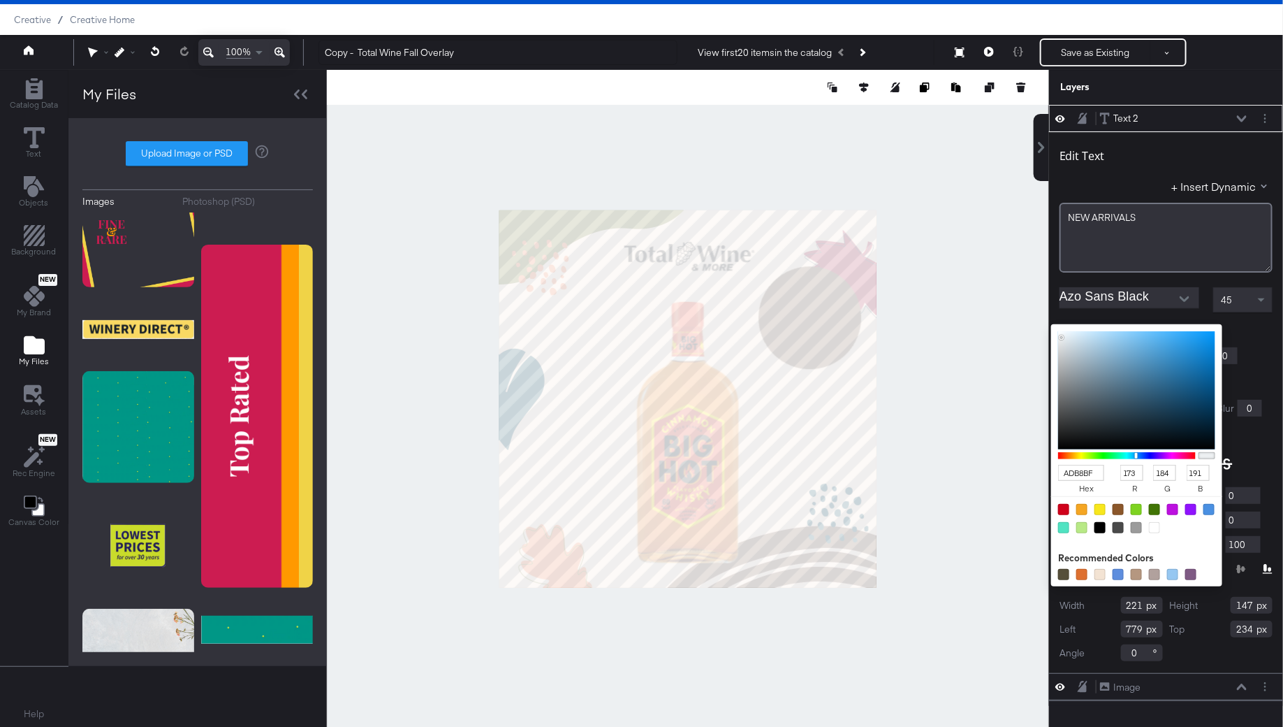
type input "174"
type input "185"
type input "192"
type input "BCC6CD"
type input "188"
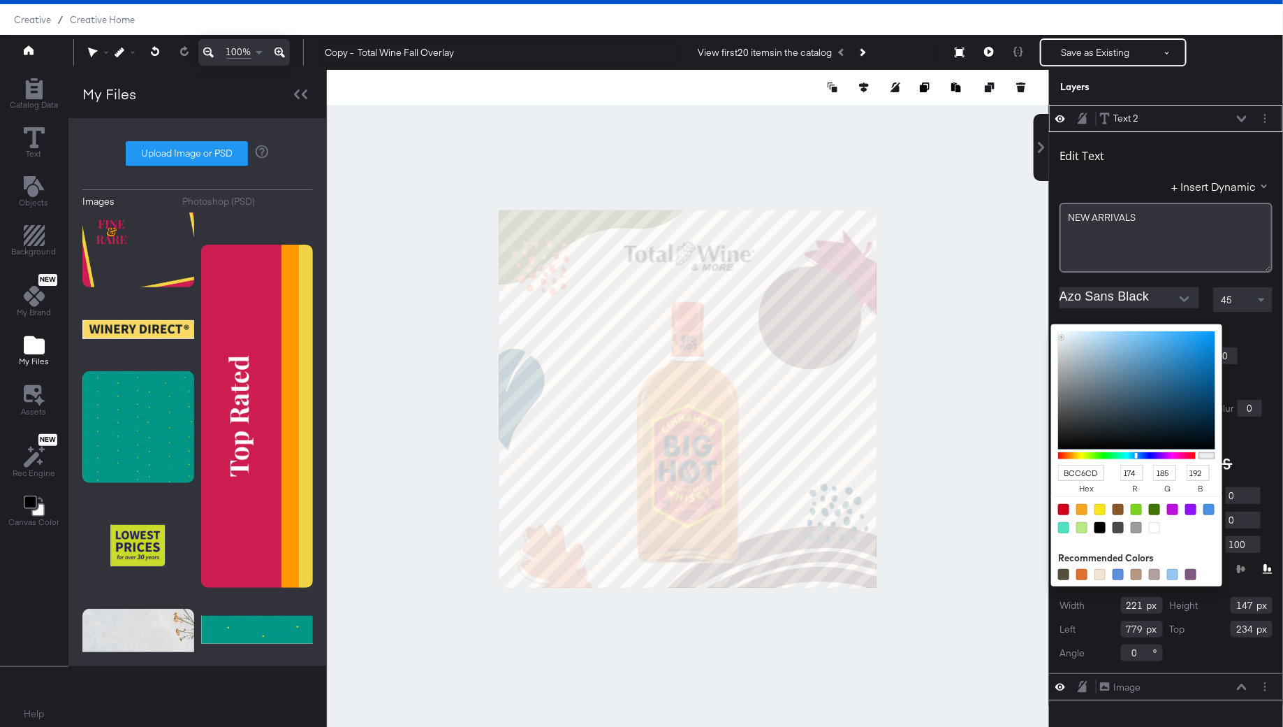
type input "198"
type input "205"
type input "D0D8DD"
type input "208"
type input "216"
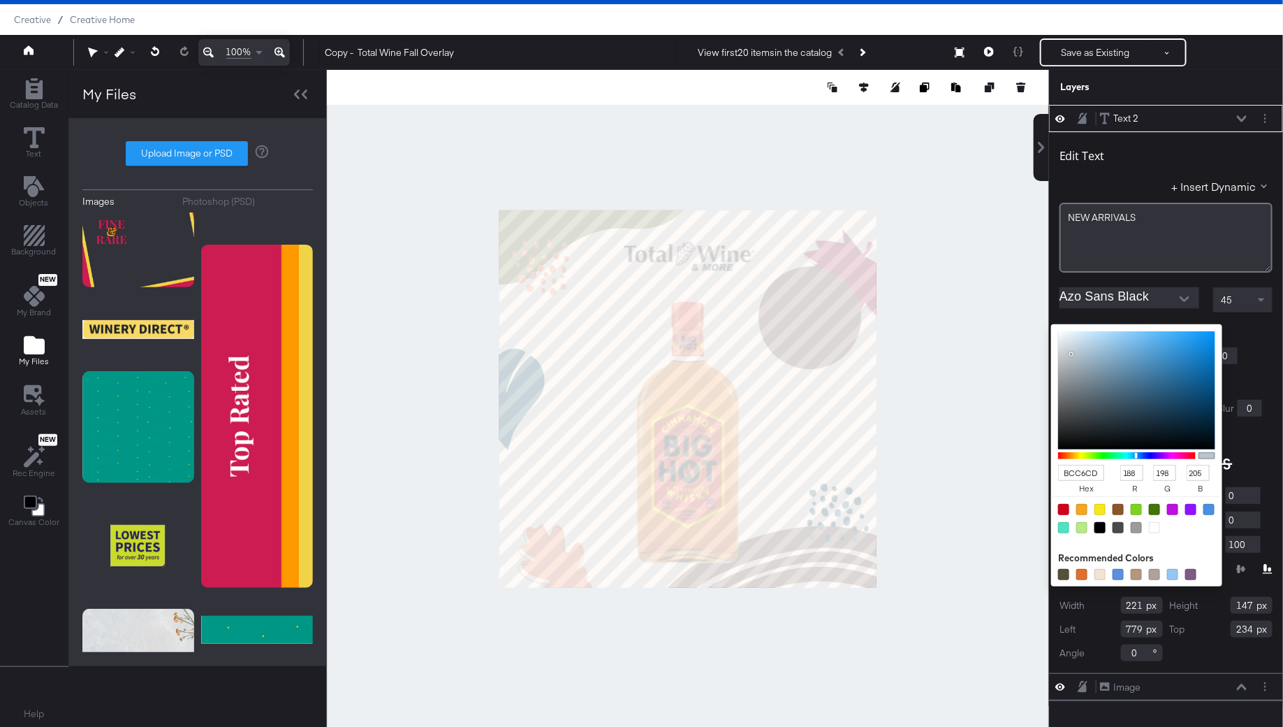
type input "221"
type input "DDE3E6"
type input "221"
type input "227"
type input "230"
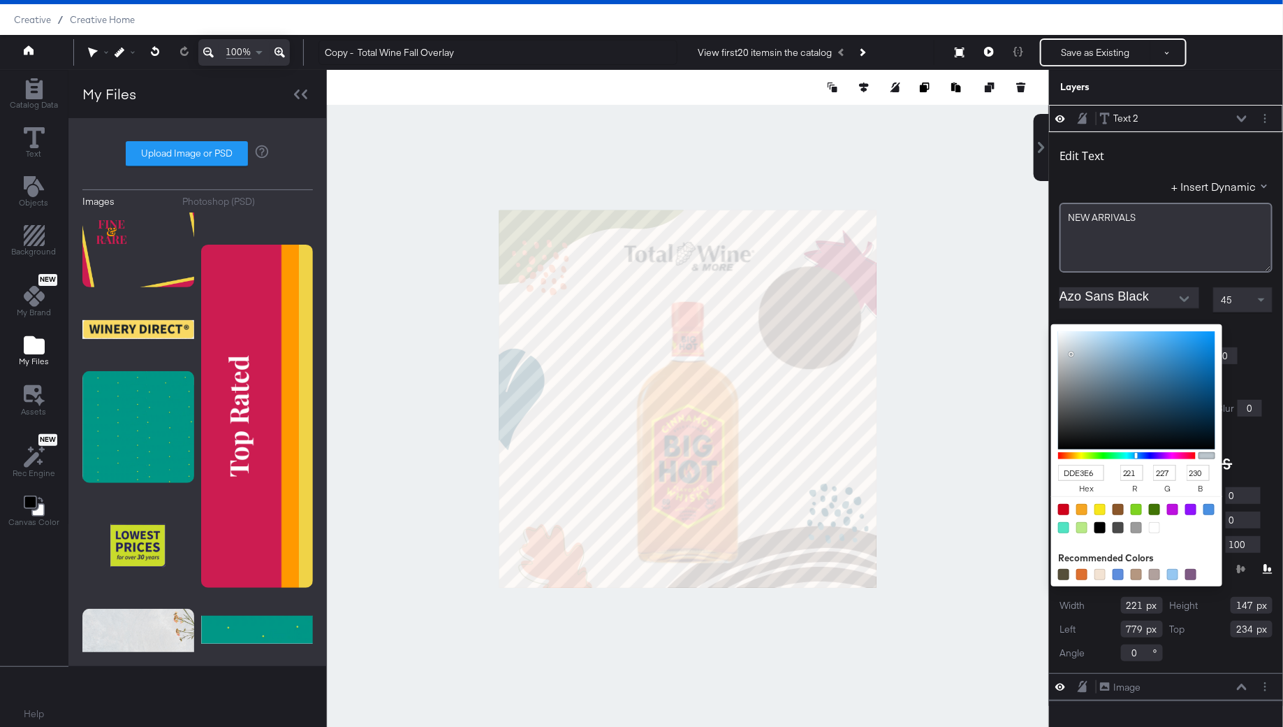
type input "F5F7F8"
type input "245"
type input "247"
type input "248"
type input "FFFFFF"
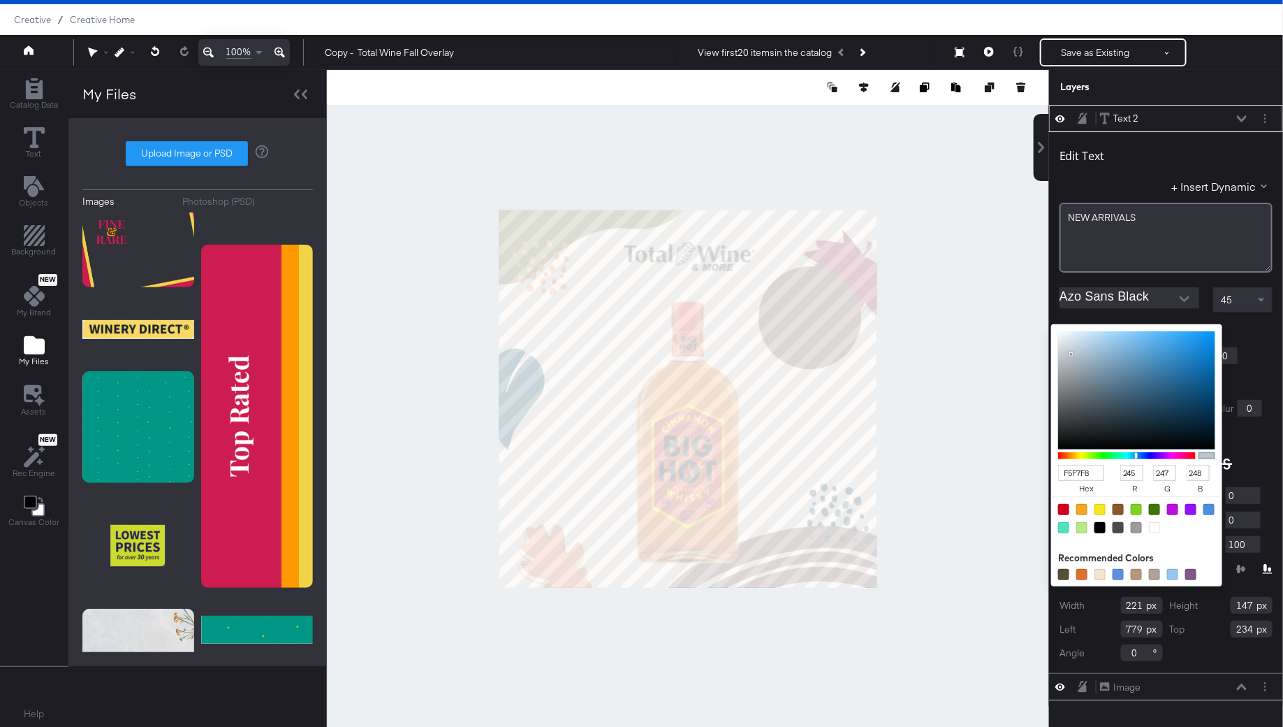
type input "255"
drag, startPoint x: 1074, startPoint y: 360, endPoint x: 1040, endPoint y: 308, distance: 61.6
click at [1040, 308] on div "Text 2 Text 2 Edit Text + Insert Dynamic NEW ﻿ARRIVALS Azo Sans Black 45 Fill C…" at bounding box center [1158, 405] width 252 height 601
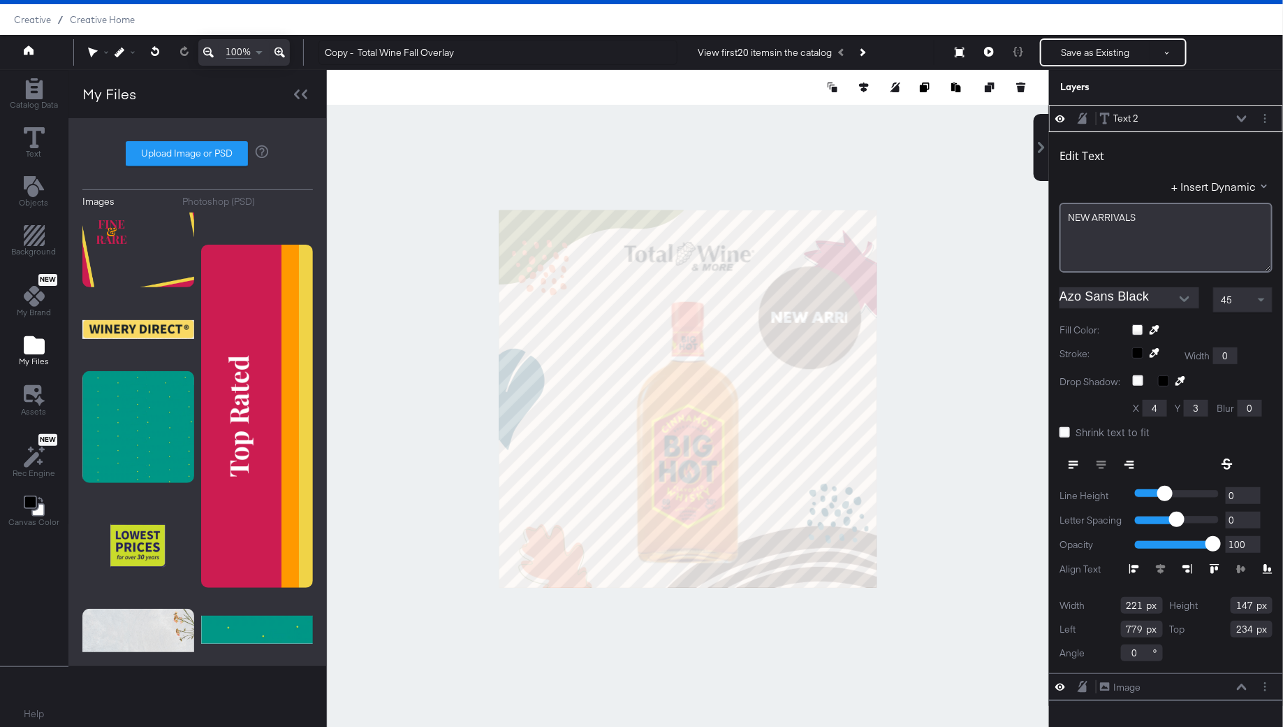
click at [1274, 317] on div "Edit Text + Insert Dynamic NEW ﻿ARRIVALS Azo Sans Black 45 Fill Color: Stroke: …" at bounding box center [1166, 402] width 234 height 541
click at [1269, 293] on span at bounding box center [1263, 300] width 17 height 24
click at [1259, 298] on span at bounding box center [1261, 300] width 7 height 5
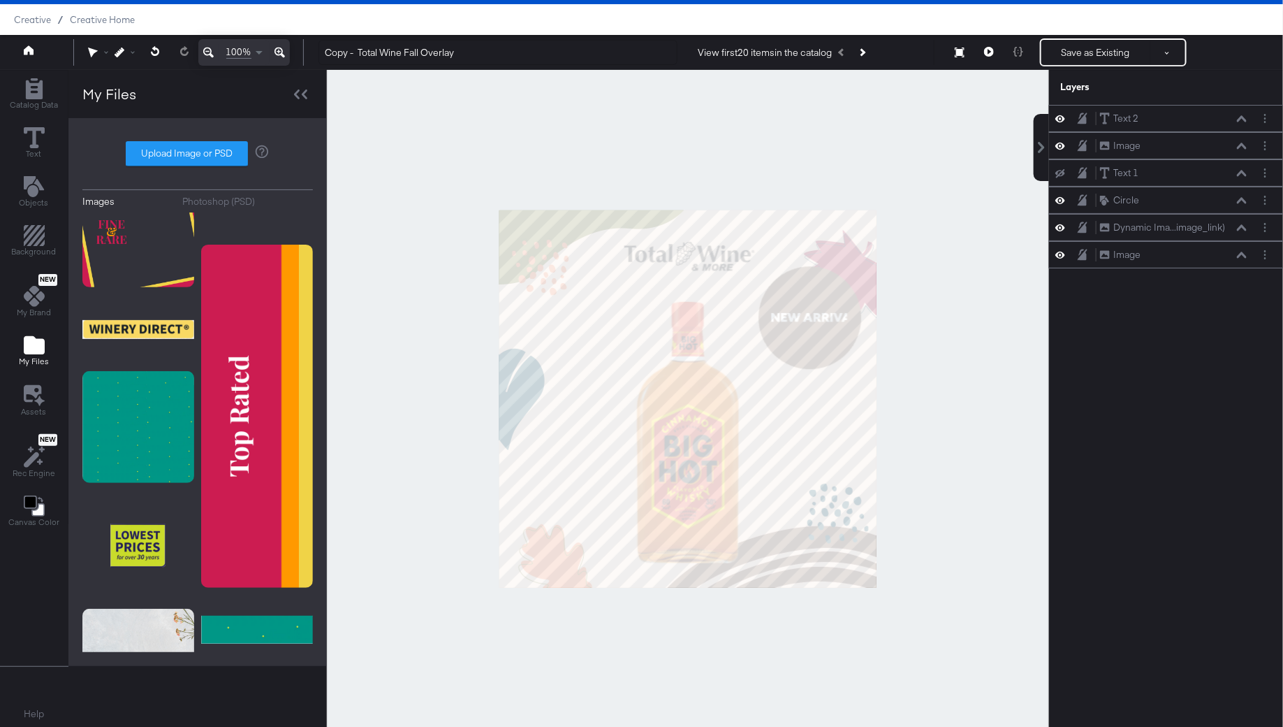
click at [985, 328] on div at bounding box center [688, 398] width 722 height 657
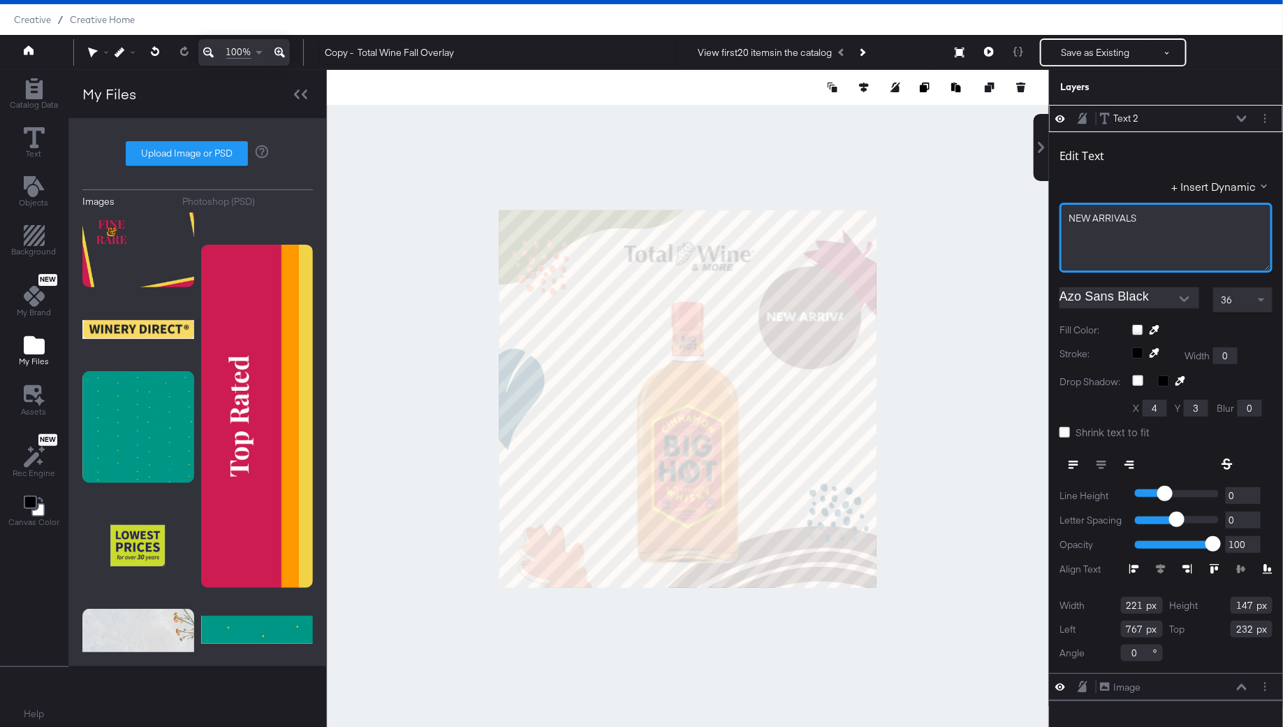
click at [1093, 217] on span "NEW ﻿ARRIVALS" at bounding box center [1103, 218] width 68 height 13
type input "799"
type input "234"
type input "779"
click at [941, 375] on div at bounding box center [688, 398] width 722 height 657
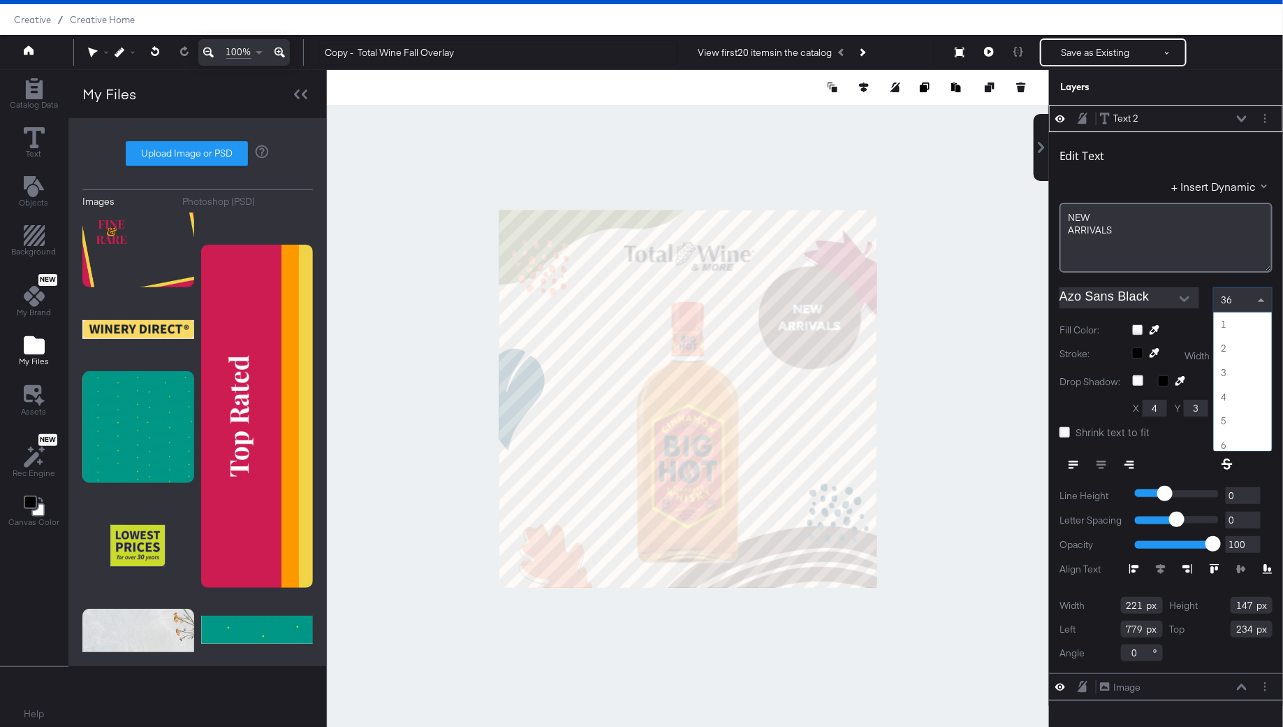
click at [1261, 300] on span at bounding box center [1261, 299] width 7 height 3
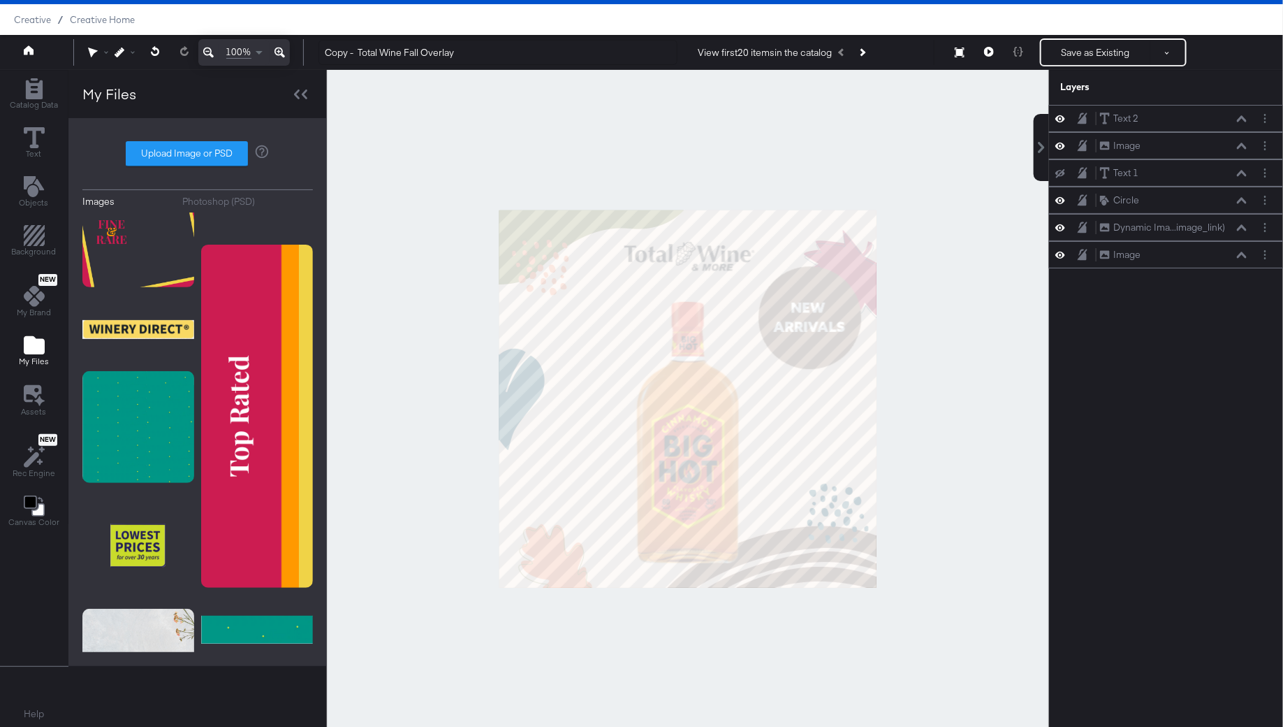
click at [975, 342] on div at bounding box center [688, 398] width 722 height 657
click at [972, 251] on div at bounding box center [688, 398] width 722 height 657
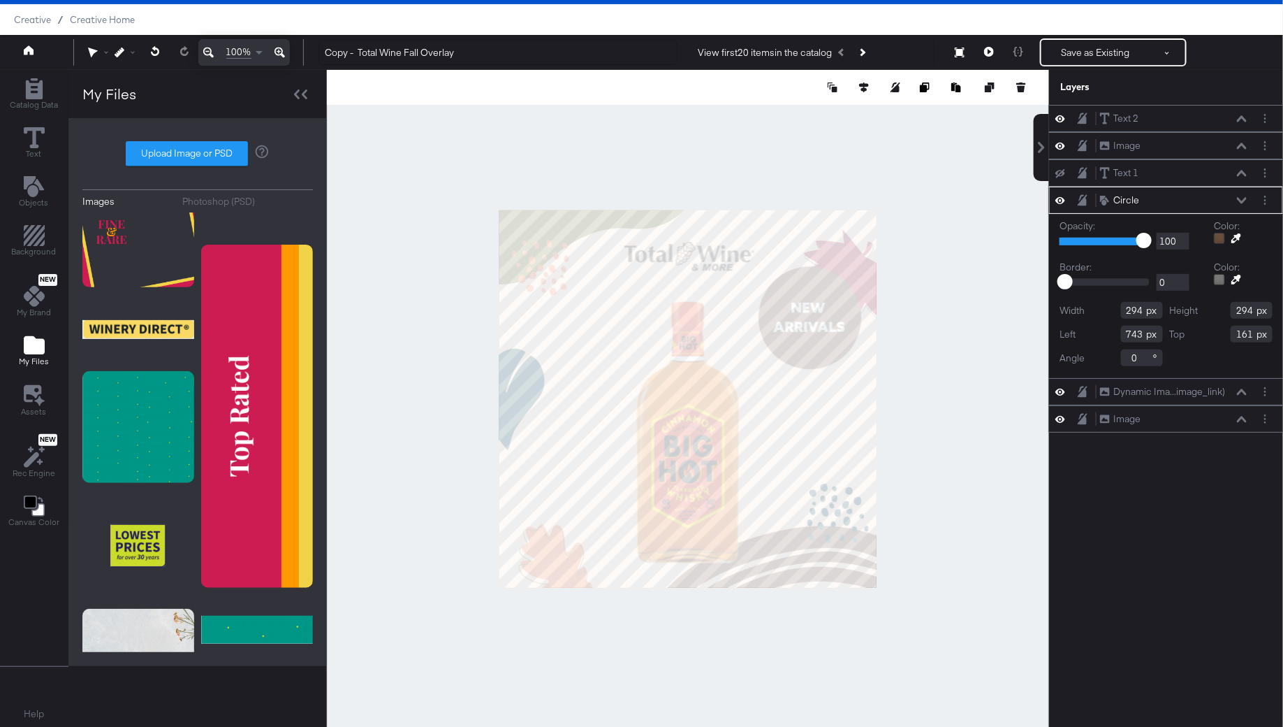
click at [1237, 238] on icon at bounding box center [1237, 238] width 10 height 10
click at [1220, 235] on div at bounding box center [1219, 238] width 11 height 11
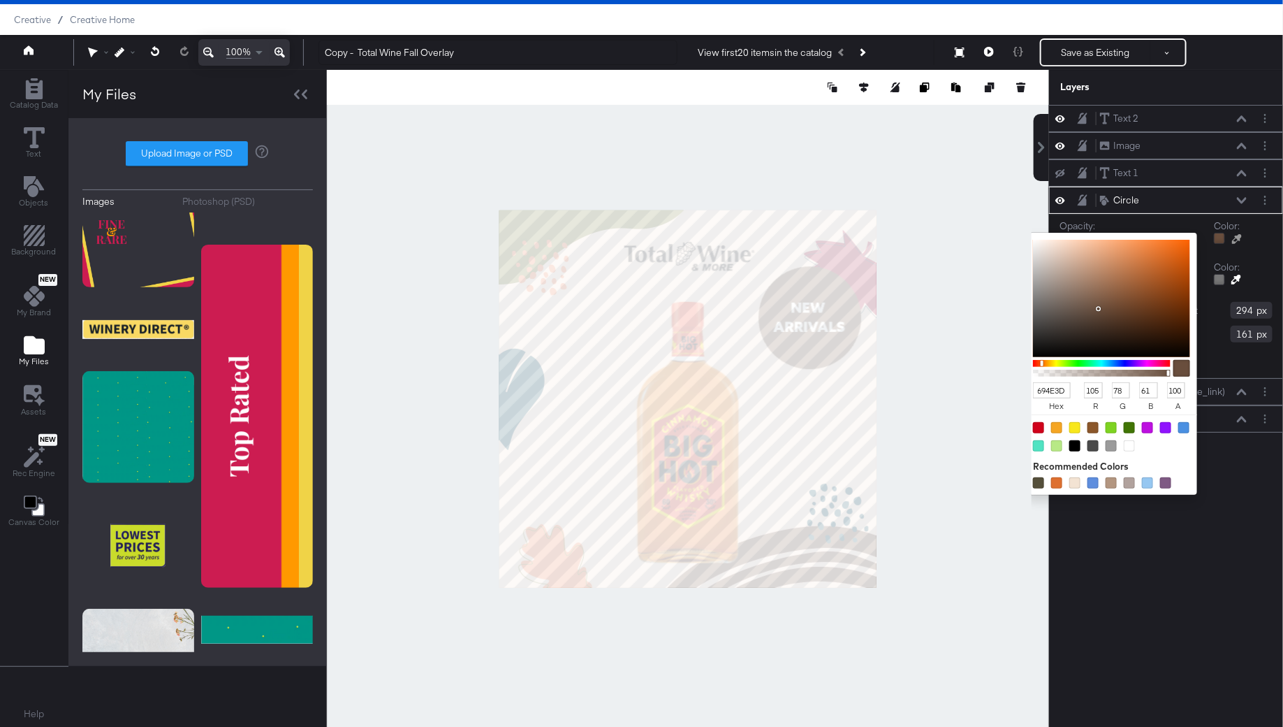
type input "694E3E"
type input "62"
type input "544238"
type input "84"
type input "66"
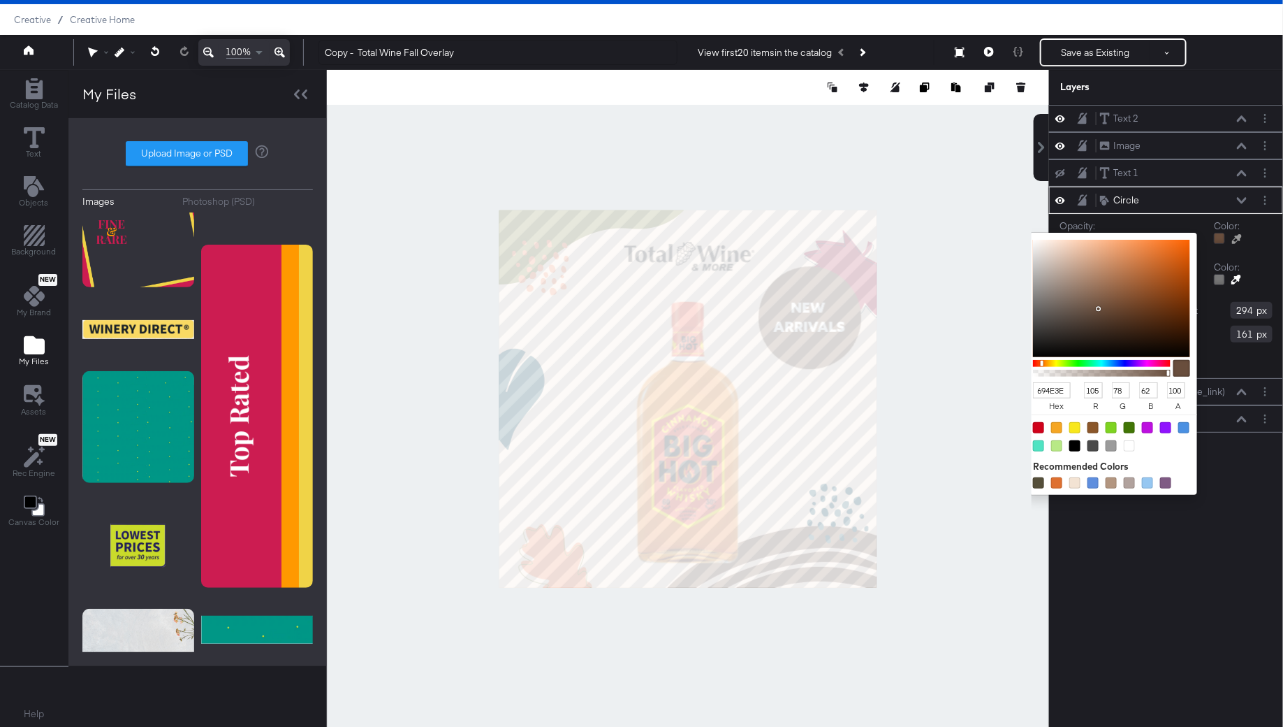
type input "56"
type input "221E1B"
type input "34"
type input "30"
type input "27"
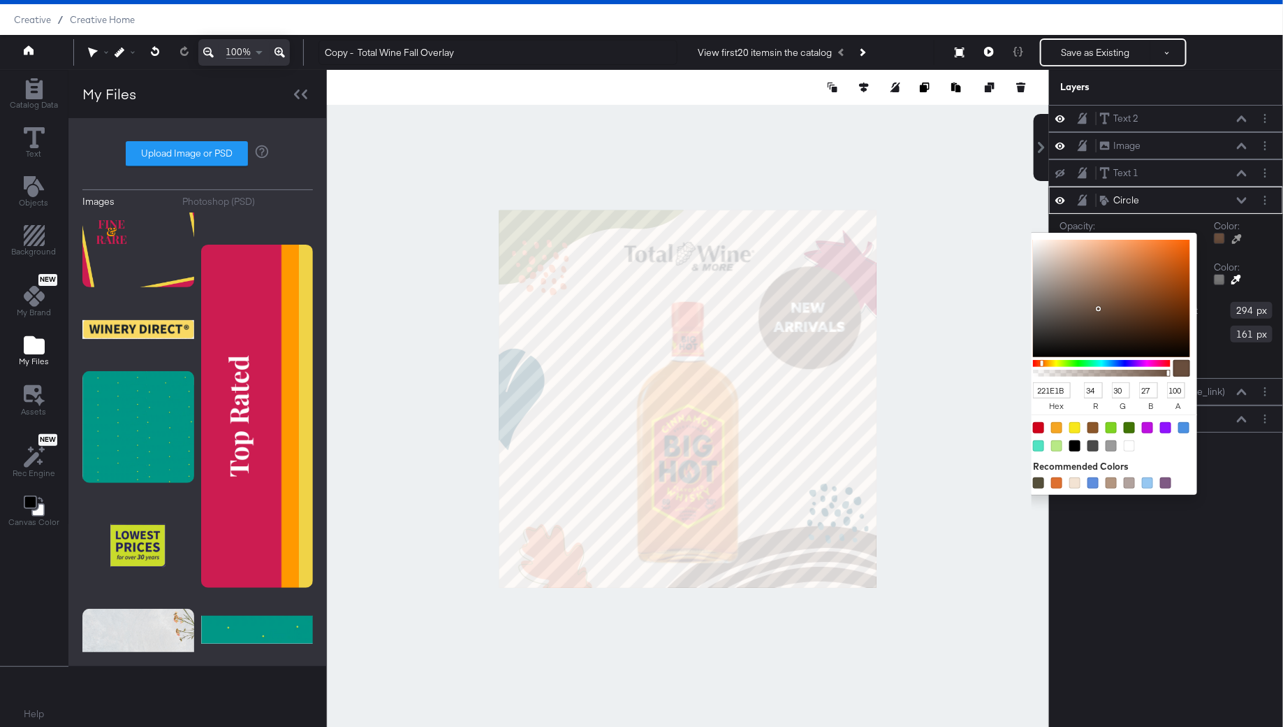
type input "000000"
type input "0"
drag, startPoint x: 1099, startPoint y: 306, endPoint x: 1021, endPoint y: 377, distance: 105.4
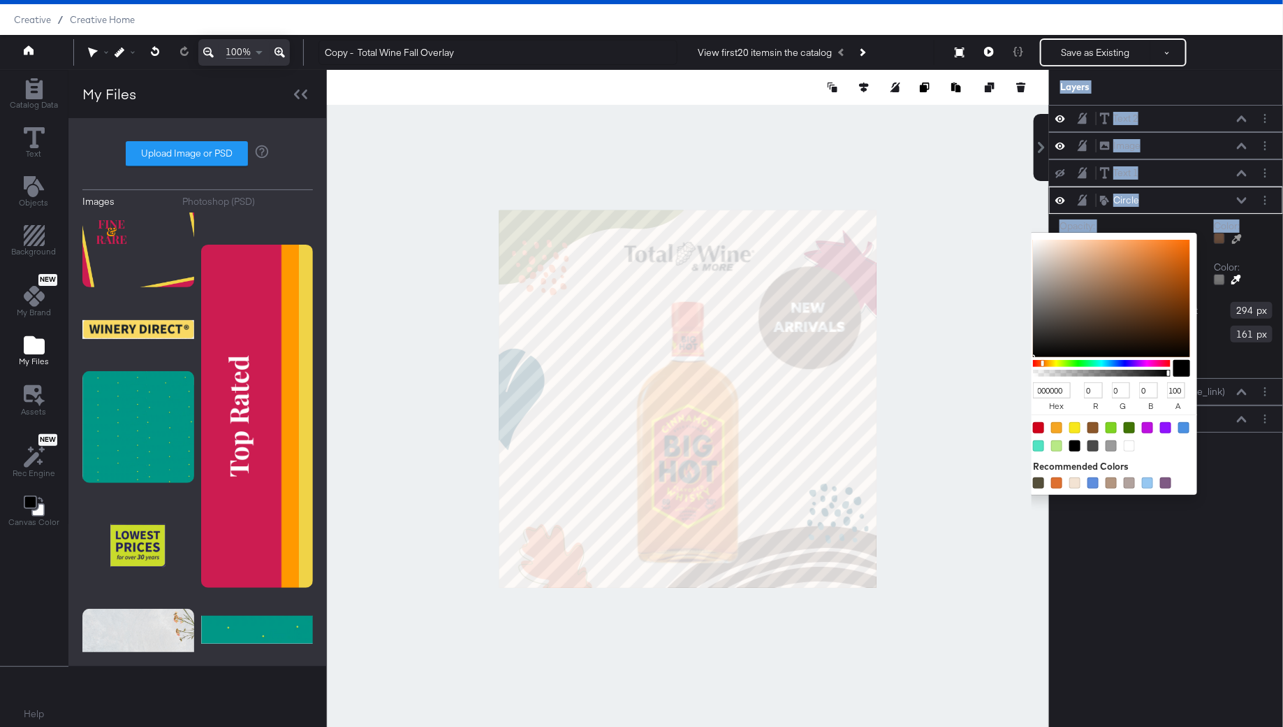
click at [1021, 105] on div "Catalog Data Text Objects Background New My Brand My Files Assets New Rec Engin…" at bounding box center [641, 87] width 1283 height 35
type input "013F54"
type input "1"
type input "63"
type input "84"
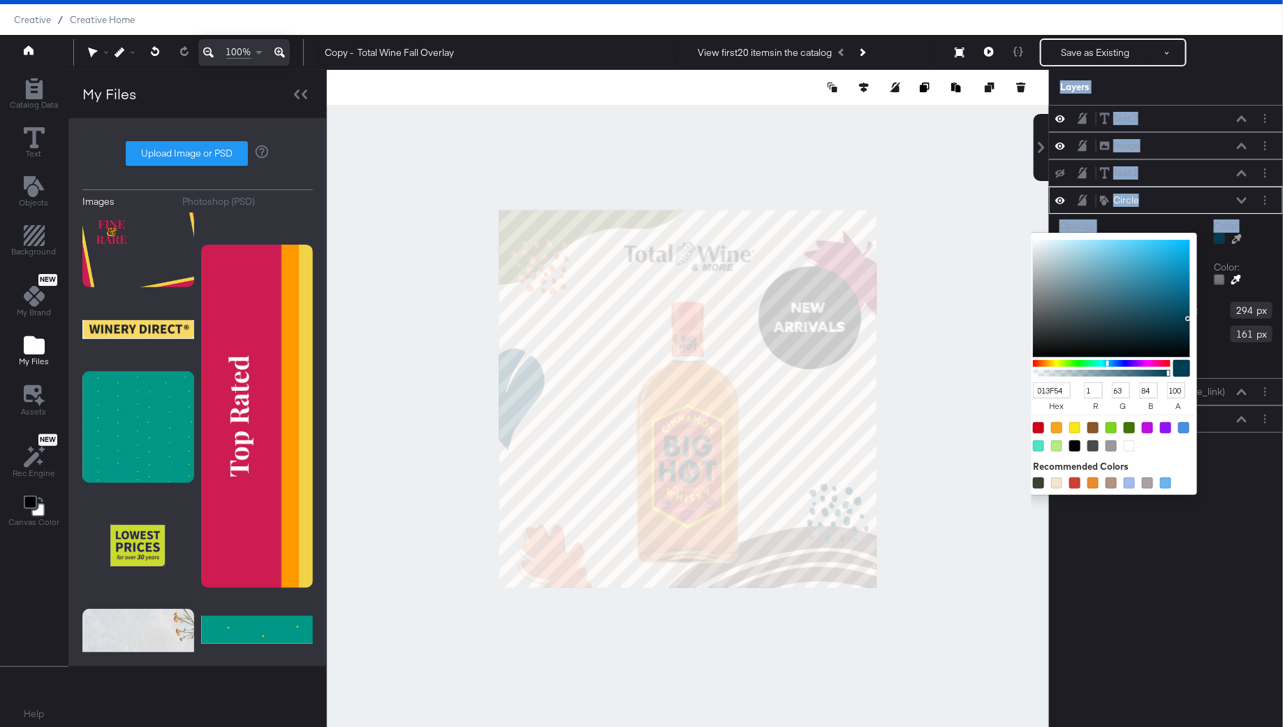
click at [527, 380] on div at bounding box center [688, 398] width 721 height 657
type input "EDF0F2"
type input "237"
type input "240"
type input "242"
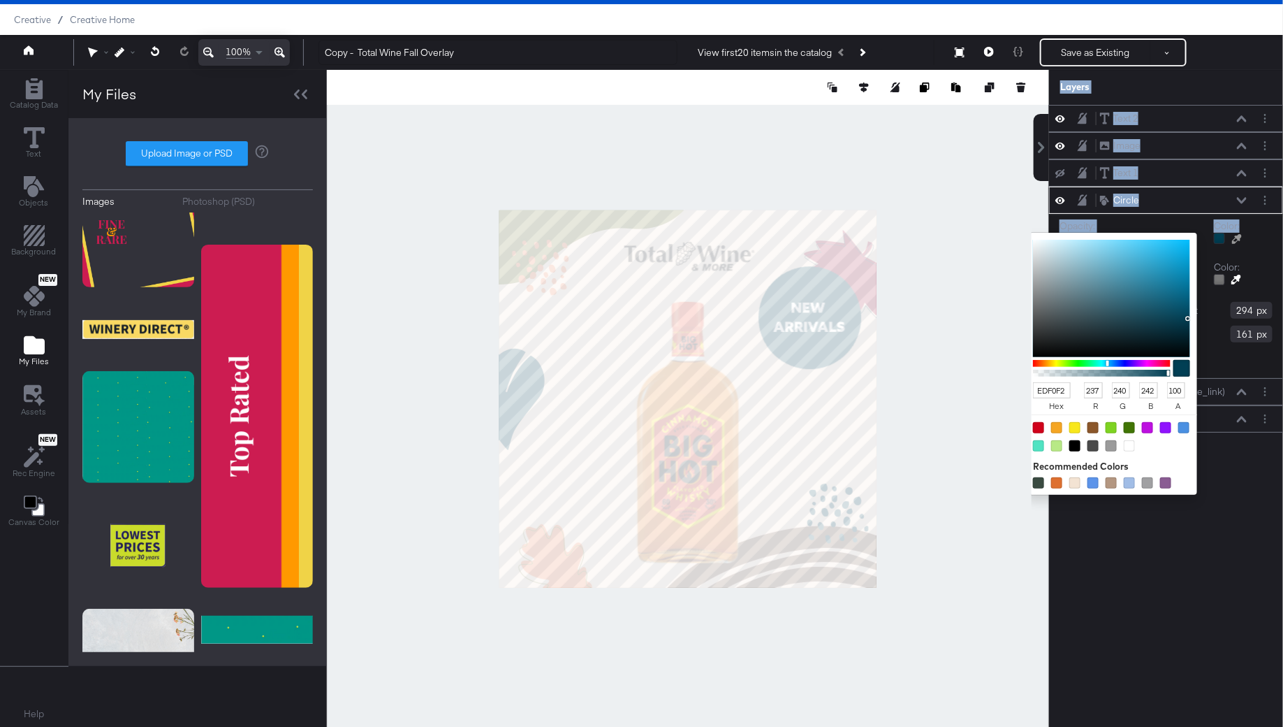
click at [977, 468] on div at bounding box center [688, 398] width 721 height 657
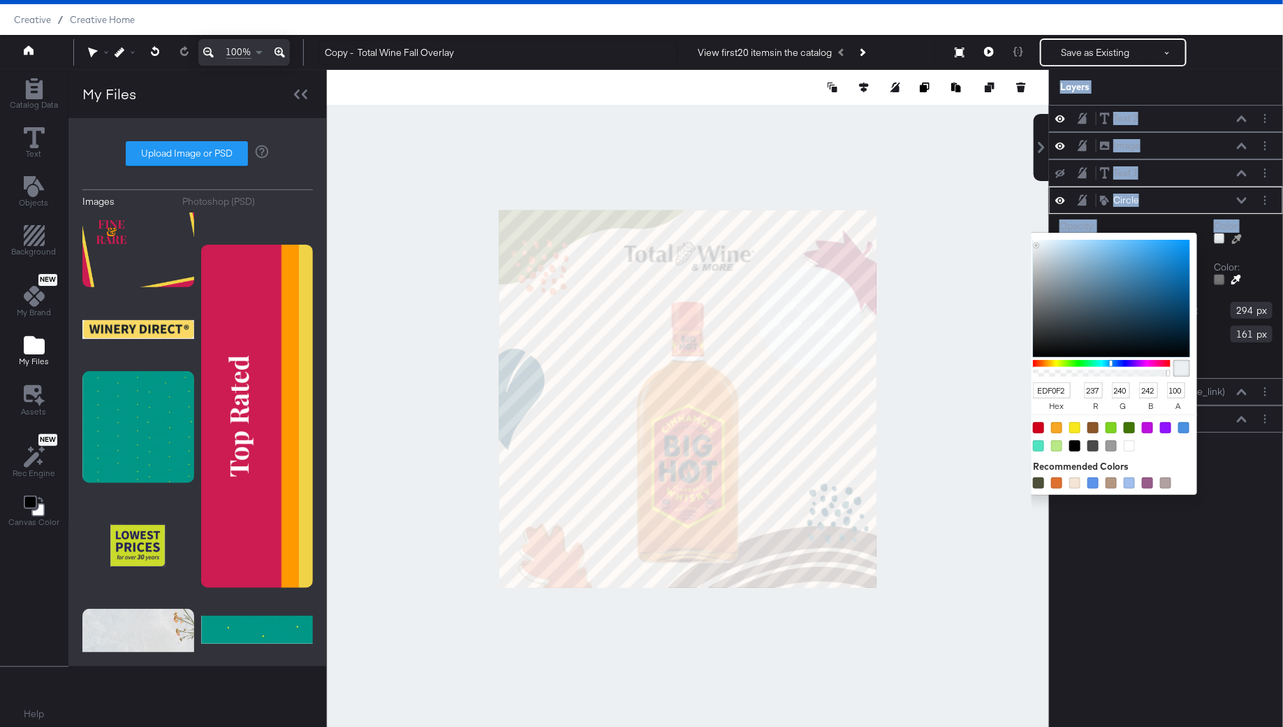
type input "013F54"
type input "1"
type input "63"
type input "84"
click at [526, 381] on div at bounding box center [688, 398] width 721 height 657
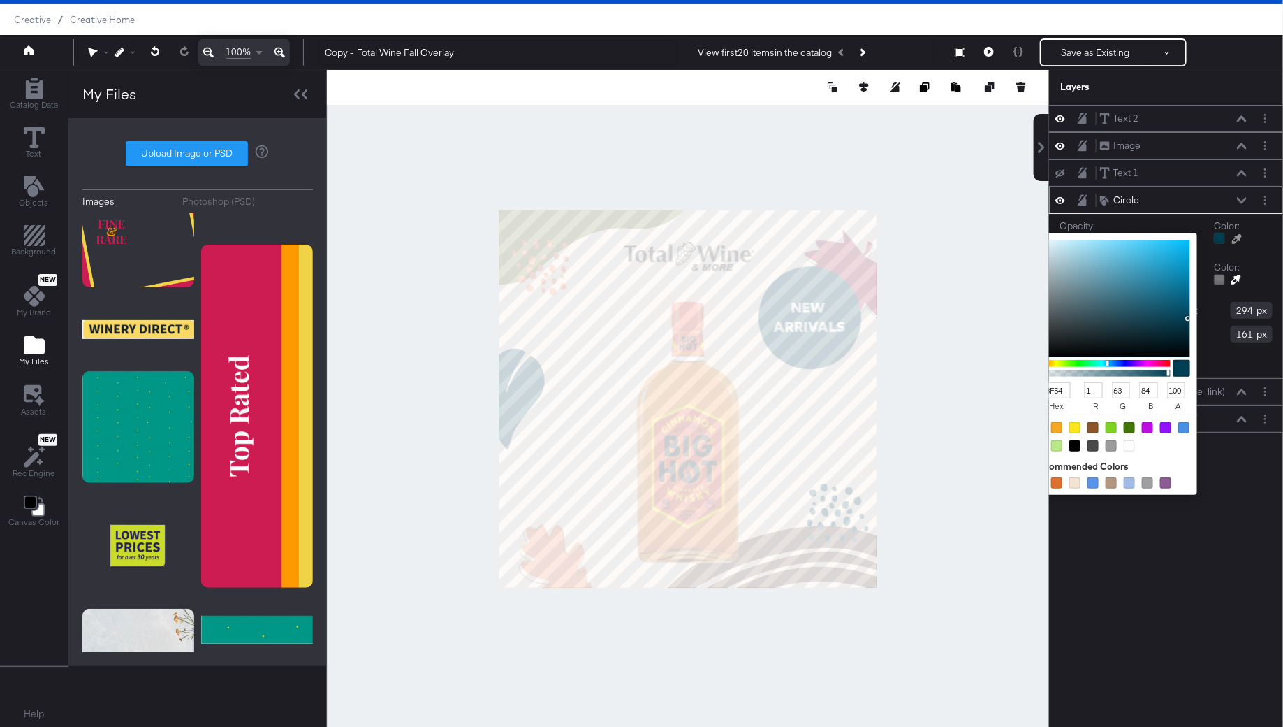
click at [1276, 247] on div "Opacity: 1 100 100 Color: 013F54 hex 1 r 63 g 84 b 100 a Recommended Colors Bor…" at bounding box center [1166, 296] width 234 height 164
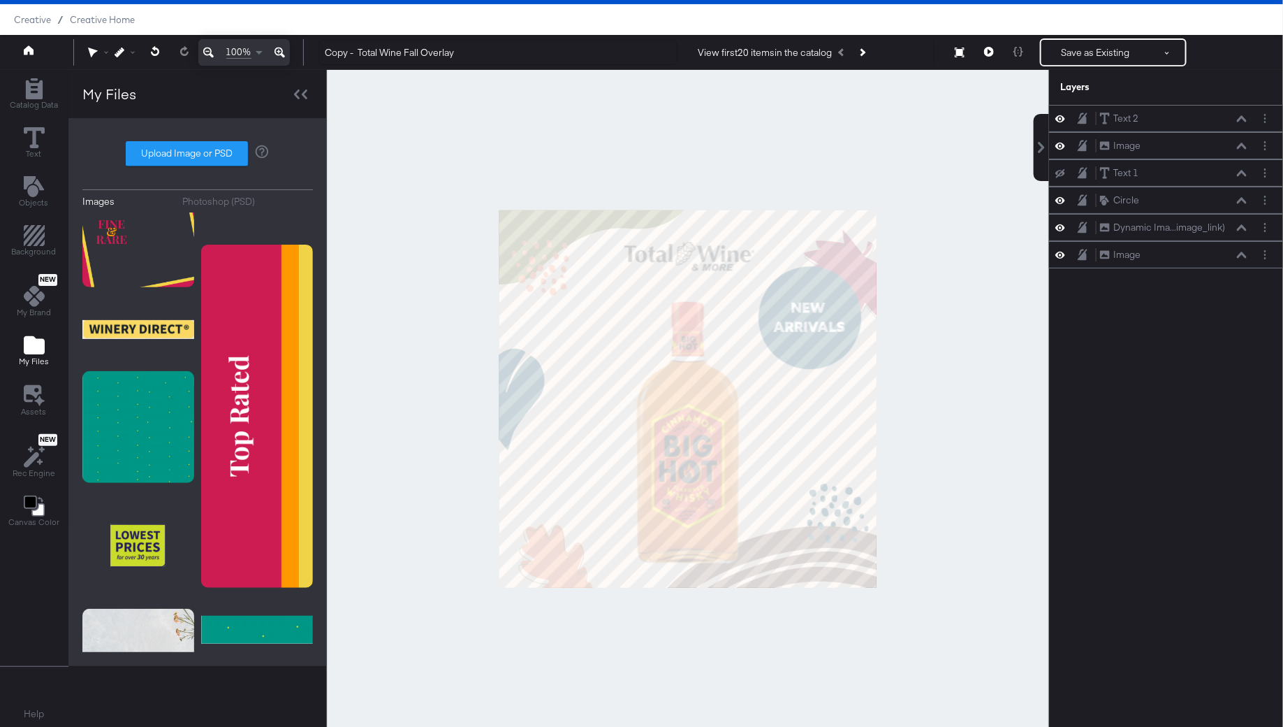
click at [954, 146] on div at bounding box center [688, 398] width 722 height 657
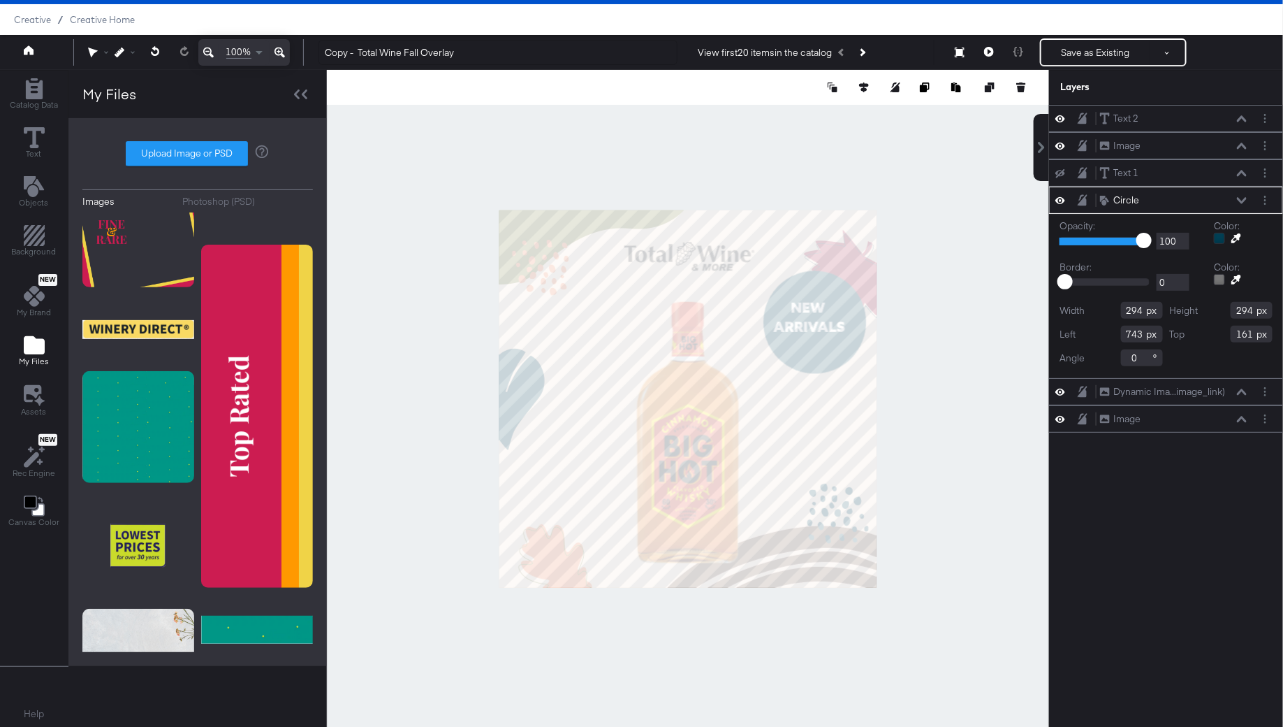
type input "755"
type input "173"
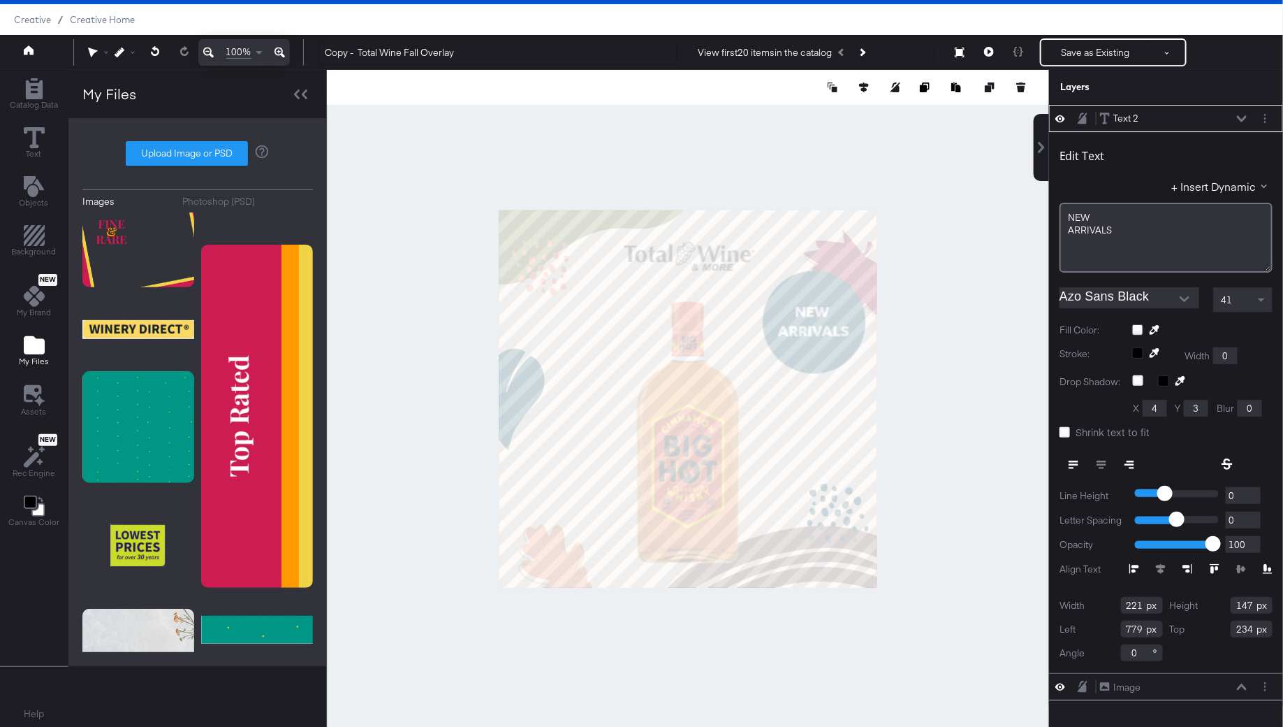
type input "791"
type input "246"
click at [921, 374] on div at bounding box center [688, 398] width 722 height 657
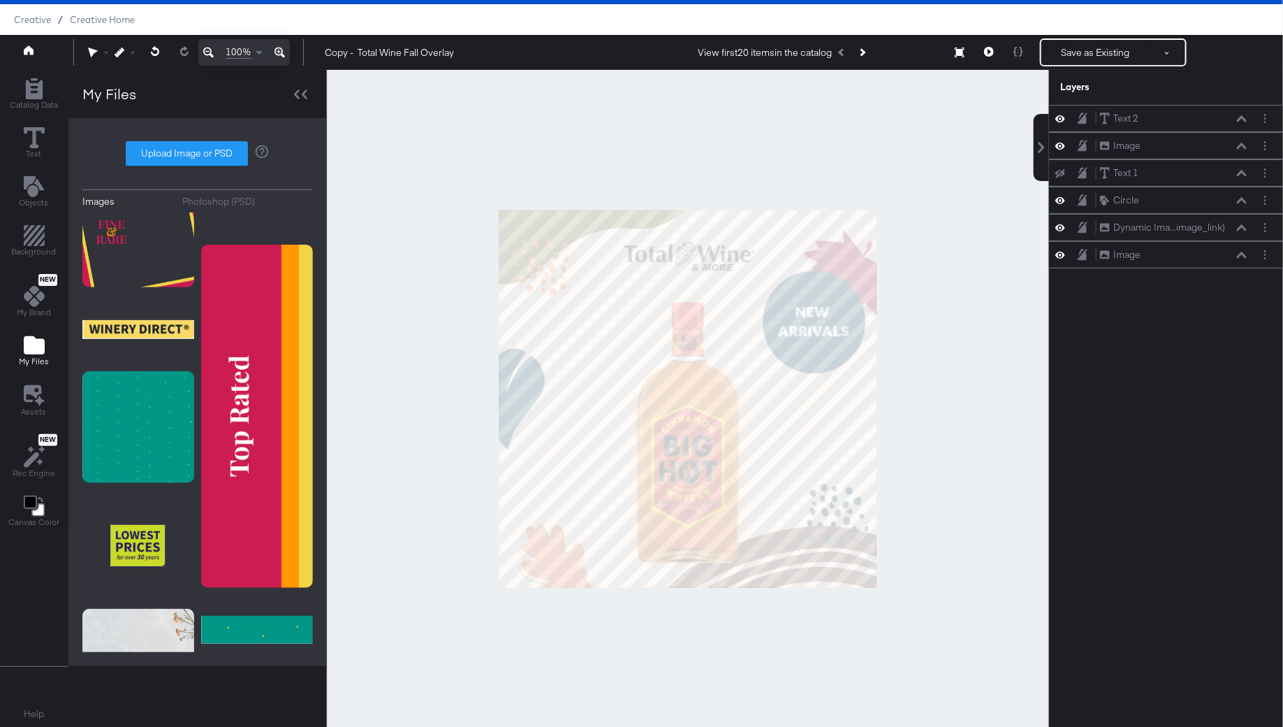
click at [896, 342] on div at bounding box center [688, 398] width 722 height 657
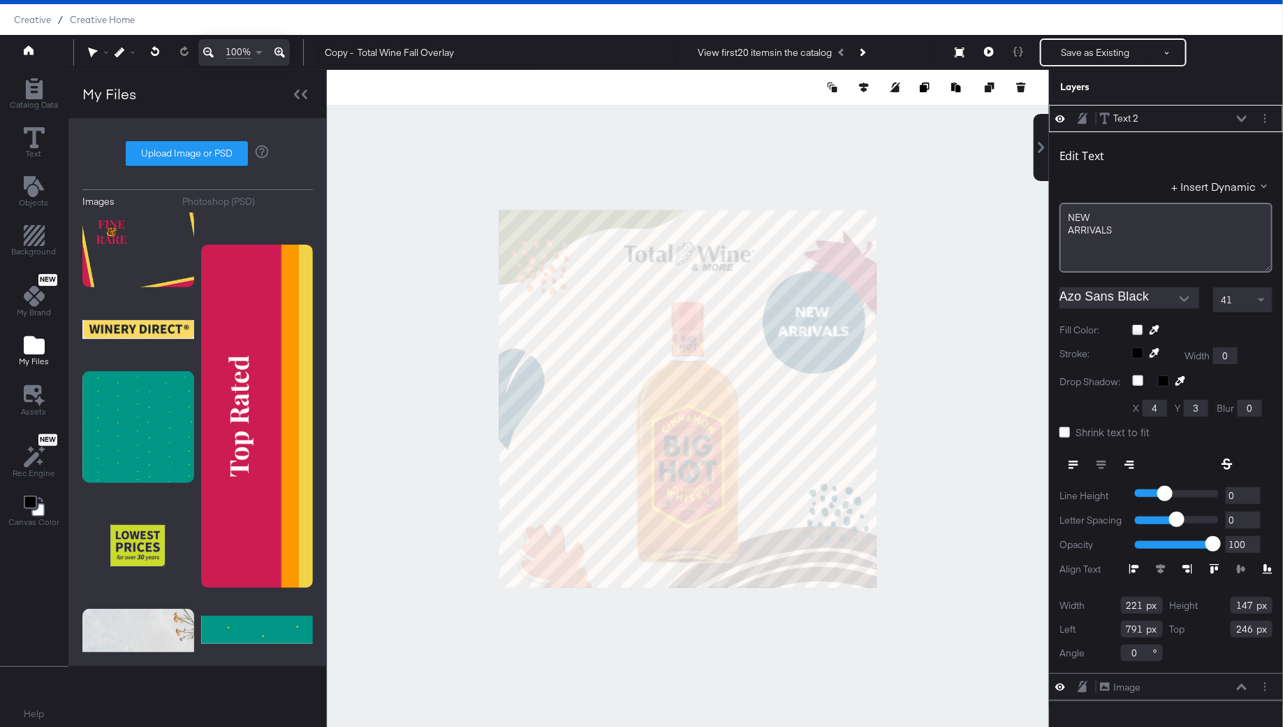
click at [979, 354] on div at bounding box center [688, 398] width 722 height 657
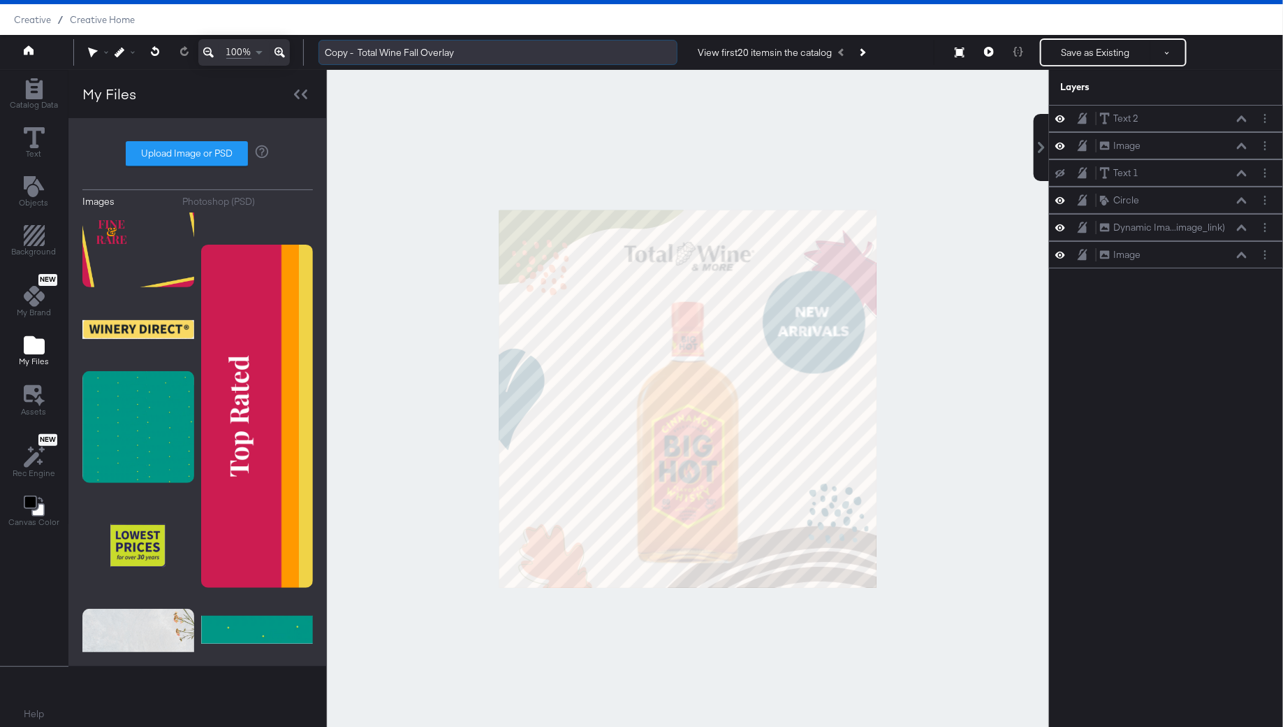
drag, startPoint x: 362, startPoint y: 54, endPoint x: 326, endPoint y: 54, distance: 36.3
click at [326, 54] on input "Copy - Total Wine Fall Overlay" at bounding box center [498, 53] width 359 height 26
click at [426, 53] on input "Total Wine Fall Overlay" at bounding box center [498, 53] width 359 height 26
type input "Total Wine Fall Overlay - NEW ARRIVALS"
click at [755, 143] on div at bounding box center [688, 398] width 722 height 657
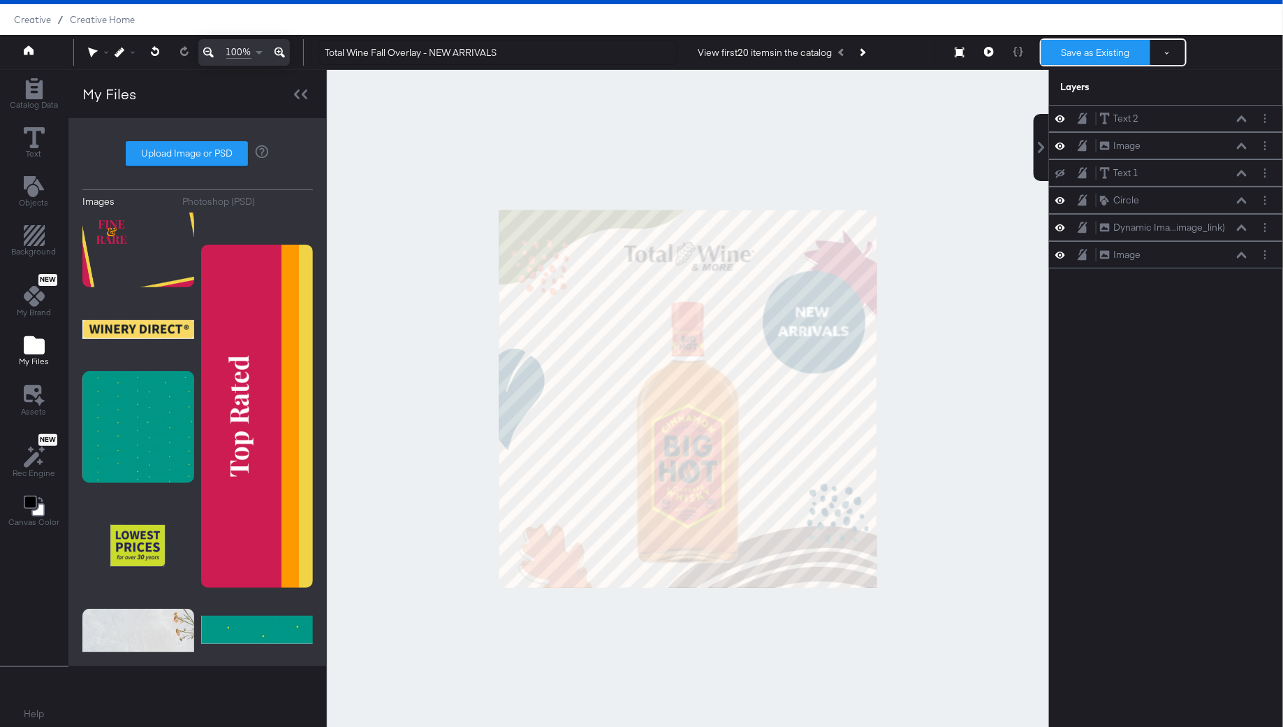
click at [1128, 52] on button "Save as Existing" at bounding box center [1096, 52] width 109 height 25
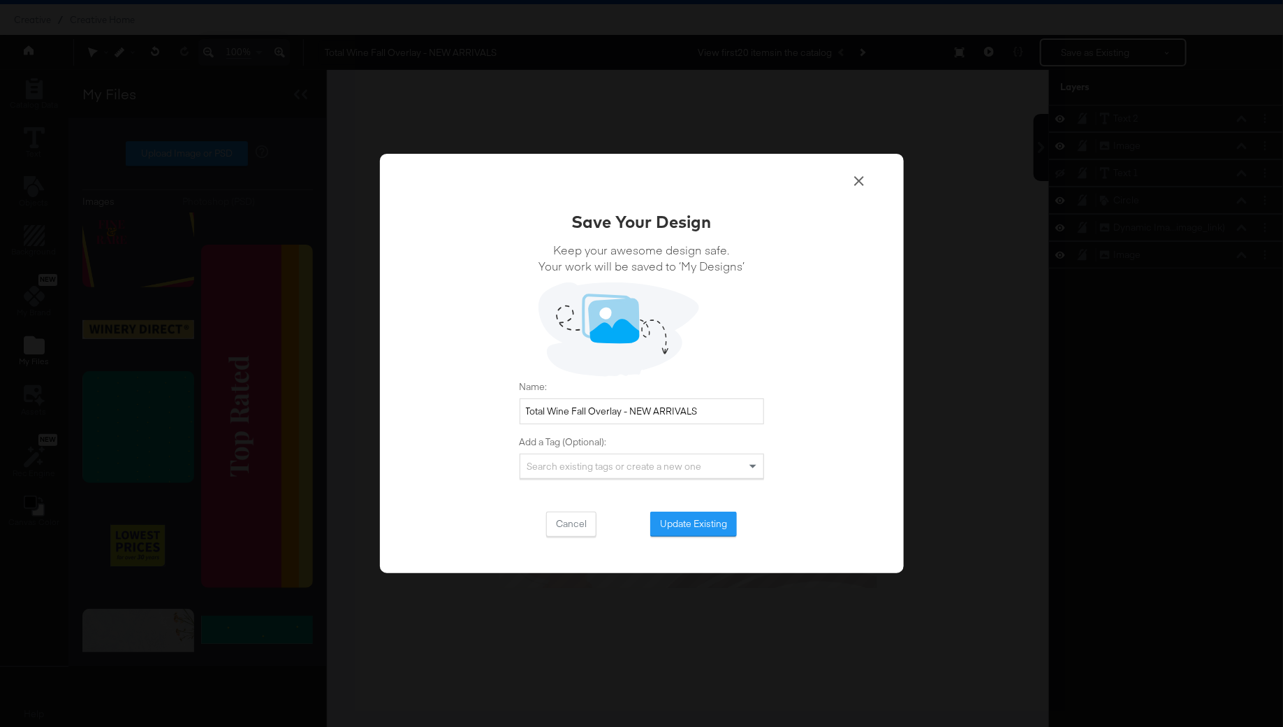
click at [706, 510] on div "Save Your Design Keep your awesome design safe. Your work will be saved to ‘My …" at bounding box center [642, 373] width 245 height 327
click at [696, 521] on button "Update Existing" at bounding box center [693, 523] width 87 height 25
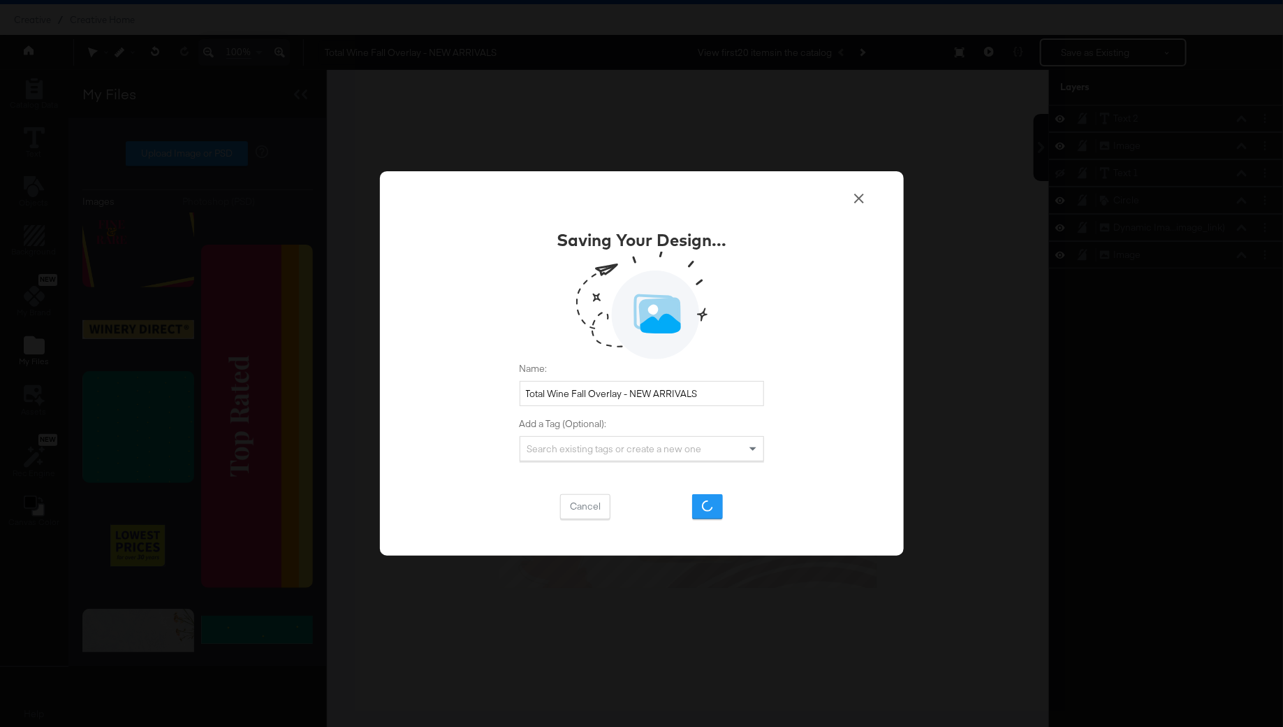
scroll to position [0, 0]
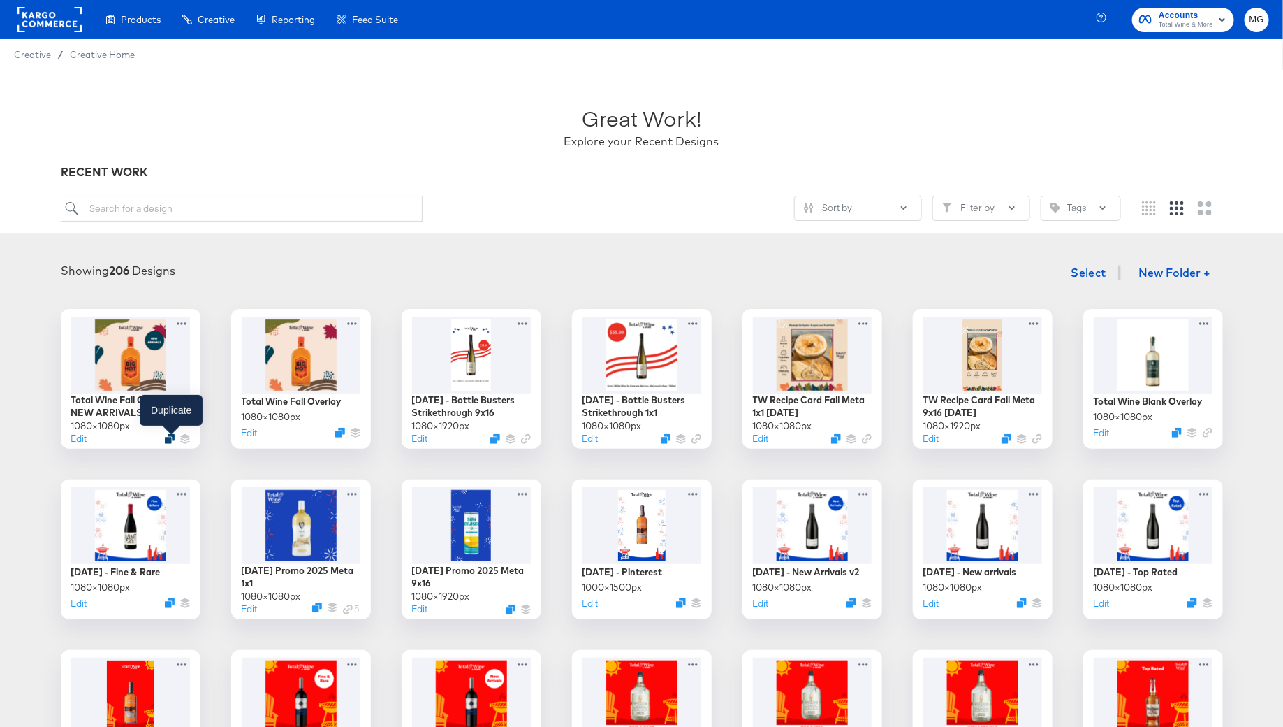
click at [169, 439] on icon "Duplicate" at bounding box center [170, 439] width 10 height 10
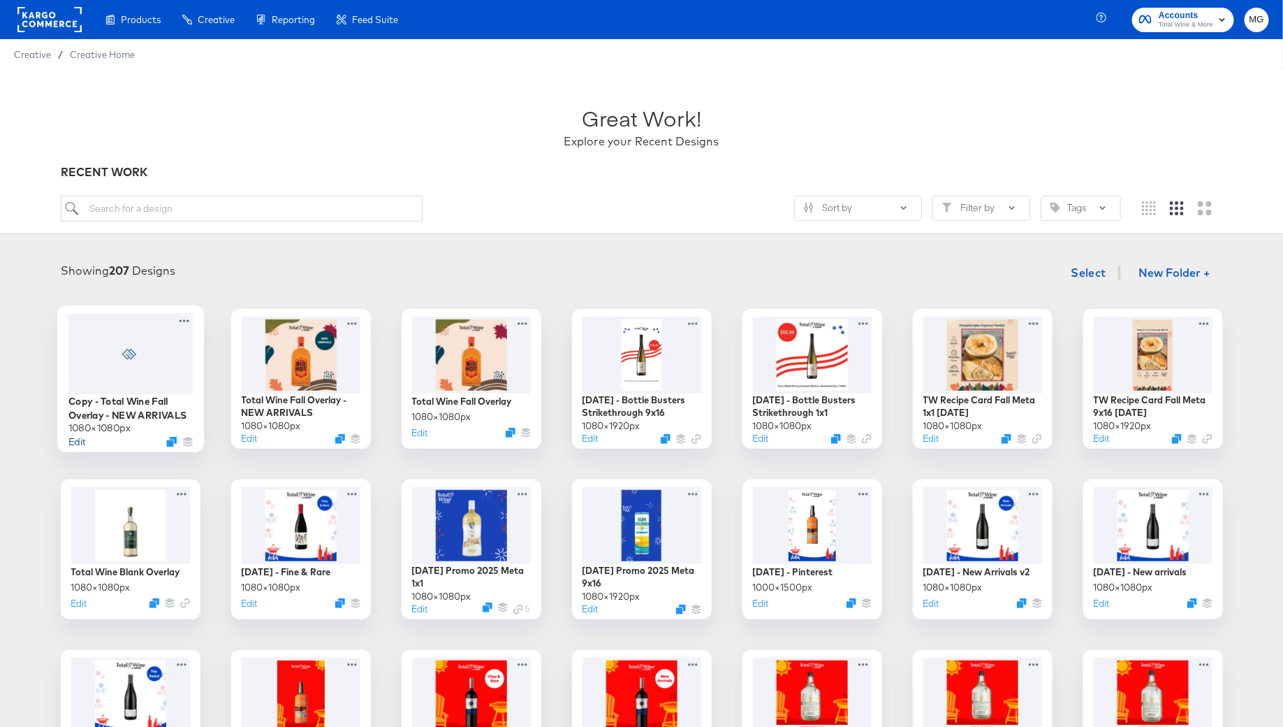
click at [73, 443] on button "Edit" at bounding box center [76, 441] width 17 height 13
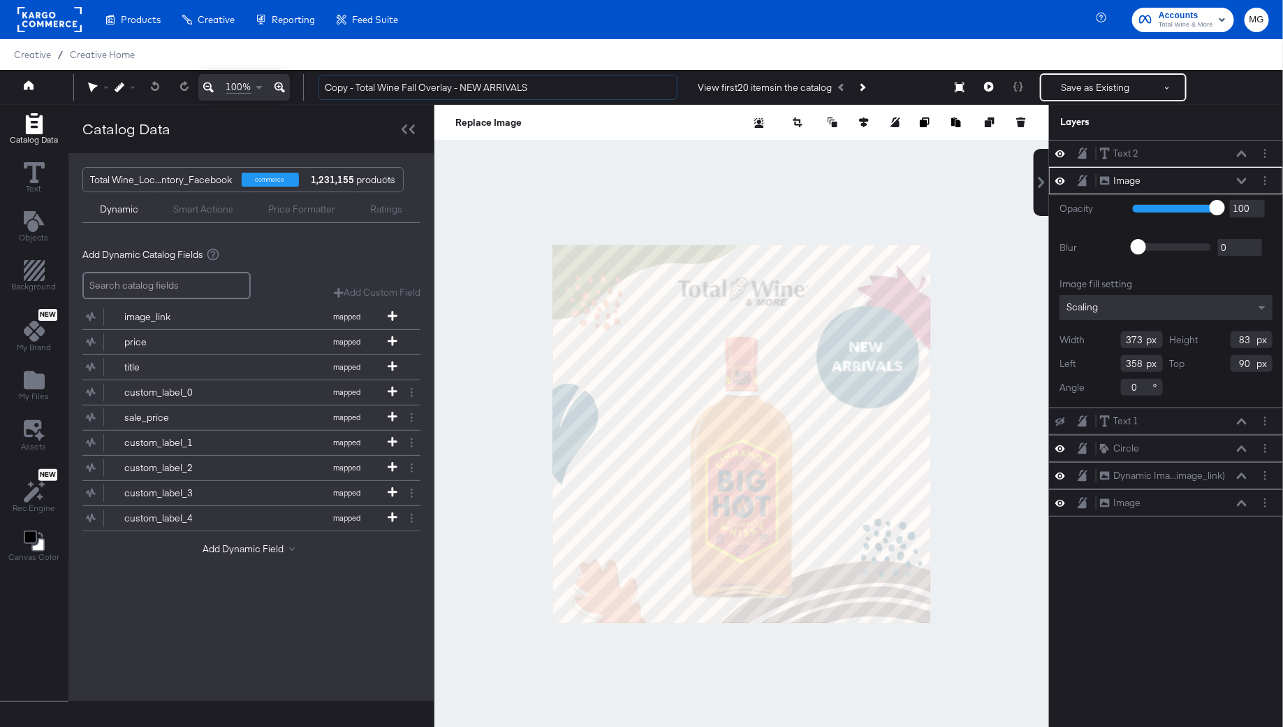
drag, startPoint x: 359, startPoint y: 90, endPoint x: 314, endPoint y: 90, distance: 45.4
click at [314, 90] on div "Copy - Total Wine Fall Overlay - NEW ARRIVALS View first 20 items in the catalo…" at bounding box center [788, 87] width 962 height 28
drag, startPoint x: 511, startPoint y: 90, endPoint x: 429, endPoint y: 89, distance: 81.8
click at [429, 89] on input "Total Wine Fall Overlay - NEW ARRIVALS" at bounding box center [498, 88] width 359 height 26
type input "Total Wine Fall Overlay - Top Rated"
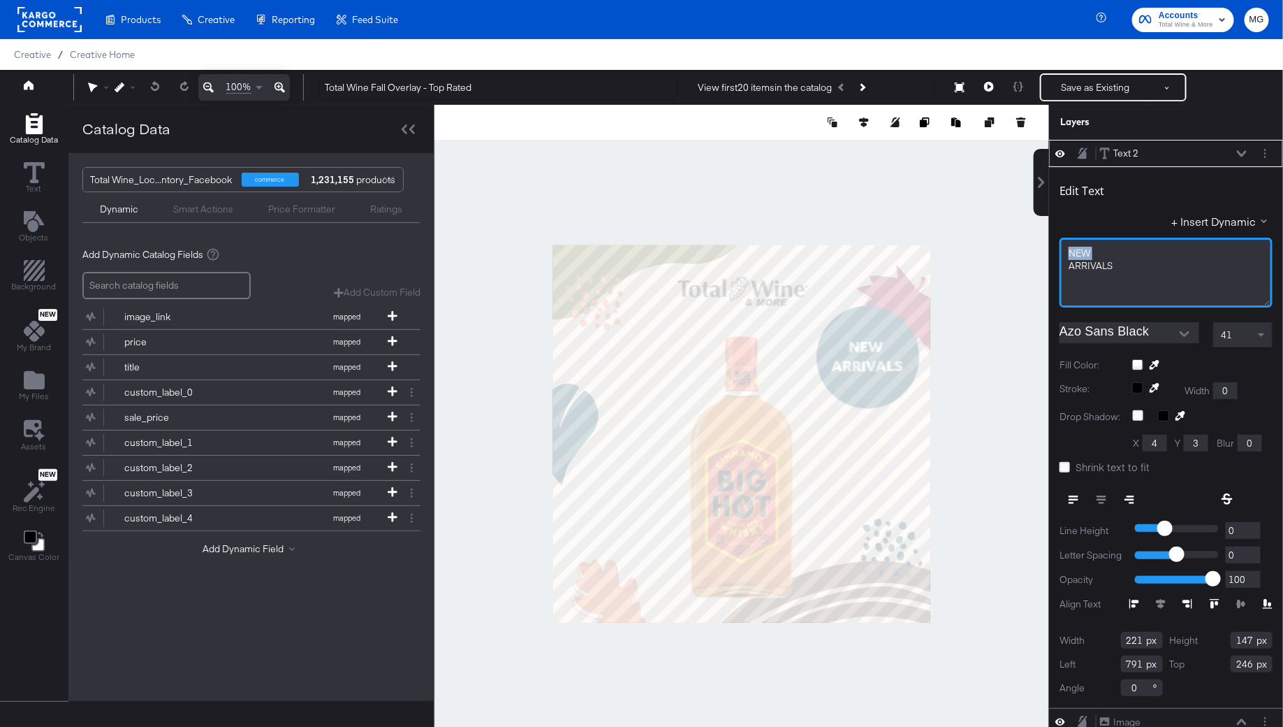
drag, startPoint x: 1109, startPoint y: 249, endPoint x: 997, endPoint y: 249, distance: 112.5
click at [997, 140] on div "Catalog Data Text Objects Background New My Brand My Files Assets New Rec Engin…" at bounding box center [641, 122] width 1283 height 35
click at [1078, 250] on span "Top" at bounding box center [1076, 253] width 15 height 13
click at [1089, 259] on span "ARRIVALS" at bounding box center [1091, 265] width 44 height 13
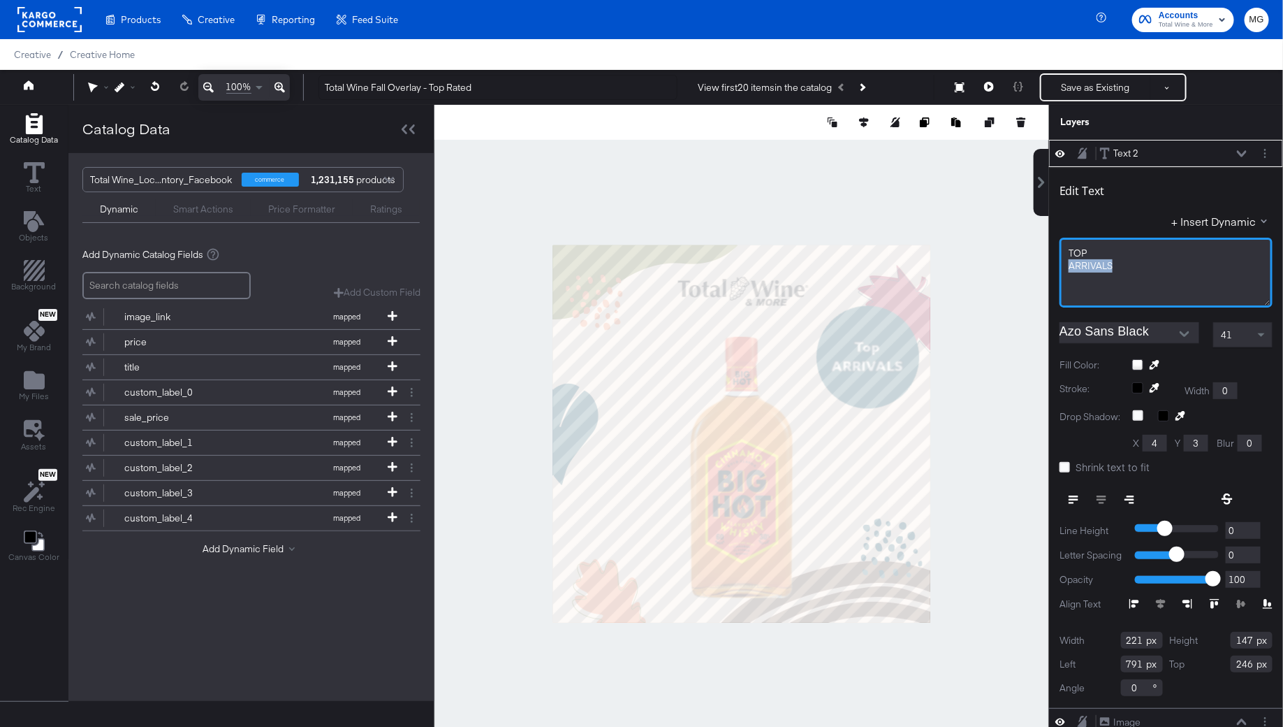
click at [1089, 259] on span "ARRIVALS" at bounding box center [1091, 265] width 44 height 13
click at [998, 315] on div at bounding box center [742, 433] width 615 height 657
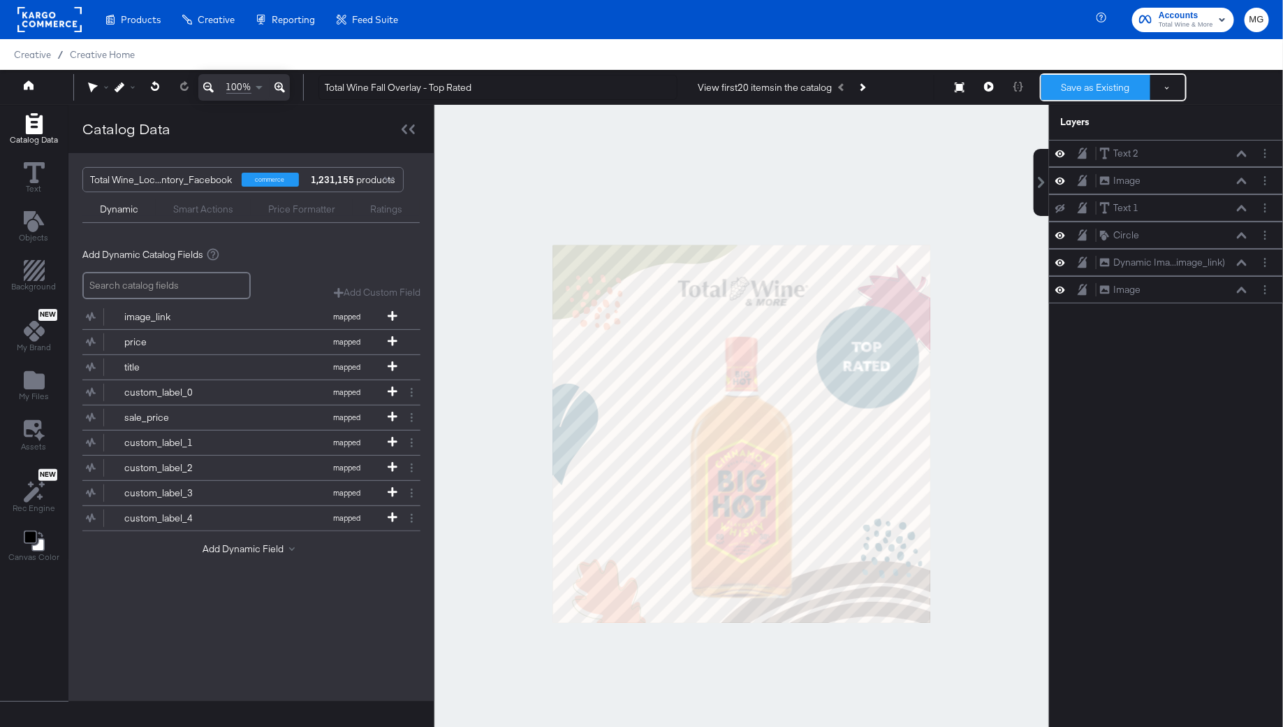
click at [1095, 87] on button "Save as Existing" at bounding box center [1096, 87] width 109 height 25
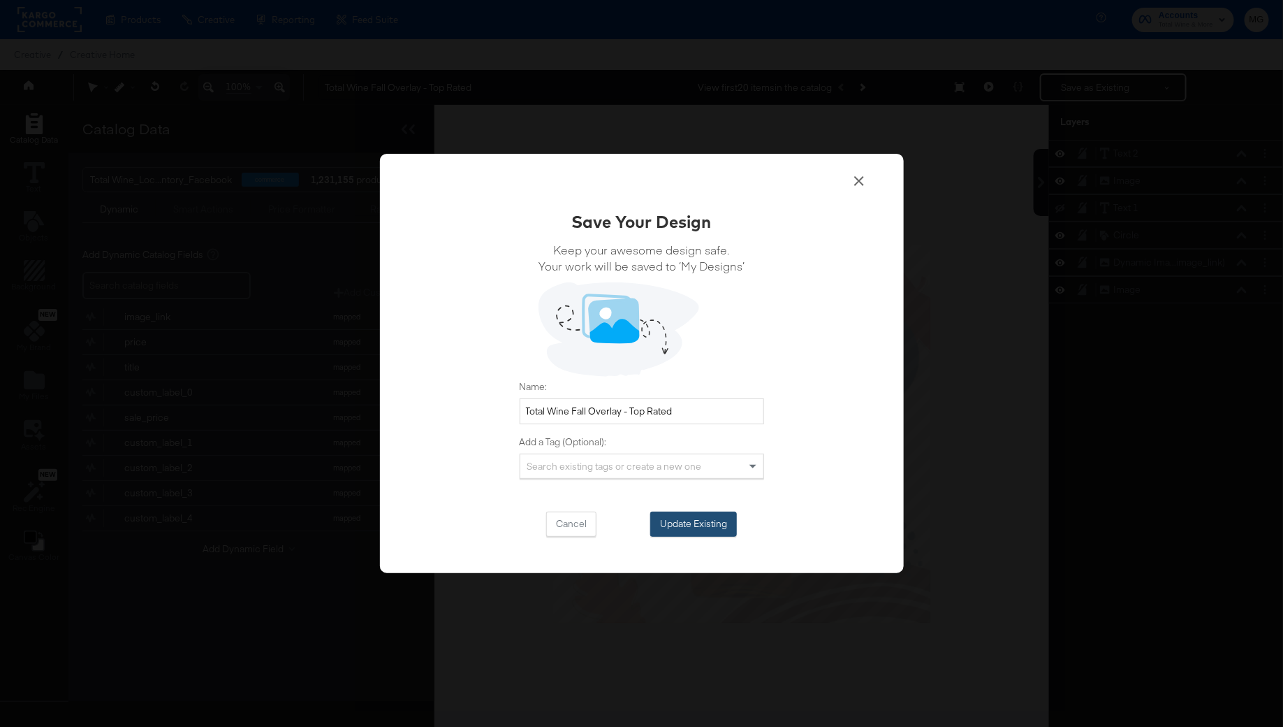
click at [679, 512] on button "Update Existing" at bounding box center [693, 523] width 87 height 25
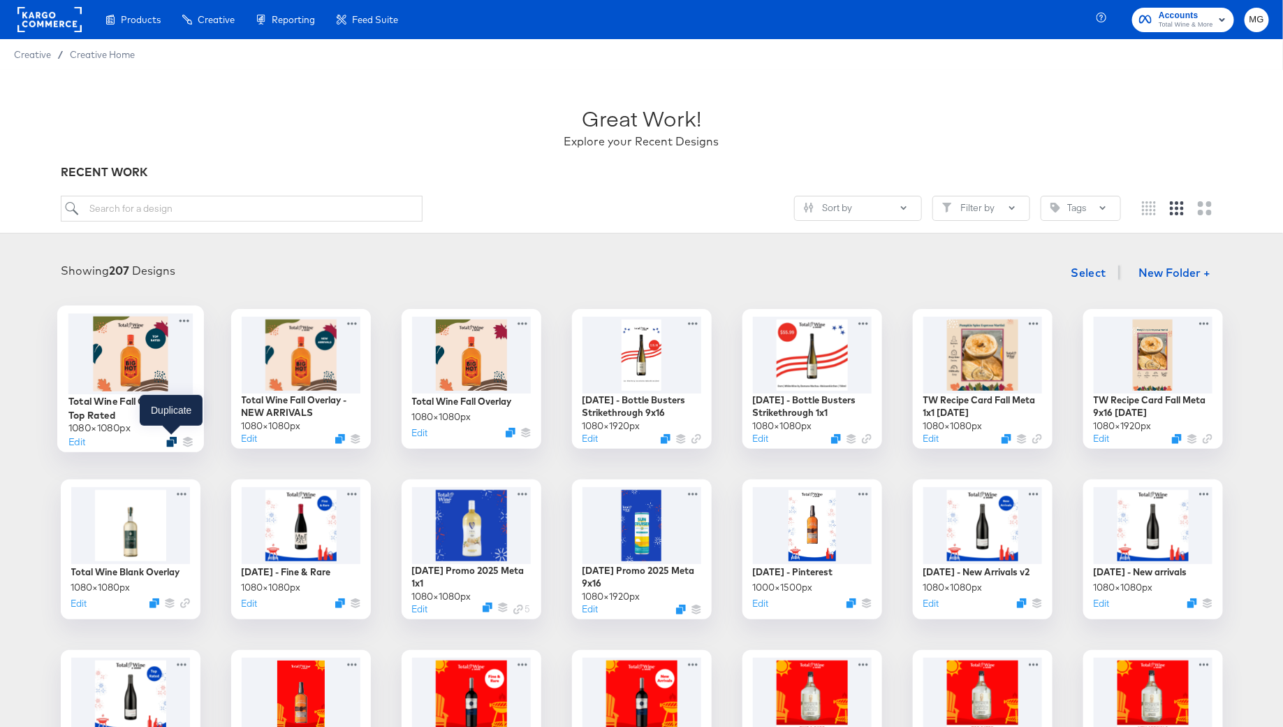
click at [172, 440] on icon "Duplicate" at bounding box center [171, 442] width 10 height 10
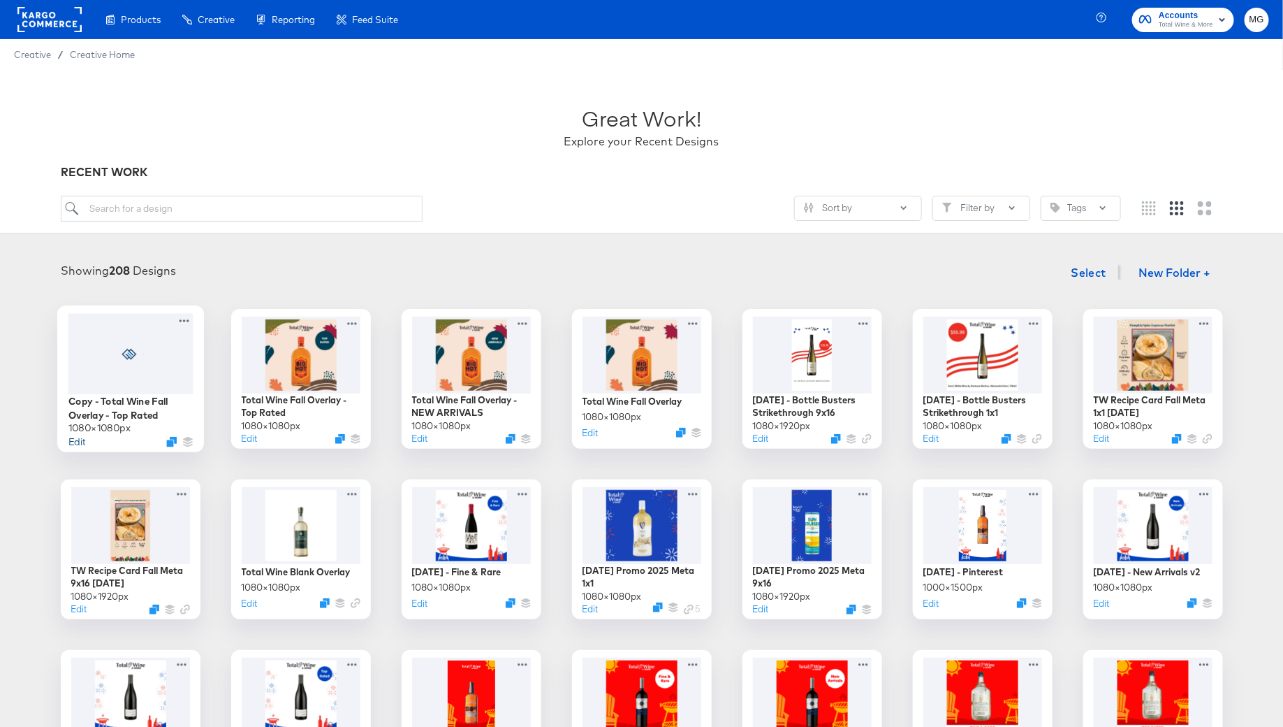
click at [78, 441] on button "Edit" at bounding box center [76, 441] width 17 height 13
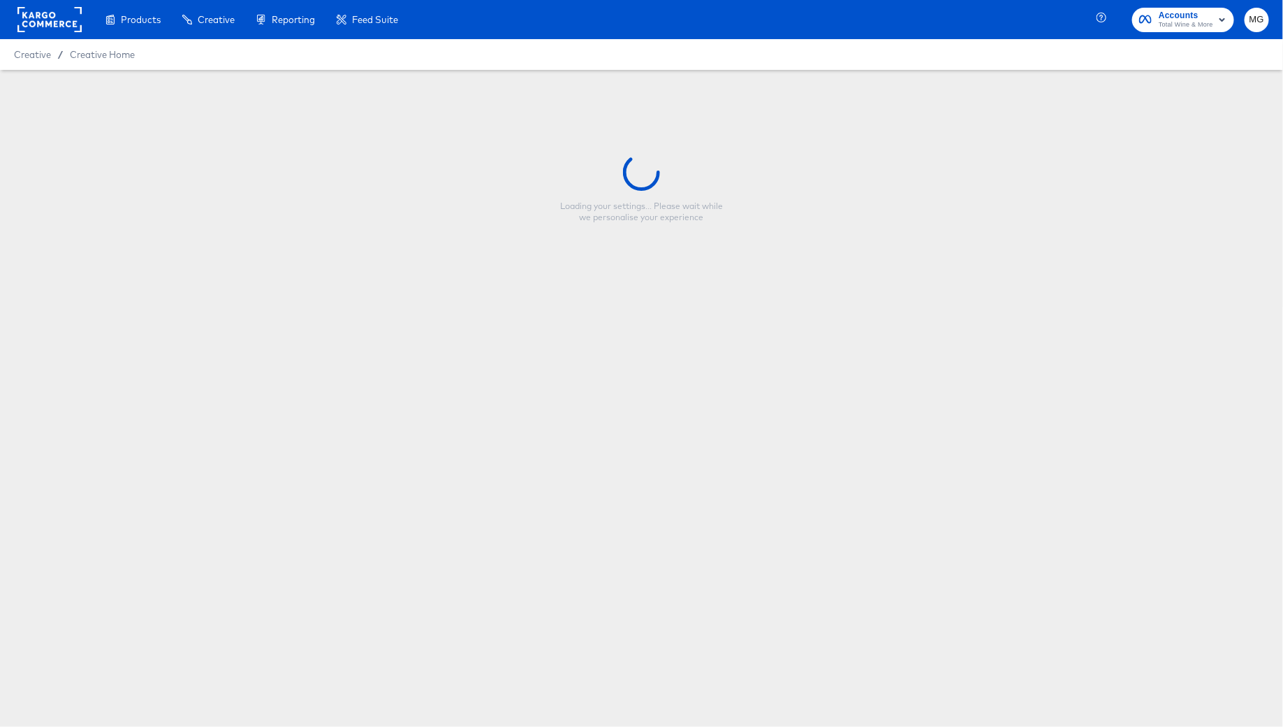
type input "Copy - Total Wine Fall Overlay - Top Rated"
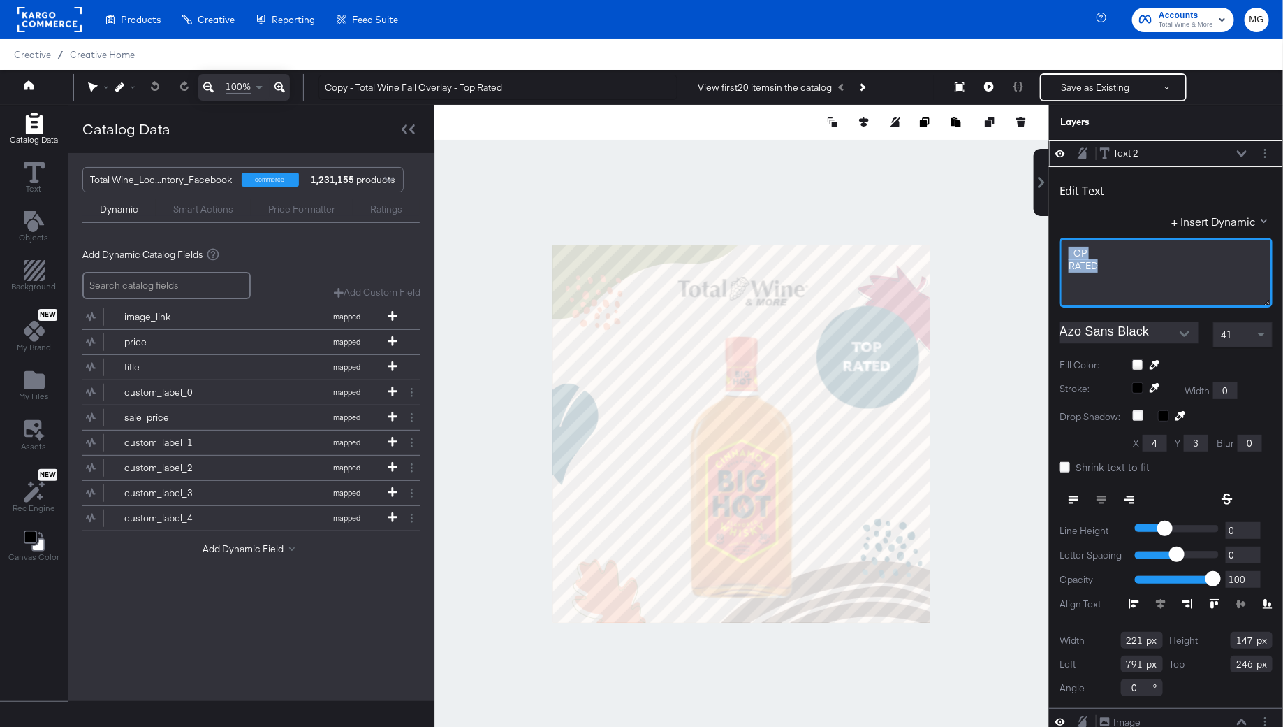
drag, startPoint x: 1120, startPoint y: 264, endPoint x: 1024, endPoint y: 240, distance: 98.6
click at [1024, 140] on div "Catalog Data Text Objects Background New My Brand My Files Assets New Rec Engin…" at bounding box center [641, 122] width 1283 height 35
click at [1078, 251] on div "F" at bounding box center [1166, 252] width 196 height 13
click at [1081, 249] on div "F" at bounding box center [1166, 252] width 196 height 13
click at [1070, 251] on div "F" at bounding box center [1166, 252] width 196 height 13
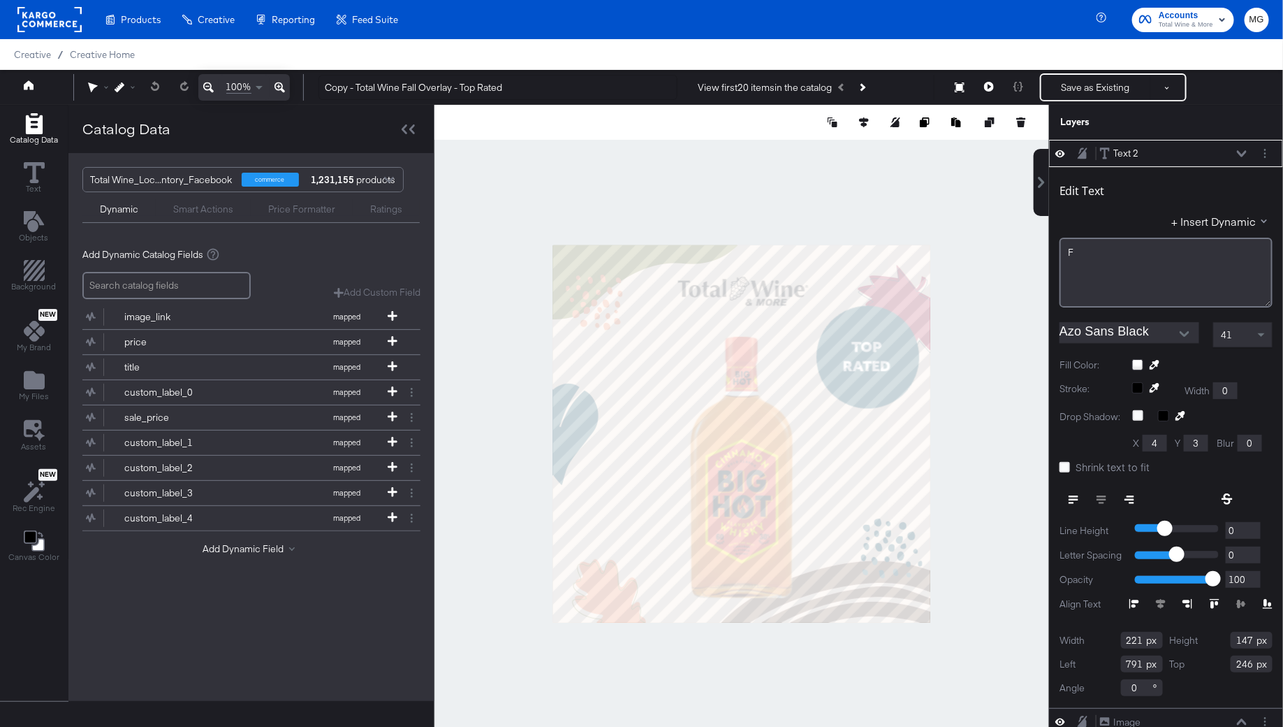
click at [1070, 251] on div "F" at bounding box center [1166, 252] width 196 height 13
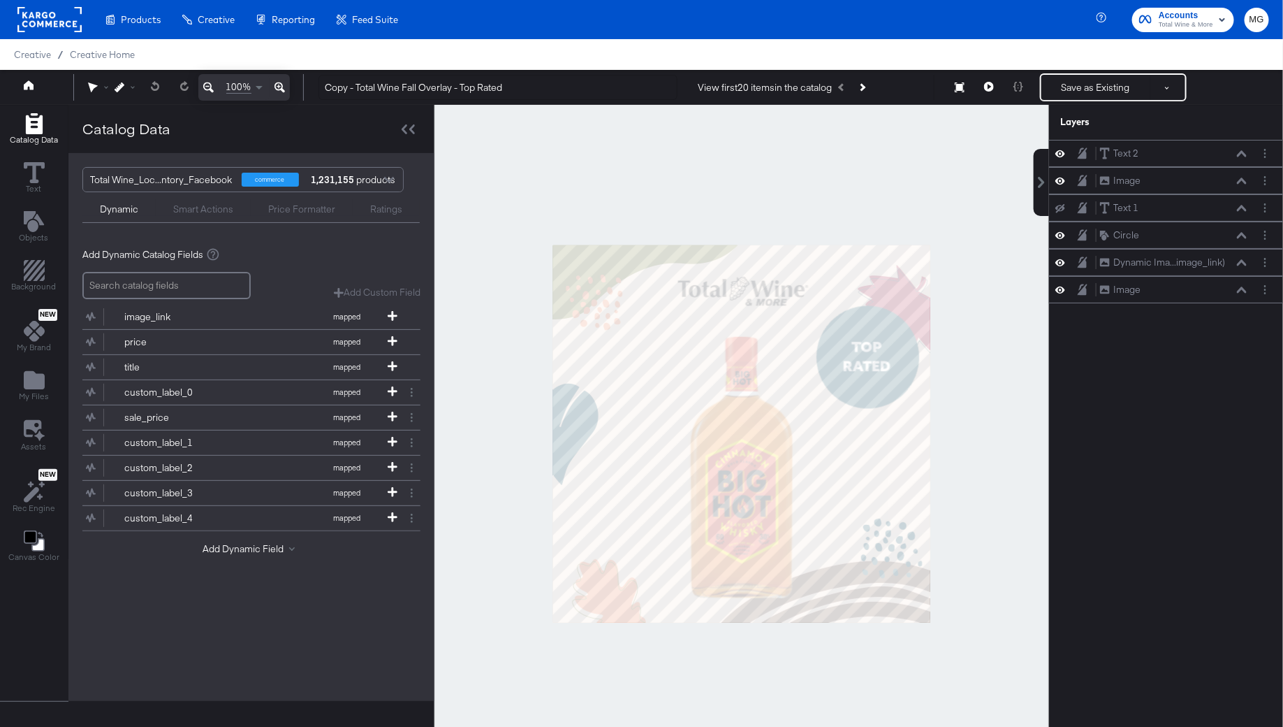
click at [941, 319] on div at bounding box center [742, 433] width 615 height 657
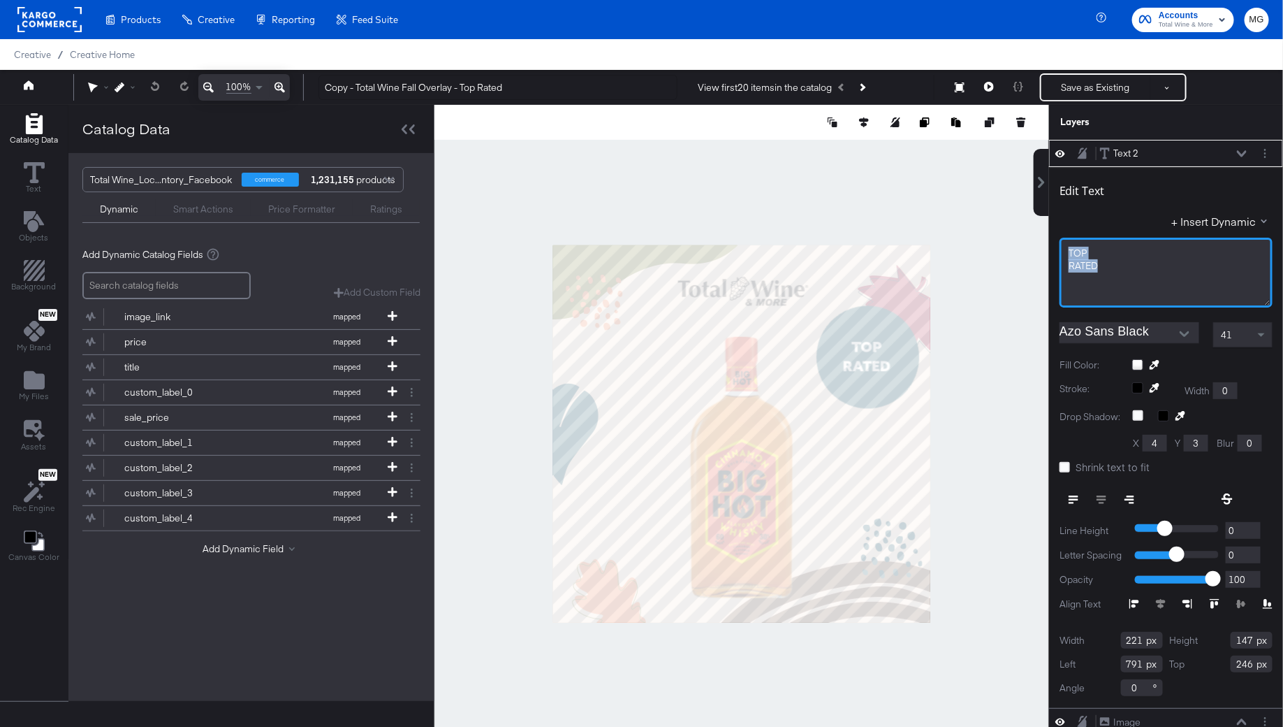
drag, startPoint x: 1100, startPoint y: 266, endPoint x: 1060, endPoint y: 252, distance: 42.4
click at [1060, 252] on div "TOP RATED" at bounding box center [1166, 273] width 213 height 70
click at [1064, 259] on div "F" at bounding box center [1166, 273] width 213 height 70
click at [1073, 251] on div "F" at bounding box center [1166, 252] width 196 height 13
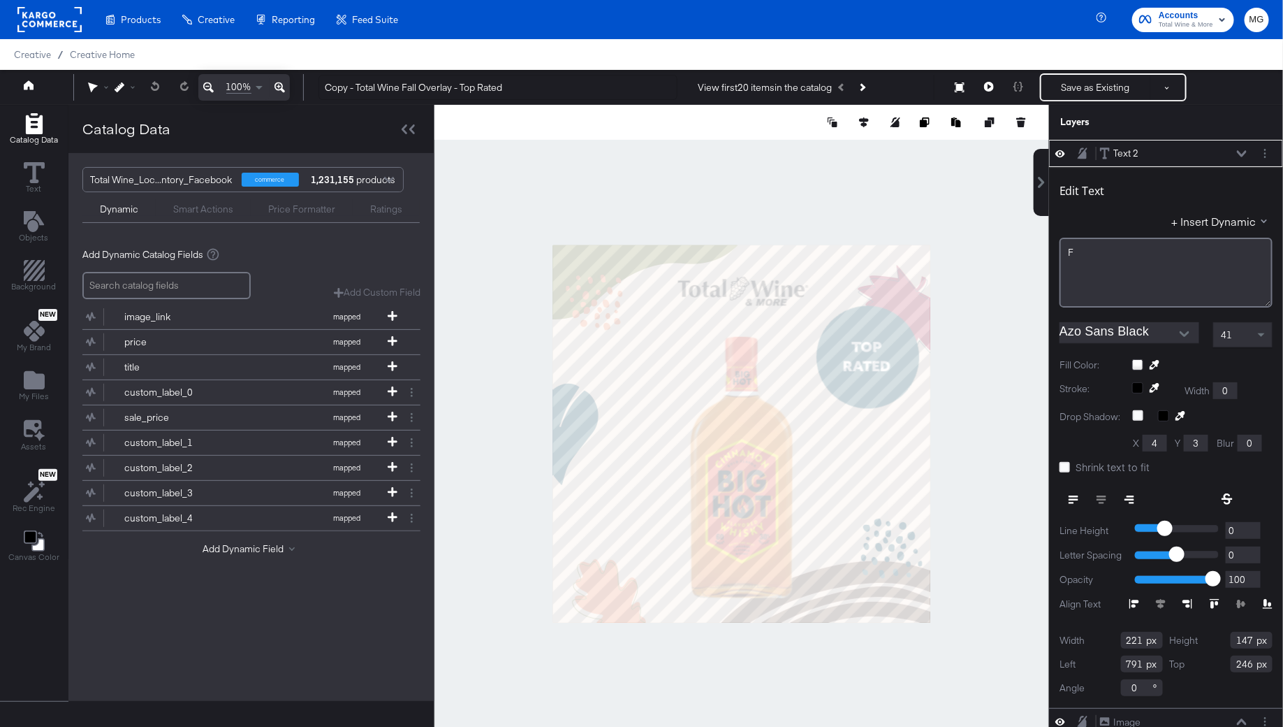
click at [1073, 251] on div "F" at bounding box center [1166, 252] width 196 height 13
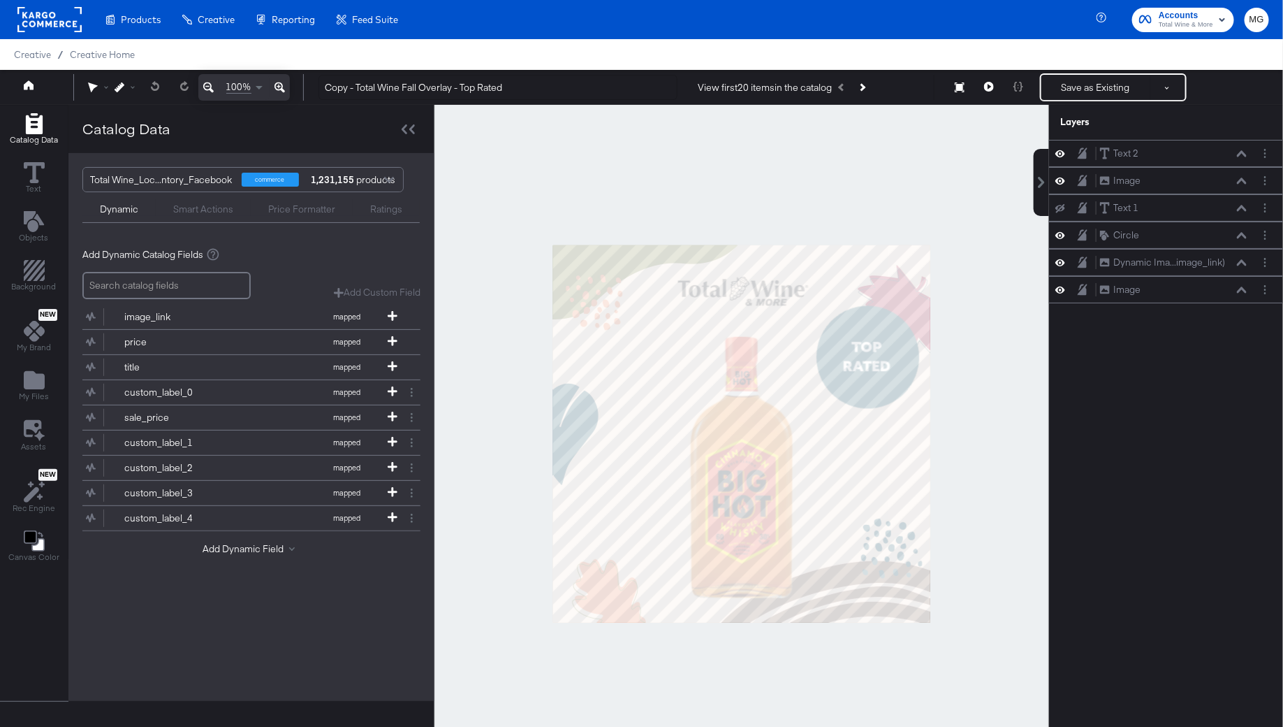
click at [979, 319] on div at bounding box center [742, 433] width 615 height 657
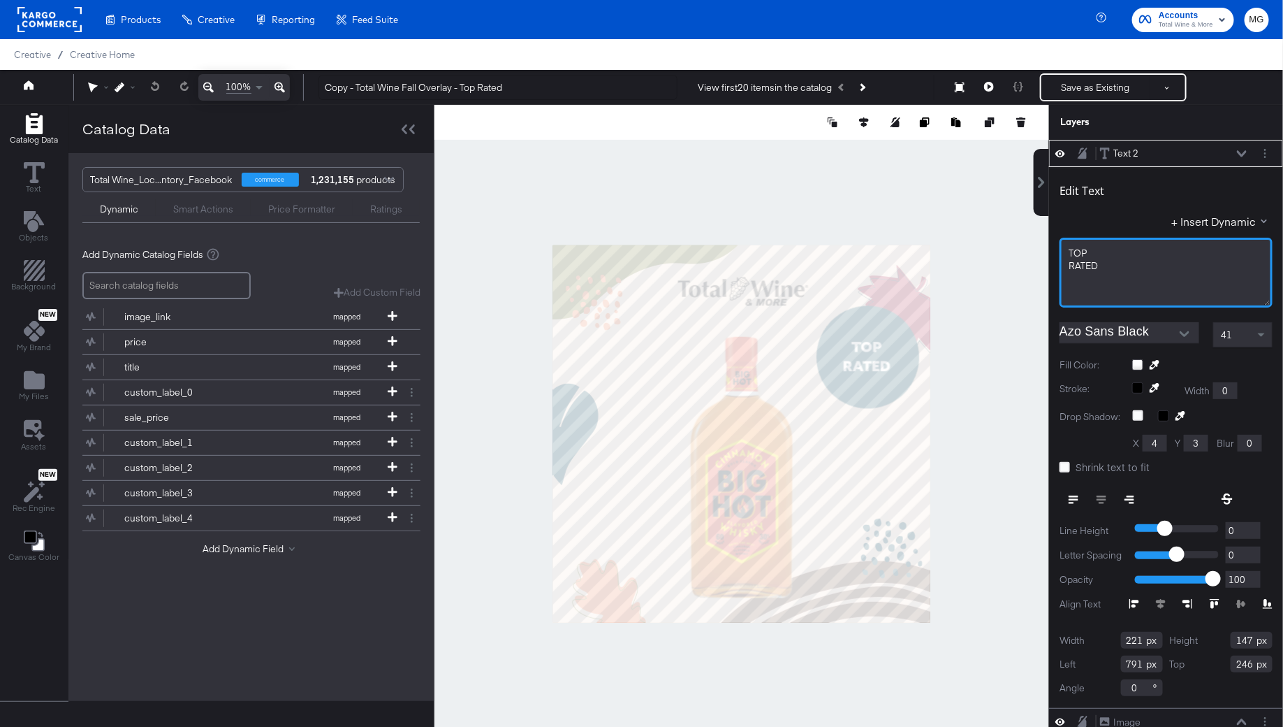
click at [1082, 259] on span "RATED" at bounding box center [1083, 265] width 29 height 13
click at [1114, 259] on div "RATED" at bounding box center [1166, 265] width 195 height 13
drag, startPoint x: 1112, startPoint y: 263, endPoint x: 1046, endPoint y: 252, distance: 67.3
click at [1046, 252] on div "Text 2 Text 2 Edit Text + Insert Dynamic TOP RATED Azo Sans Black 41 Fill Color…" at bounding box center [1158, 440] width 252 height 601
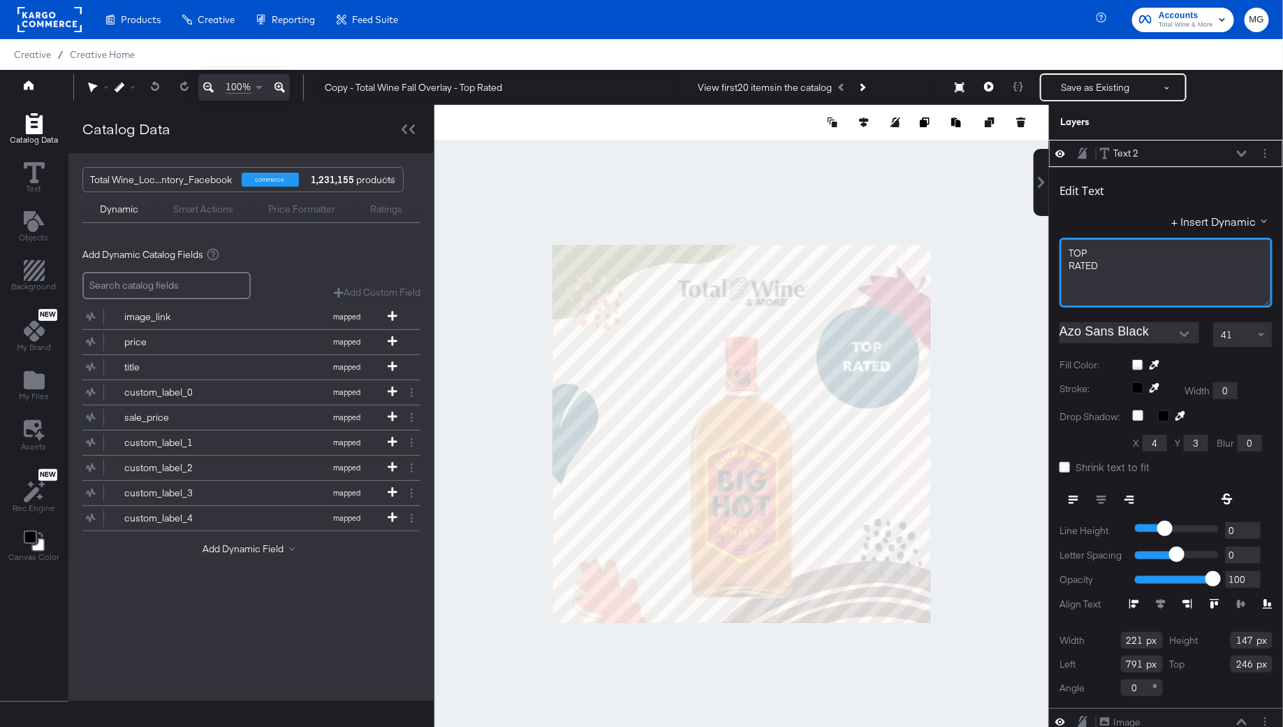
click at [1128, 263] on div "RATED" at bounding box center [1166, 265] width 195 height 13
drag, startPoint x: 1126, startPoint y: 263, endPoint x: 1057, endPoint y: 244, distance: 71.9
click at [1057, 244] on div "Edit Text + Insert Dynamic TOP RATED Azo Sans Black 41 Fill Color: Stroke: Widt…" at bounding box center [1166, 437] width 234 height 541
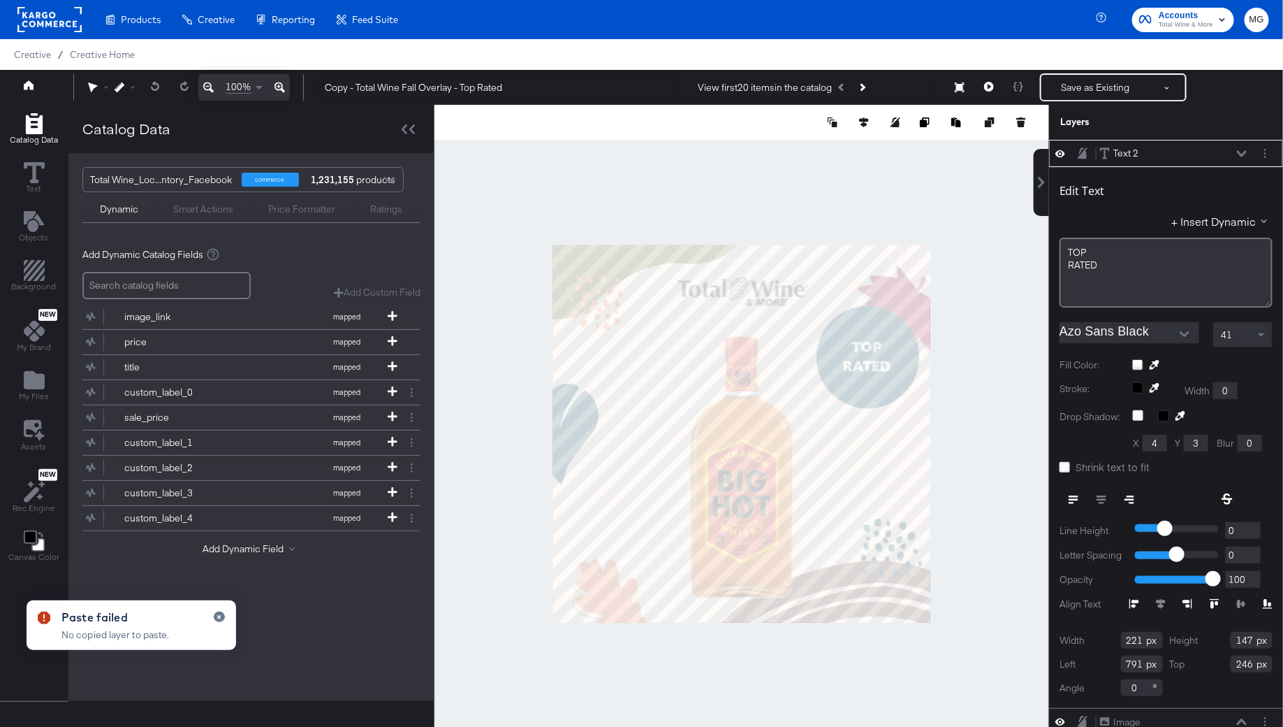
click at [976, 337] on div at bounding box center [742, 433] width 615 height 657
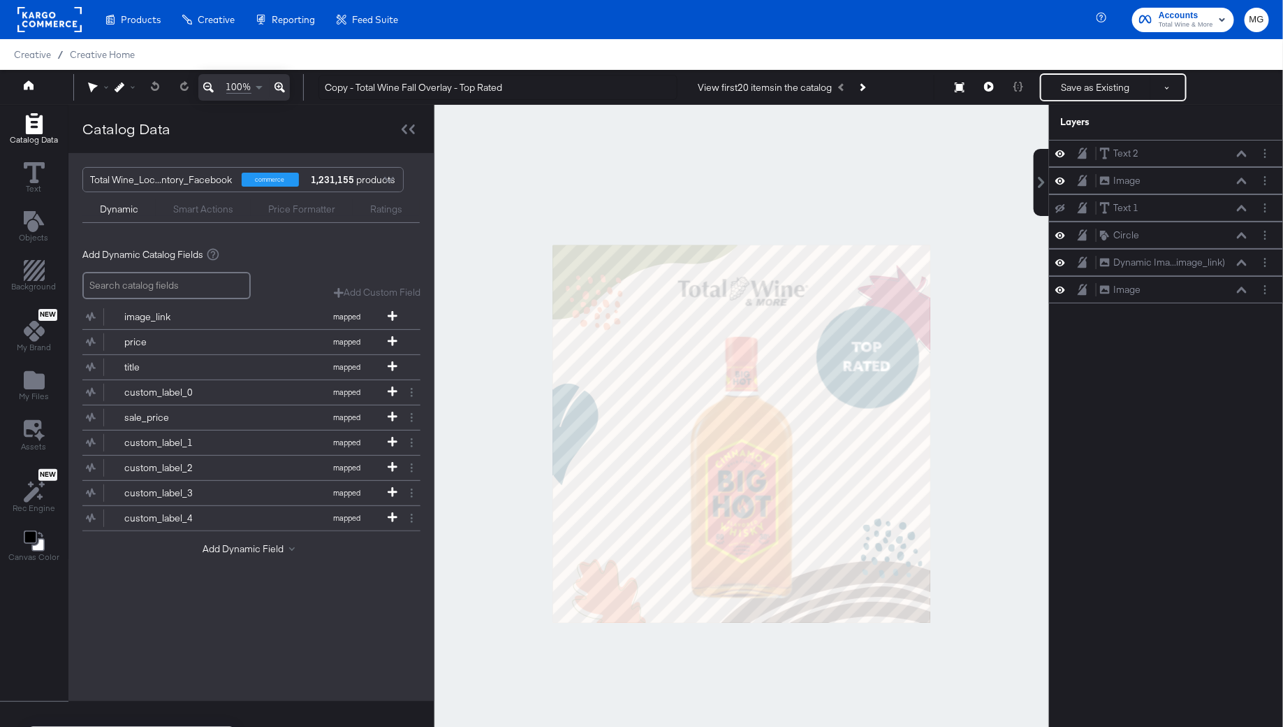
click at [982, 353] on div at bounding box center [742, 433] width 615 height 657
click at [24, 175] on icon at bounding box center [34, 172] width 21 height 21
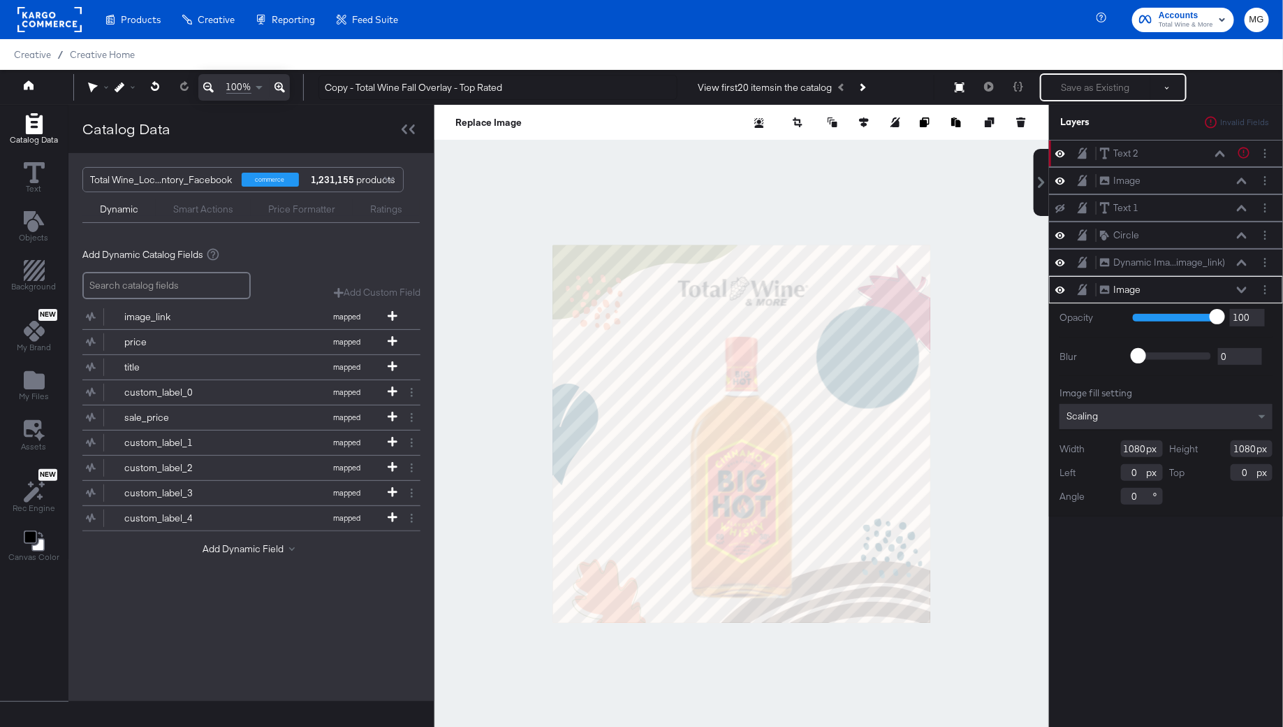
type input "254"
type input "34"
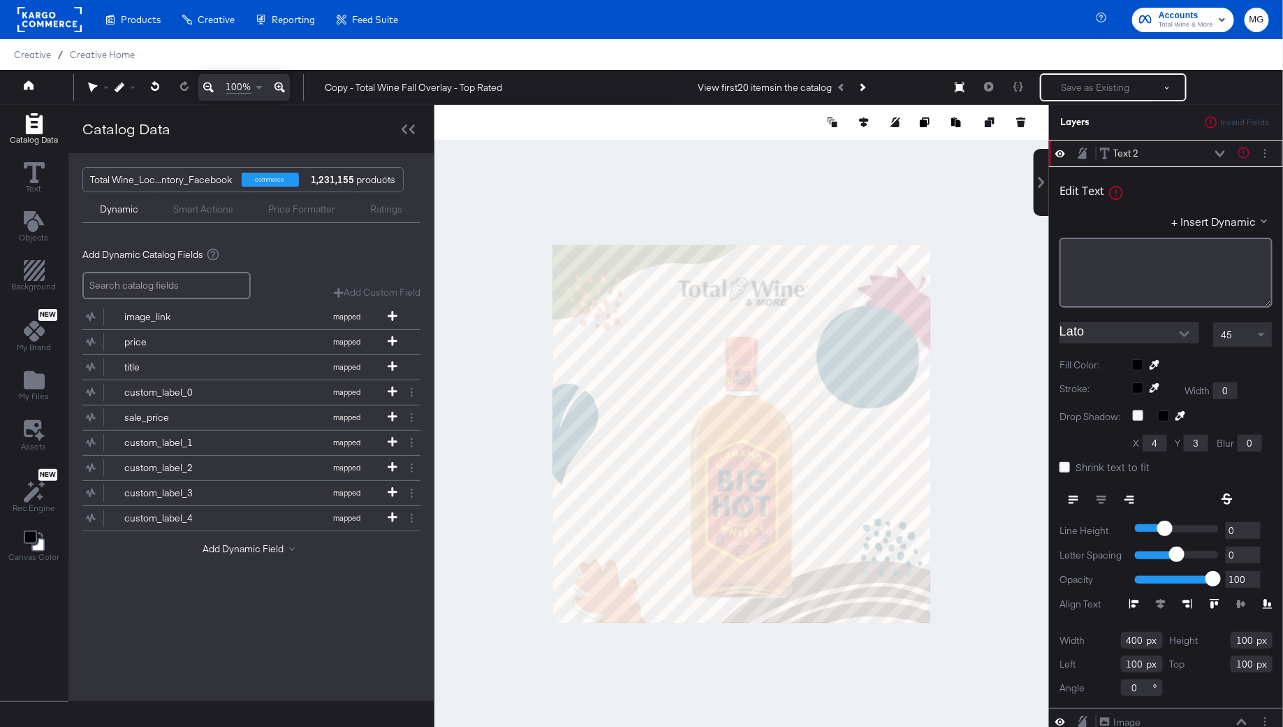
type input "720"
type input "270"
click at [1093, 254] on div "﻿" at bounding box center [1166, 253] width 195 height 13
click at [1114, 327] on input "Lato" at bounding box center [1119, 332] width 119 height 21
click at [1190, 330] on icon "Open" at bounding box center [1185, 334] width 10 height 10
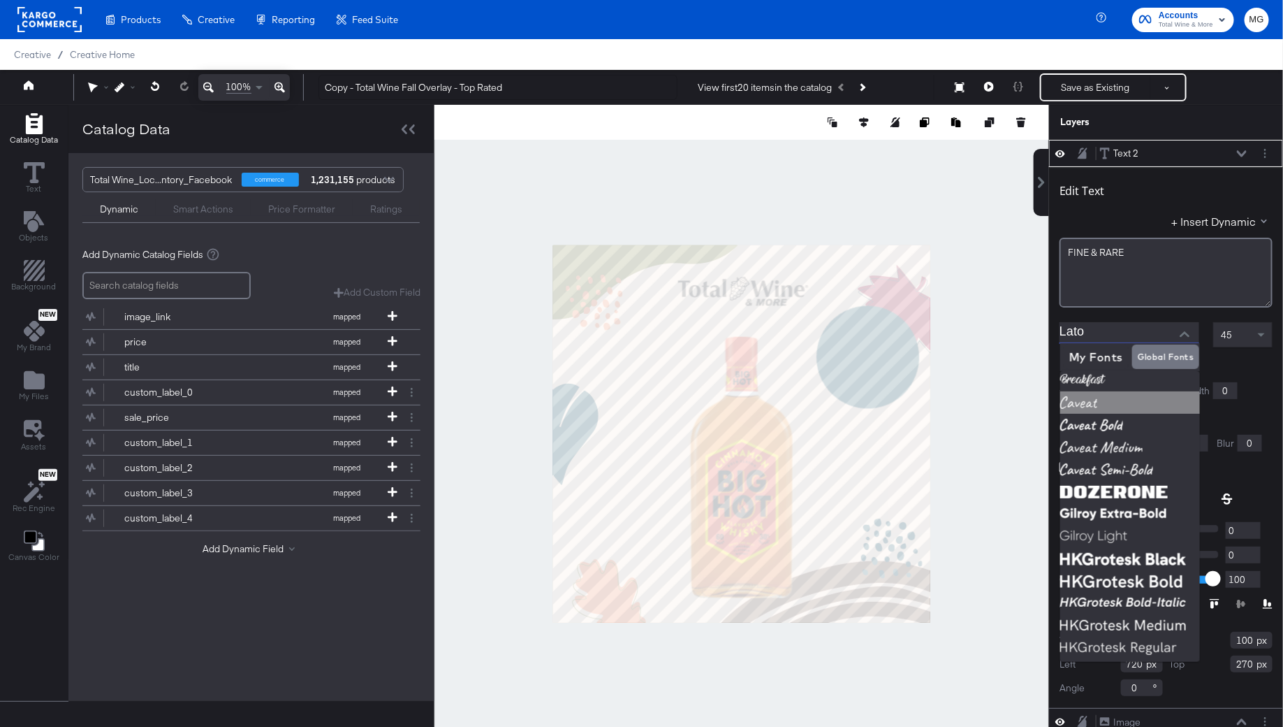
scroll to position [31, 0]
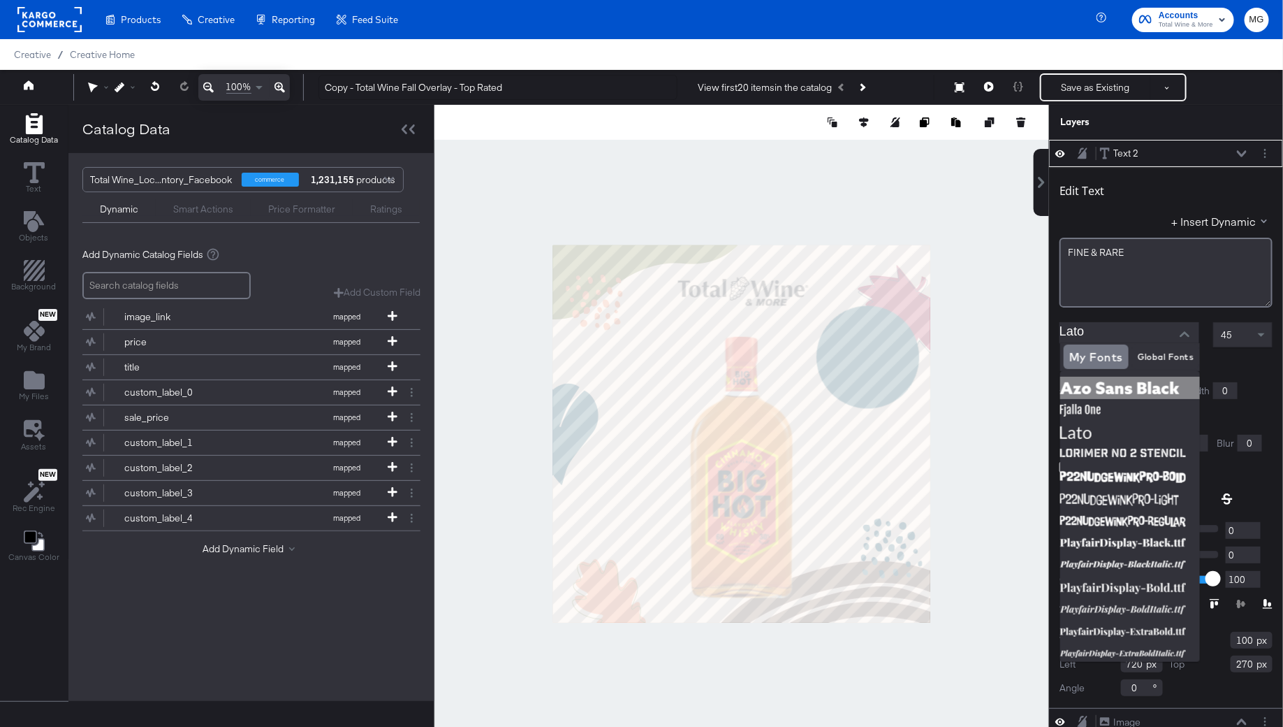
click at [1124, 386] on img at bounding box center [1131, 388] width 140 height 22
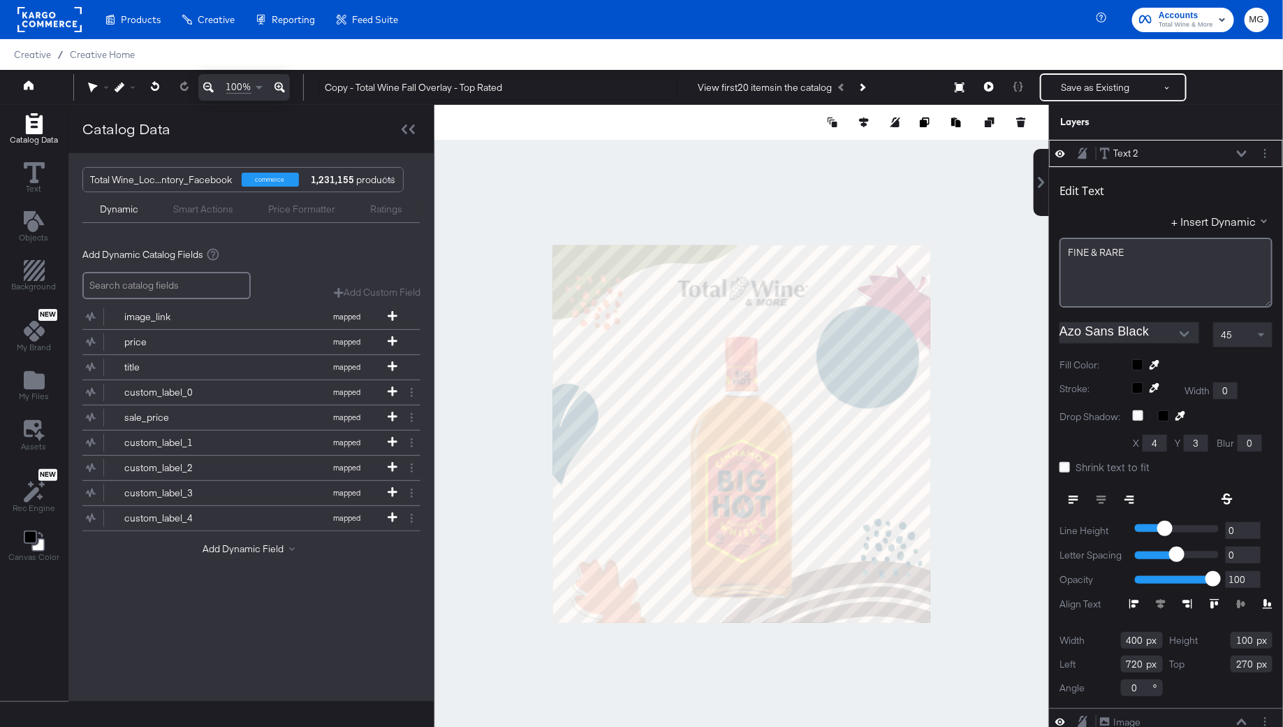
type input "Azo Sans Black"
click at [1152, 365] on icon at bounding box center [1155, 365] width 10 height 10
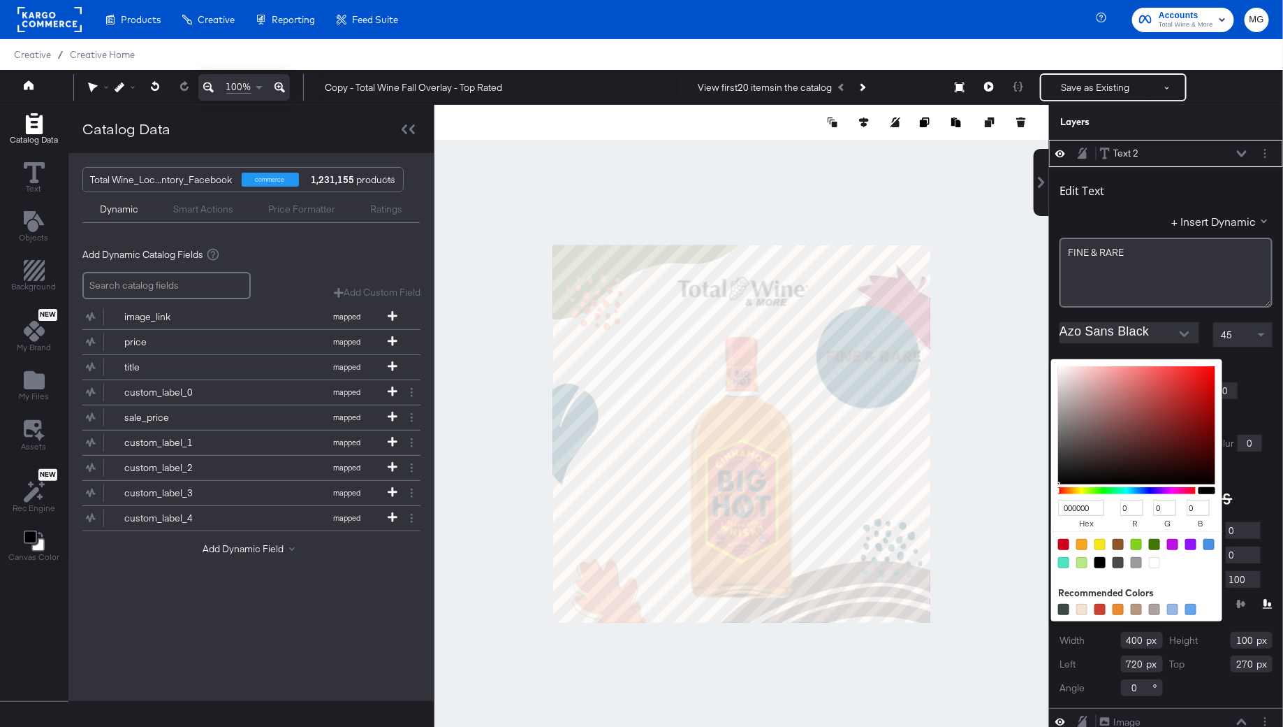
click at [1140, 365] on div "000000 hex 0 r 0 g 0 b 100 a Recommended Colors" at bounding box center [1203, 364] width 140 height 11
drag, startPoint x: 1057, startPoint y: 379, endPoint x: 1057, endPoint y: 351, distance: 27.9
click at [1057, 351] on div "Edit Text + Insert Dynamic FINE ﻿& RARE Azo Sans Black 45 Fill Color: 000000 he…" at bounding box center [1166, 437] width 234 height 541
type input "E6D8D8"
type input "230"
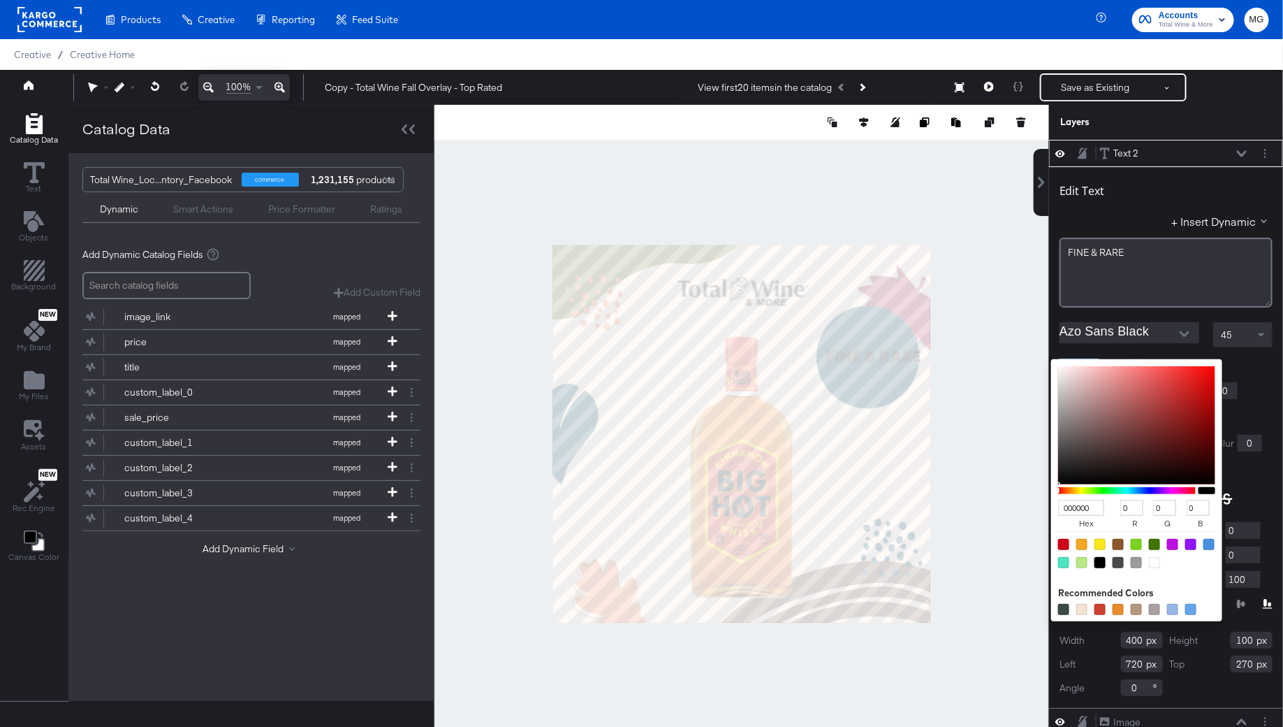
type input "216"
type input "E8DADA"
type input "232"
type input "218"
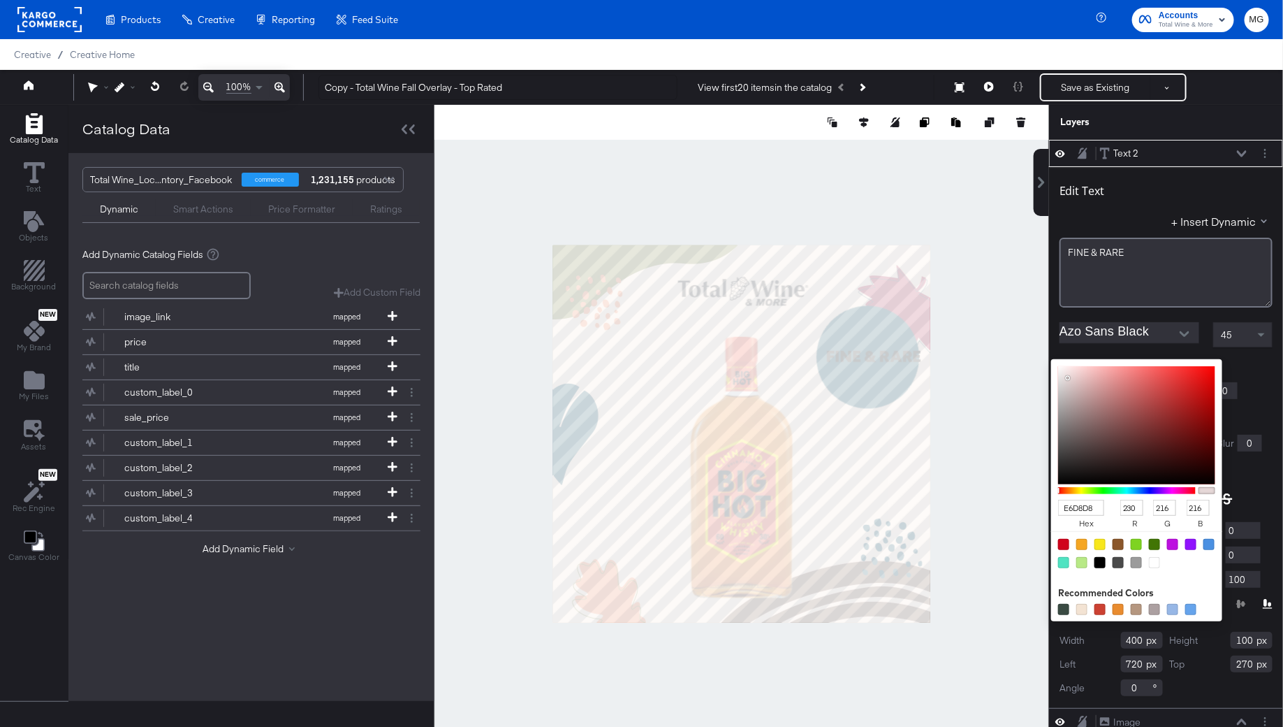
type input "218"
type input "FFF3F3"
type input "255"
type input "243"
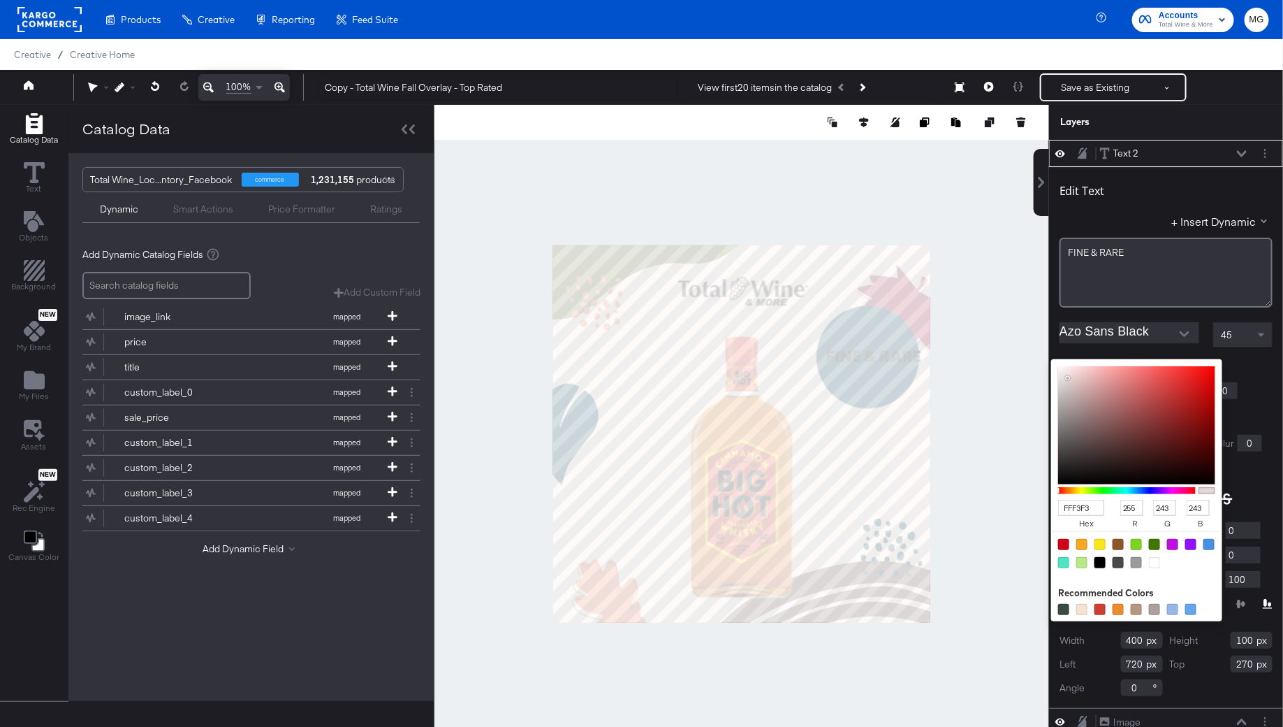
type input "FFFAFA"
type input "250"
type input "FFFFFF"
type input "255"
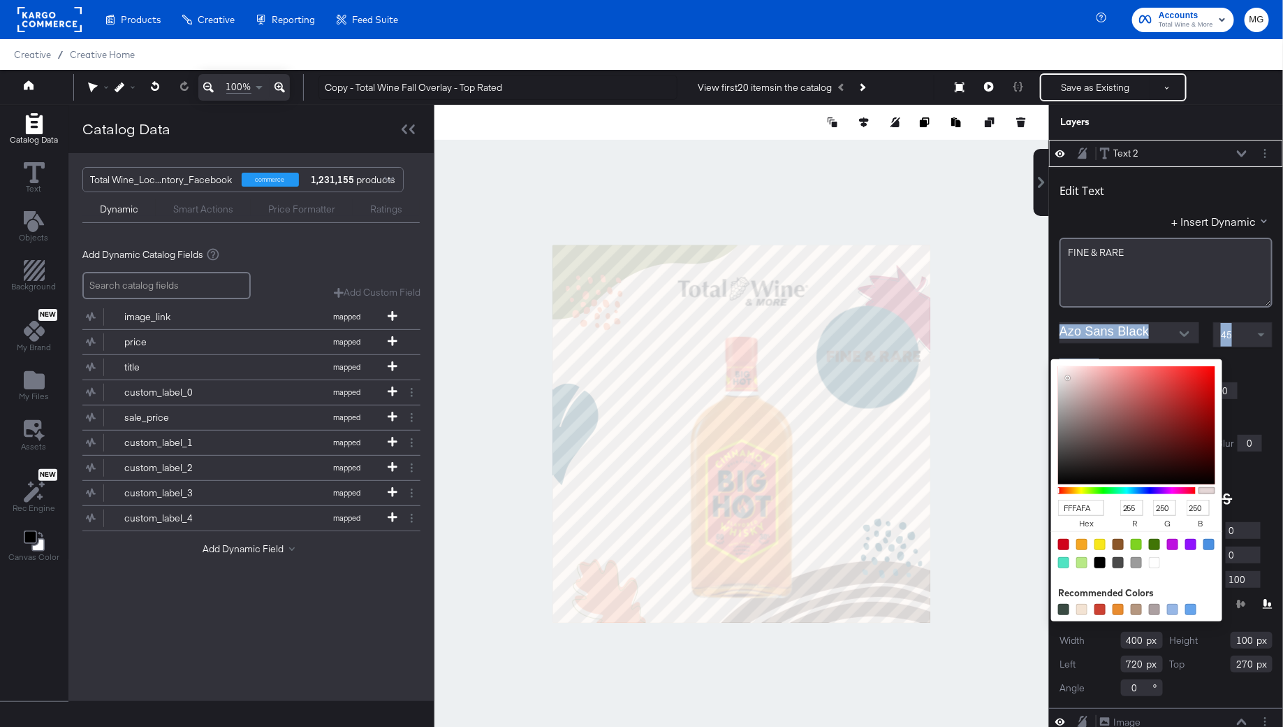
type input "255"
drag, startPoint x: 1068, startPoint y: 377, endPoint x: 1033, endPoint y: 313, distance: 72.5
click at [1033, 313] on div "Text 2 Text 2 Edit Text + Insert Dynamic FINE ﻿& RARE Azo Sans Black 45 Fill Co…" at bounding box center [1158, 440] width 252 height 601
click at [1267, 360] on div "FFFFFF hex 255 r 255 g 255 b 100 a Recommended Colors" at bounding box center [1203, 364] width 140 height 11
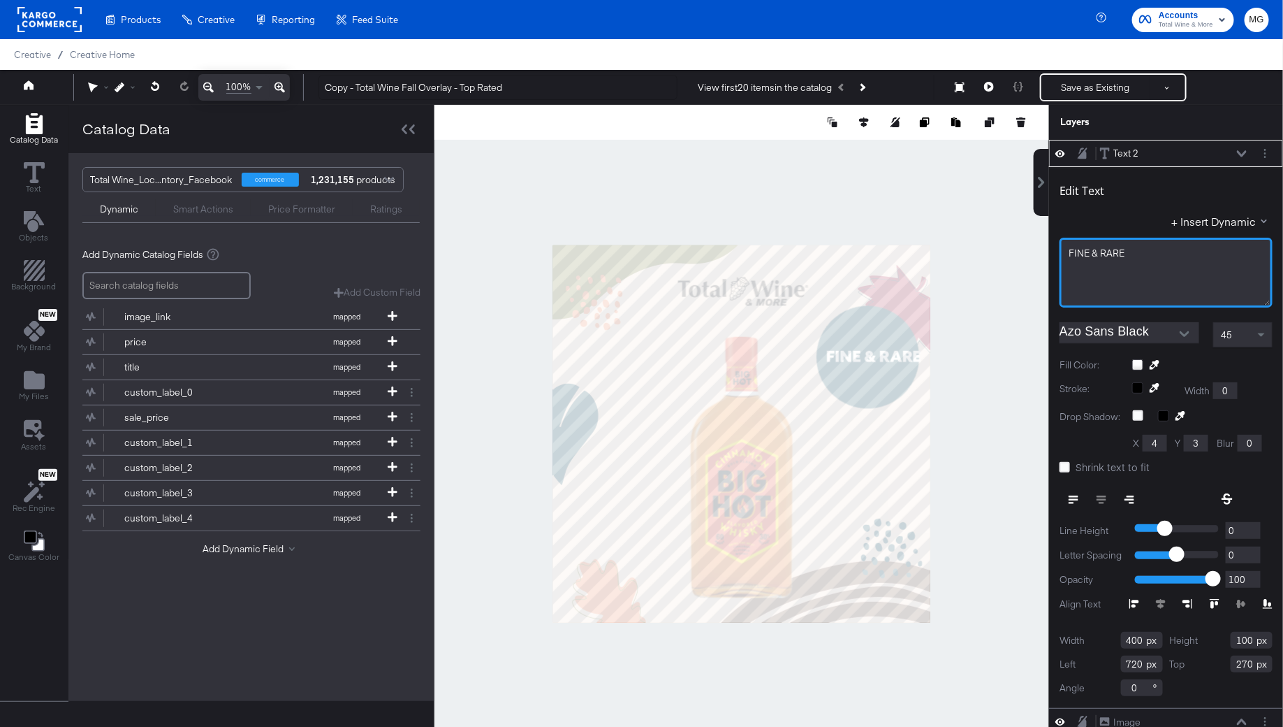
click at [1100, 255] on span "FINE ﻿& RARE" at bounding box center [1097, 253] width 56 height 13
type input "275"
type input "108"
type input "845"
type input "262"
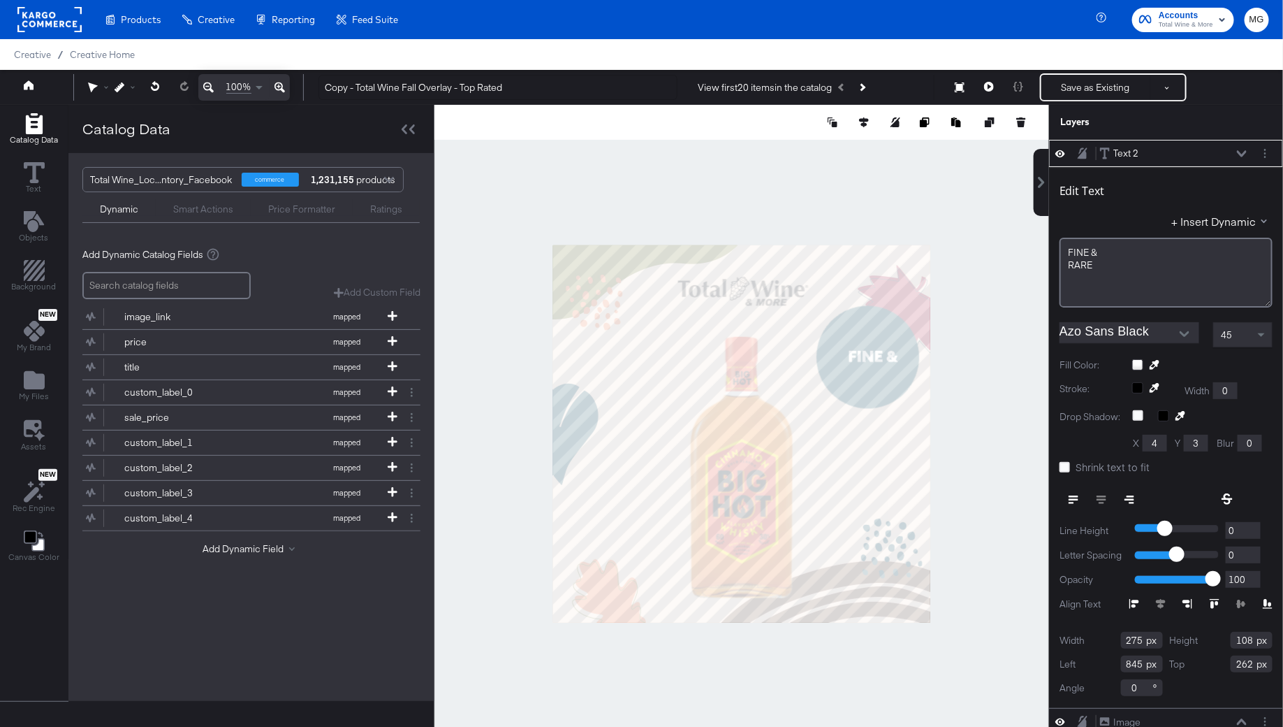
type input "193"
type input "781"
type input "260"
type input "162"
type input "262"
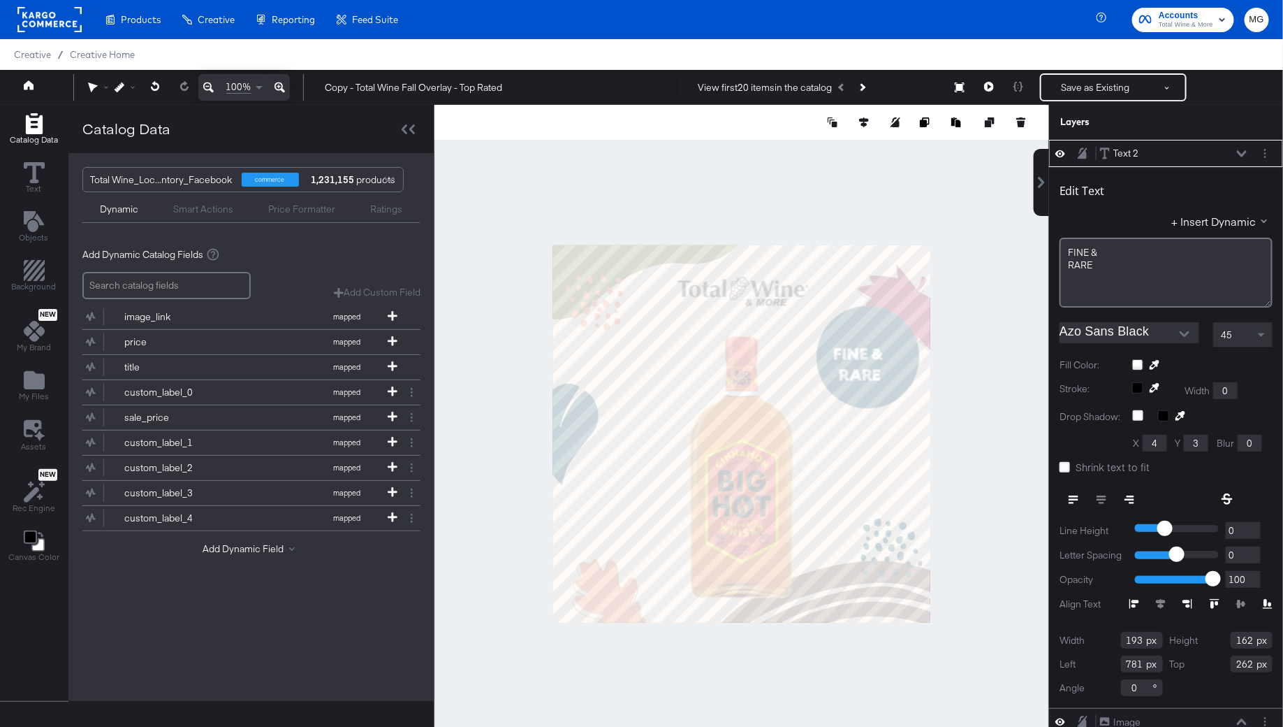
click at [1249, 326] on div "45" at bounding box center [1243, 335] width 58 height 24
click at [971, 381] on div at bounding box center [742, 433] width 615 height 657
click at [1093, 252] on span "FINE ﻿&" at bounding box center [1083, 253] width 29 height 13
click at [1135, 281] on div "RARE" at bounding box center [1166, 278] width 195 height 13
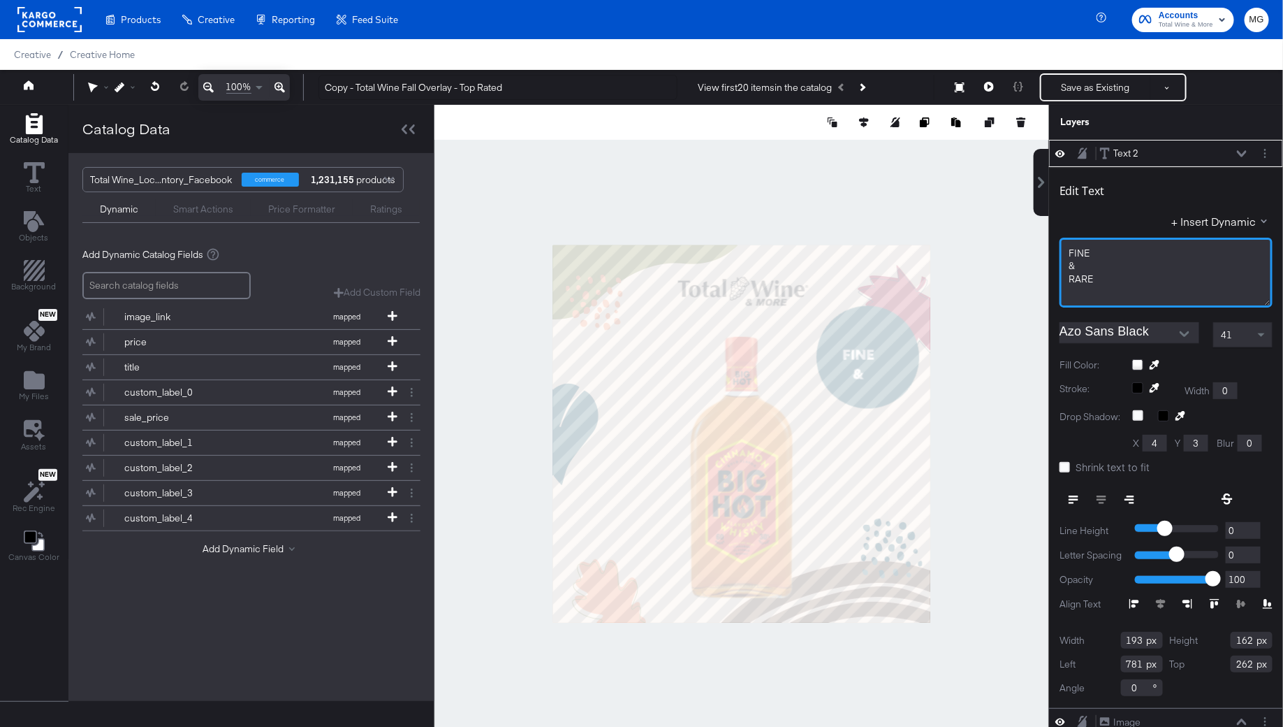
click at [1072, 279] on span "RARE" at bounding box center [1081, 278] width 24 height 13
click at [1002, 332] on div at bounding box center [742, 433] width 615 height 657
type input "805"
type input "239"
click at [980, 409] on div at bounding box center [742, 433] width 615 height 657
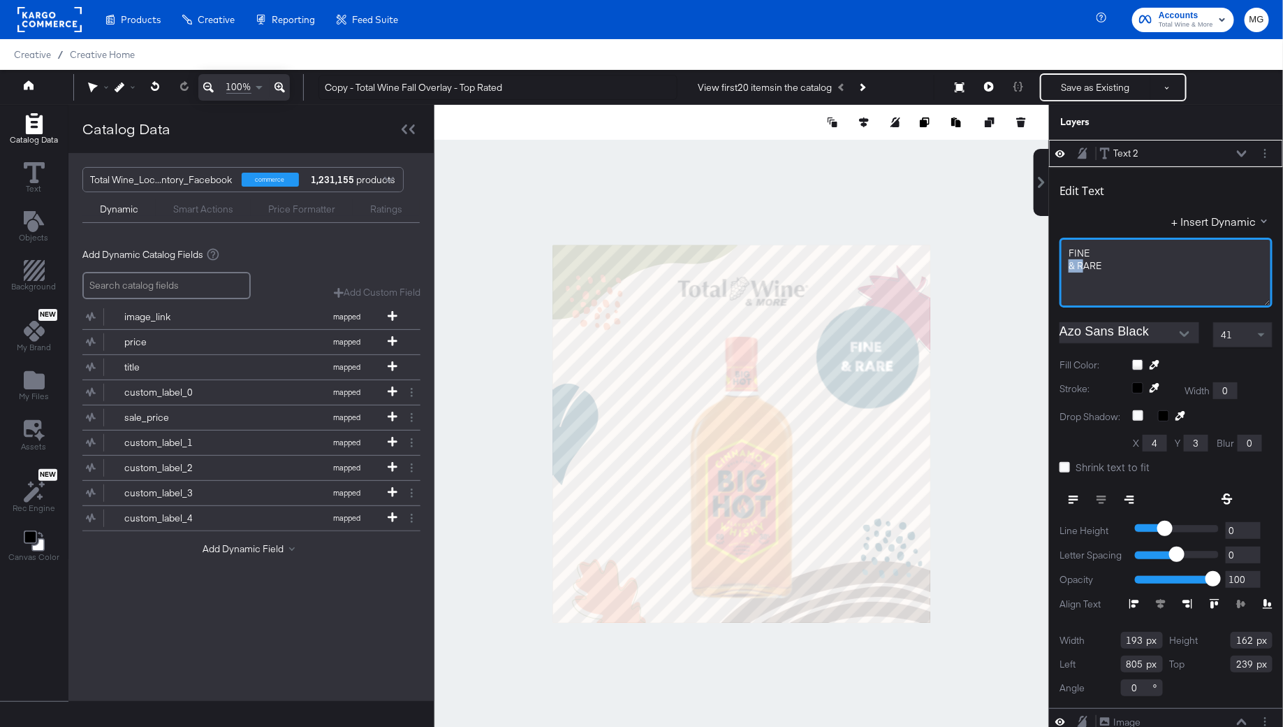
drag, startPoint x: 1081, startPoint y: 264, endPoint x: 1063, endPoint y: 262, distance: 18.3
click at [1063, 262] on div "FINE & RARE" at bounding box center [1166, 273] width 213 height 70
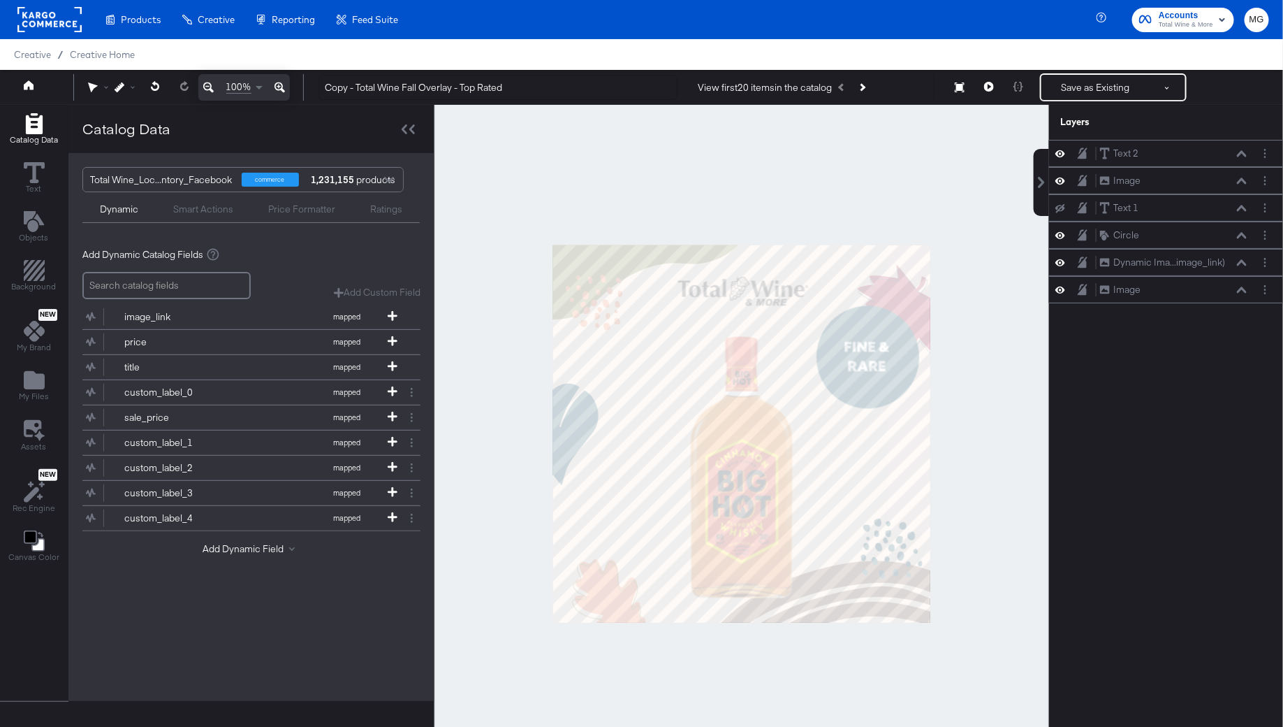
click at [970, 361] on div at bounding box center [742, 433] width 615 height 657
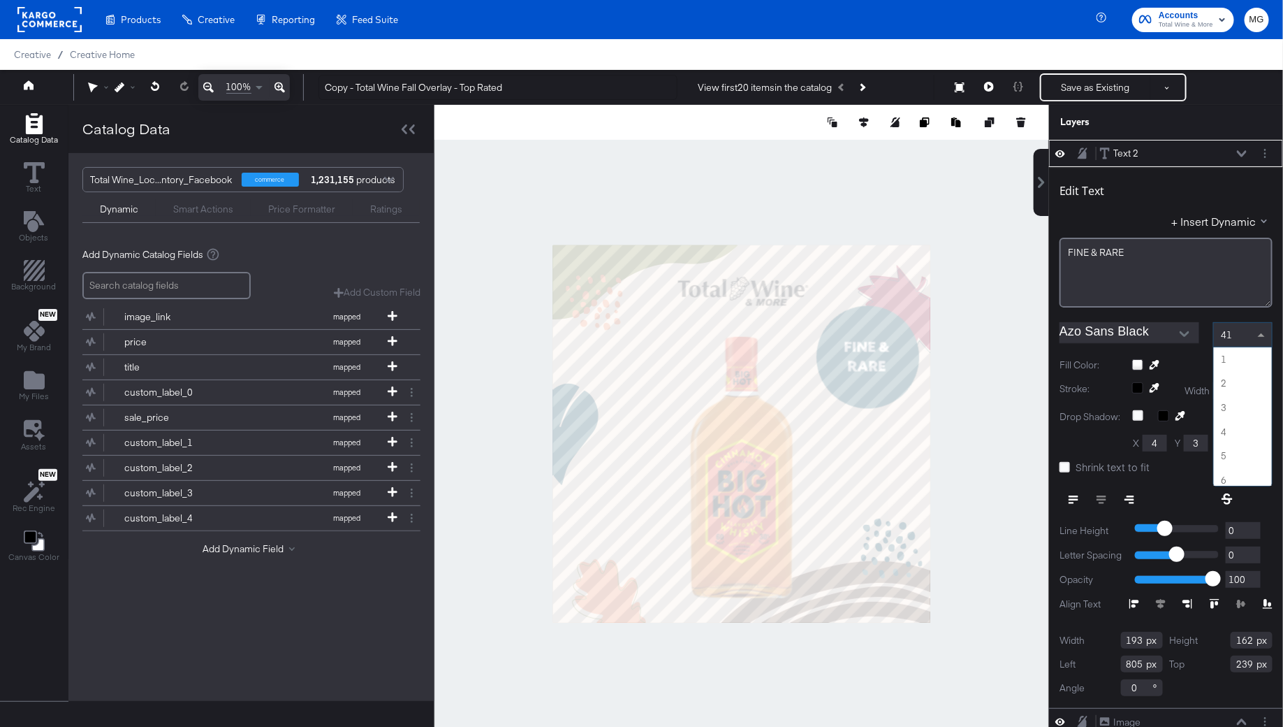
click at [1256, 332] on span at bounding box center [1263, 335] width 17 height 24
click at [1012, 394] on div at bounding box center [742, 433] width 615 height 657
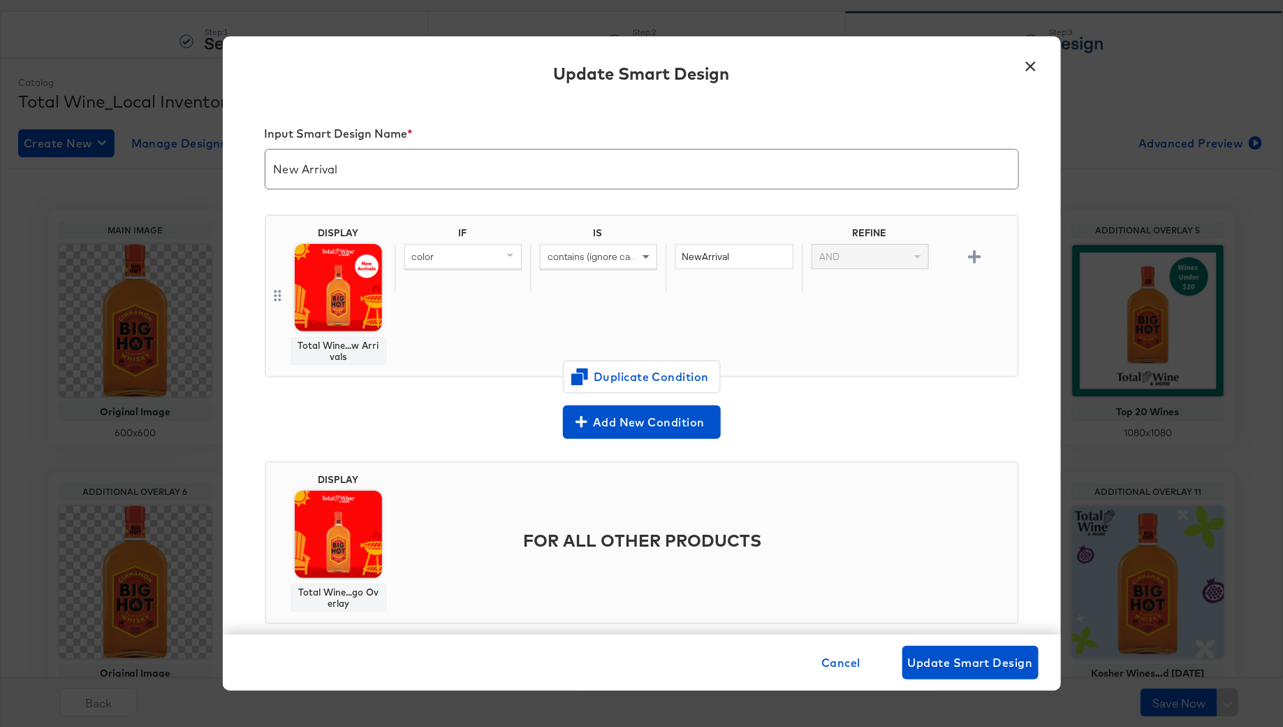
scroll to position [23, 0]
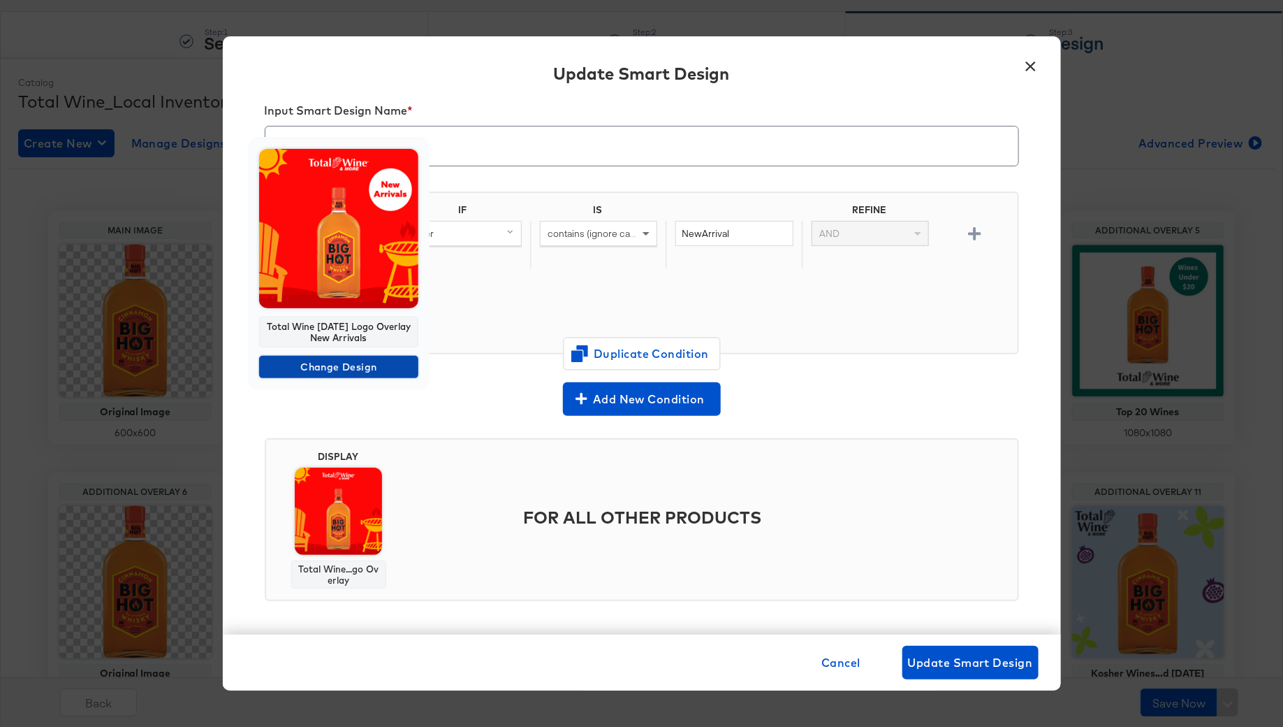
click at [338, 360] on span "Change Design" at bounding box center [339, 366] width 148 height 17
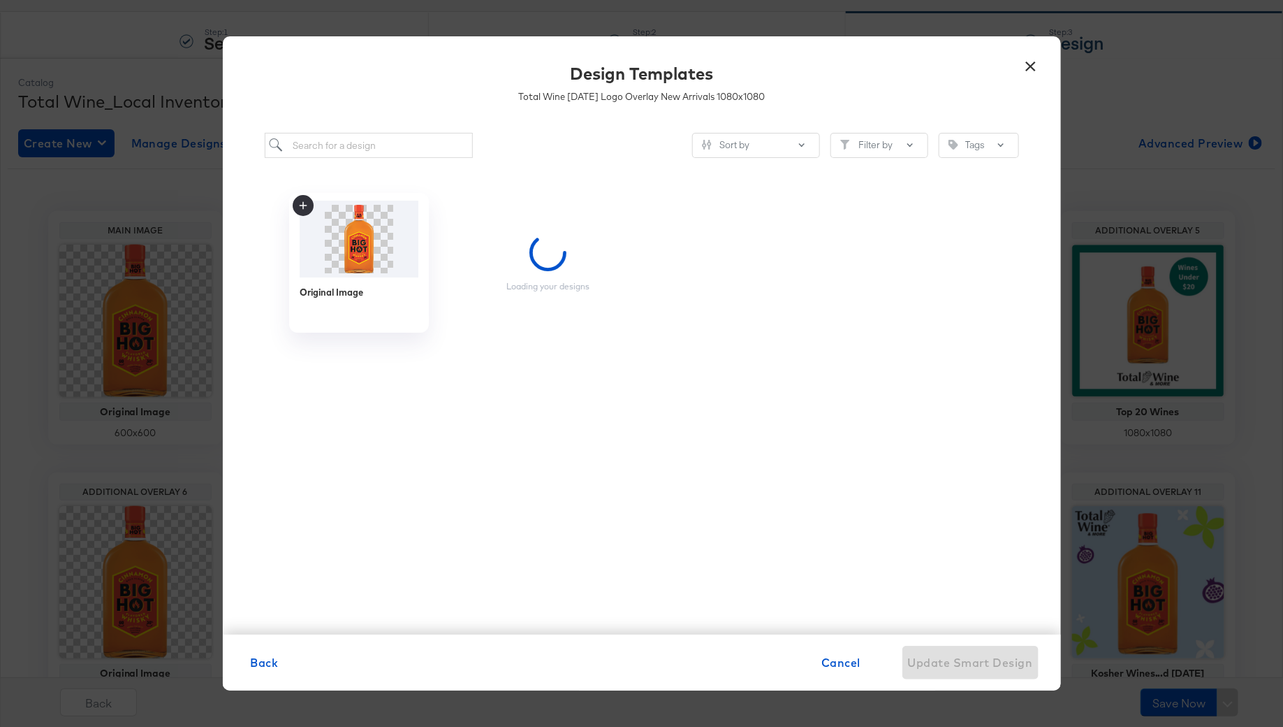
scroll to position [5, 0]
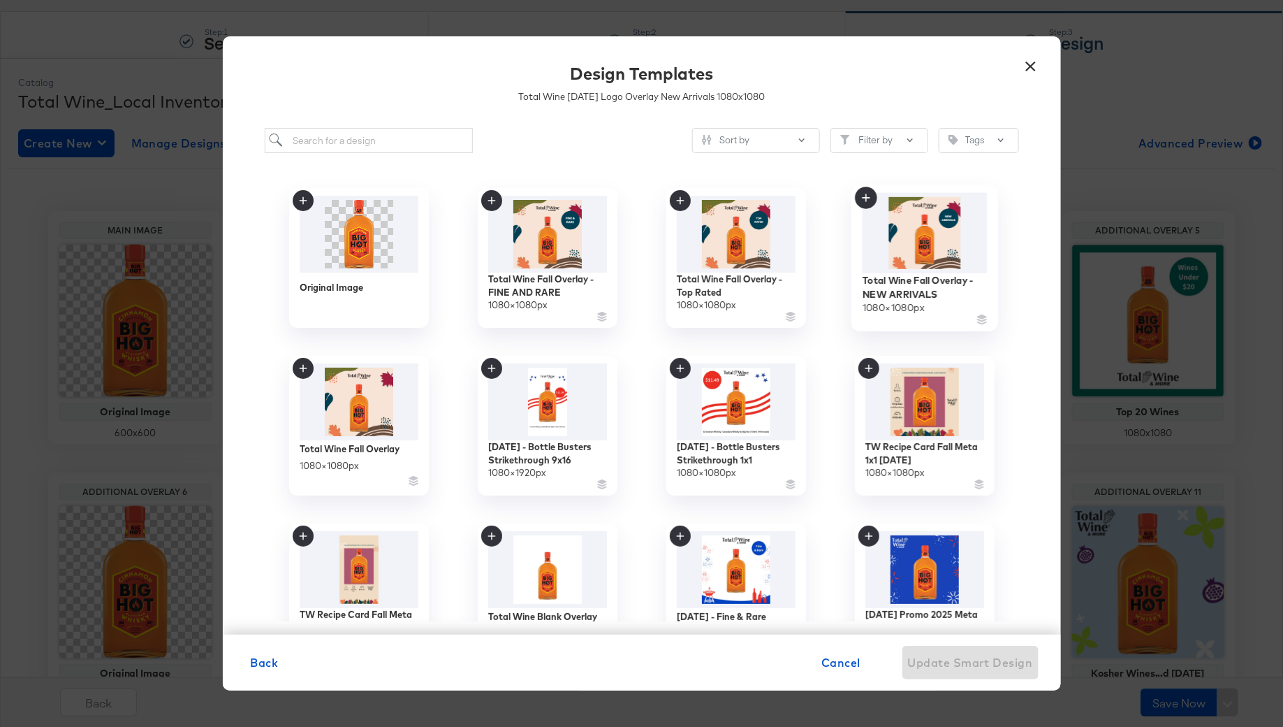
click at [944, 252] on img at bounding box center [924, 233] width 125 height 80
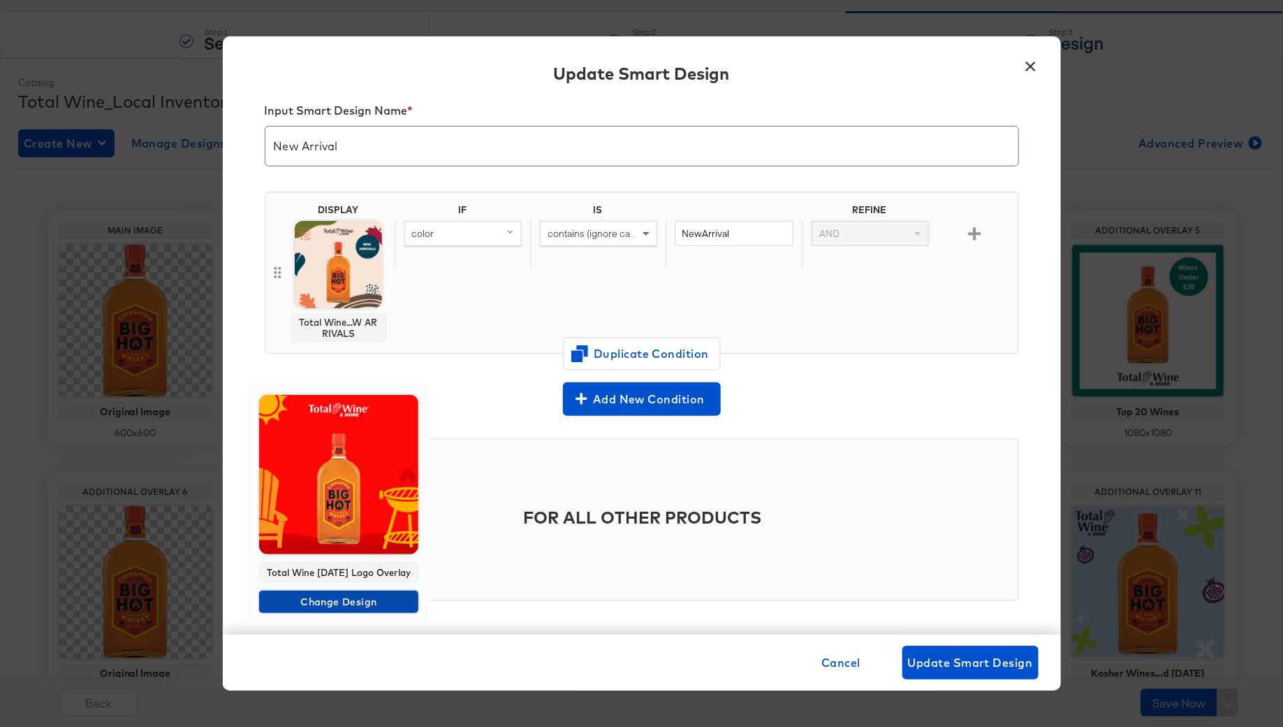
click at [301, 611] on span "Change Design" at bounding box center [339, 601] width 148 height 17
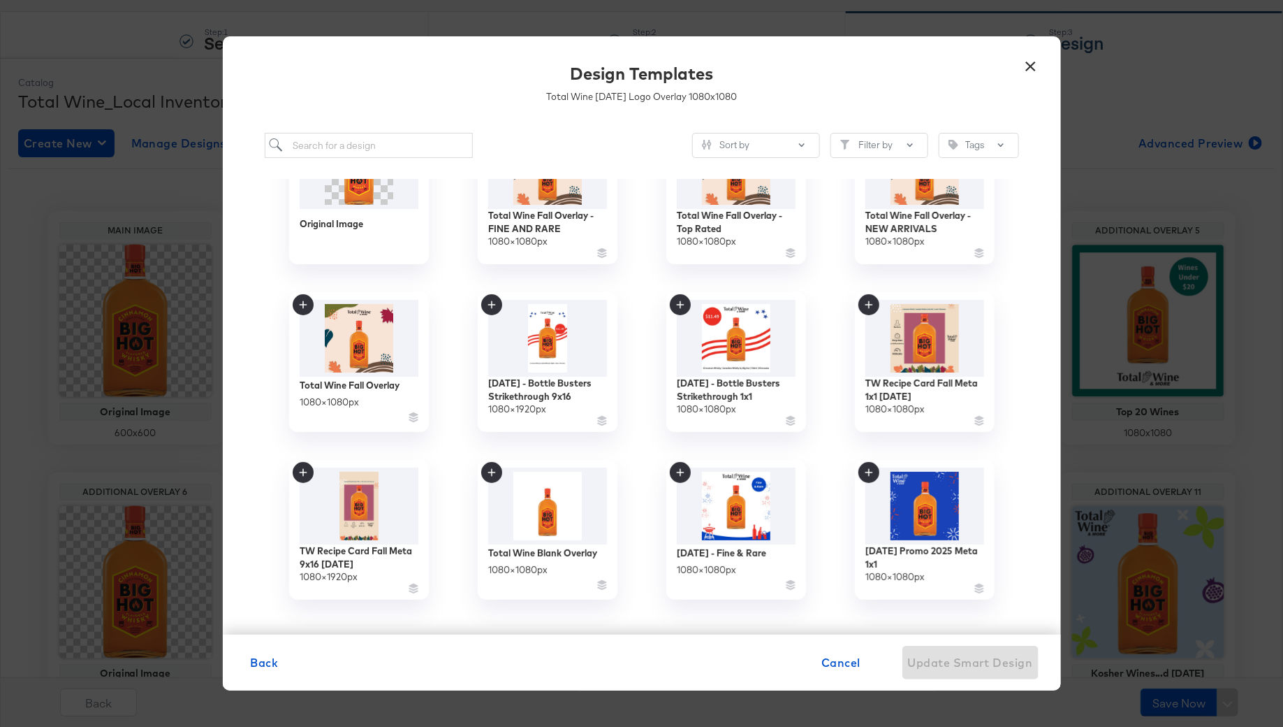
scroll to position [0, 0]
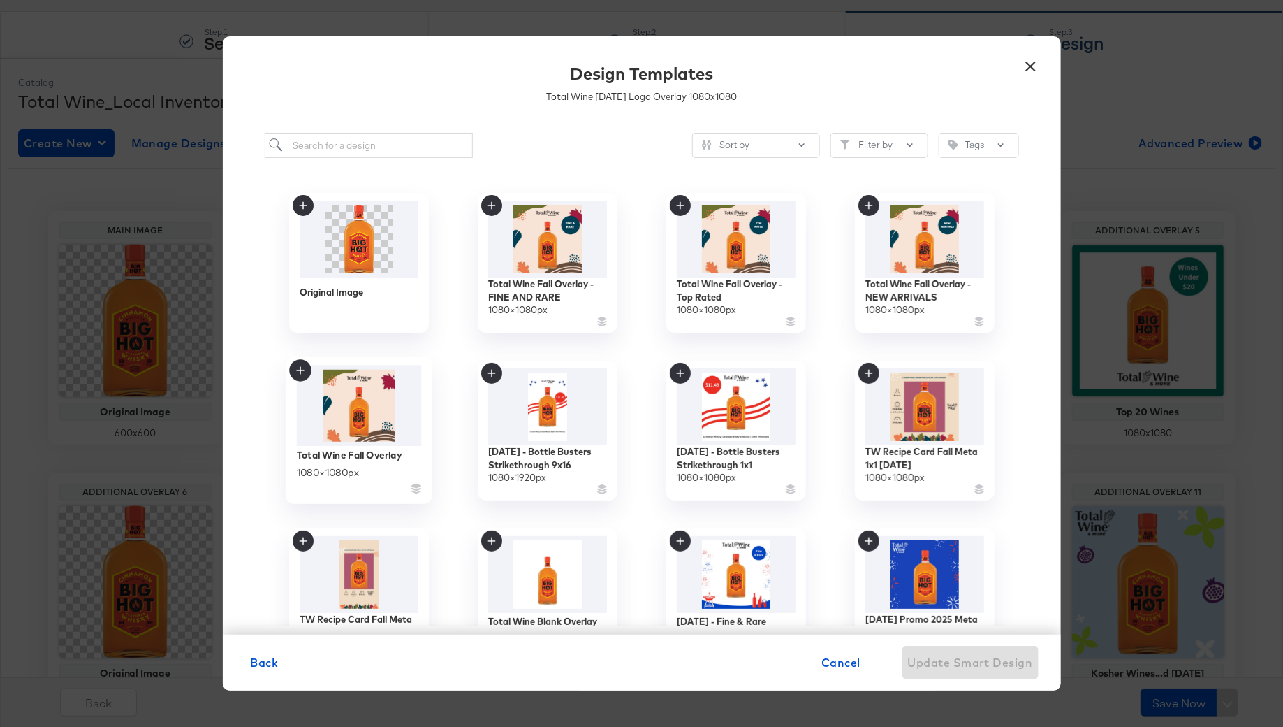
click at [369, 413] on img at bounding box center [358, 405] width 125 height 81
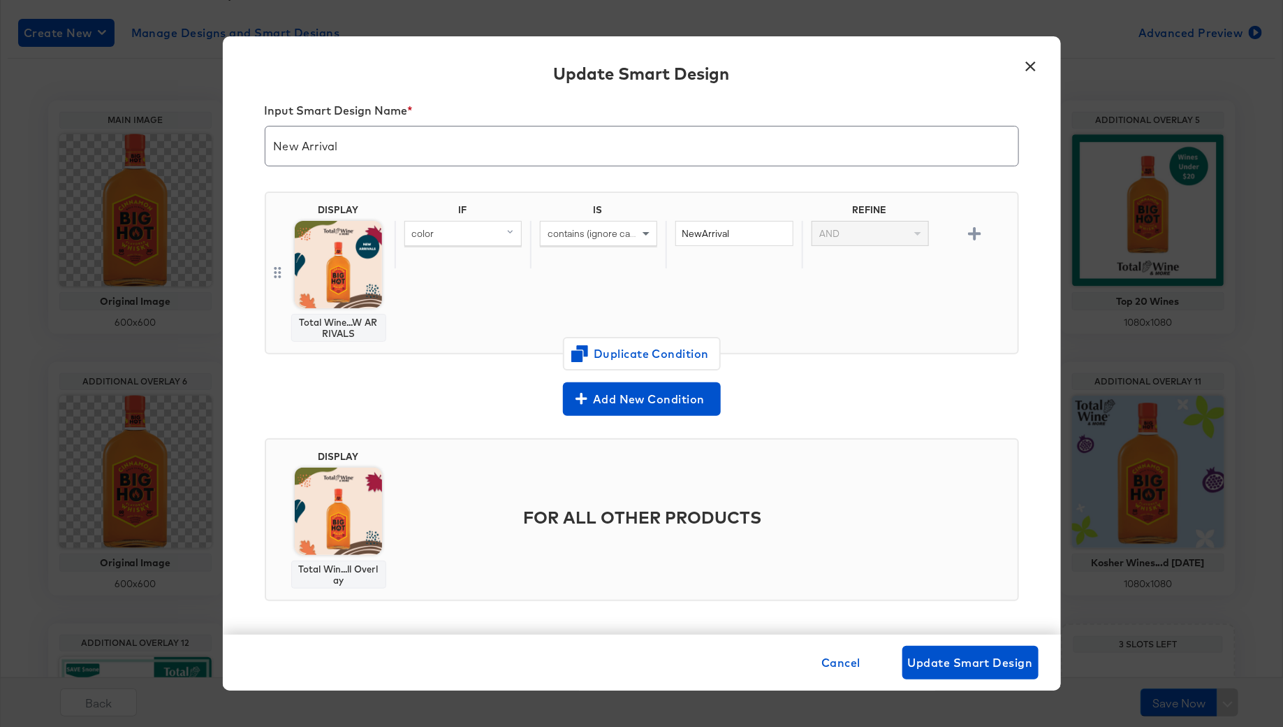
scroll to position [345, 0]
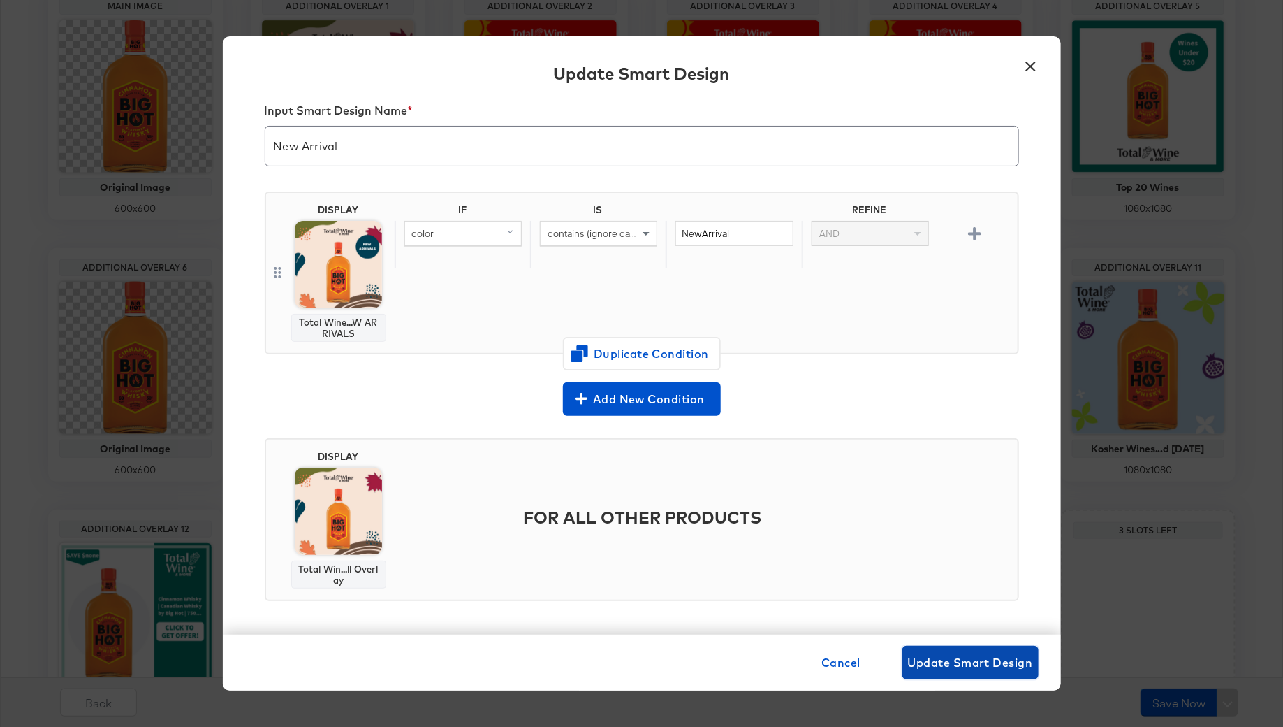
click at [954, 658] on span "Update Smart Design" at bounding box center [970, 663] width 125 height 20
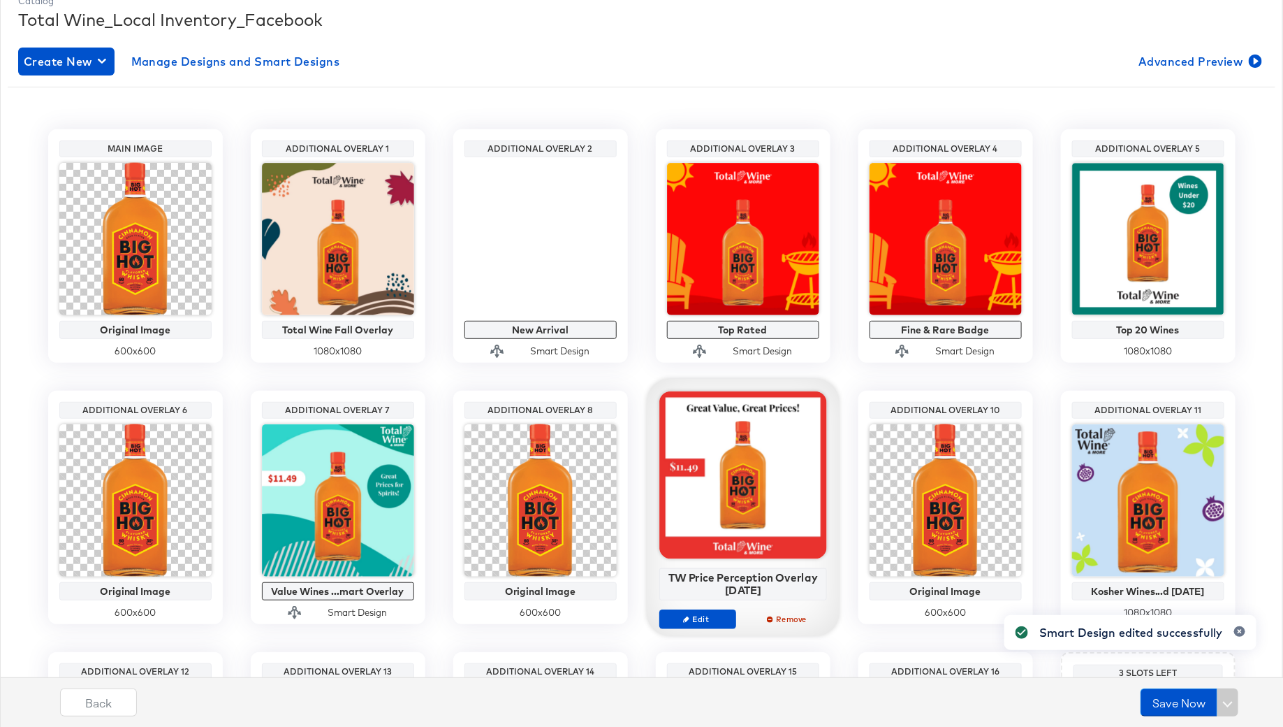
scroll to position [139, 0]
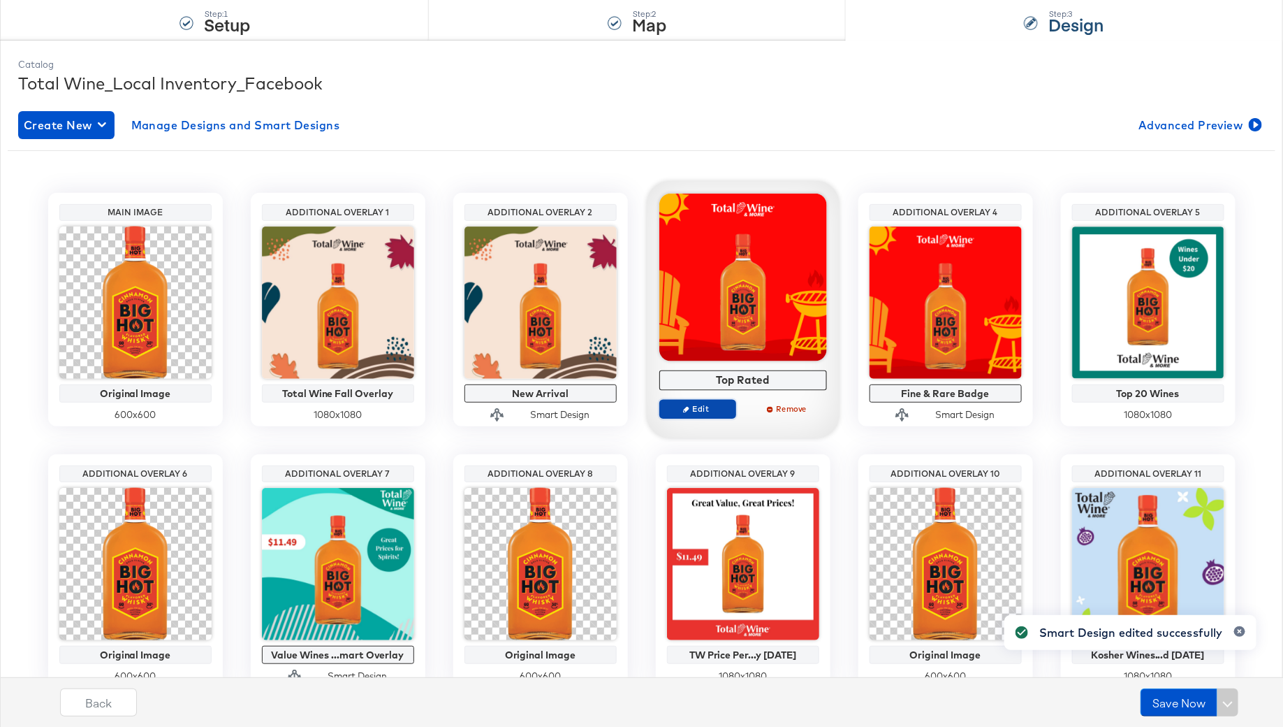
click at [695, 407] on span "Edit" at bounding box center [697, 408] width 64 height 10
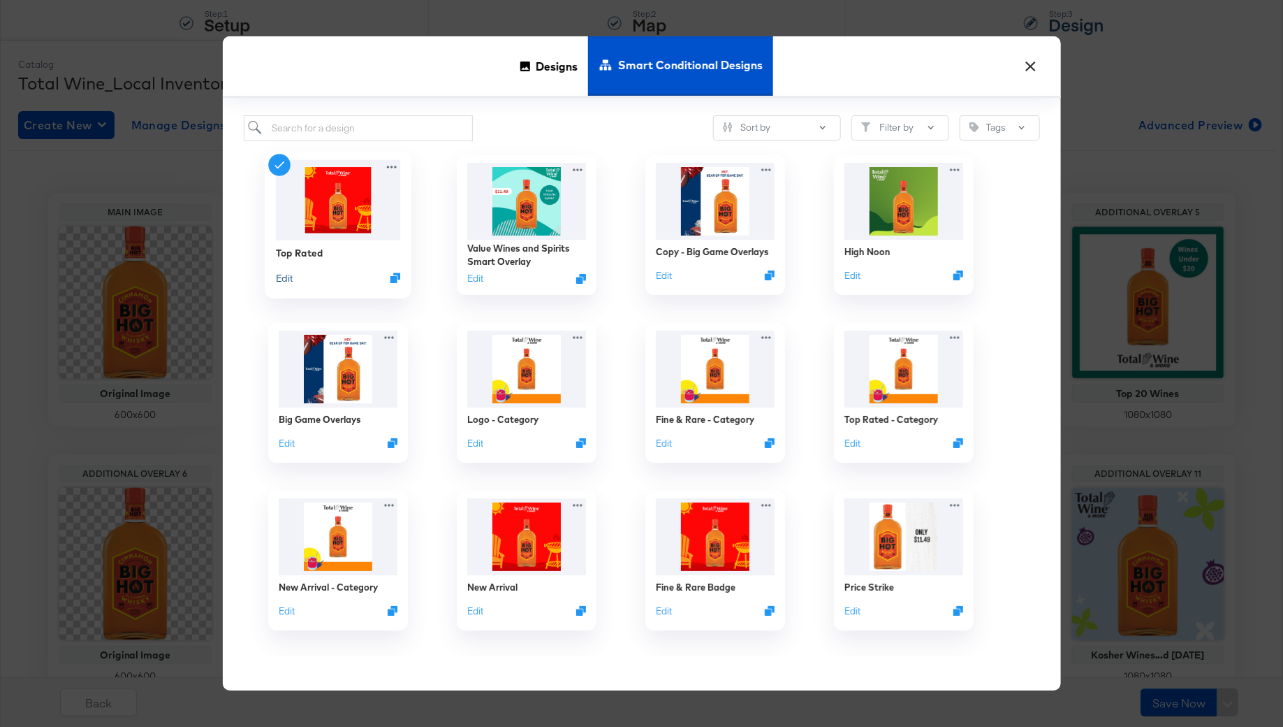
click at [290, 279] on button "Edit" at bounding box center [283, 276] width 17 height 13
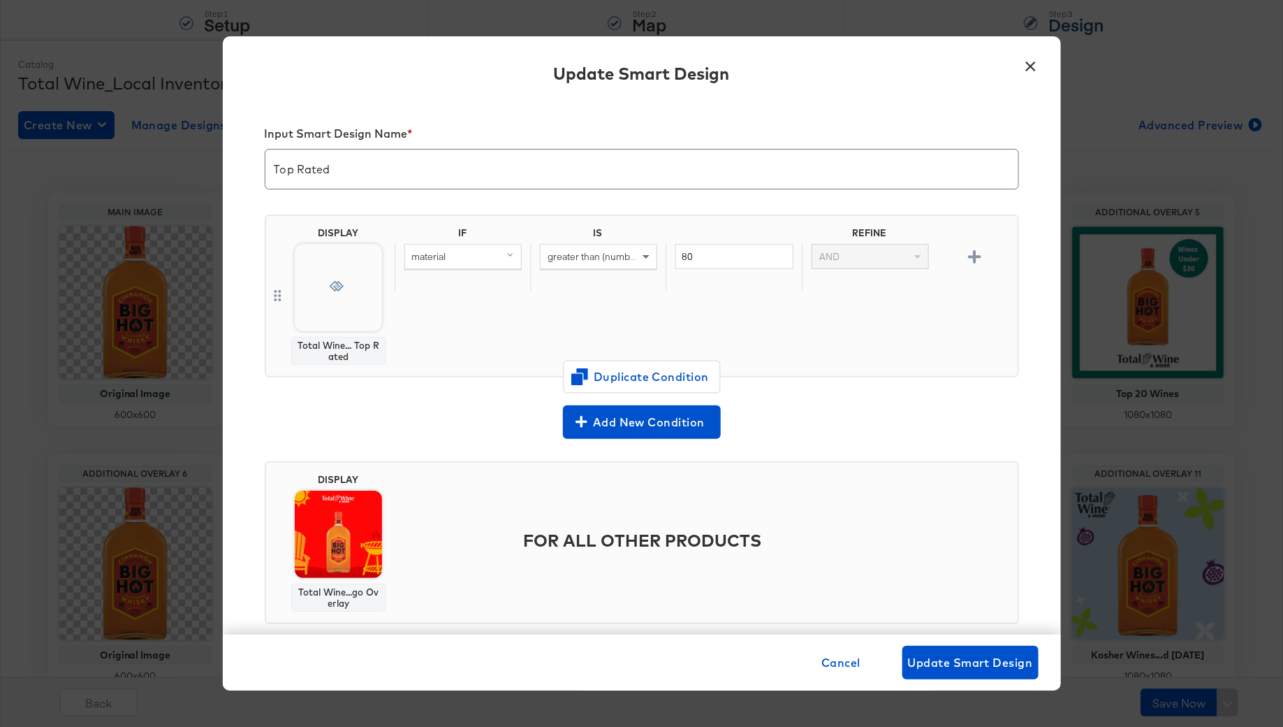
scroll to position [9, 0]
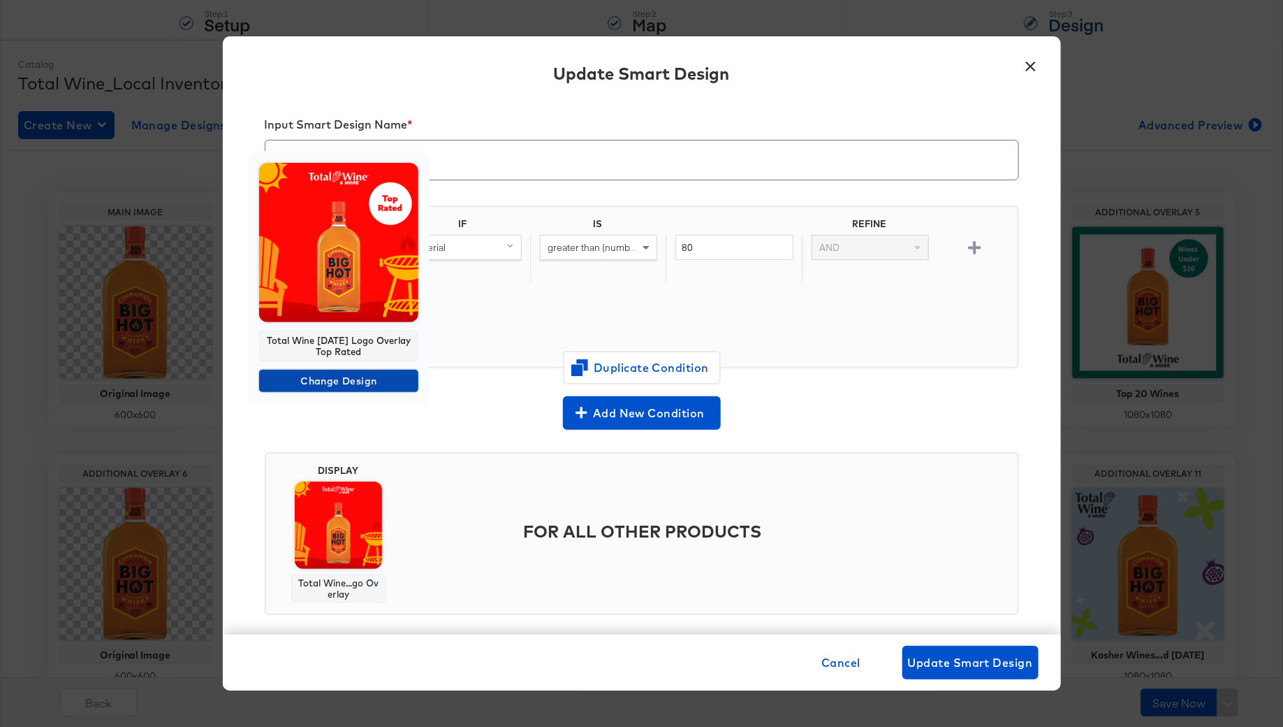
click at [324, 379] on span "Change Design" at bounding box center [339, 380] width 148 height 17
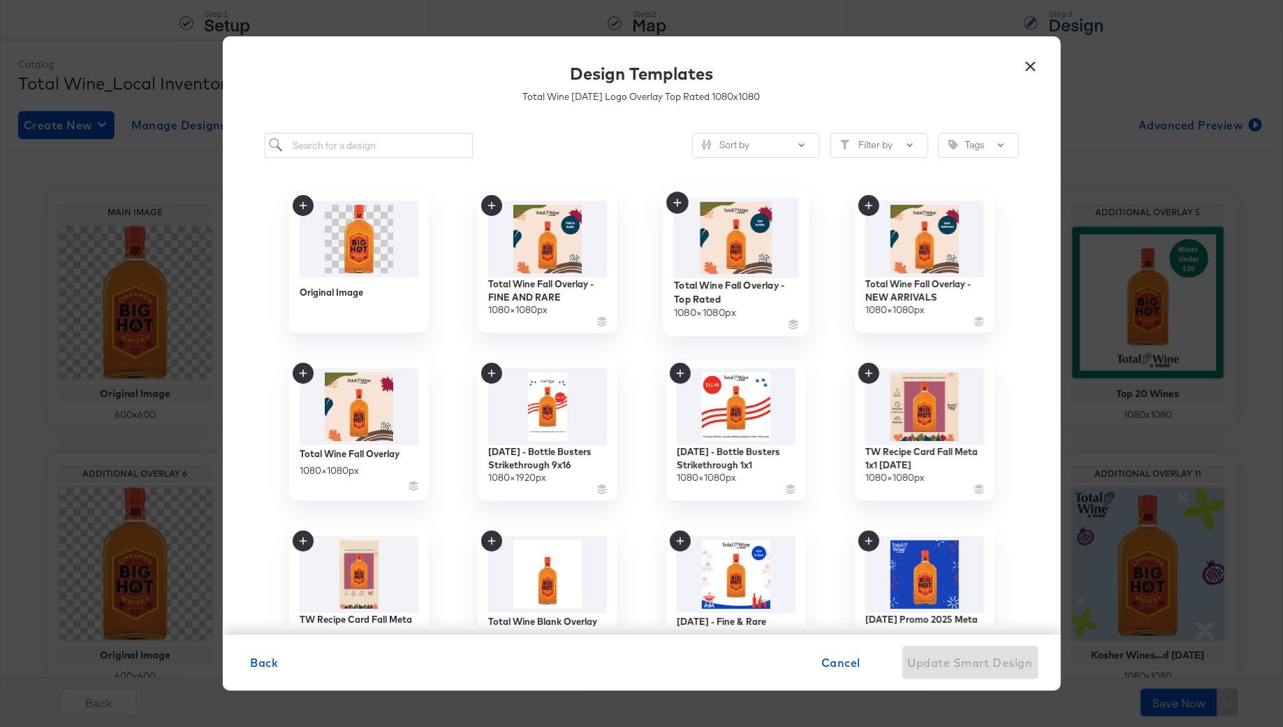
click at [766, 243] on img at bounding box center [736, 238] width 125 height 80
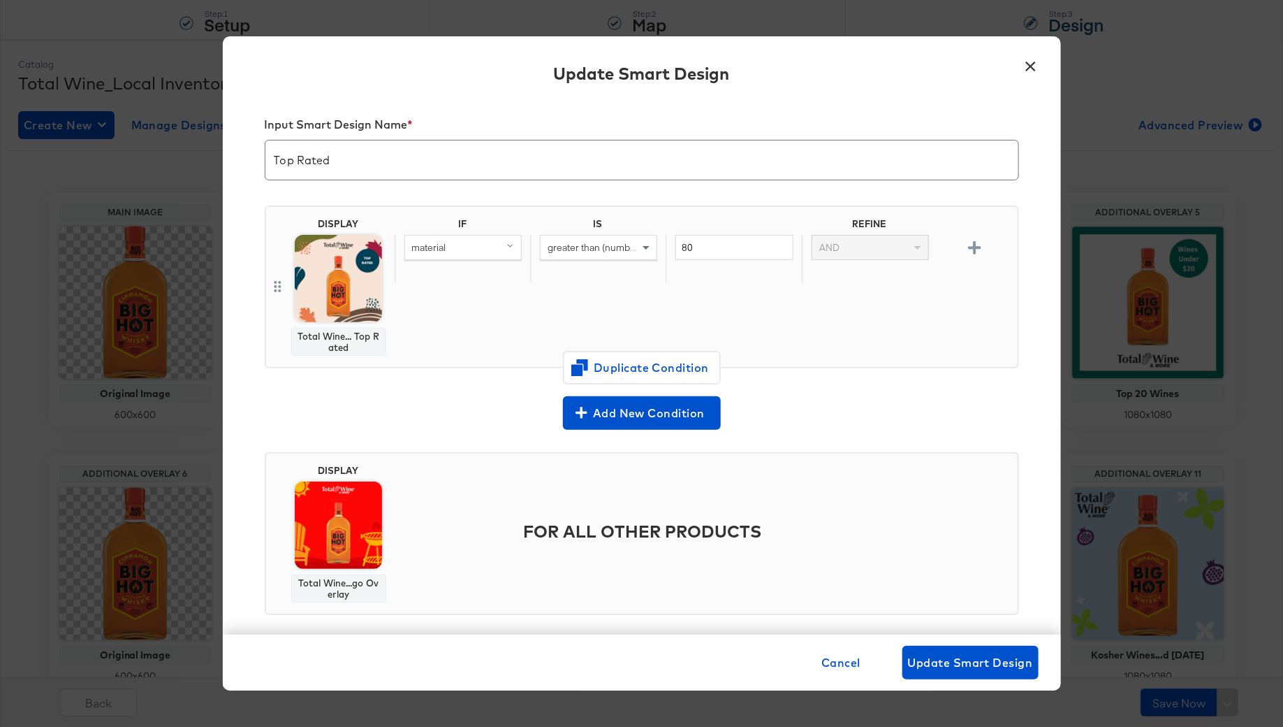
scroll to position [23, 0]
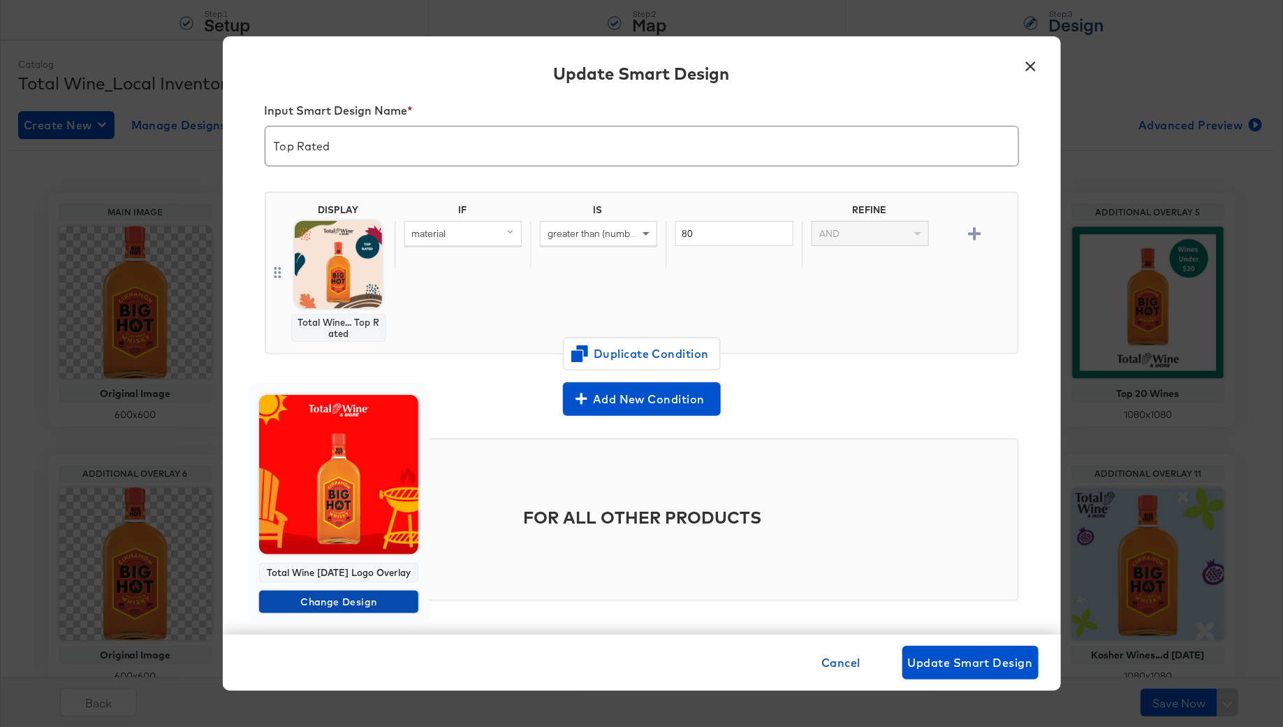
click at [319, 611] on span "Change Design" at bounding box center [339, 601] width 148 height 17
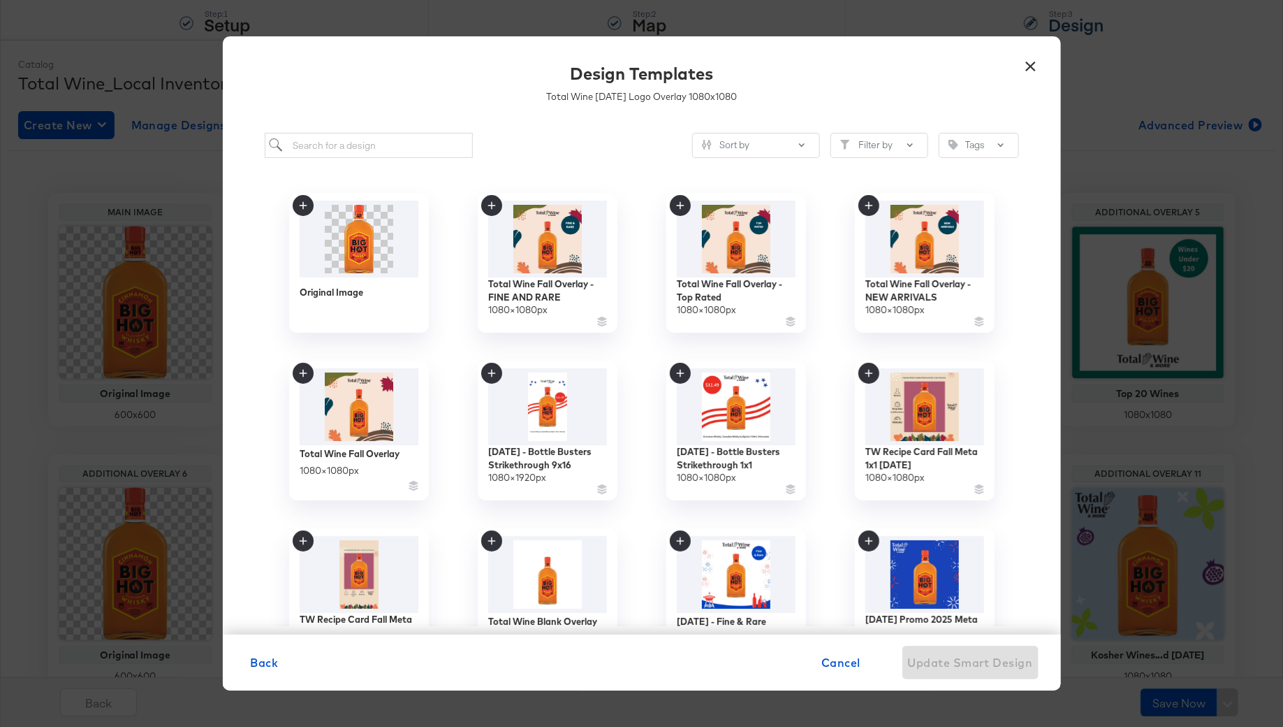
scroll to position [25, 0]
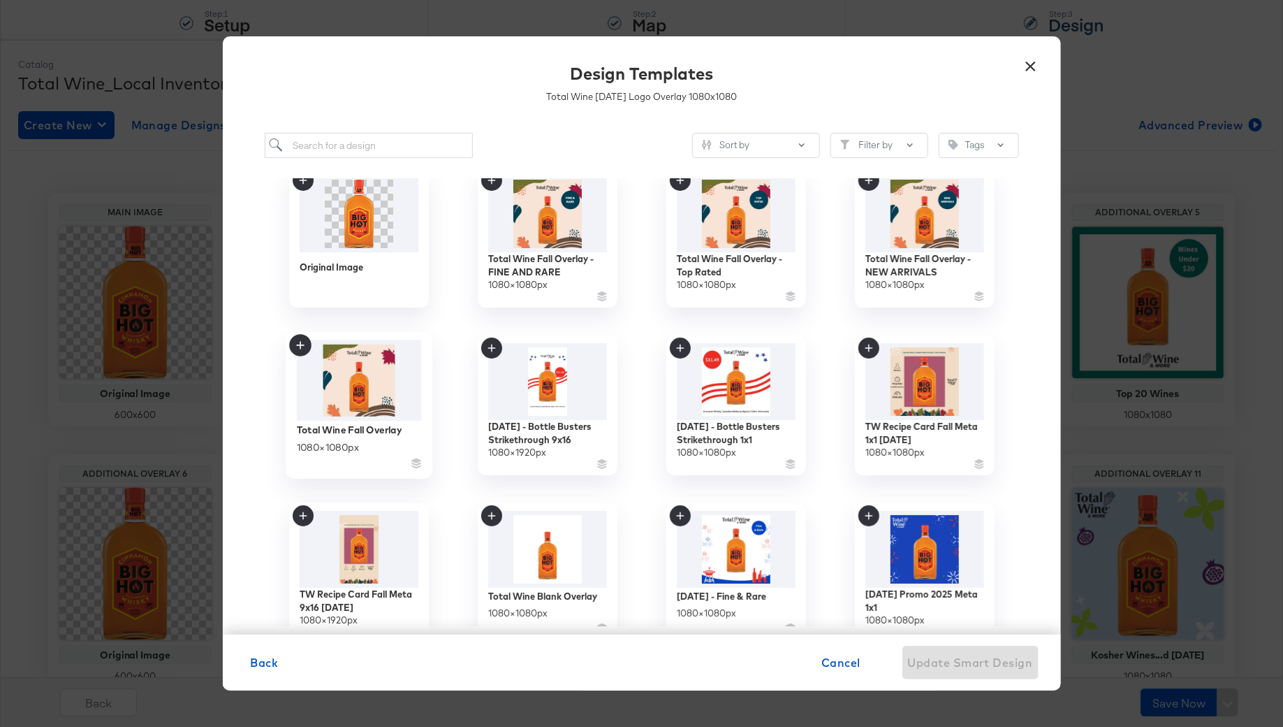
click at [373, 393] on img at bounding box center [358, 380] width 125 height 80
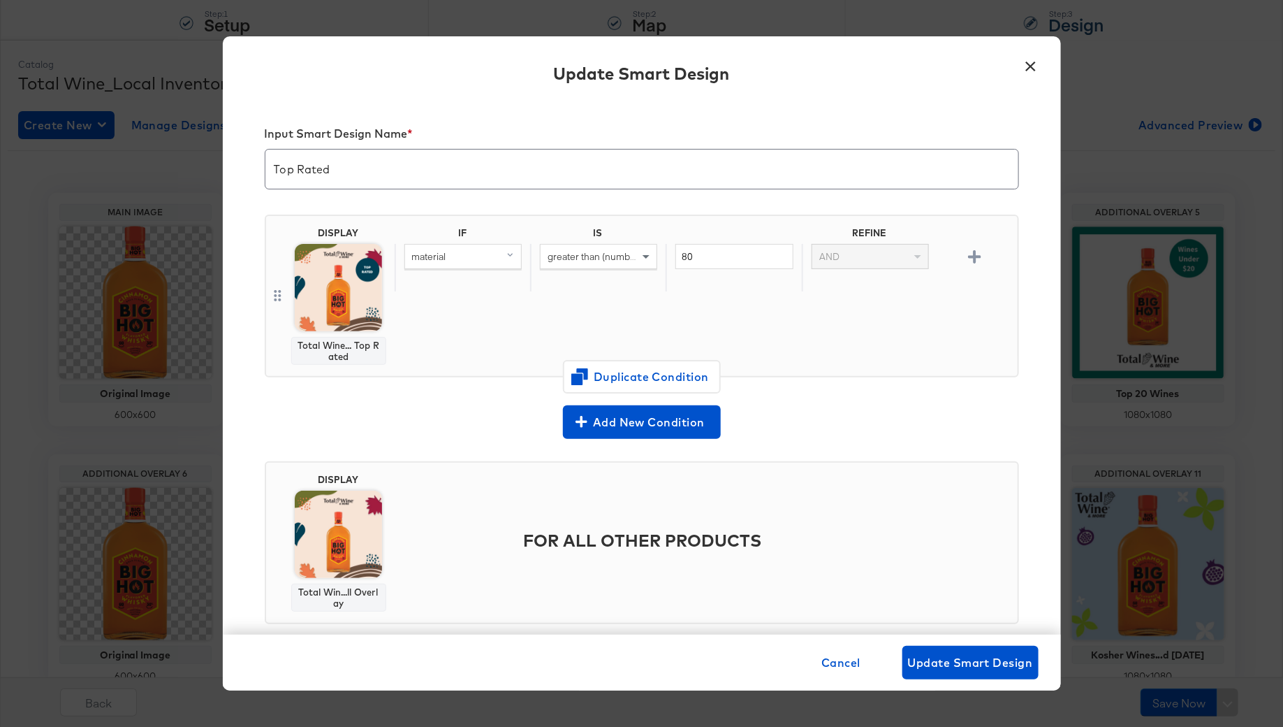
scroll to position [23, 0]
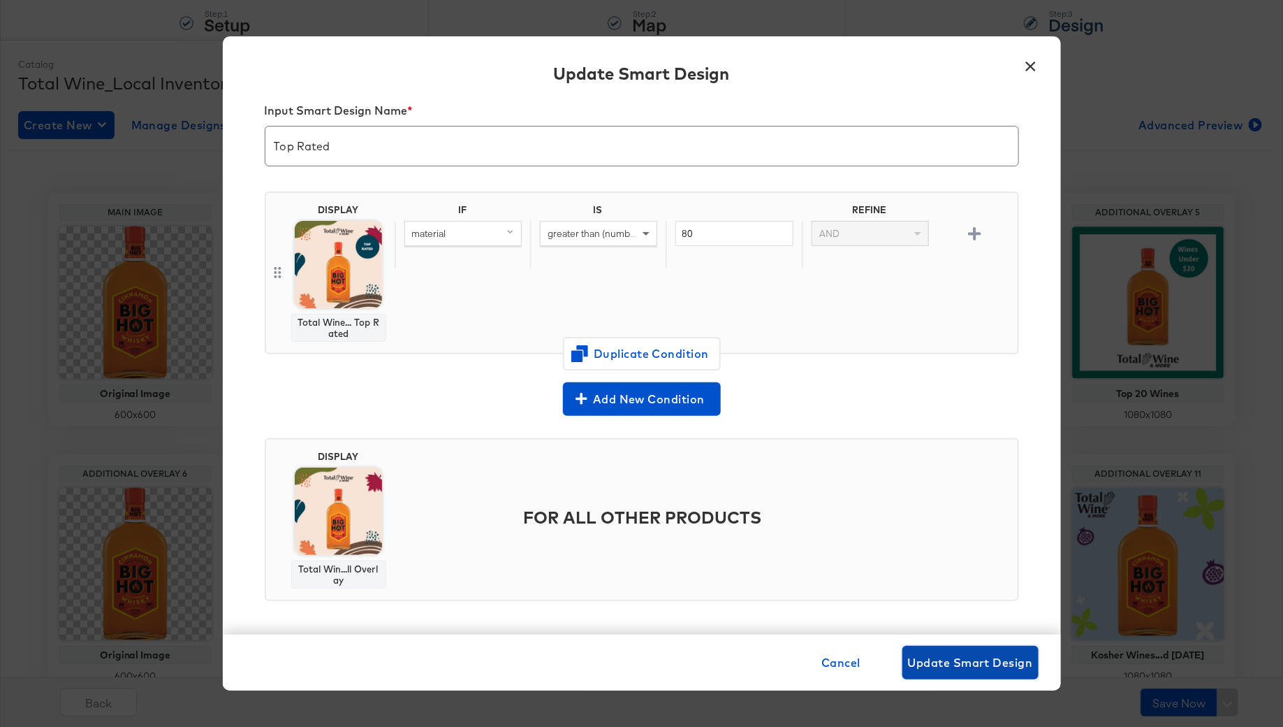
click at [1003, 669] on span "Update Smart Design" at bounding box center [970, 663] width 125 height 20
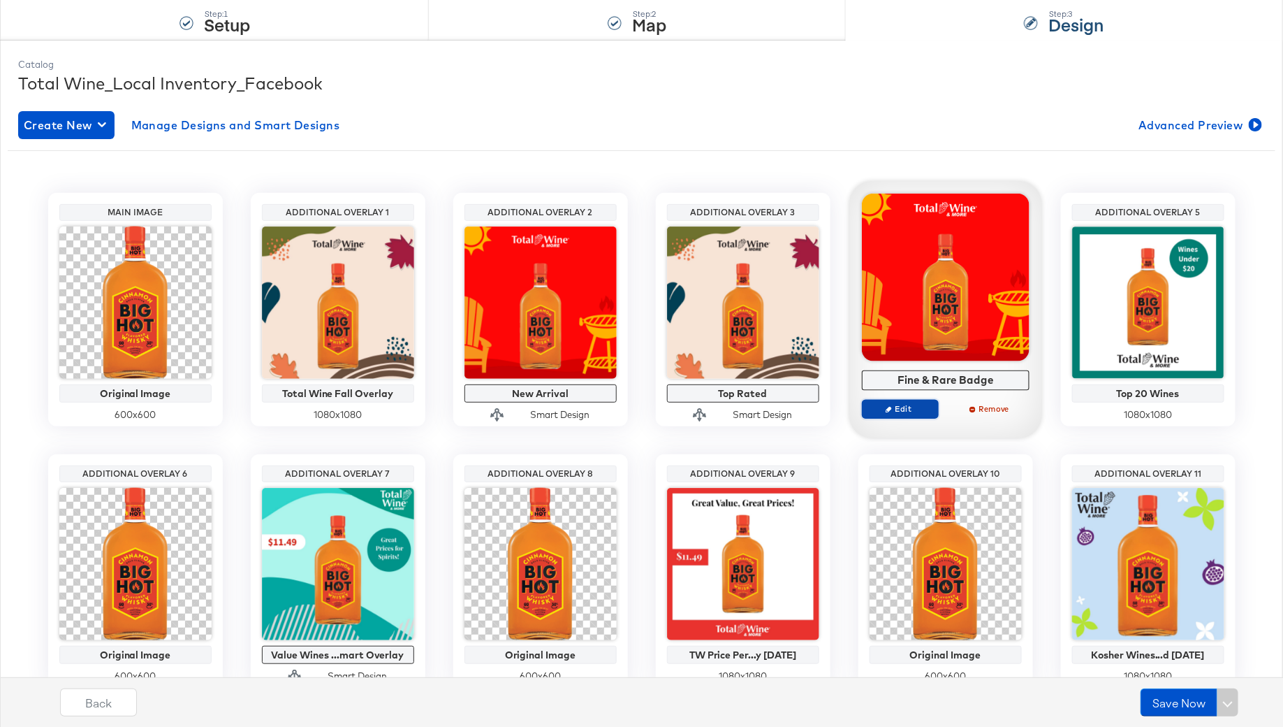
click at [880, 409] on span "Edit" at bounding box center [900, 408] width 64 height 10
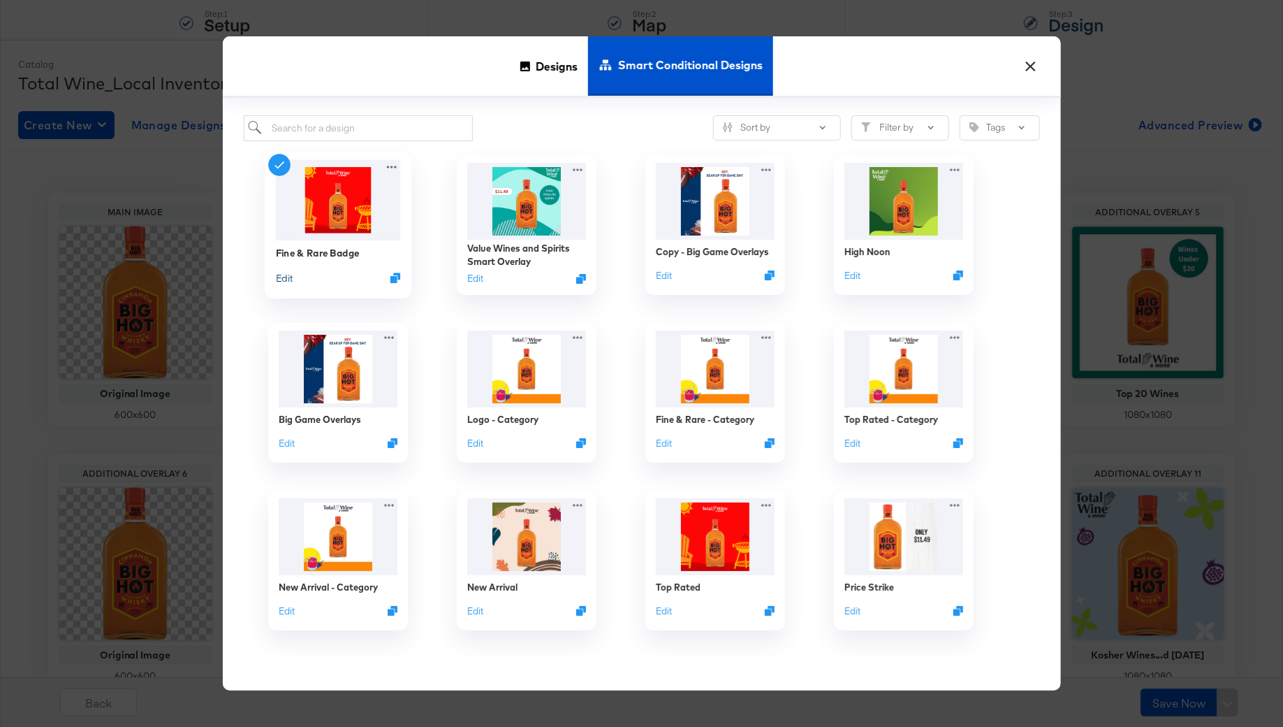
click at [279, 279] on button "Edit" at bounding box center [283, 276] width 17 height 13
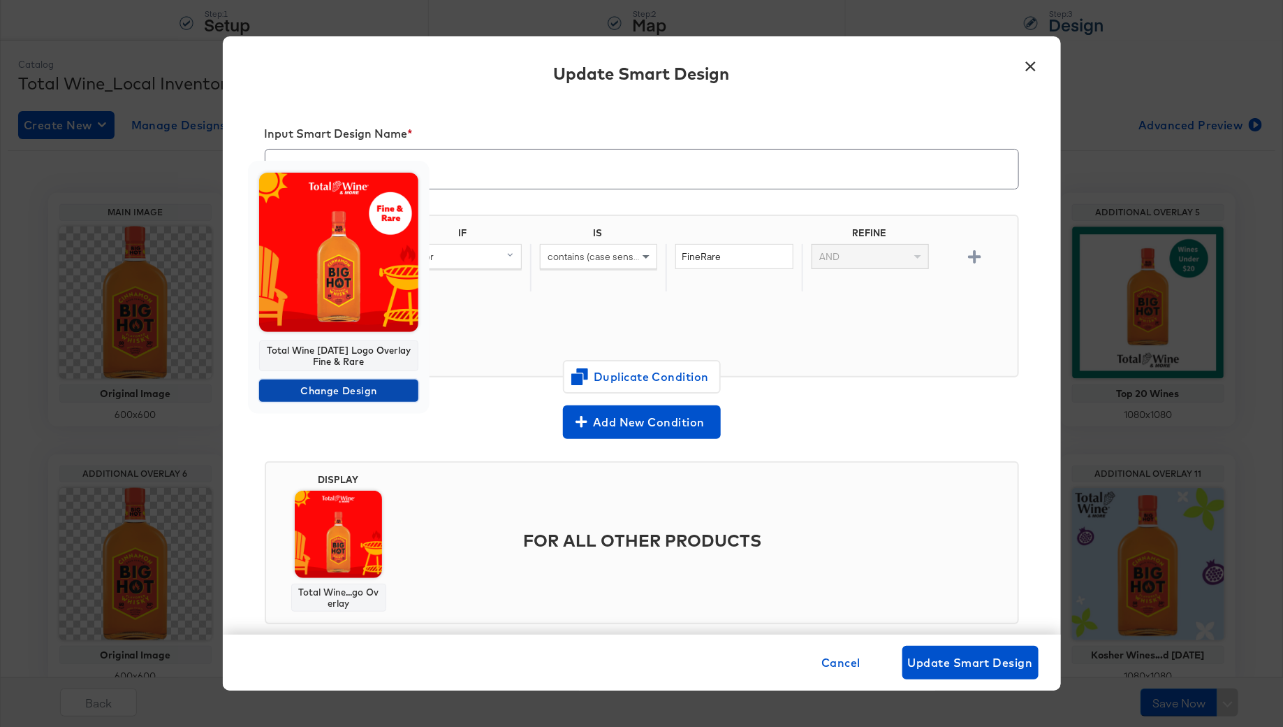
click at [328, 391] on span "Change Design" at bounding box center [339, 390] width 148 height 17
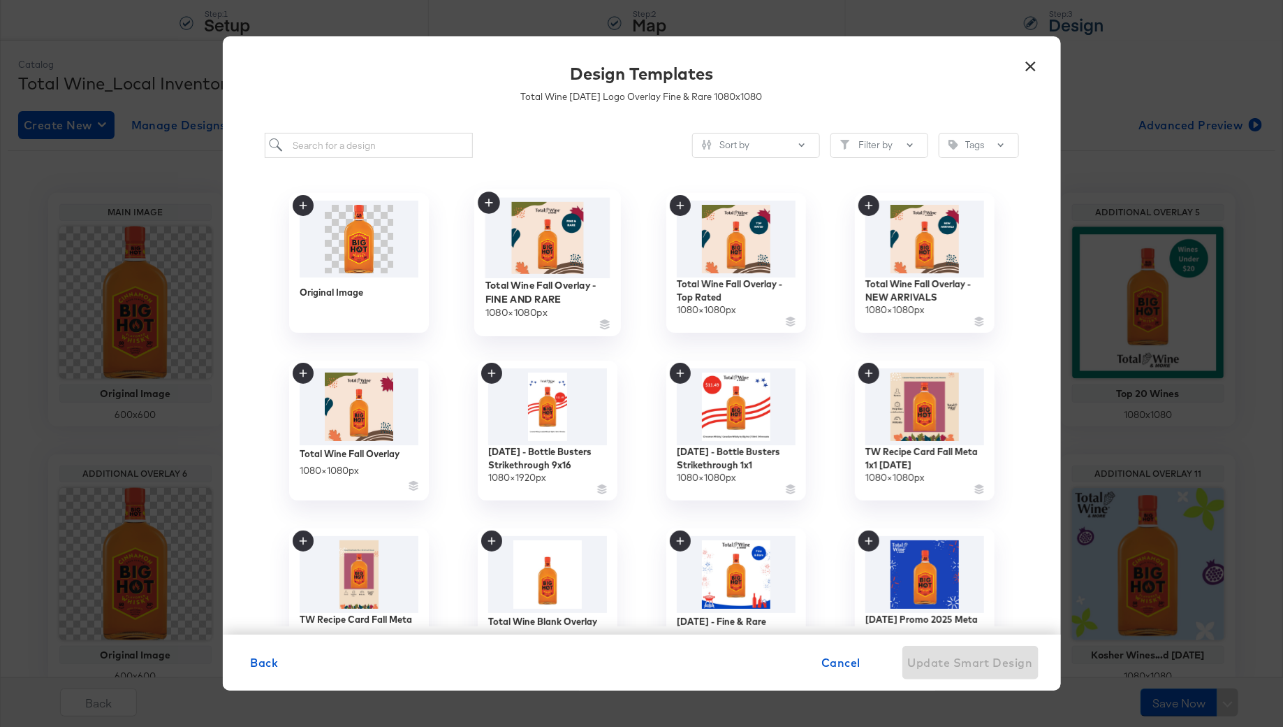
click at [558, 257] on img at bounding box center [547, 238] width 125 height 80
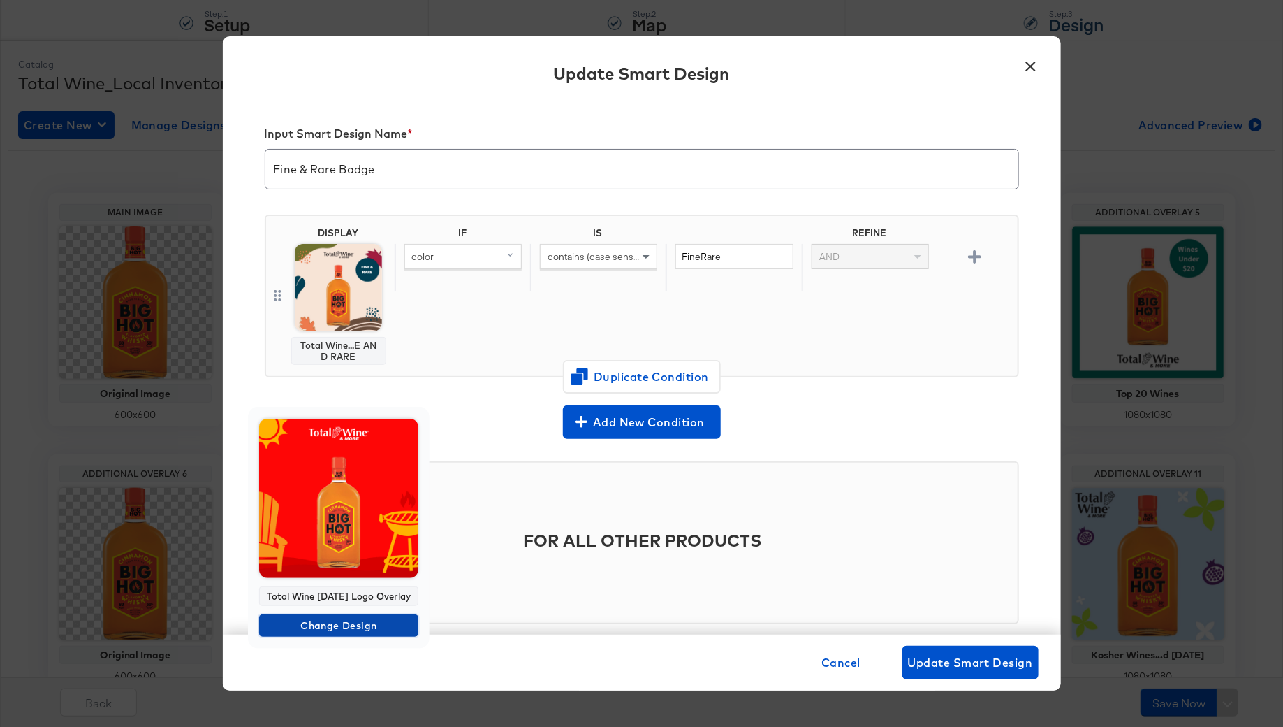
click at [342, 634] on span "Change Design" at bounding box center [339, 625] width 148 height 17
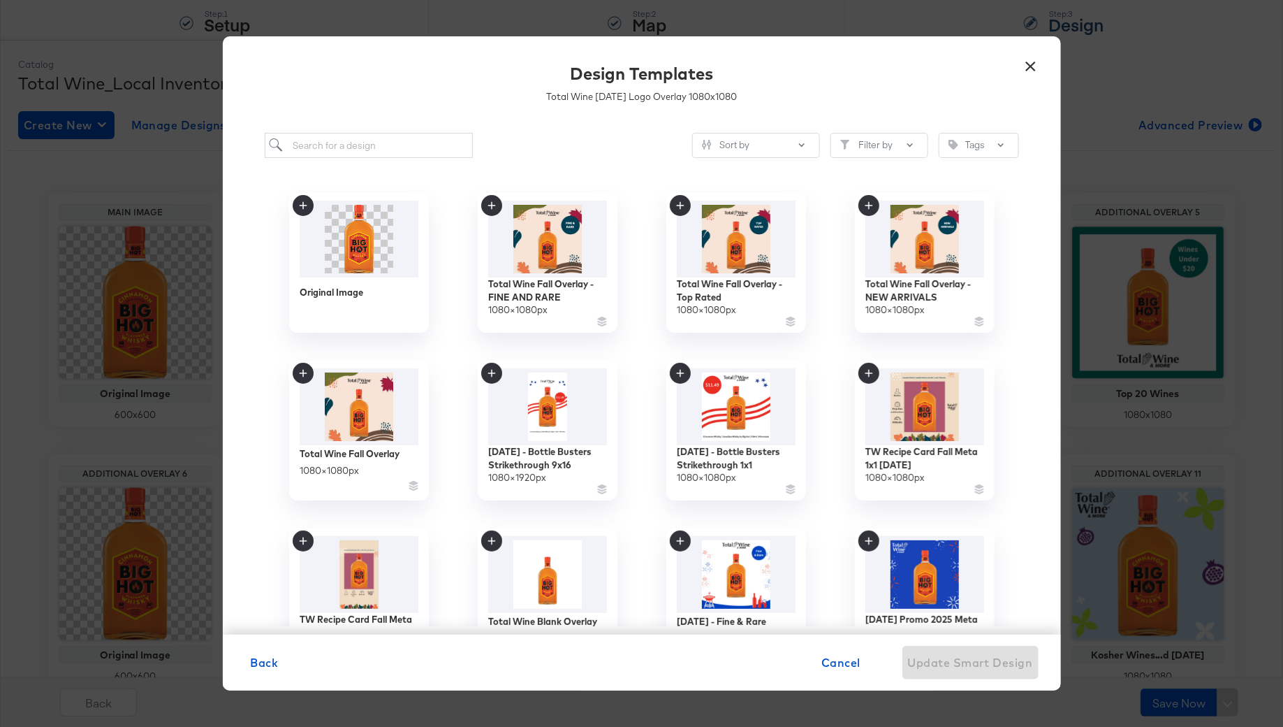
scroll to position [10, 0]
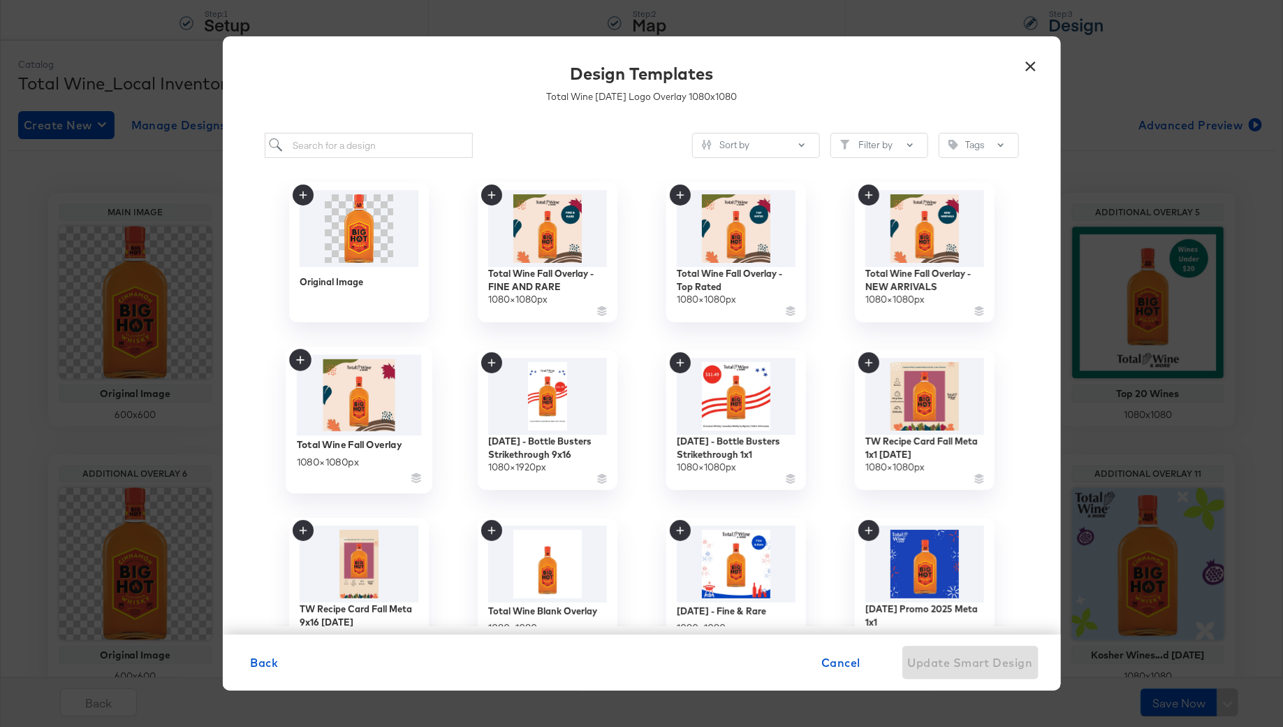
click at [366, 402] on img at bounding box center [358, 395] width 125 height 80
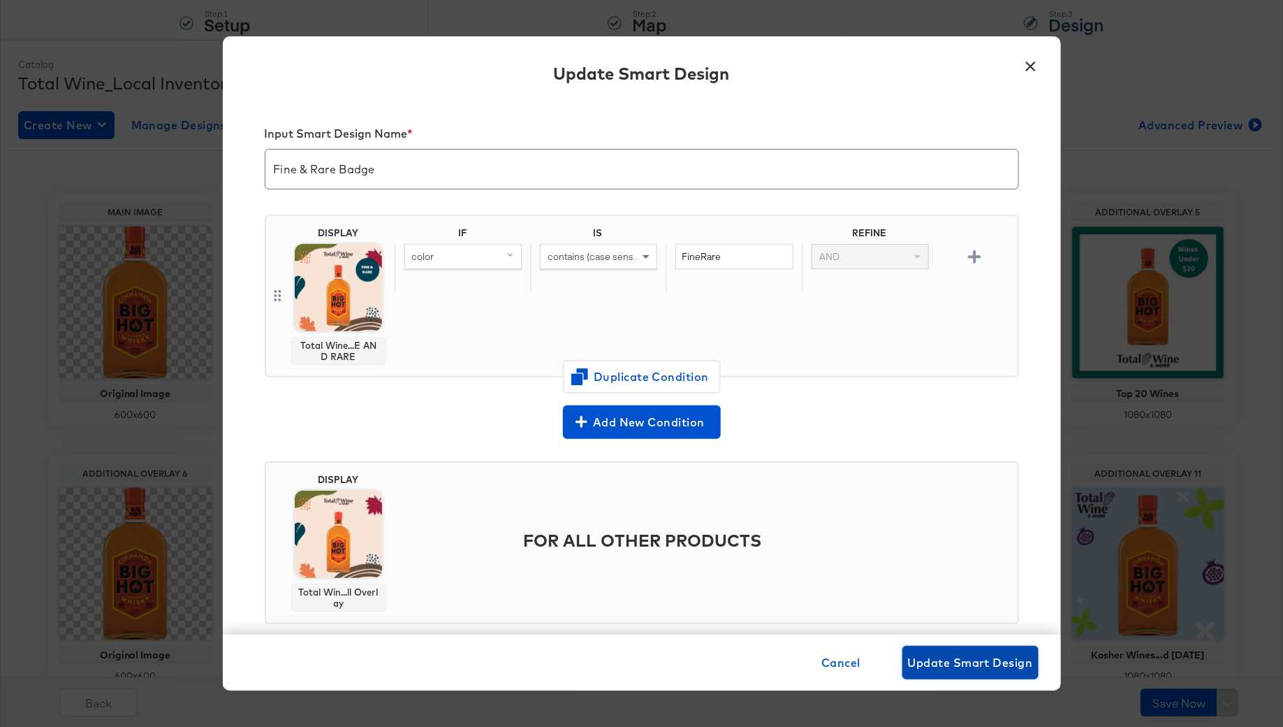
click at [996, 653] on span "Update Smart Design" at bounding box center [970, 663] width 125 height 20
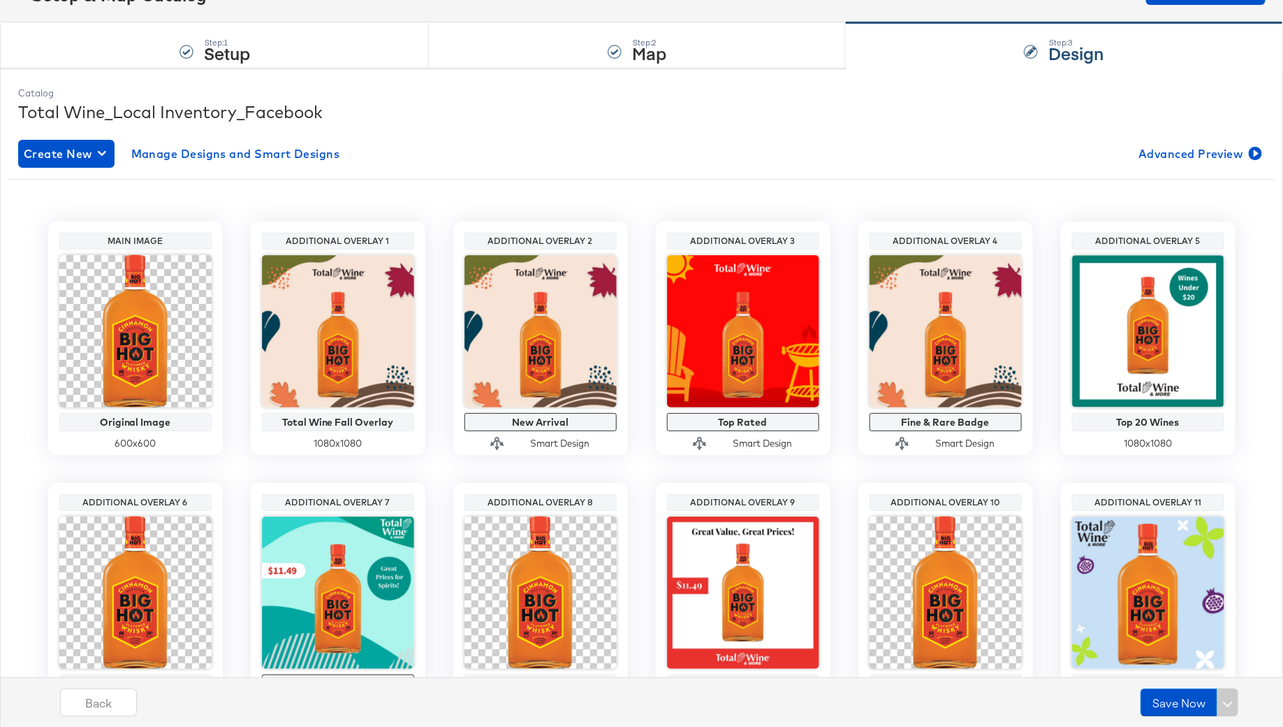
scroll to position [0, 0]
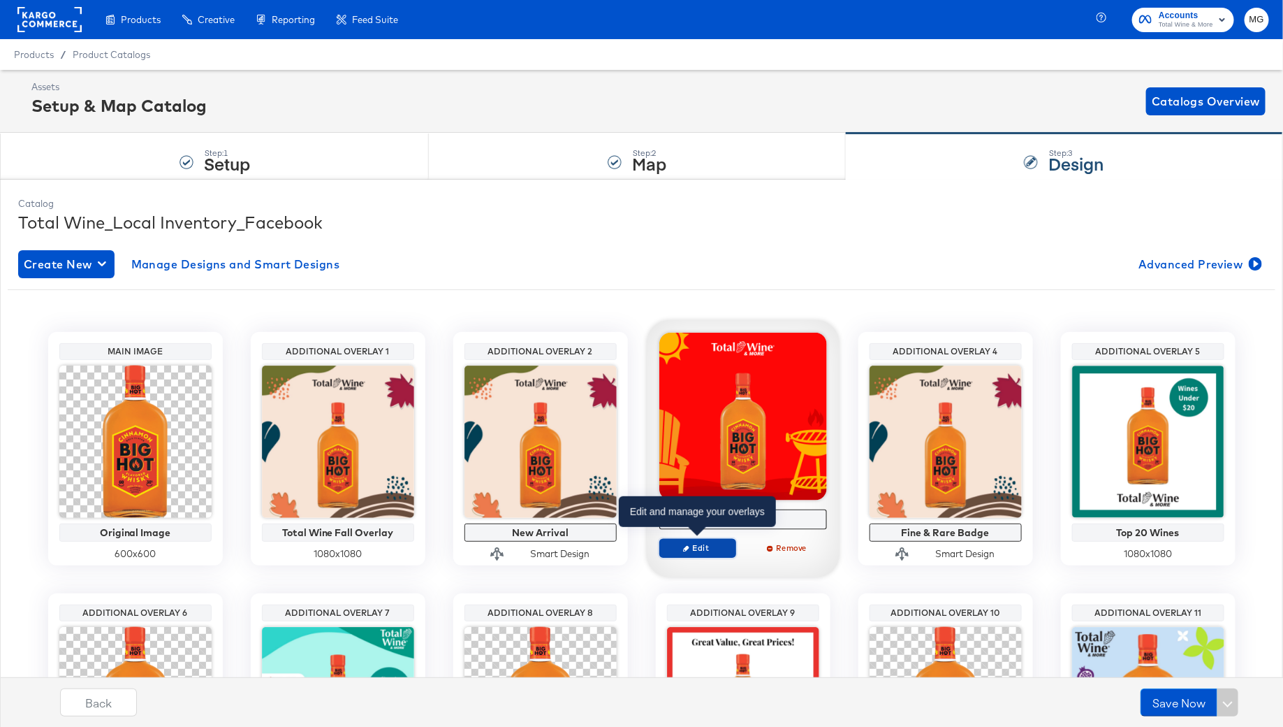
click at [688, 548] on icon "button" at bounding box center [686, 548] width 6 height 6
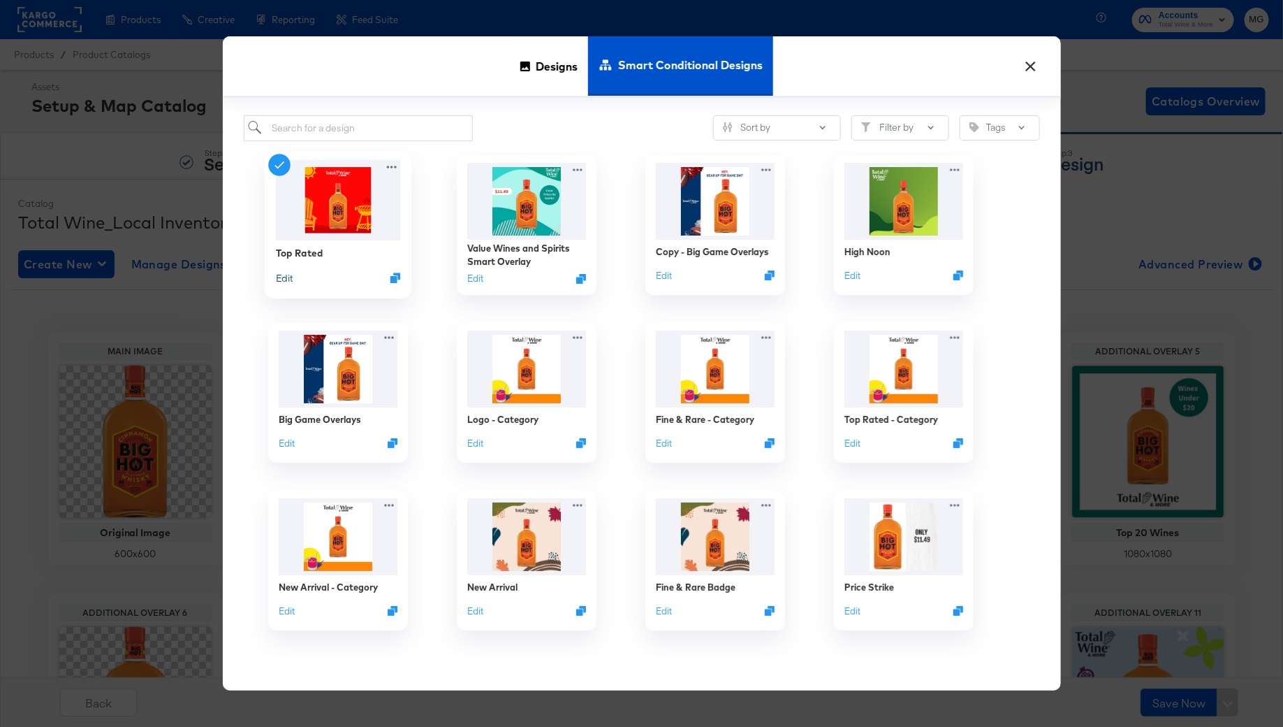
click at [279, 282] on button "Edit" at bounding box center [283, 276] width 17 height 13
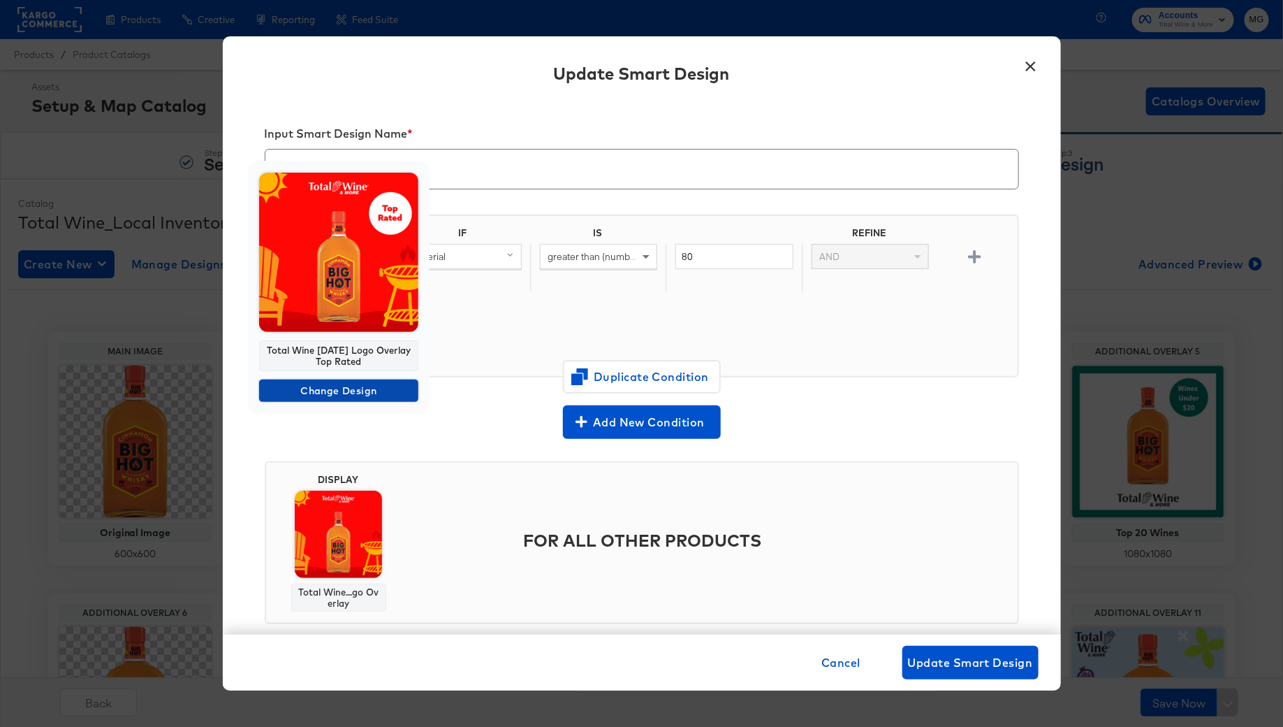
click at [332, 395] on span "Change Design" at bounding box center [339, 390] width 148 height 17
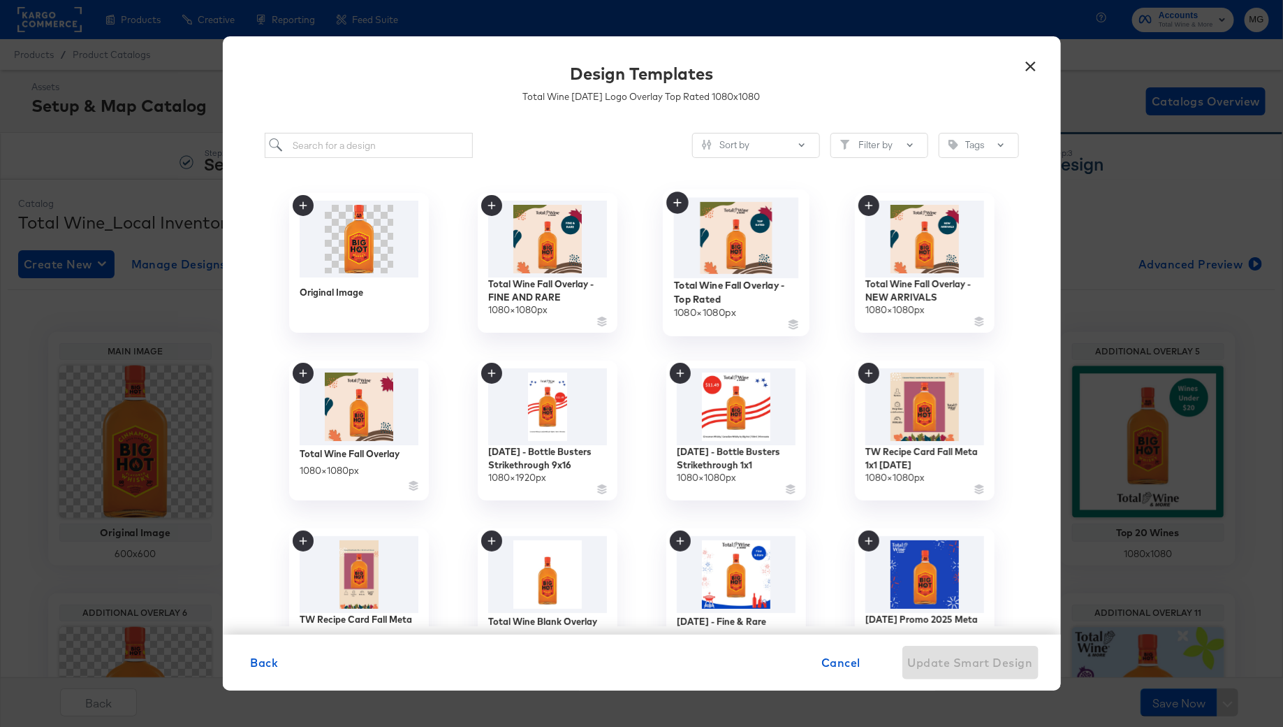
click at [701, 271] on img at bounding box center [736, 238] width 125 height 80
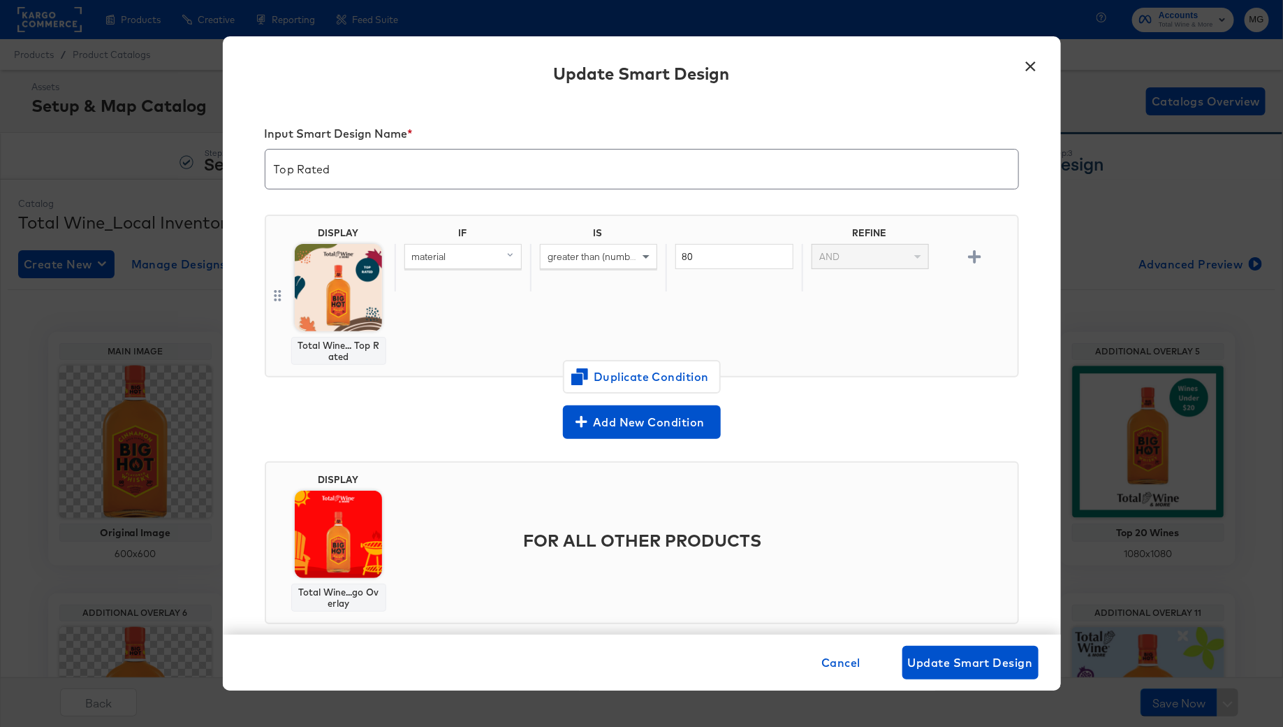
scroll to position [23, 0]
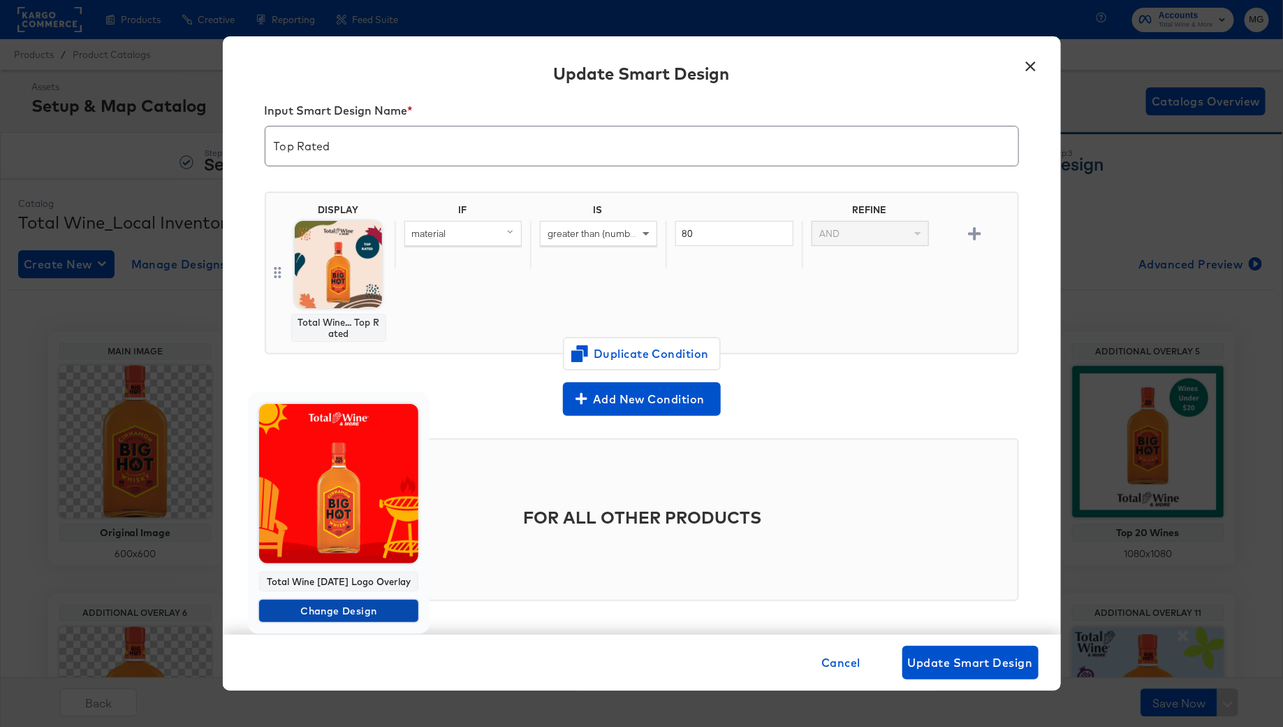
click at [351, 620] on span "Change Design" at bounding box center [339, 610] width 148 height 17
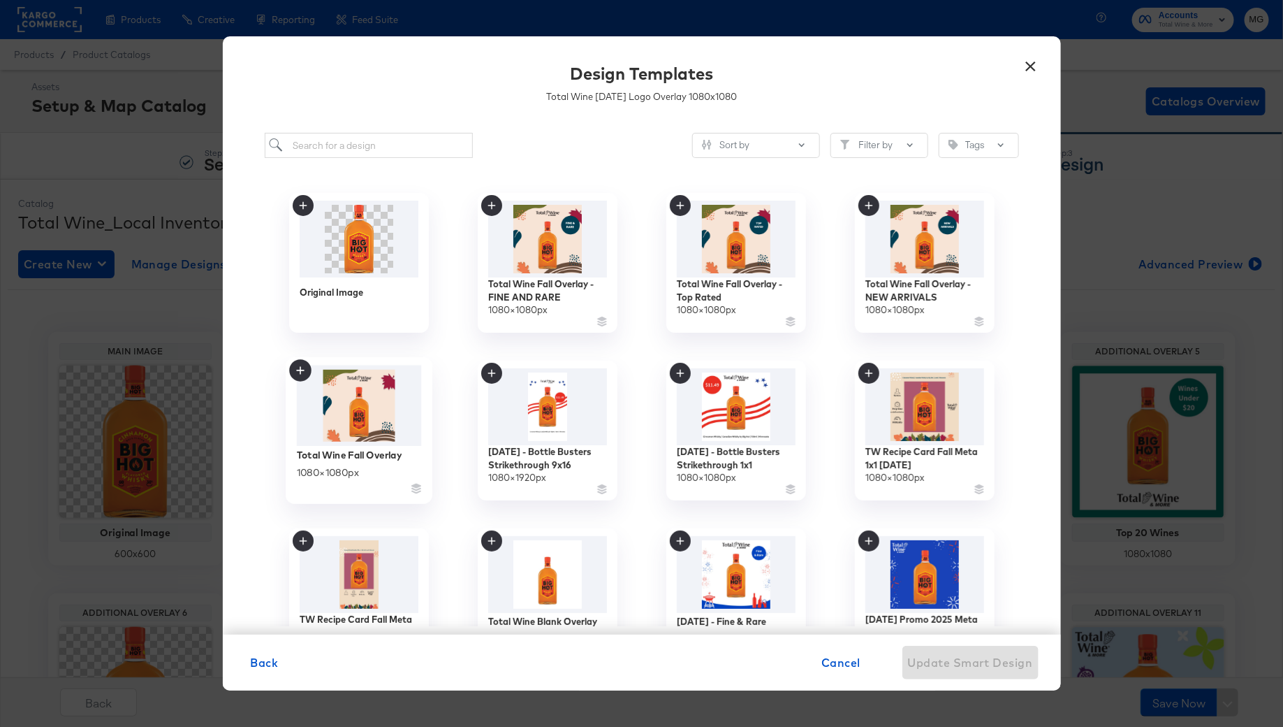
click at [363, 421] on img at bounding box center [358, 405] width 125 height 81
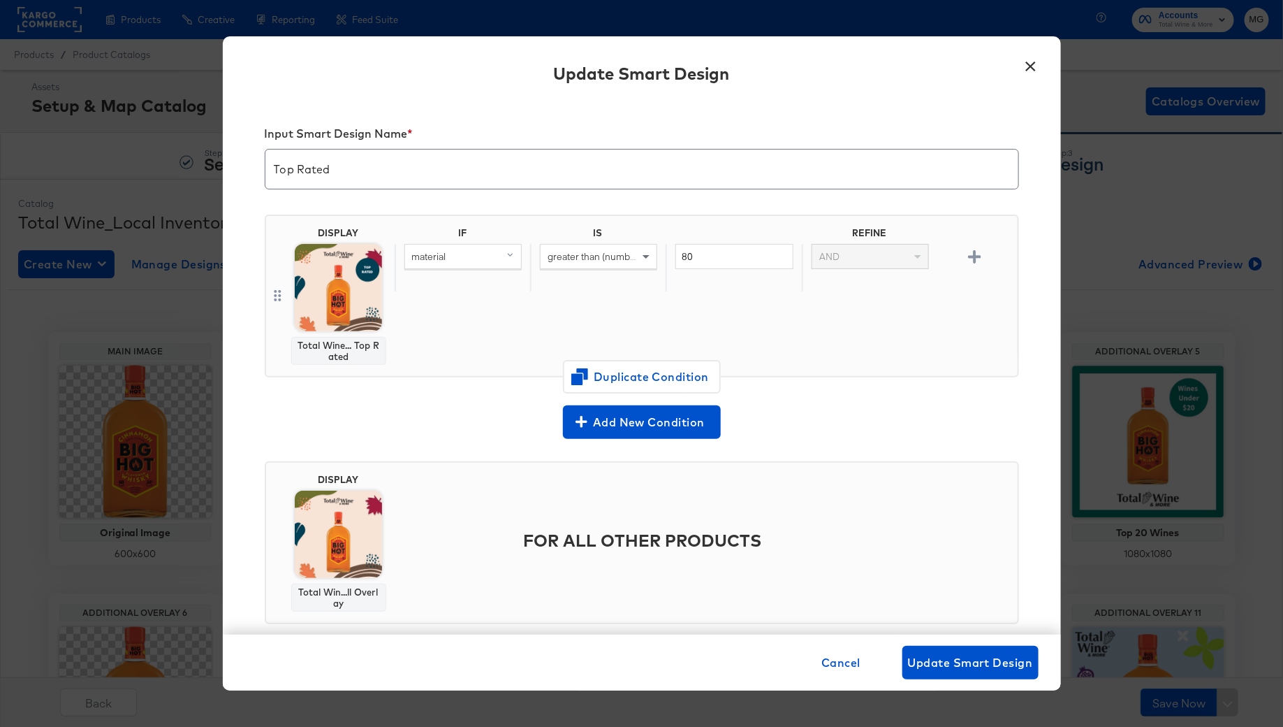
scroll to position [23, 0]
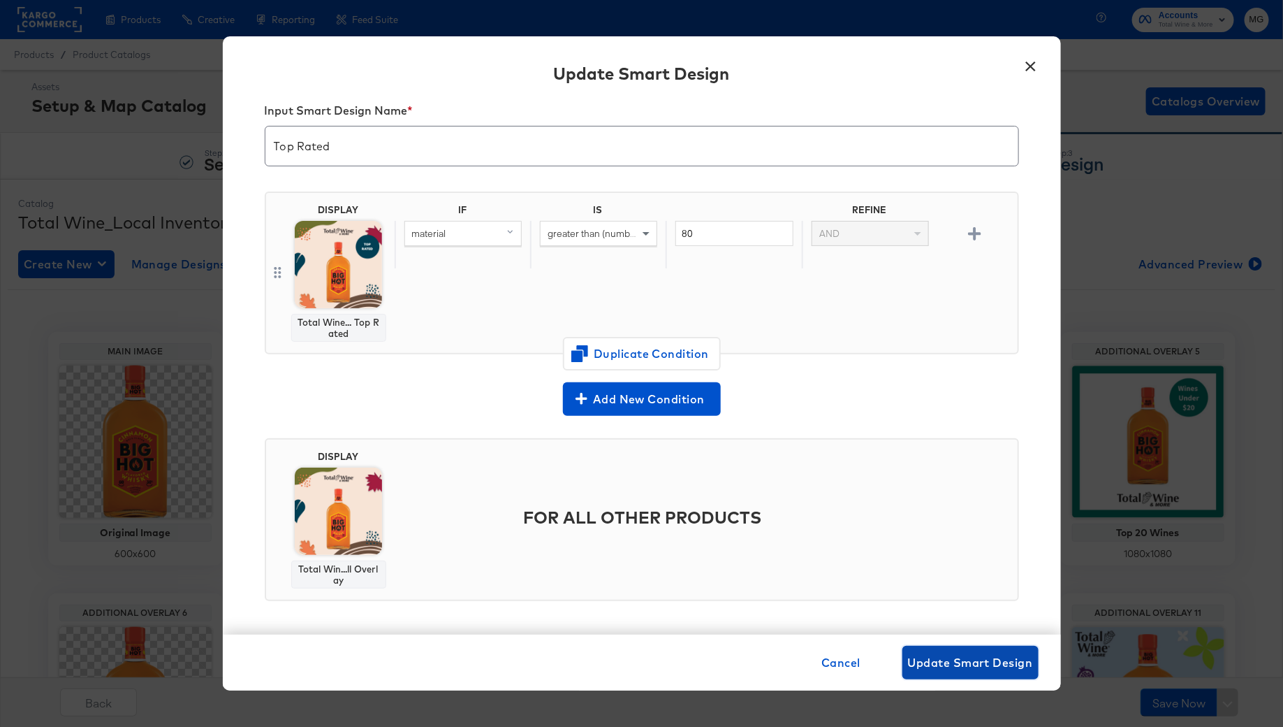
click at [1000, 660] on span "Update Smart Design" at bounding box center [970, 663] width 125 height 20
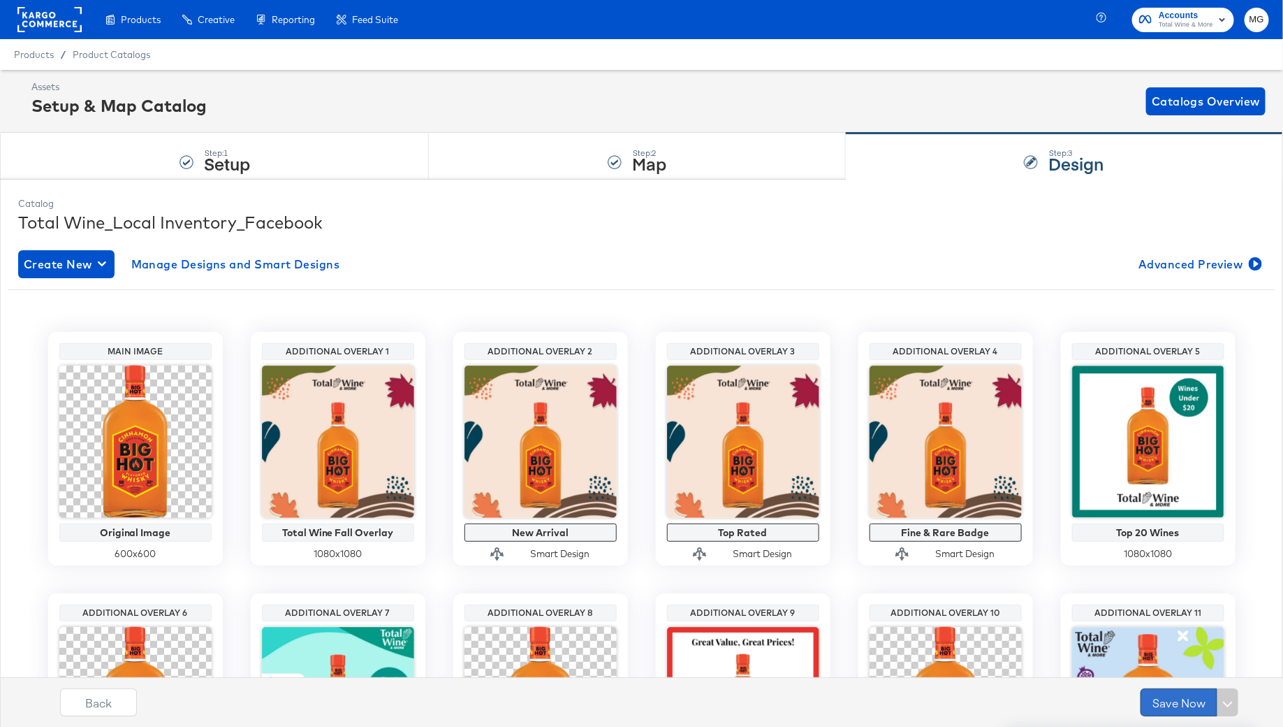
click at [1167, 702] on button "Save Now" at bounding box center [1179, 702] width 77 height 28
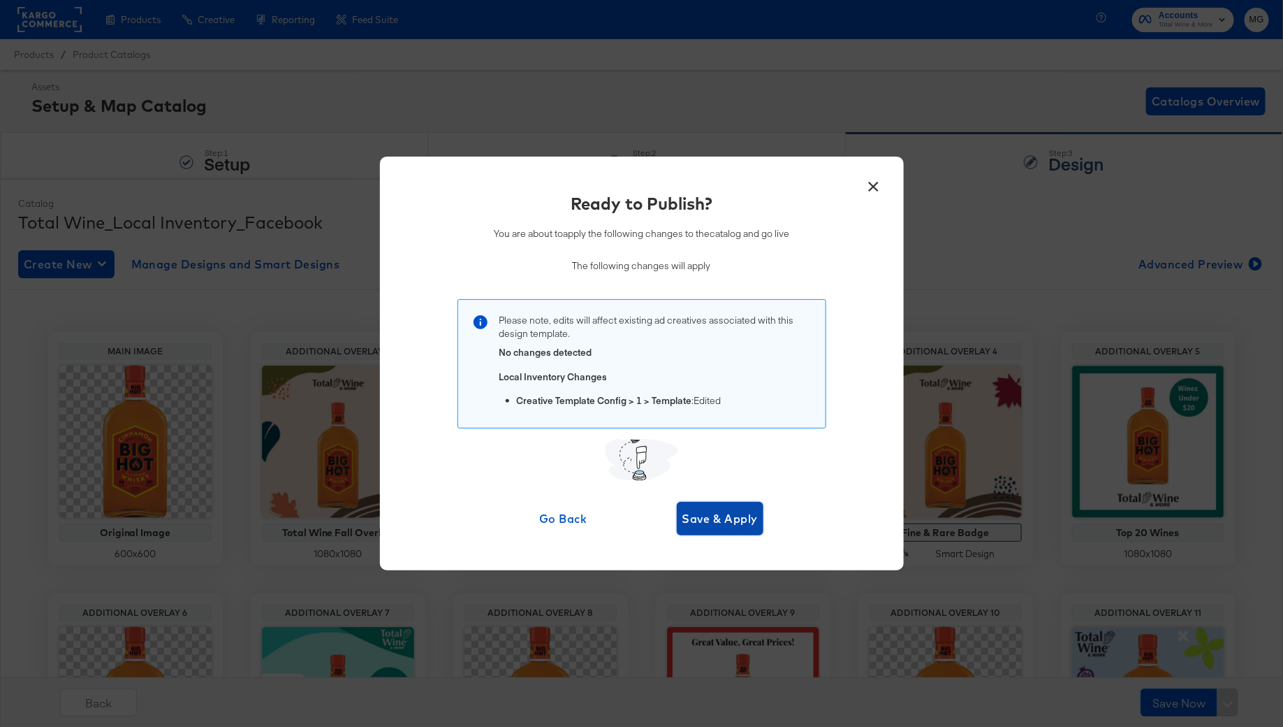
click at [725, 515] on span "Save & Apply" at bounding box center [721, 519] width 76 height 20
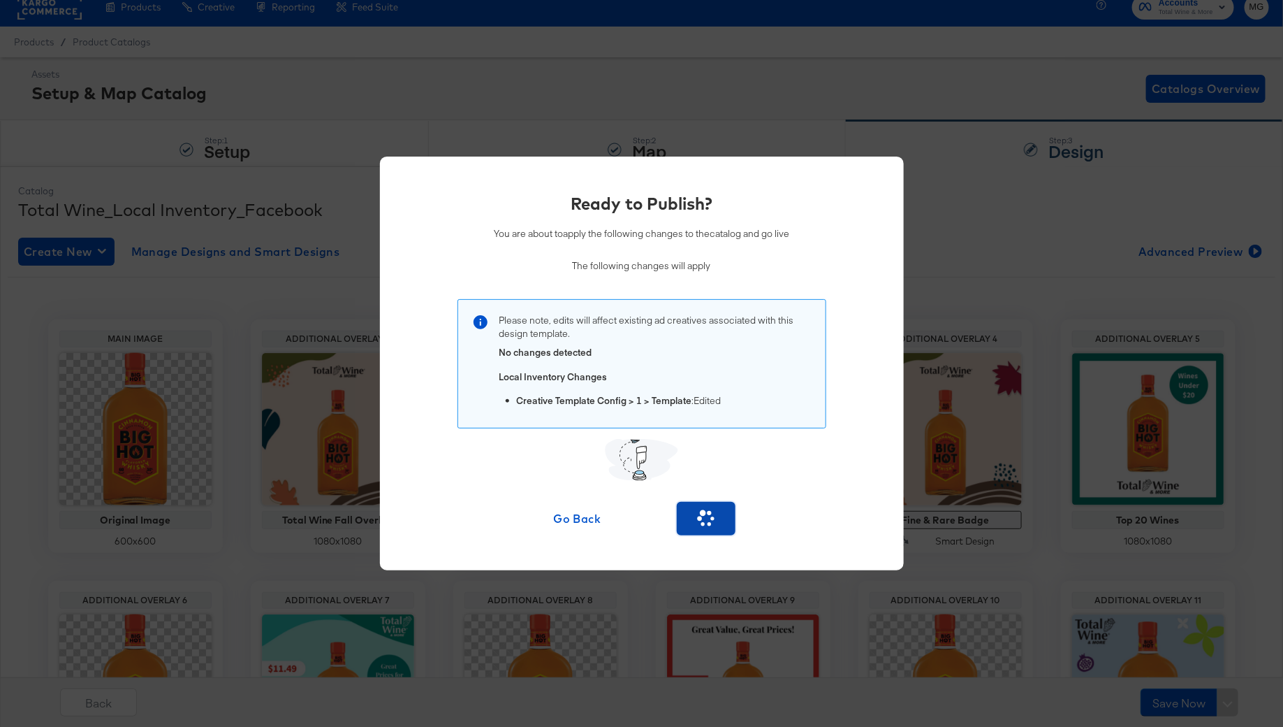
scroll to position [19, 0]
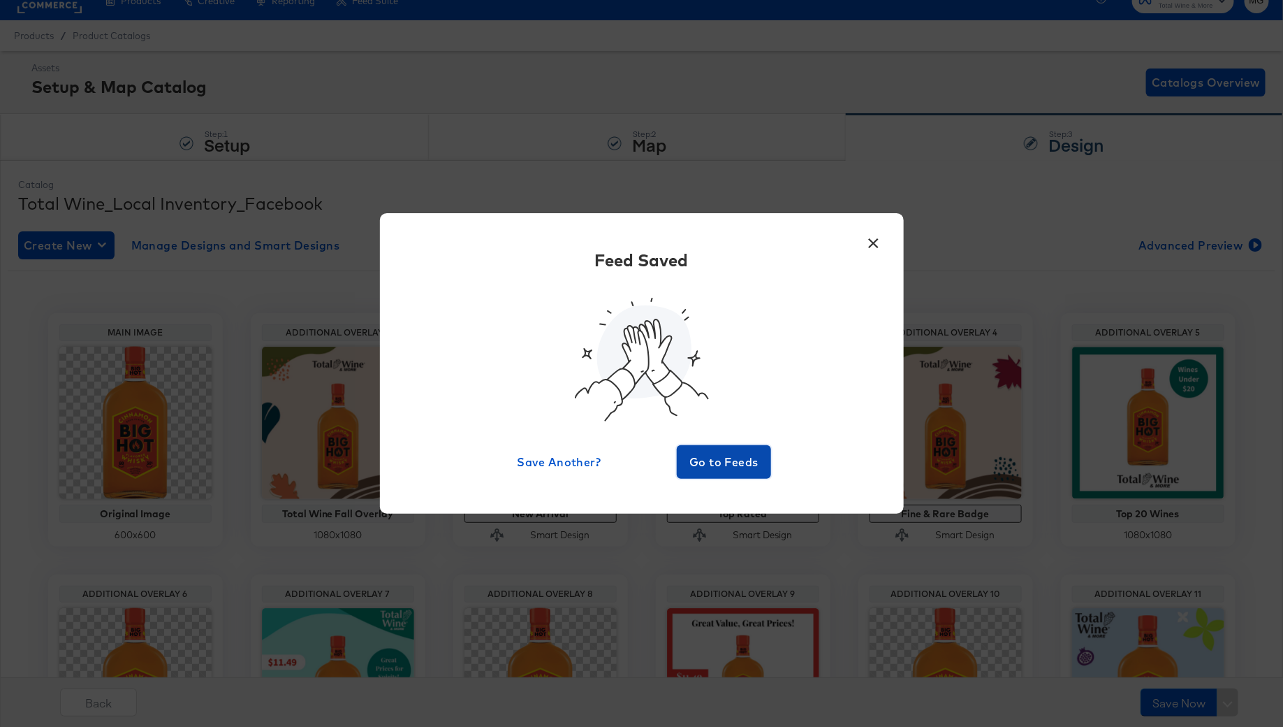
click at [704, 466] on span "Go to Feeds" at bounding box center [725, 462] width 84 height 20
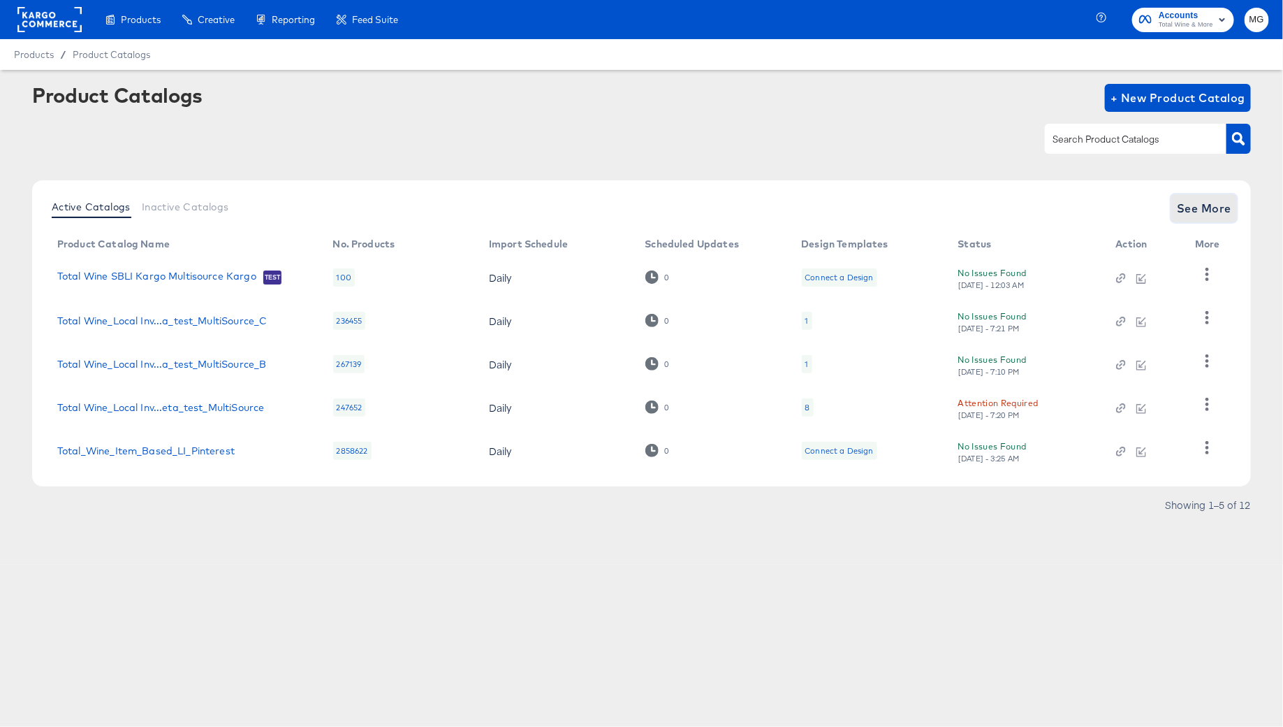
click at [1187, 207] on span "See More" at bounding box center [1204, 208] width 54 height 20
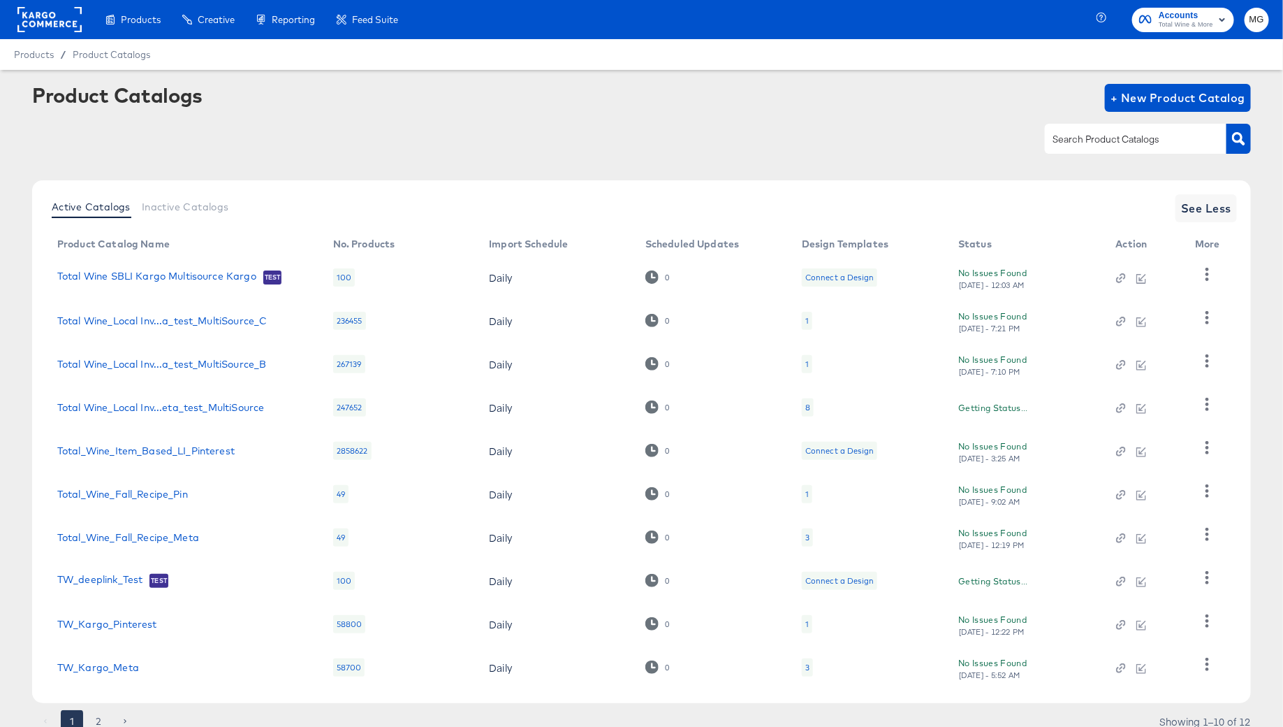
scroll to position [54, 0]
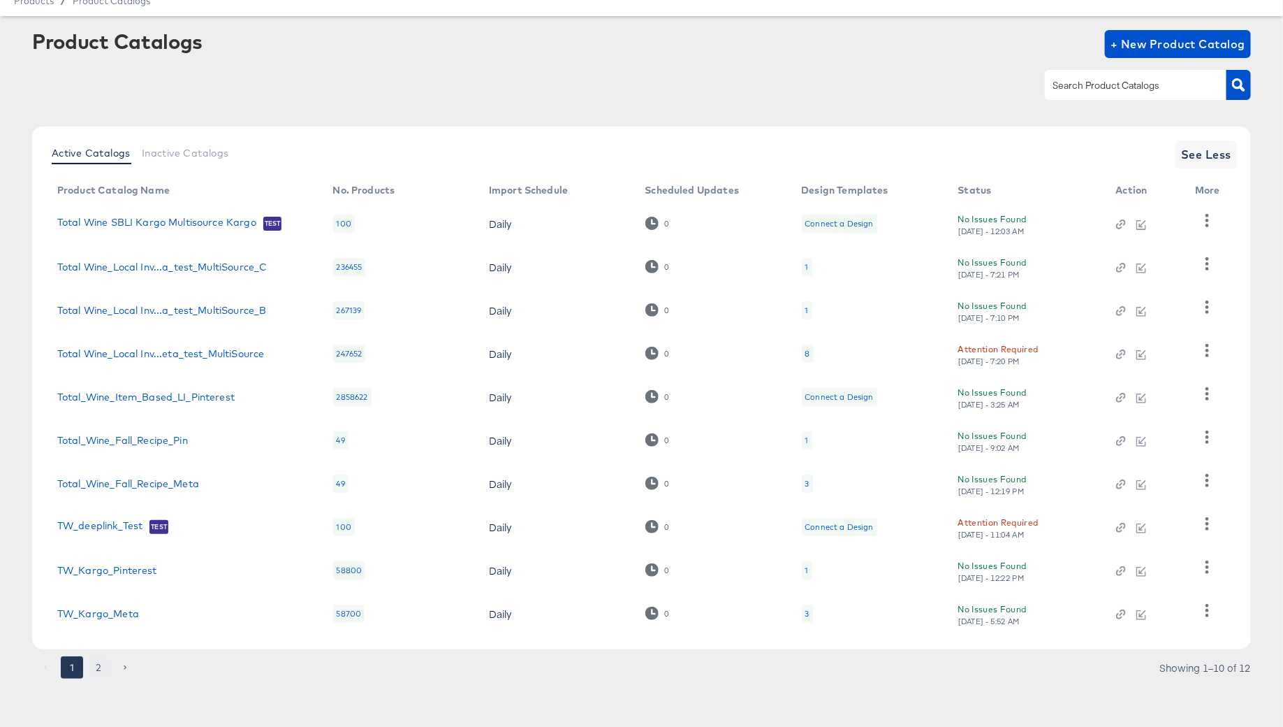
click at [100, 660] on button "2" at bounding box center [98, 667] width 22 height 22
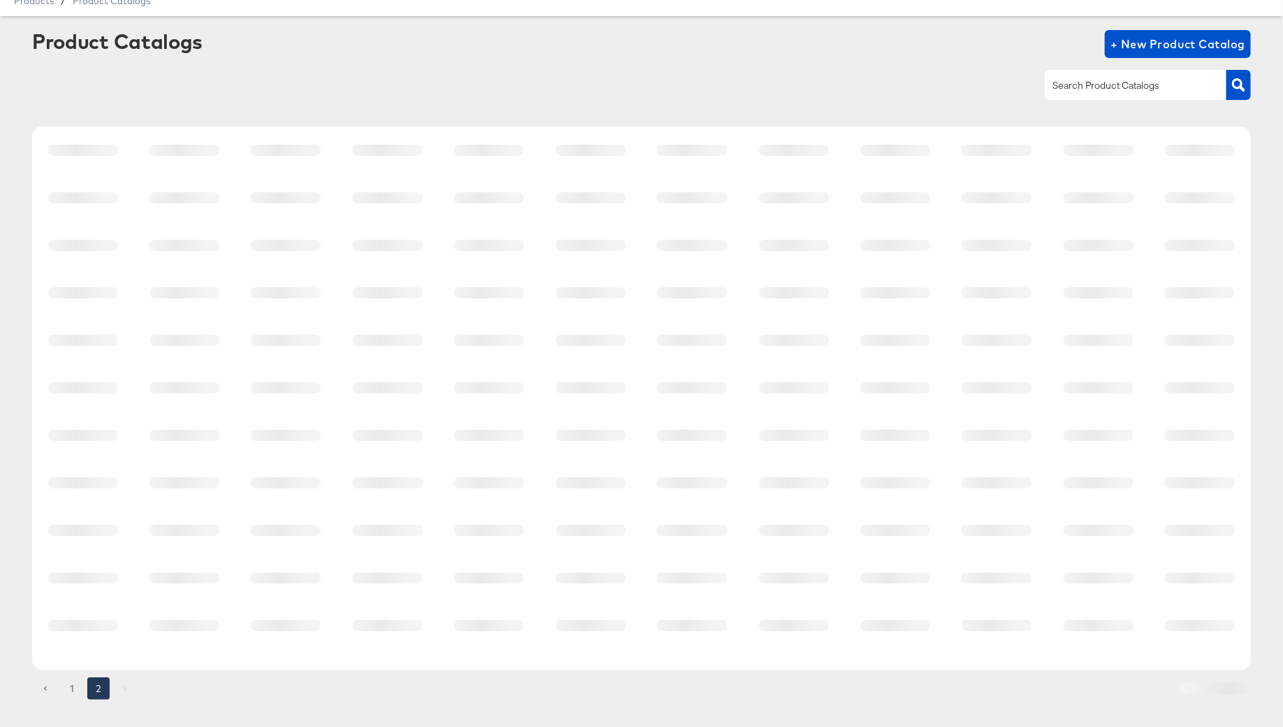
scroll to position [0, 0]
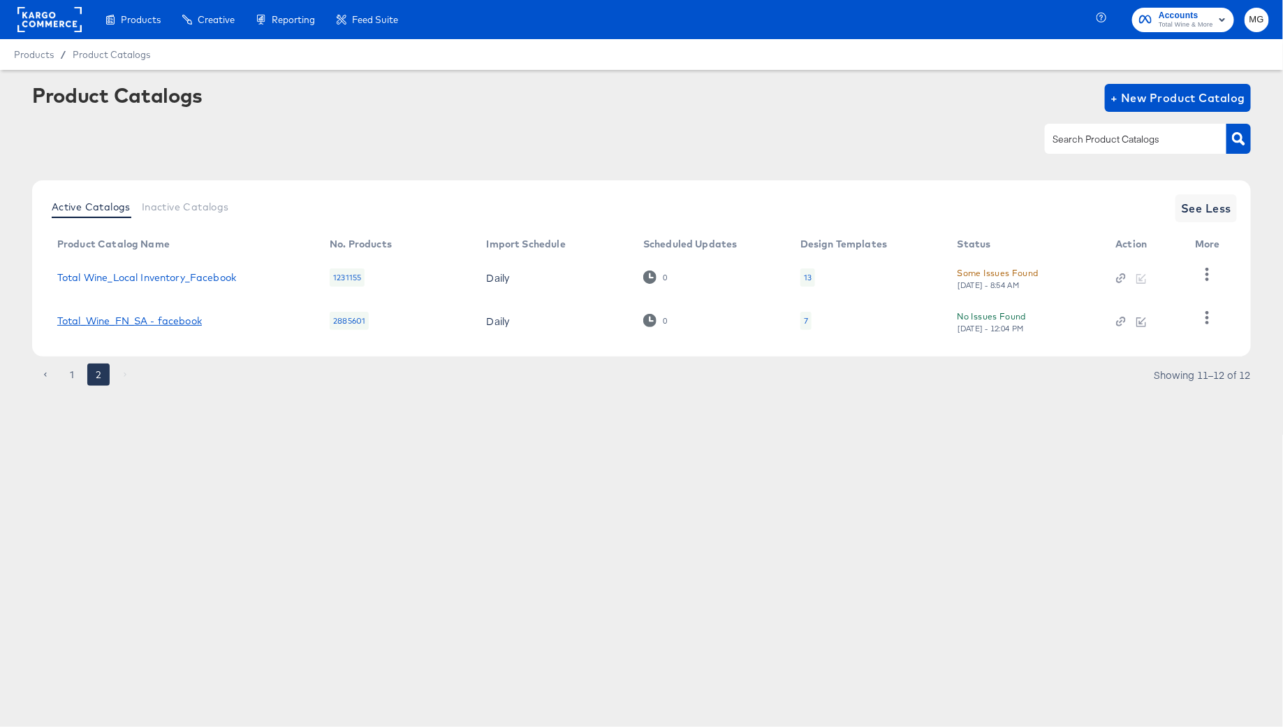
click at [130, 320] on link "Total_Wine_FN_SA - facebook" at bounding box center [129, 320] width 145 height 11
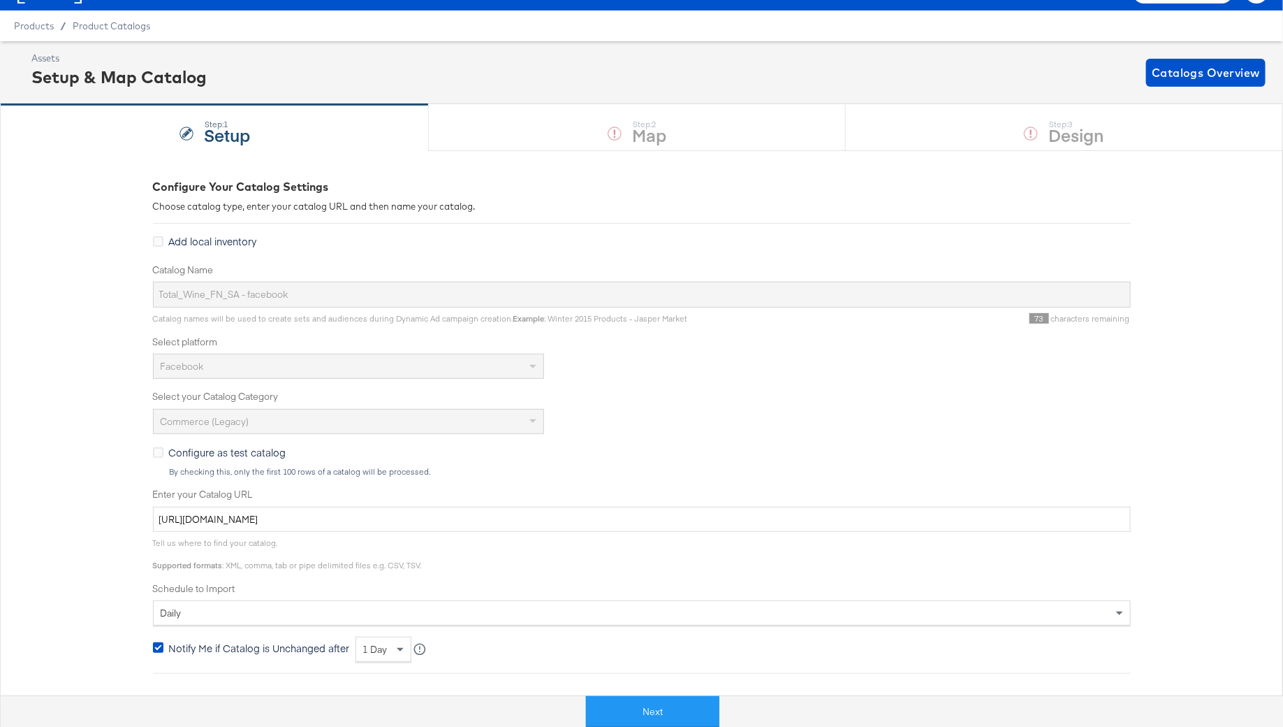
scroll to position [51, 0]
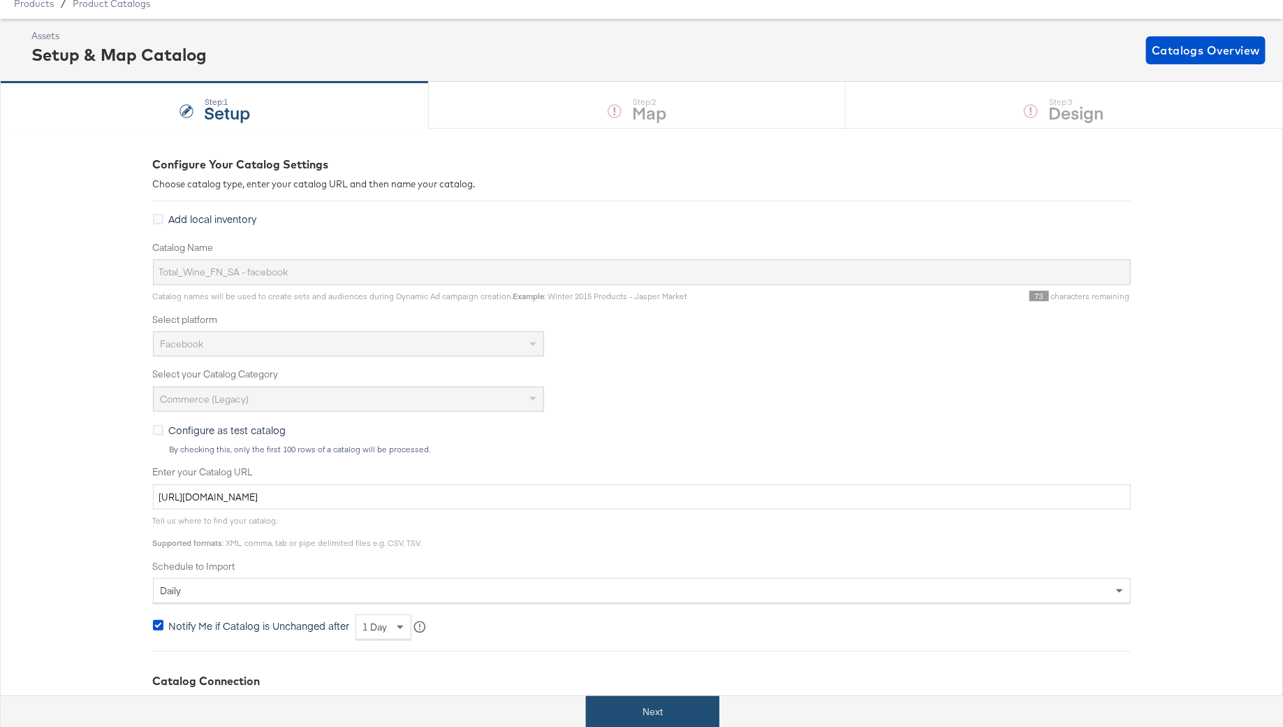
click at [653, 702] on button "Next" at bounding box center [652, 711] width 133 height 31
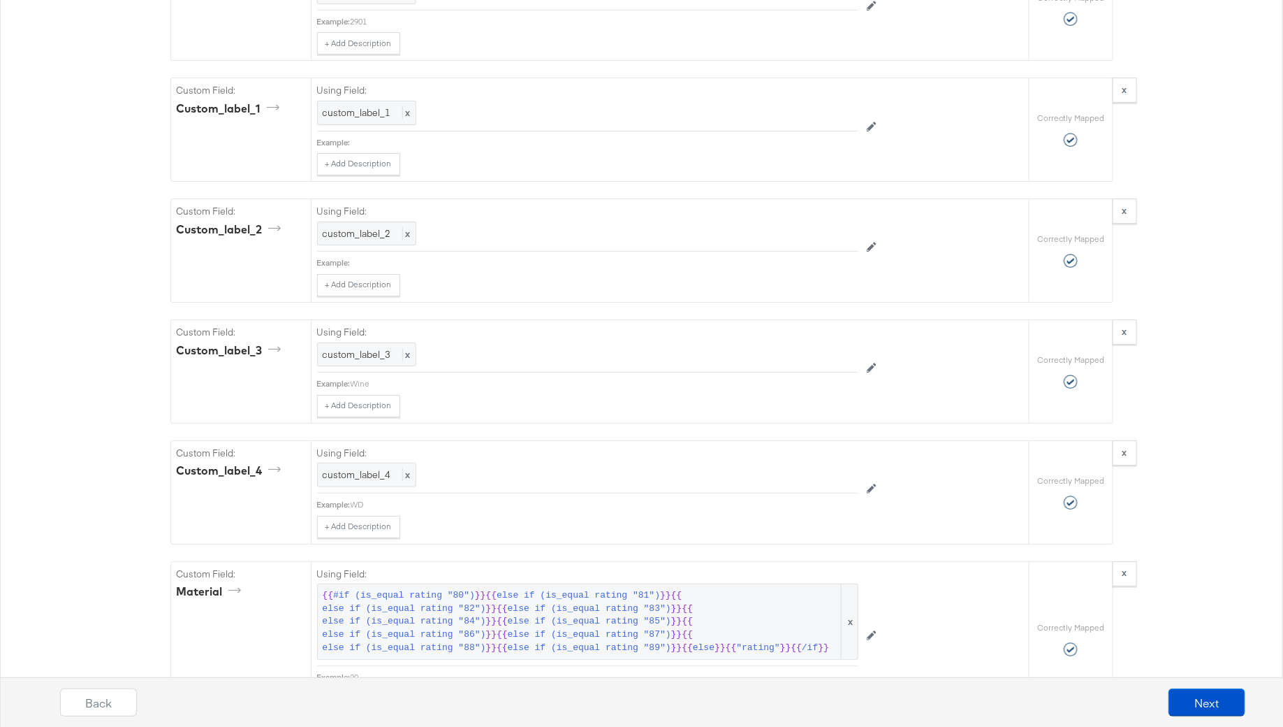
scroll to position [2430, 0]
click at [1199, 699] on button "Next" at bounding box center [1207, 702] width 77 height 28
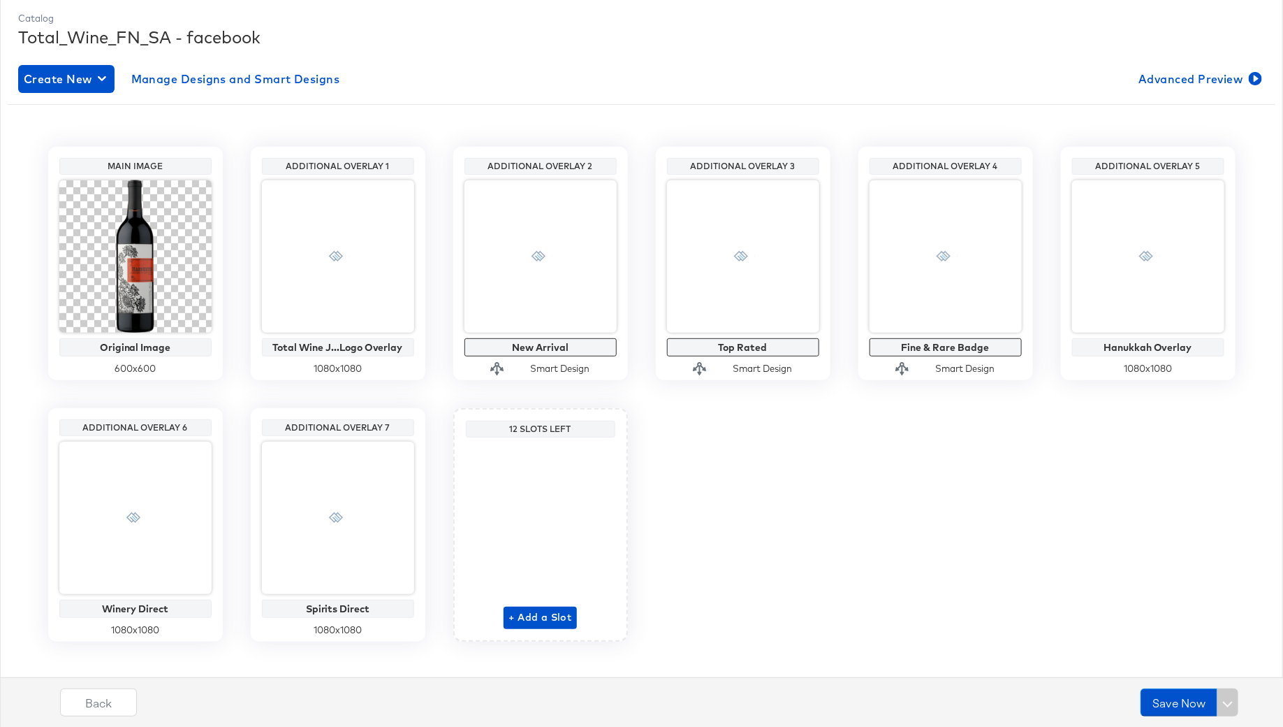
scroll to position [188, 0]
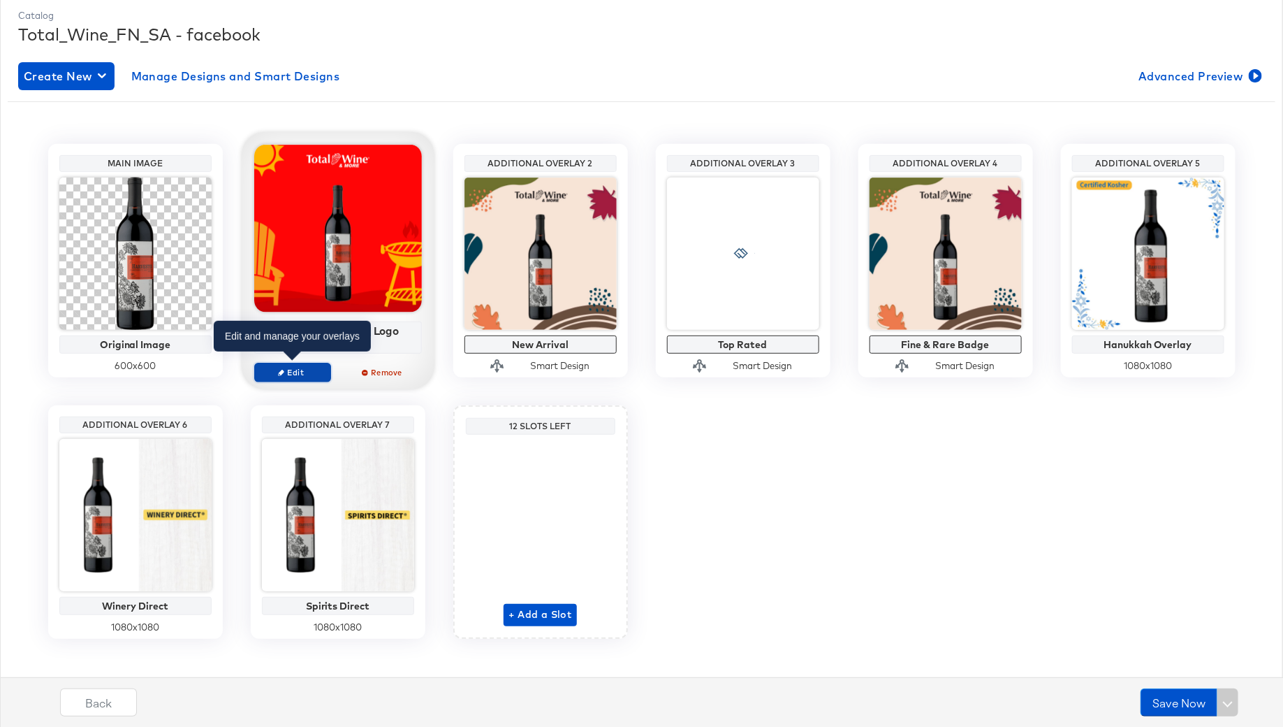
click at [301, 372] on span "Edit" at bounding box center [292, 372] width 64 height 10
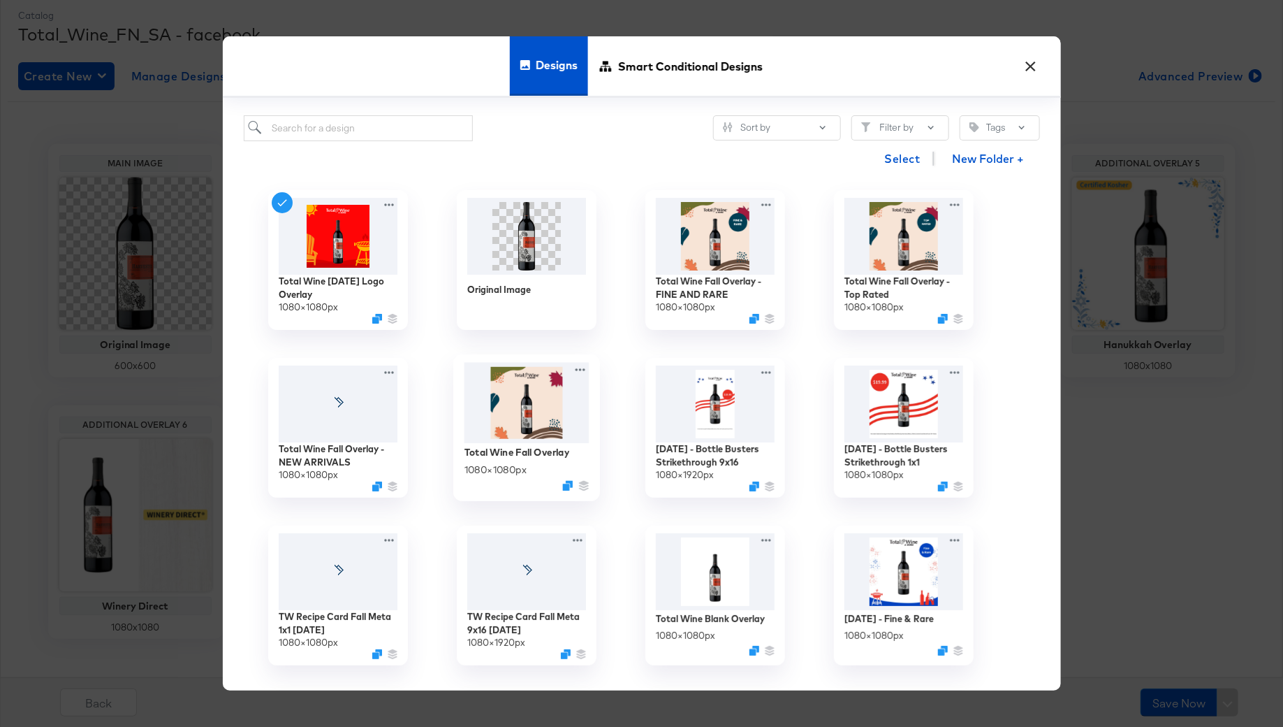
click at [552, 428] on img at bounding box center [526, 403] width 125 height 81
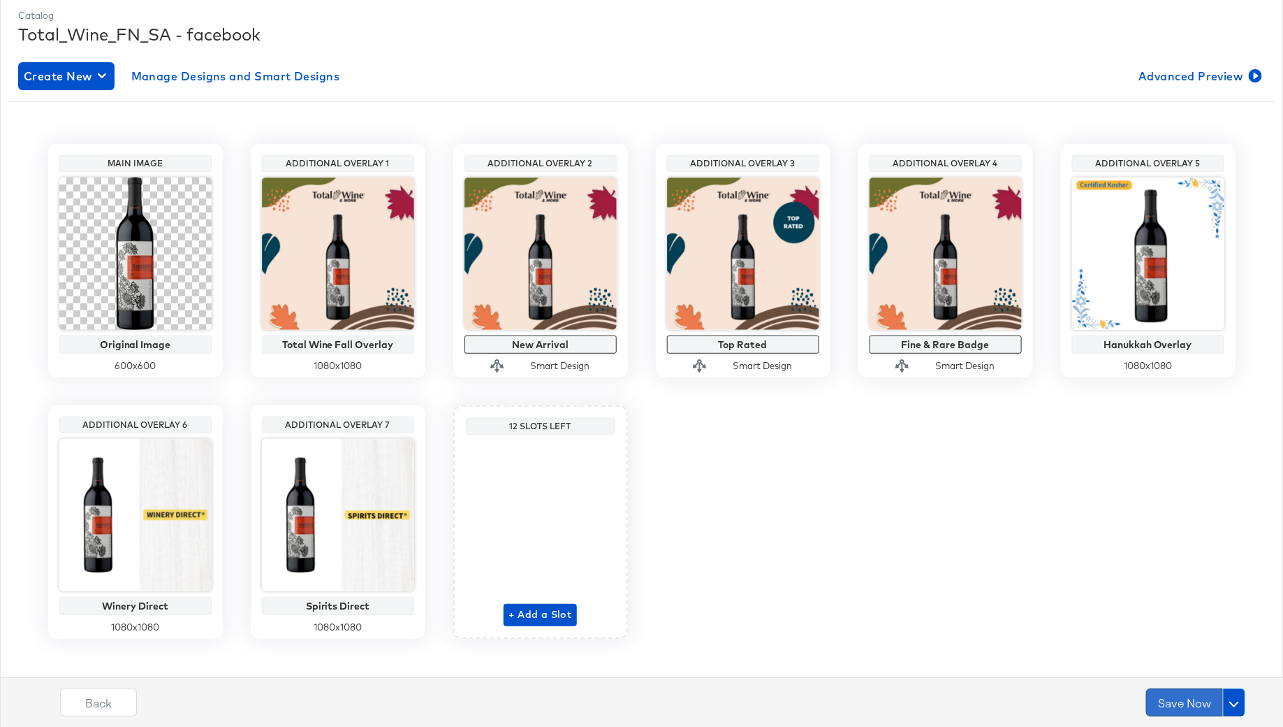
click at [1191, 696] on button "Save Now" at bounding box center [1184, 702] width 77 height 28
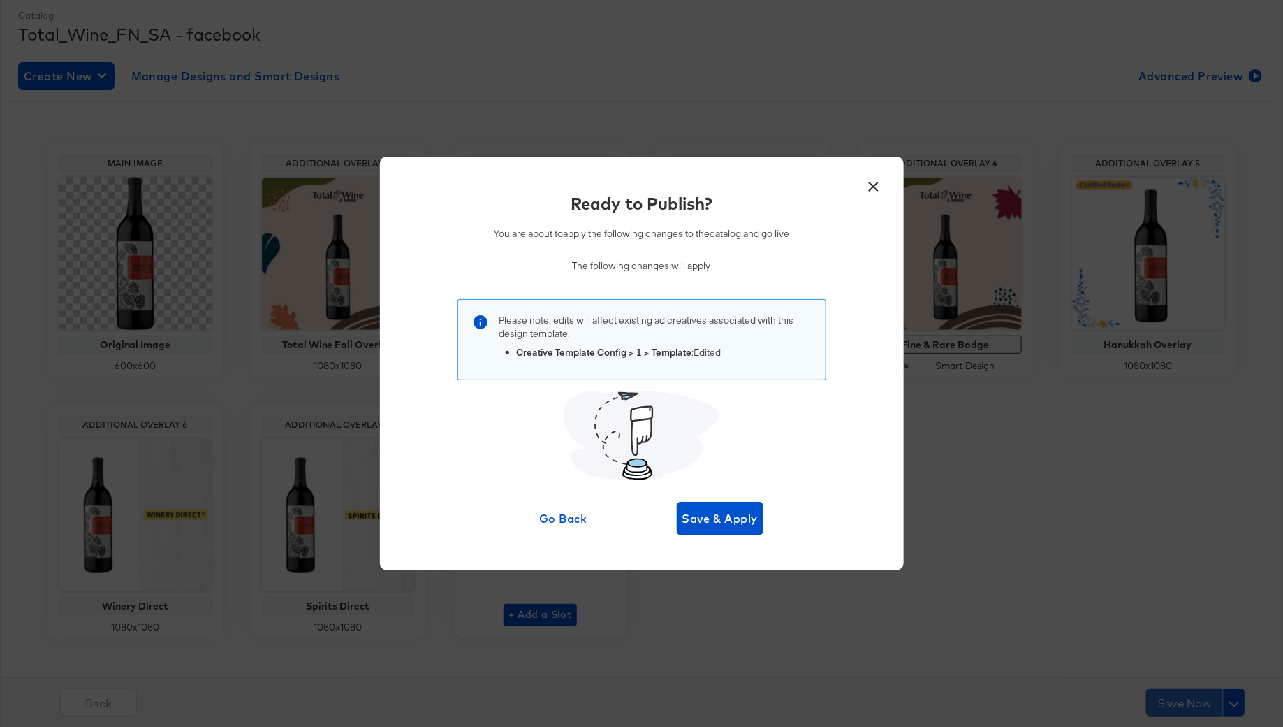
scroll to position [0, 0]
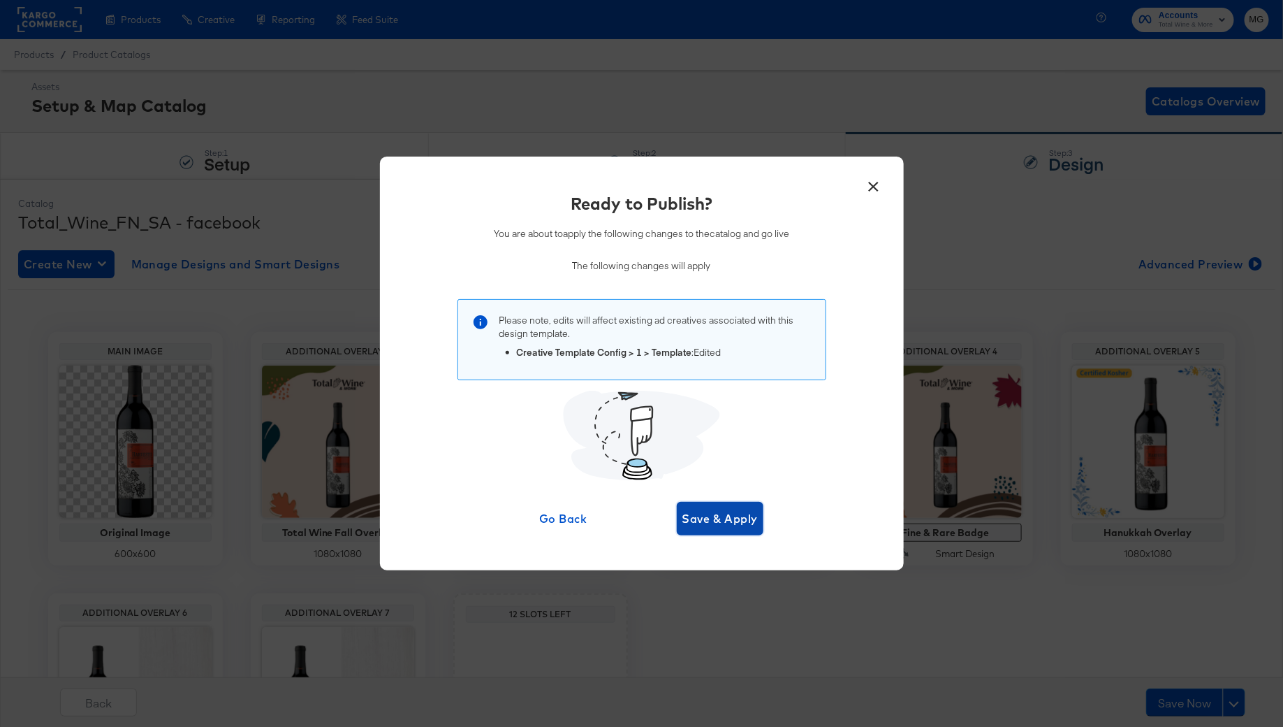
click at [718, 518] on span "Save & Apply" at bounding box center [721, 519] width 76 height 20
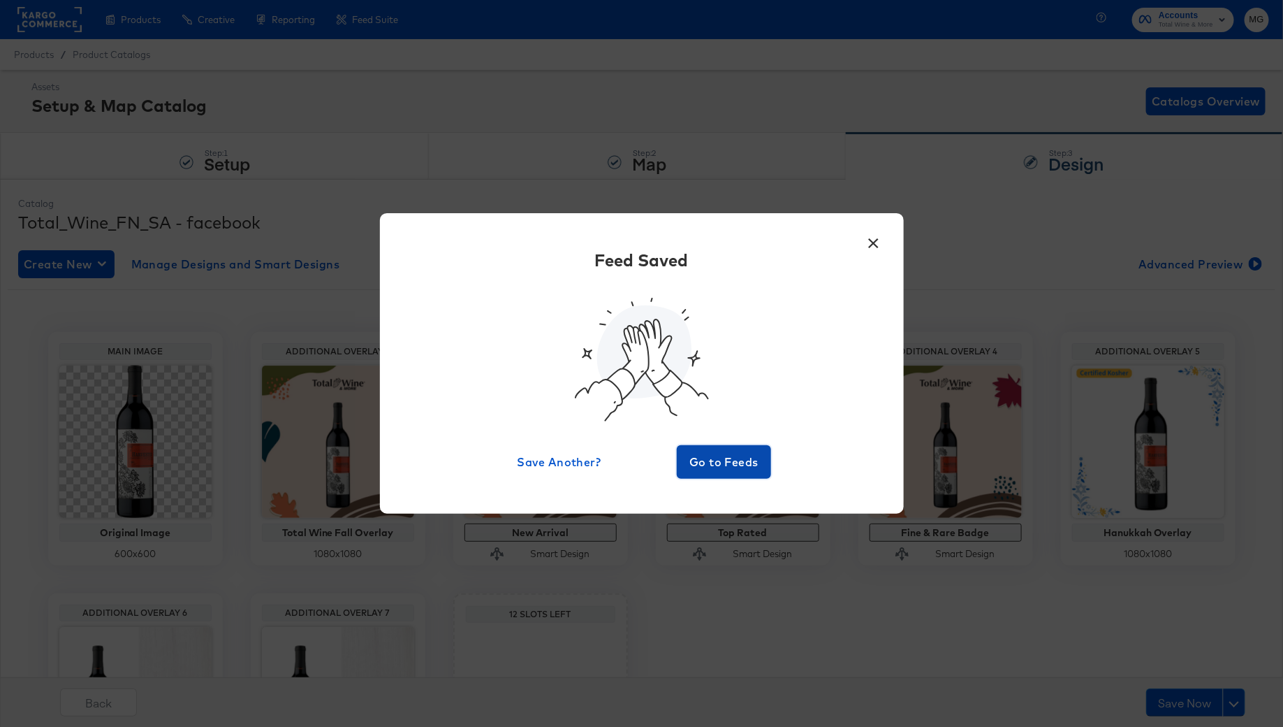
click at [719, 457] on span "Go to Feeds" at bounding box center [725, 462] width 84 height 20
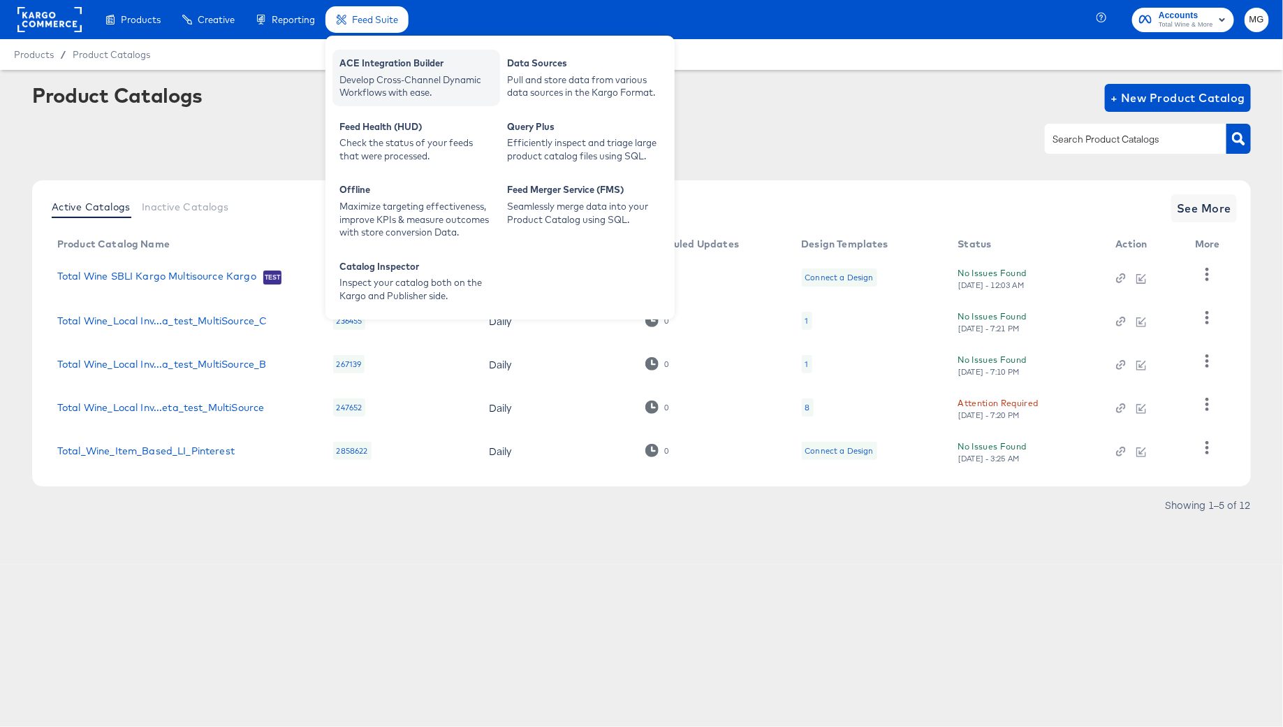
click at [380, 77] on div "Develop Cross-Channel Dynamic Workflows with ease." at bounding box center [417, 86] width 154 height 26
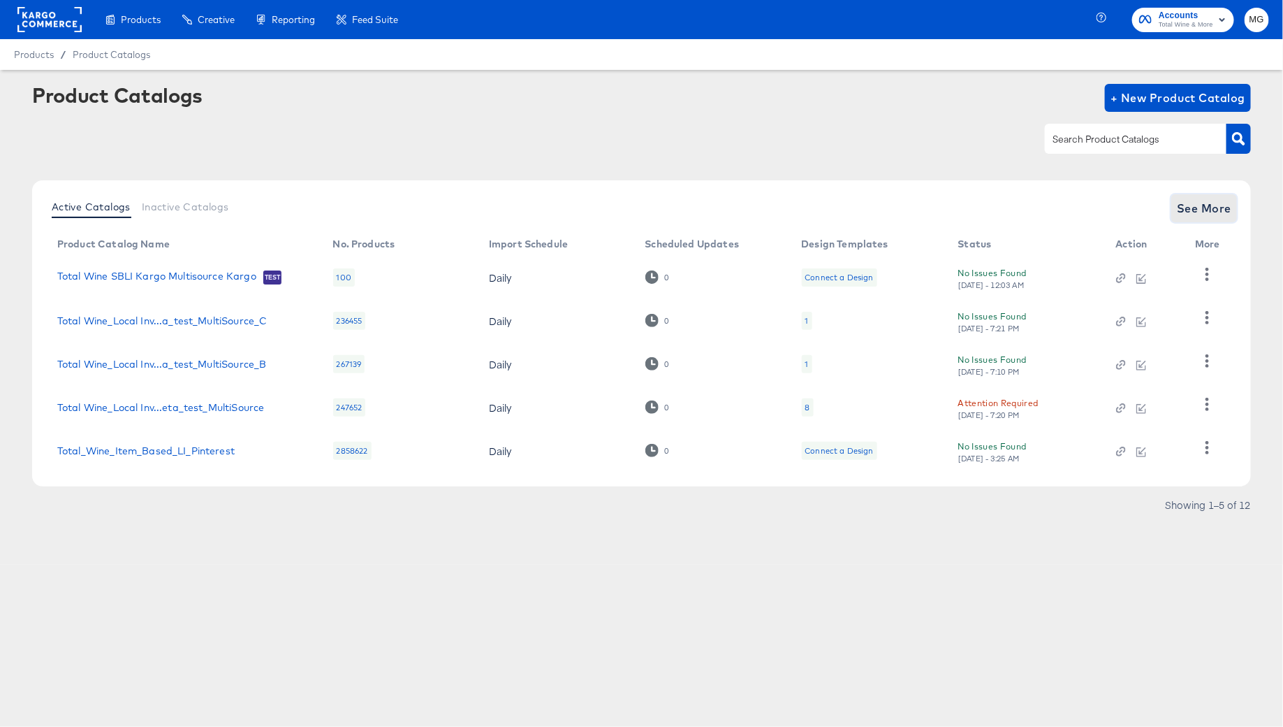
click at [1192, 206] on span "See More" at bounding box center [1204, 208] width 54 height 20
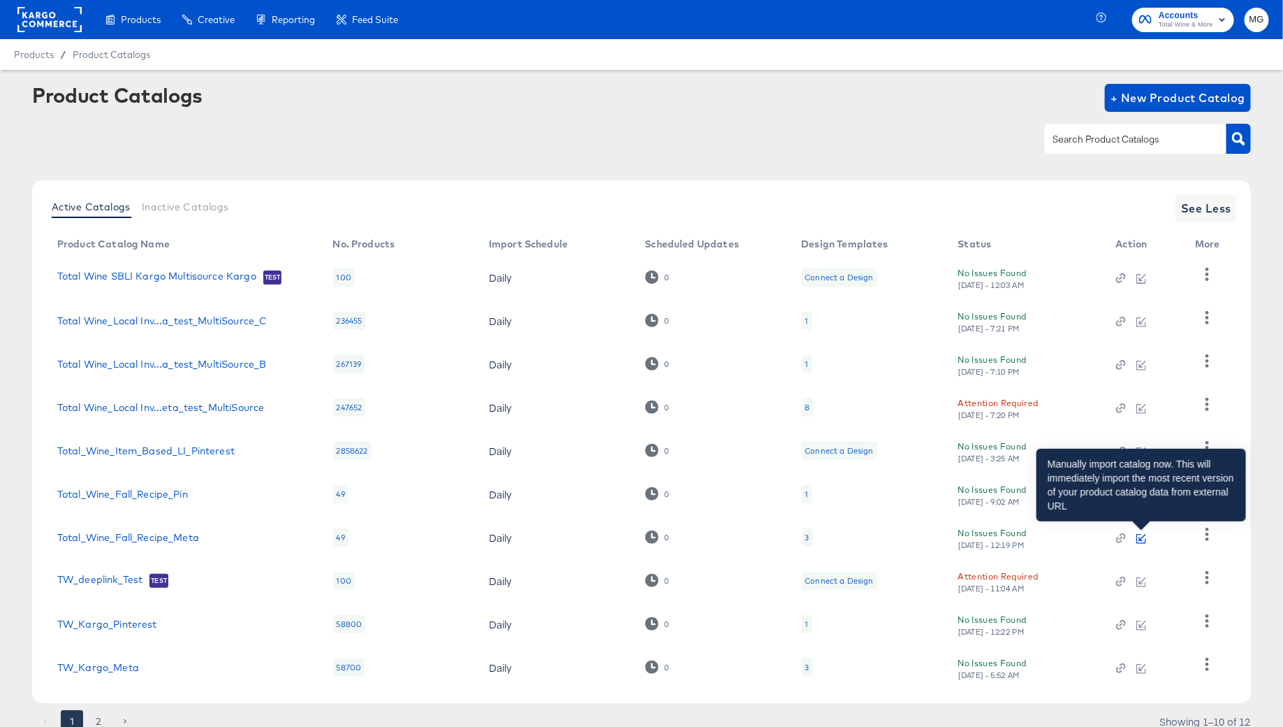
click at [1138, 540] on icon "button" at bounding box center [1142, 539] width 10 height 10
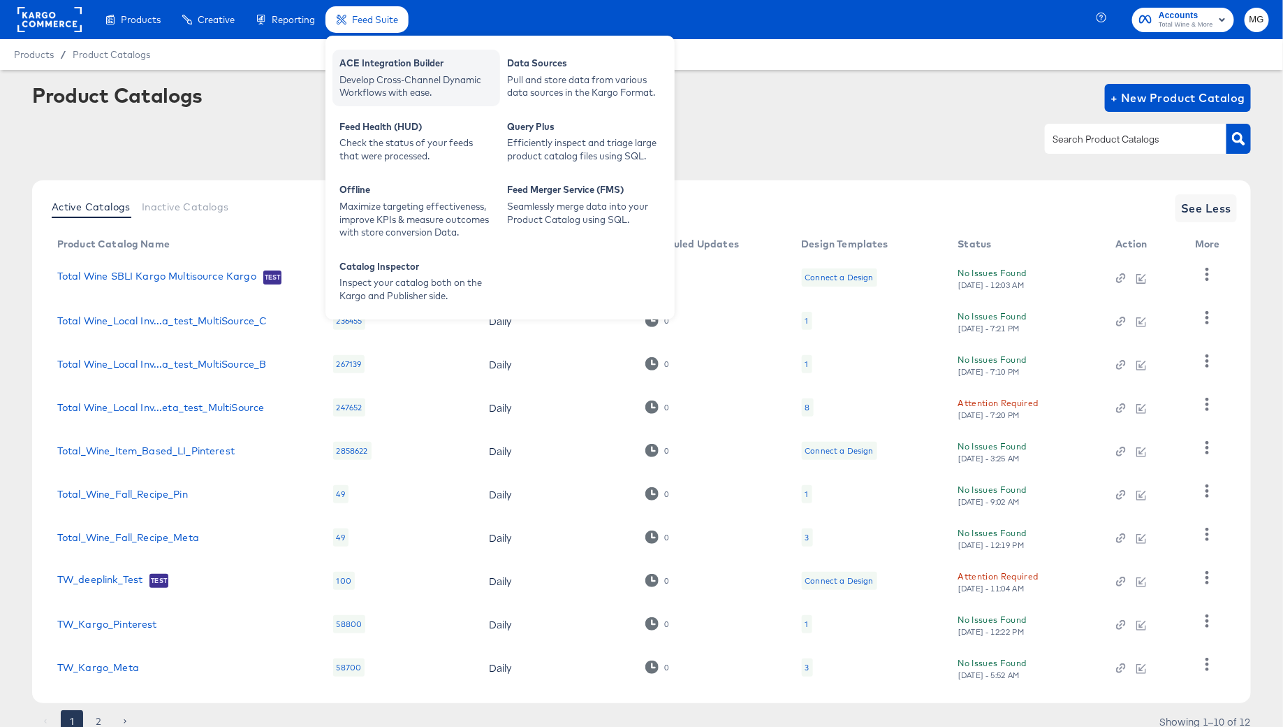
click at [384, 89] on div "Develop Cross-Channel Dynamic Workflows with ease." at bounding box center [417, 86] width 154 height 26
